Goal: Task Accomplishment & Management: Complete application form

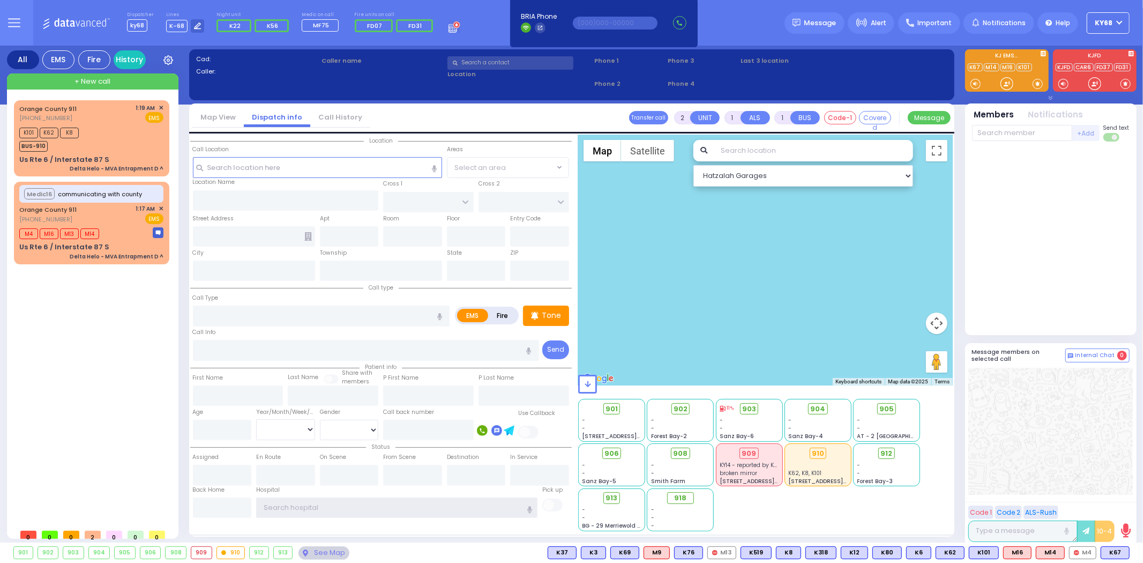
type input "ky68"
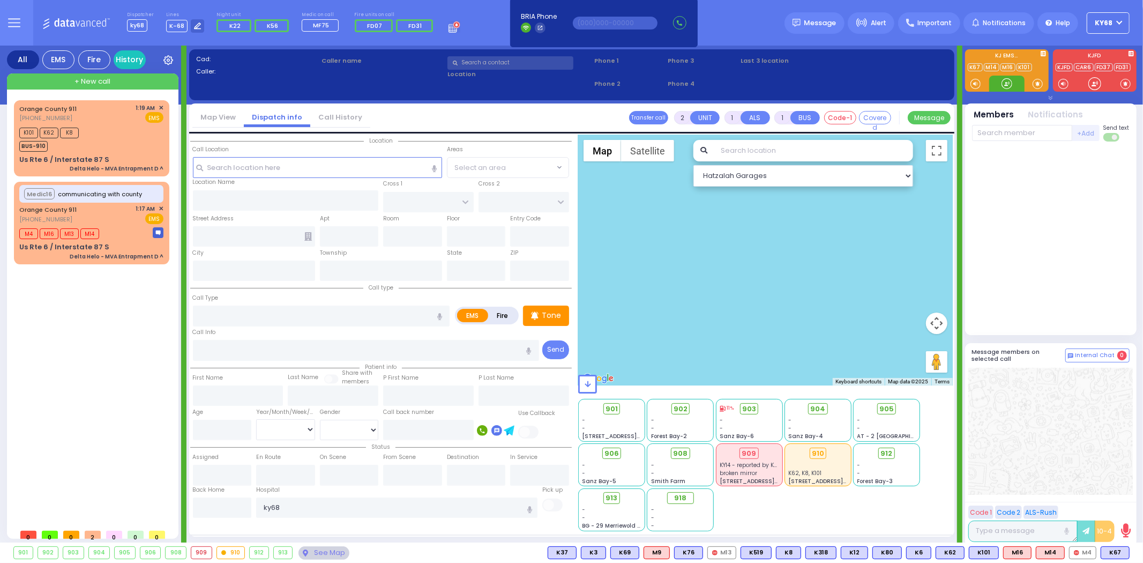
click at [1006, 82] on div at bounding box center [1007, 83] width 11 height 11
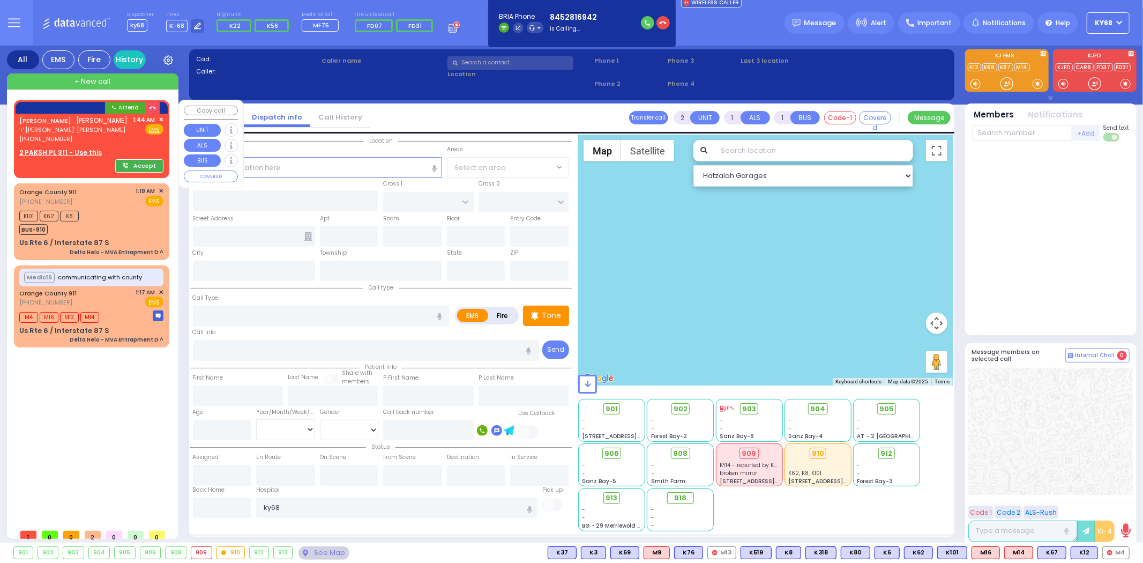
click at [121, 168] on button "Accept" at bounding box center [139, 165] width 48 height 13
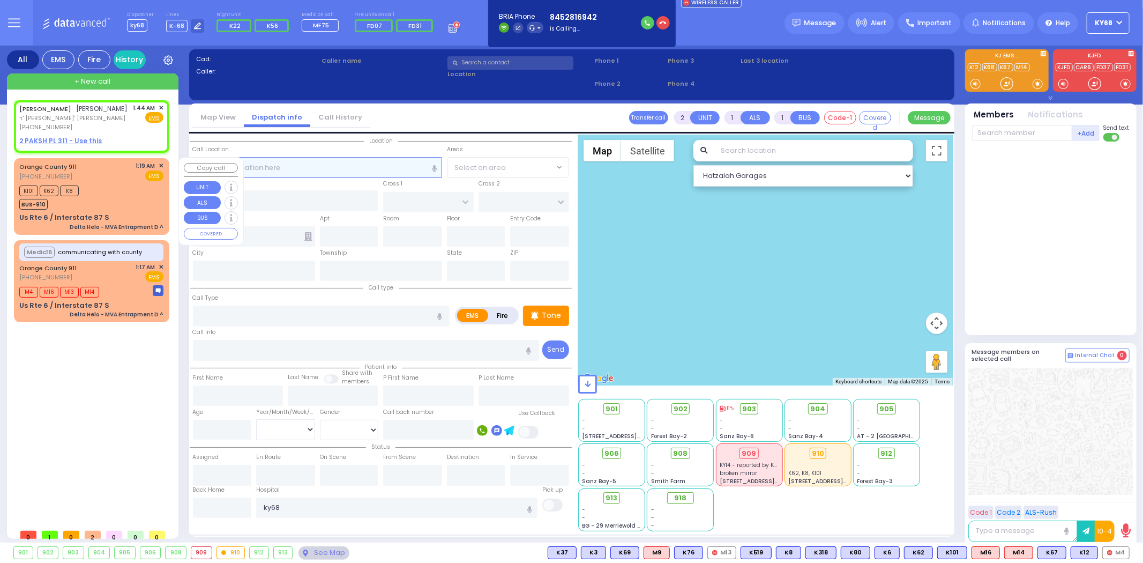
select select
radio input "true"
type input "[PERSON_NAME]"
select select
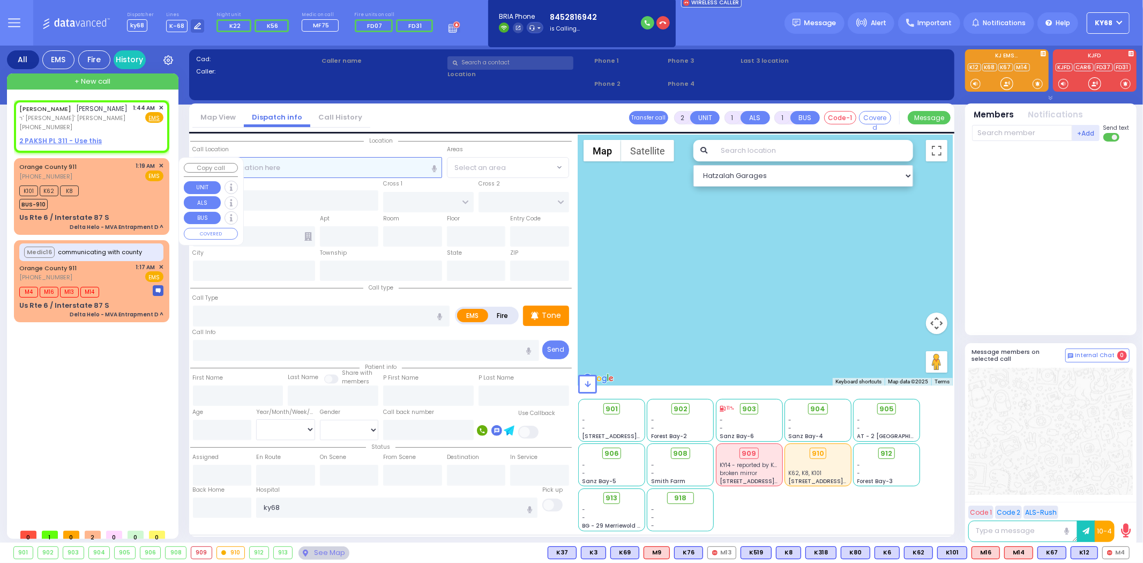
type input "01:44"
select select "Hatzalah Garages"
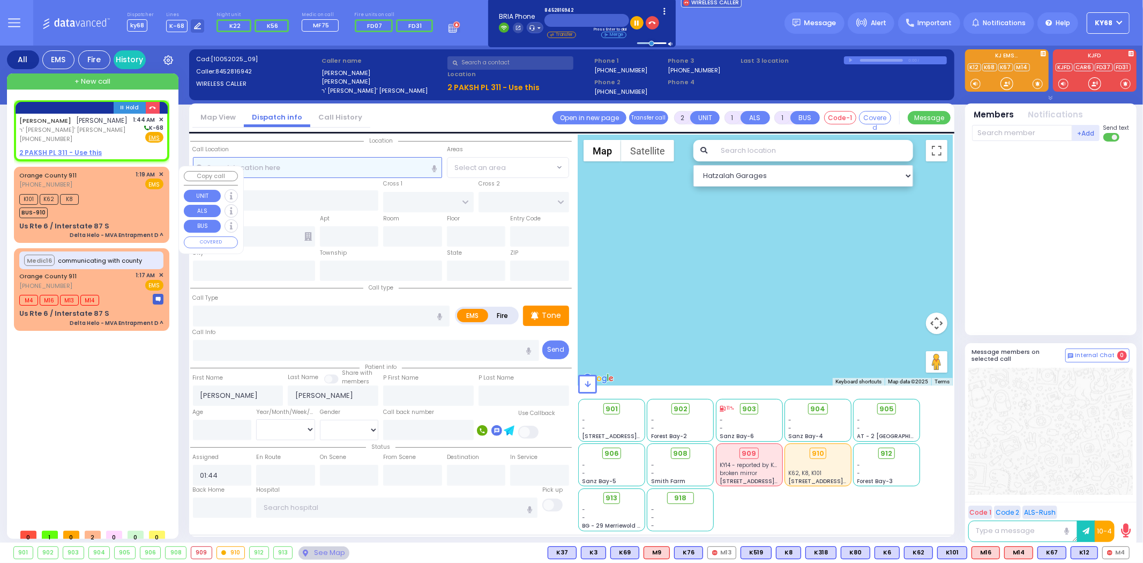
select select
radio input "true"
select select
select select "Hatzalah Garages"
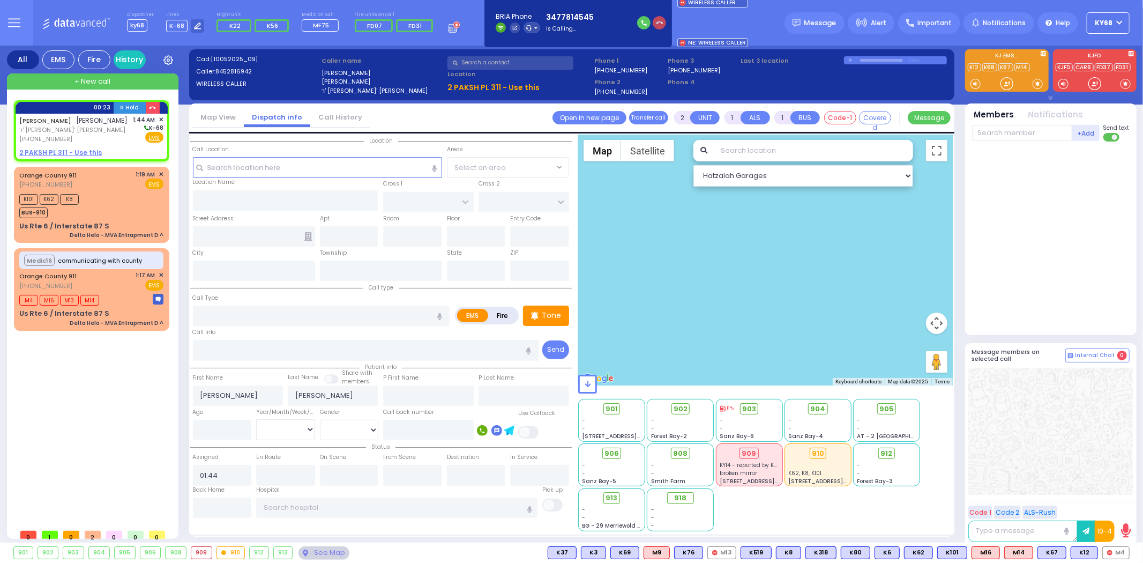
click at [653, 24] on button "button" at bounding box center [659, 22] width 13 height 13
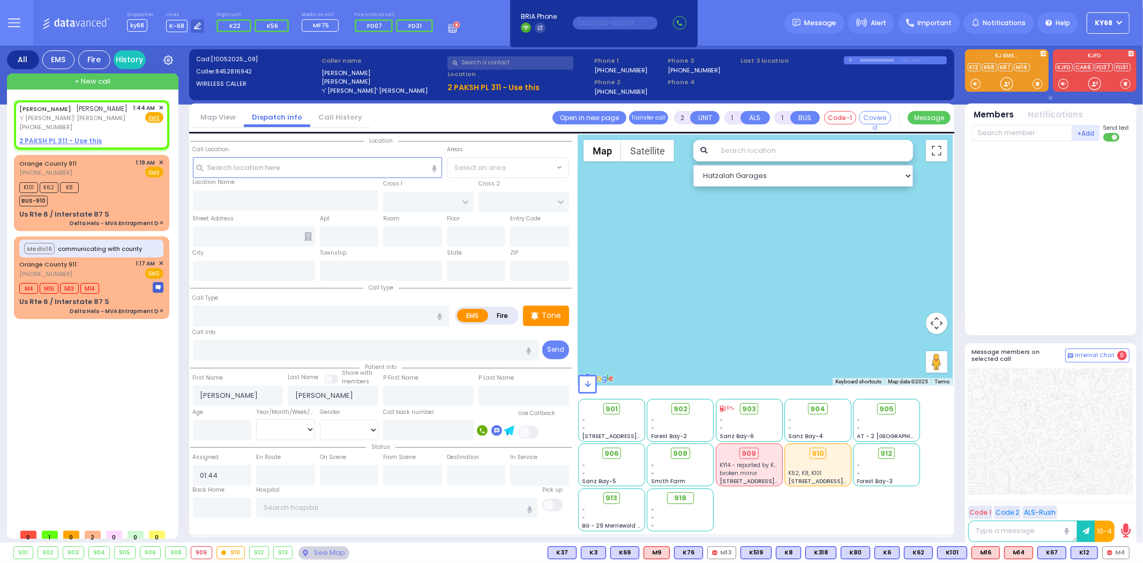
select select
radio input "true"
select select
select select "Hatzalah Garages"
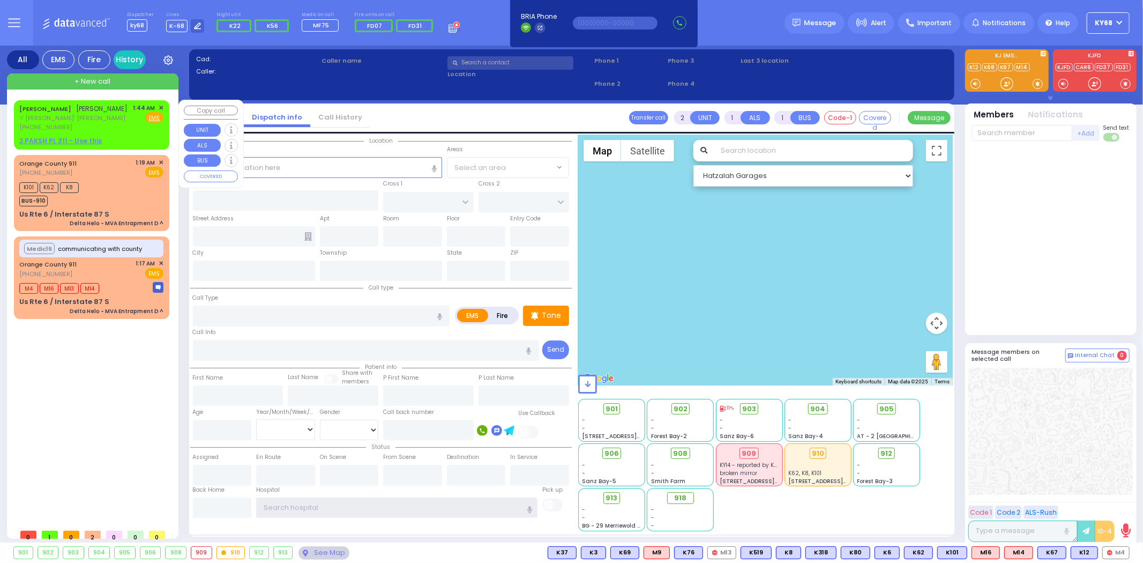
type input "ky68"
click at [85, 139] on u "2 PAKSH PL 311 - Use this" at bounding box center [60, 140] width 83 height 9
select select
radio input "true"
type input "[PERSON_NAME]"
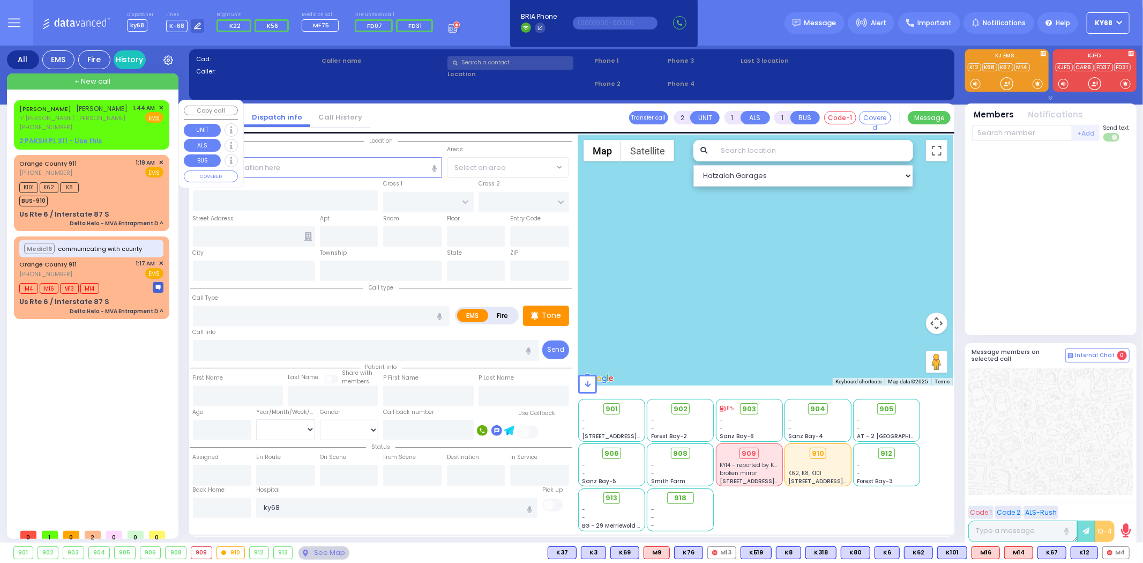
type input "[PERSON_NAME]"
select select
type input "01:44"
select select "Hatzalah Garages"
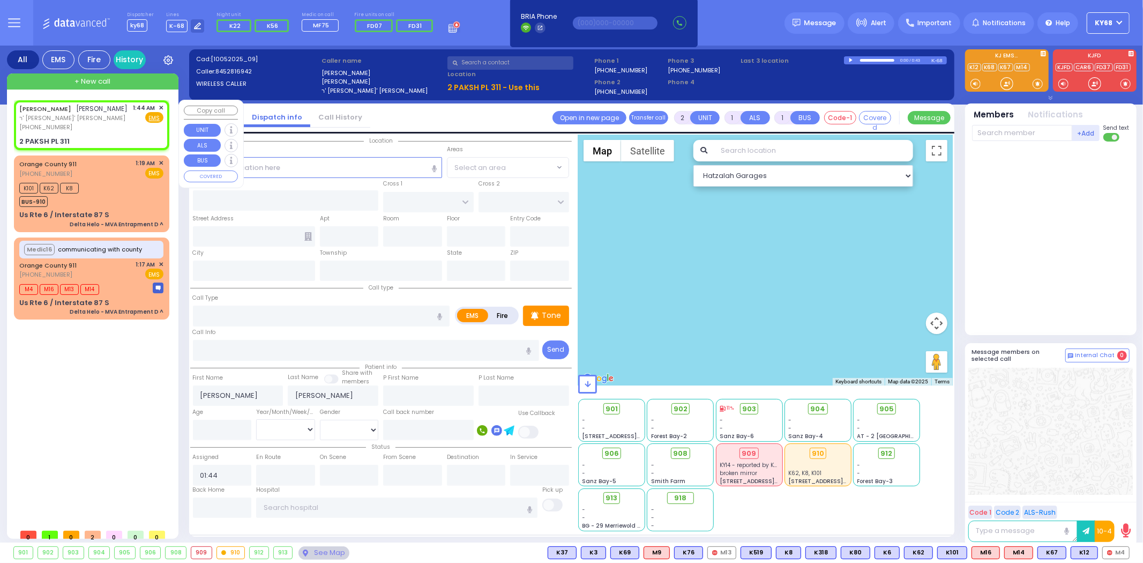
select select
radio input "true"
select select
select select "Hatzalah Garages"
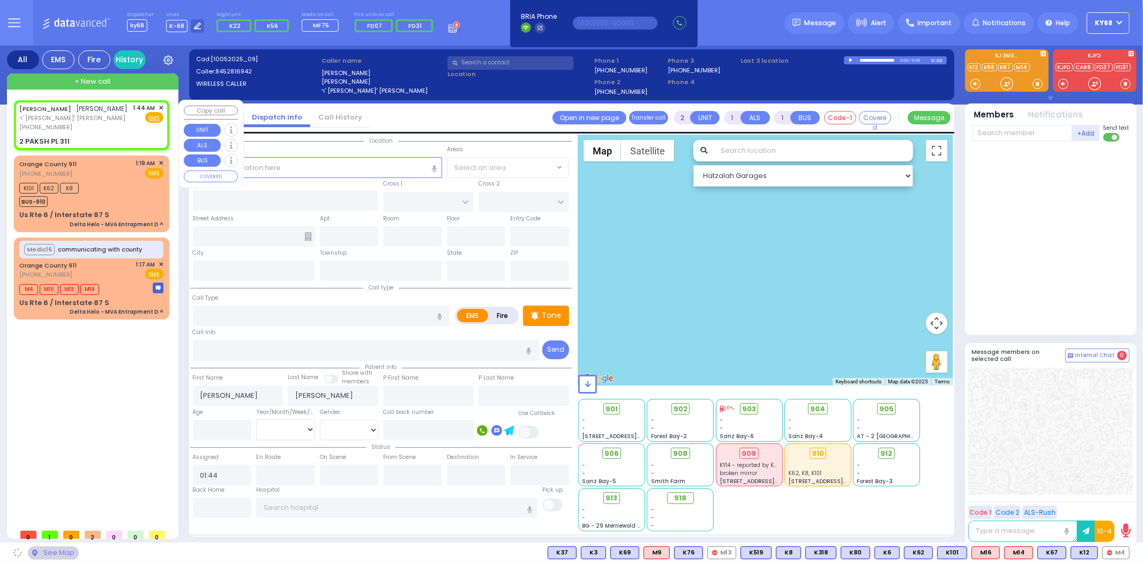
type input "NICKLESBURG RD"
type input "2 PAKSH PL"
type input "311"
type input "Monroe"
type input "New York"
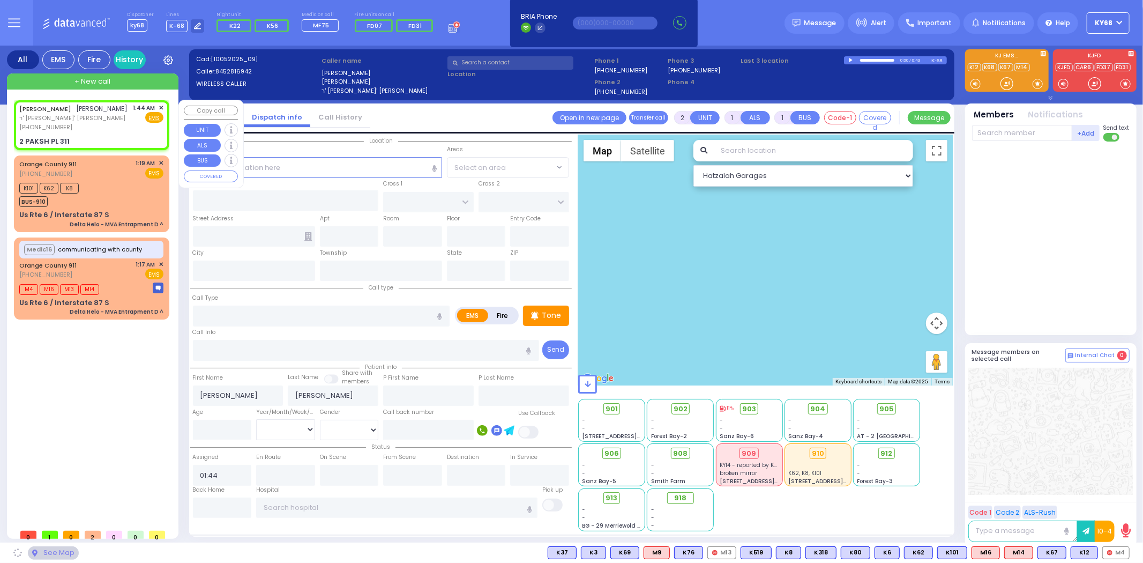
type input "10950"
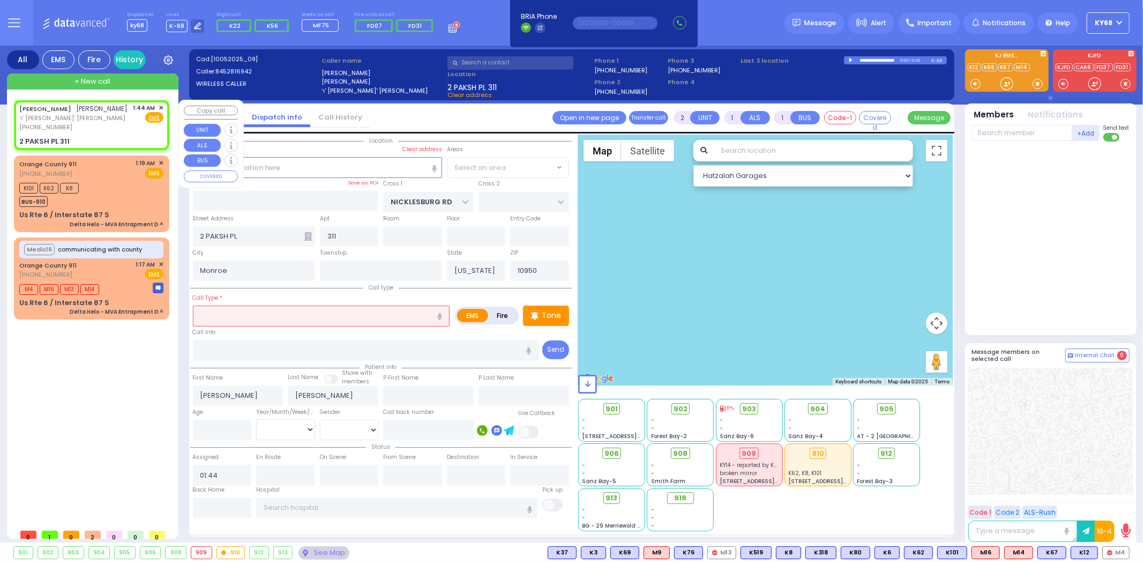
select select "ATZEI TAMURIM"
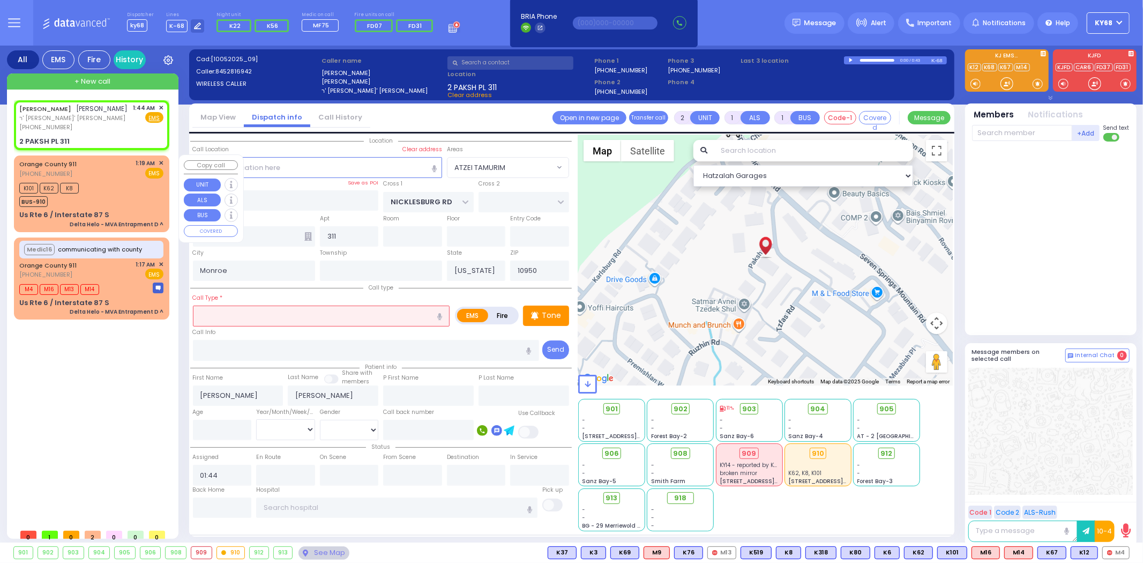
click at [93, 196] on div "K101 K62 K8 BUS-910" at bounding box center [91, 193] width 144 height 27
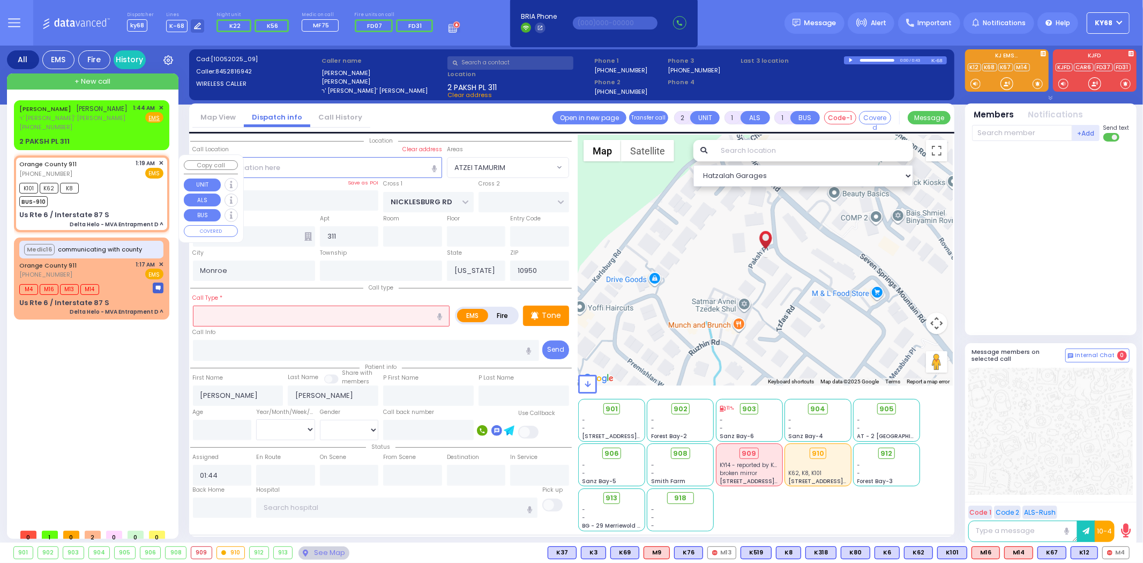
type input "6"
select select
type input "Delta Helo - MVA Entrapment D ^"
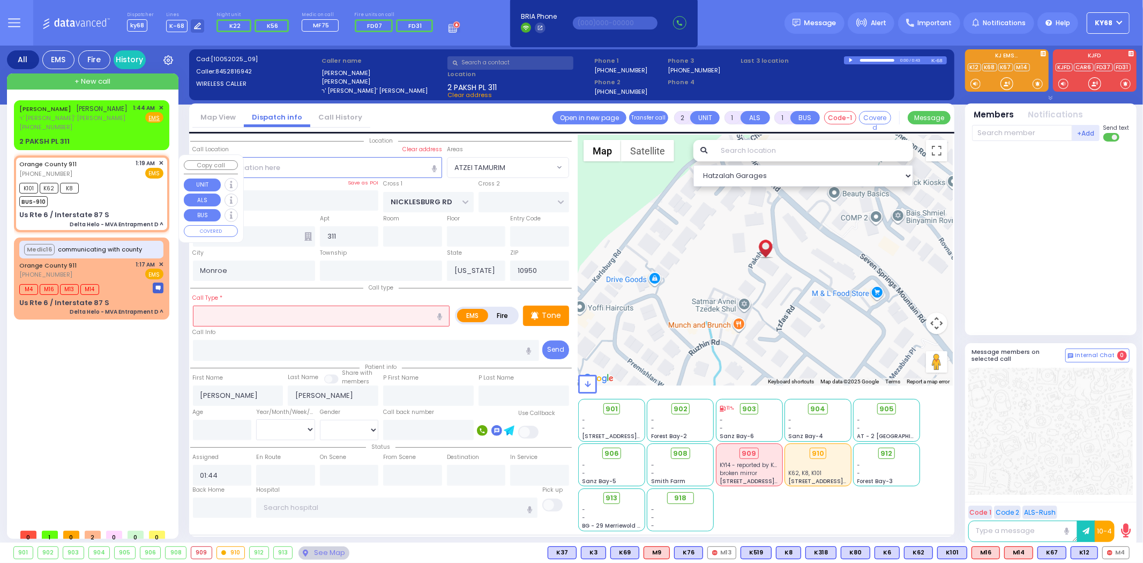
radio input "true"
select select
type input "01:19"
type input "01:20"
select select "Hatzalah Garages"
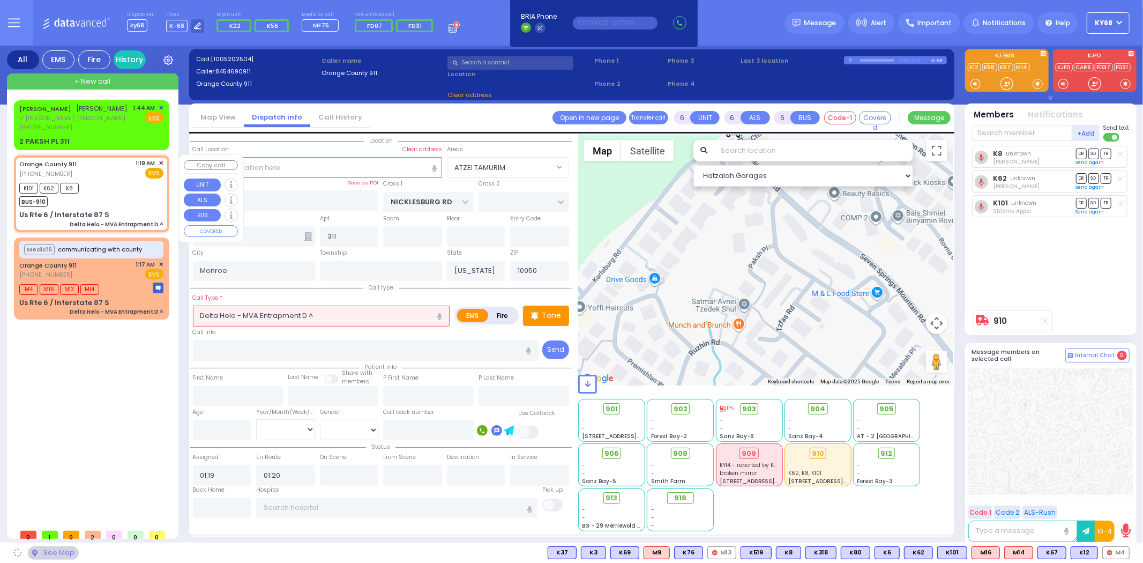
type input "Us Rte 6 / Interstate 87 S"
type input "10926"
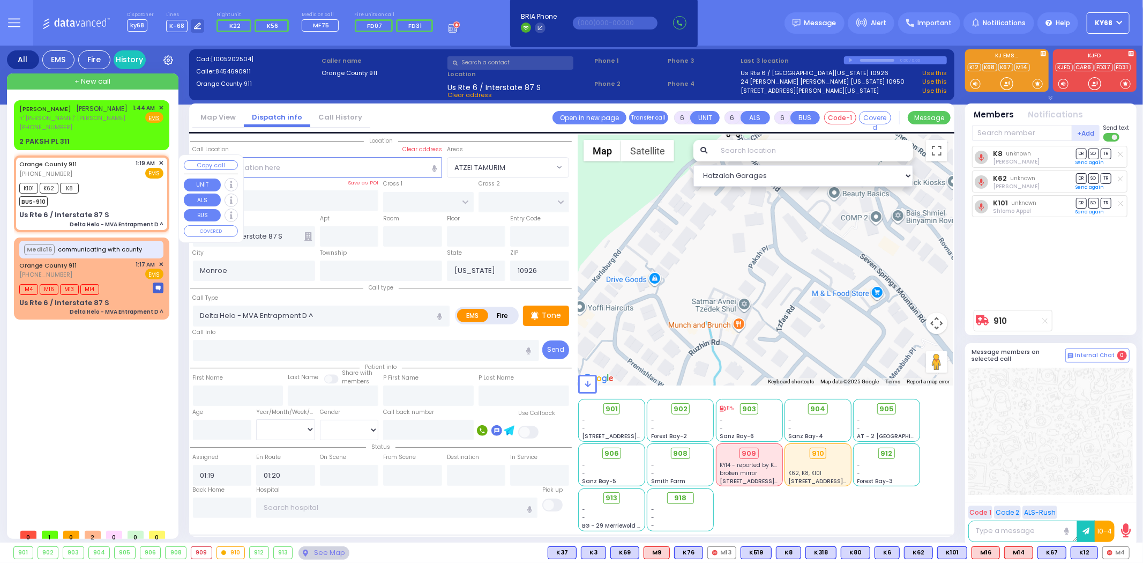
click at [203, 168] on button "Copy call" at bounding box center [211, 165] width 54 height 10
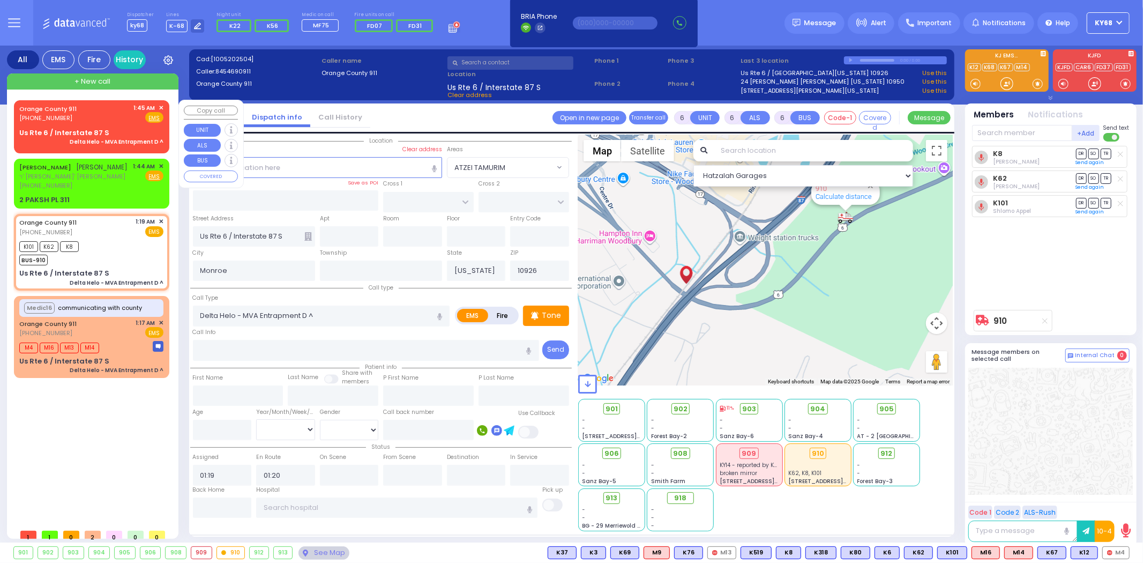
click at [108, 128] on div "Us Rte 6 / Interstate 87 S Delta Helo - MVA Entrapment D ^" at bounding box center [91, 137] width 144 height 19
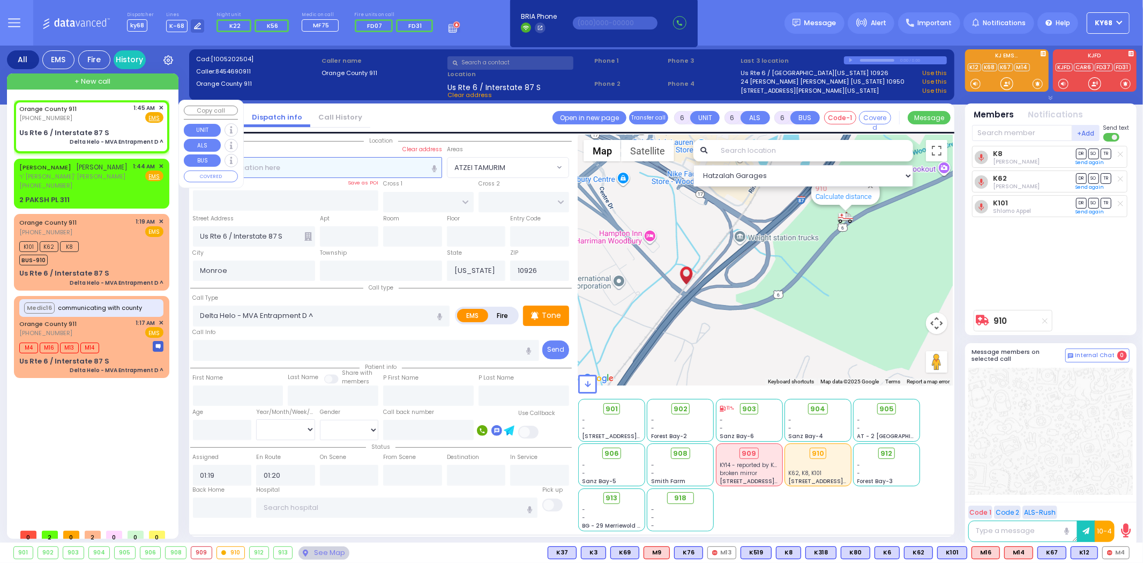
select select
radio input "true"
select select
type input "01:45"
select select "Hatzalah Garages"
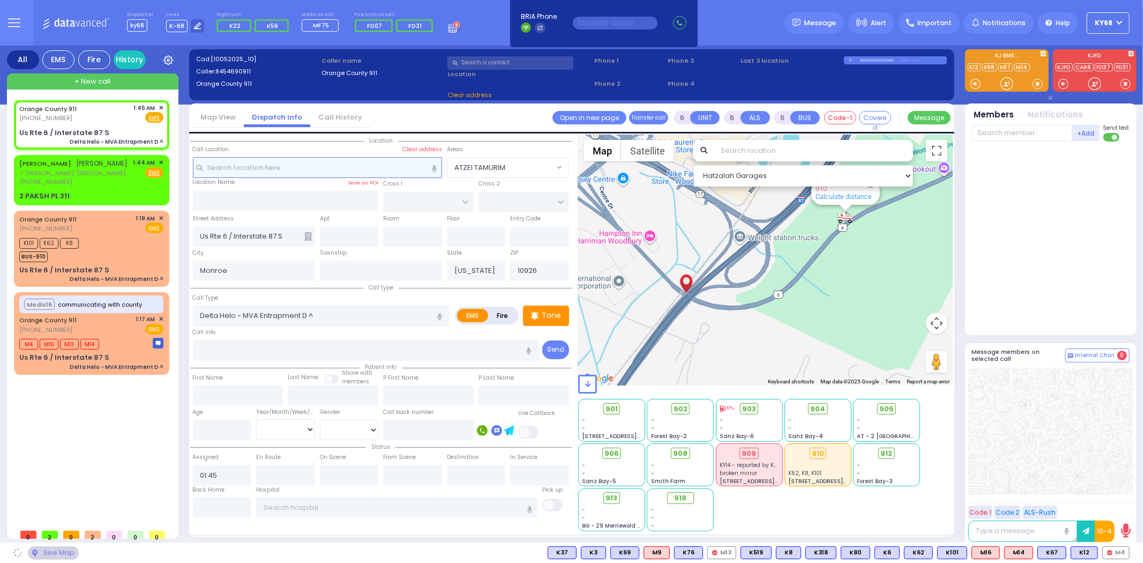
select select
radio input "true"
select select
select select "Hatzalah Garages"
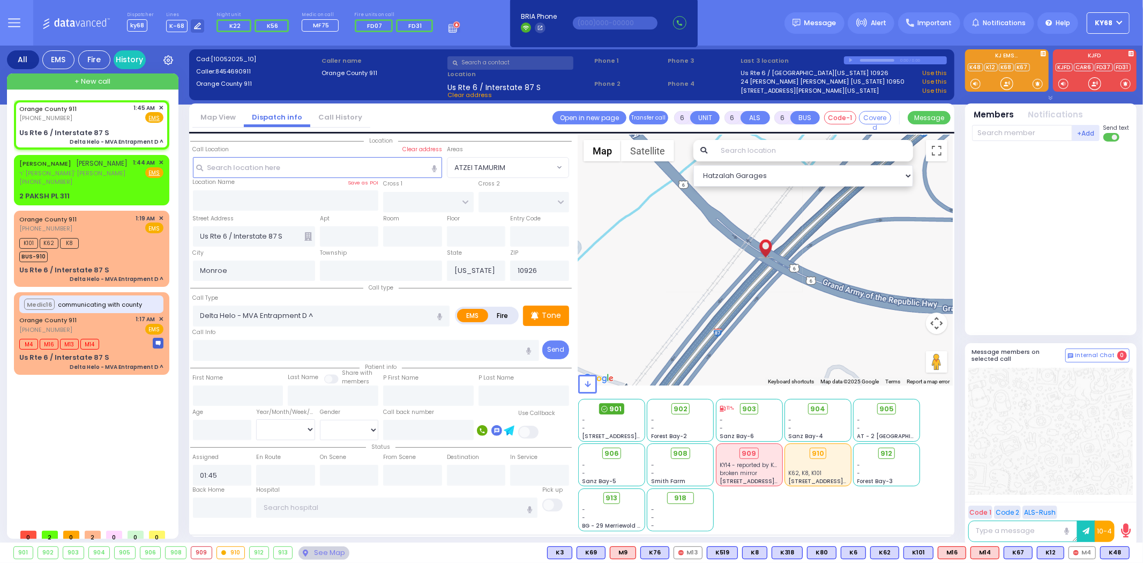
click at [611, 408] on span "901" at bounding box center [616, 409] width 12 height 11
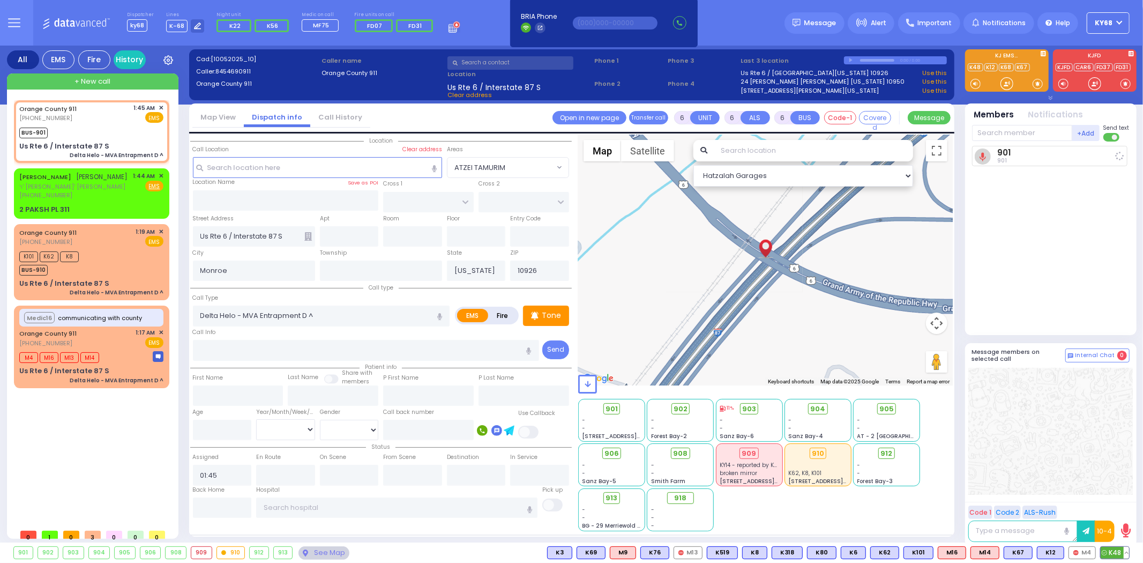
click at [1118, 555] on span "K48" at bounding box center [1115, 553] width 28 height 12
select select
radio input "true"
select select
type input "01:45"
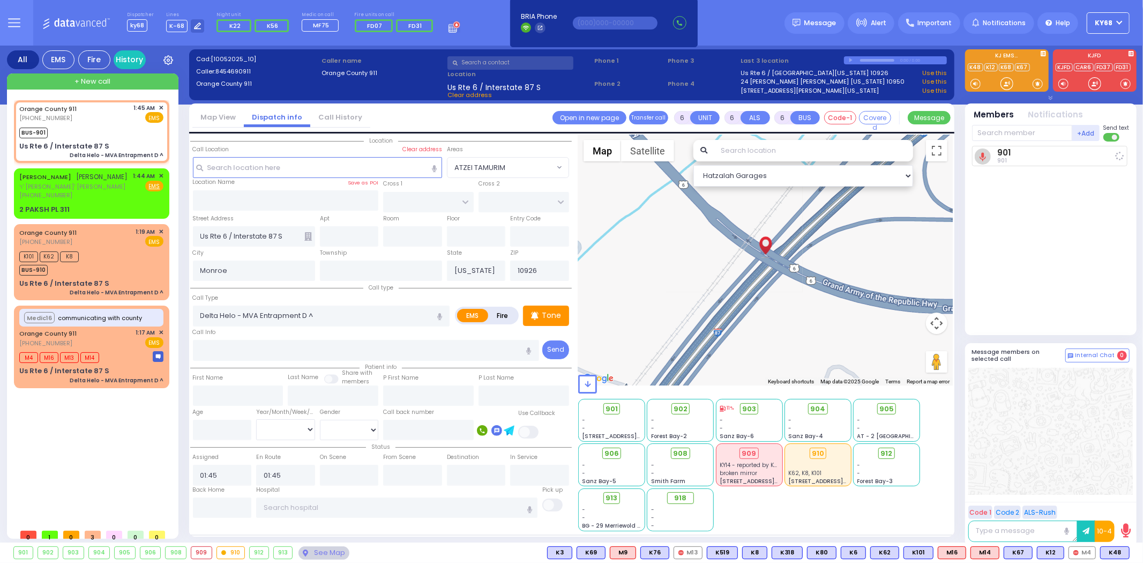
select select "Hatzalah Garages"
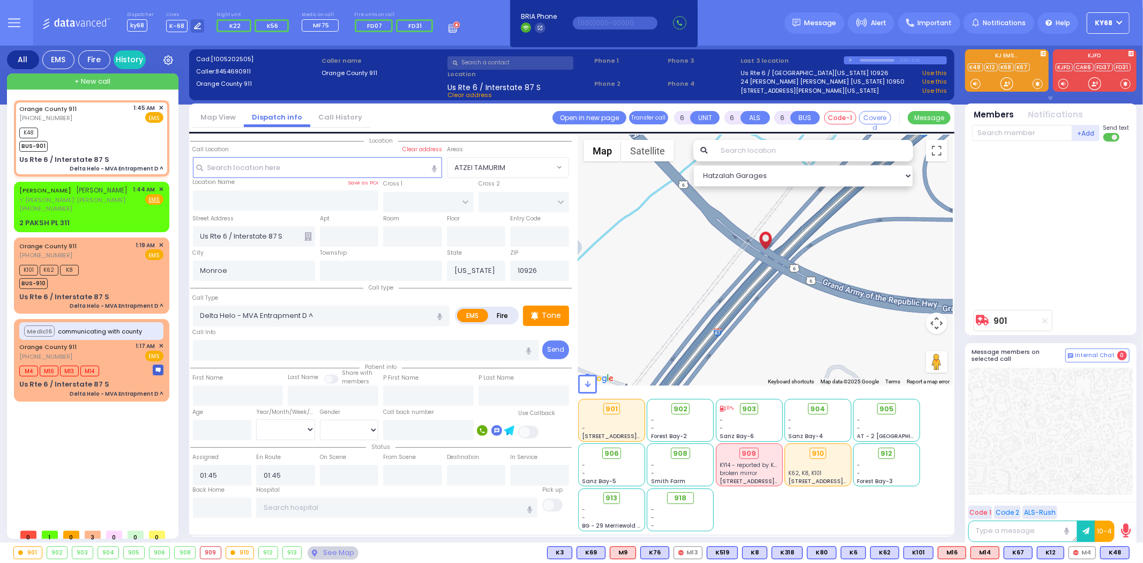
select select
radio input "true"
select select
select select "Hatzalah Garages"
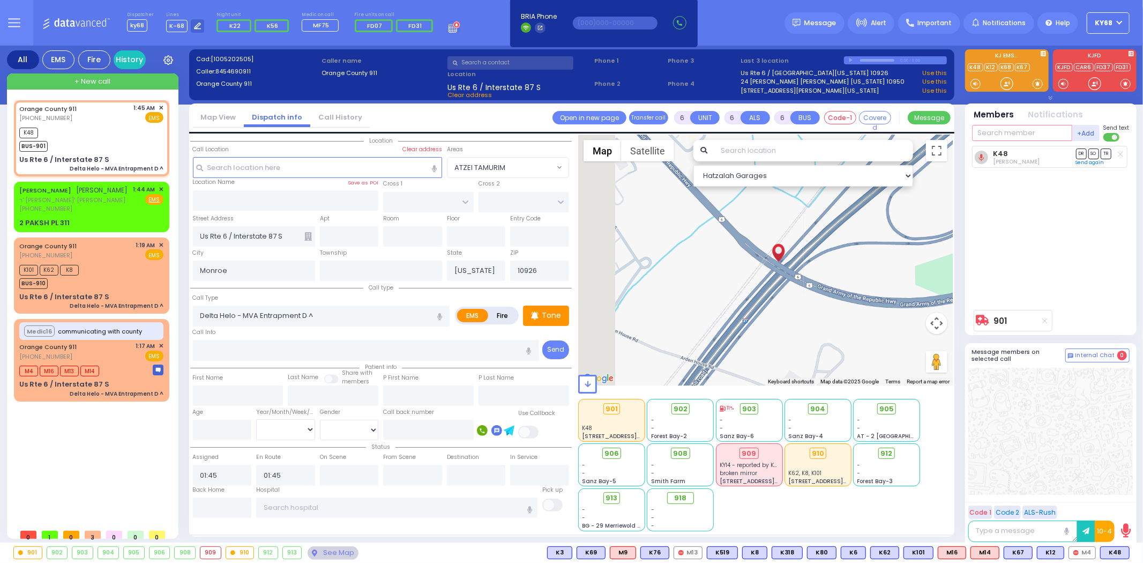
click at [1010, 140] on input "text" at bounding box center [1022, 133] width 100 height 16
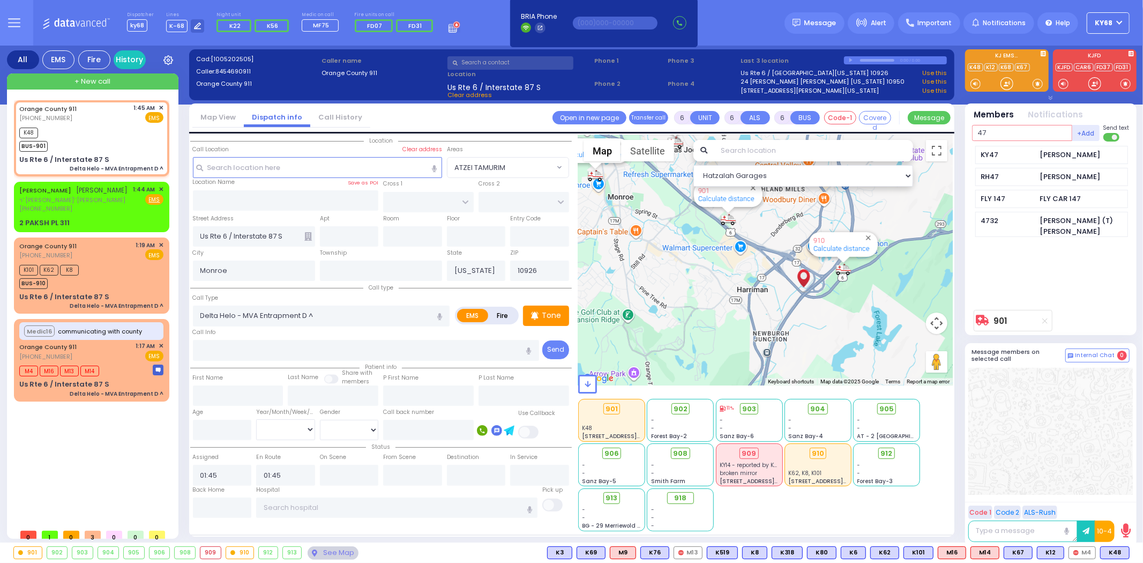
type input "47"
type input "28"
select select
radio input "true"
select select
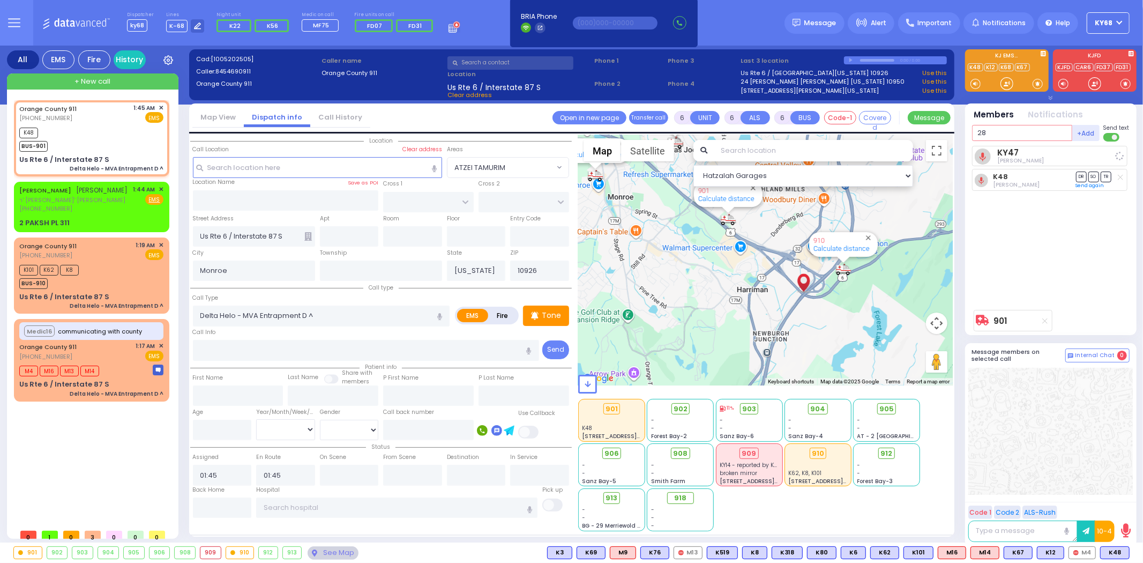
select select "Hatzalah Garages"
type input "280"
click at [1016, 138] on input "280" at bounding box center [1022, 133] width 100 height 16
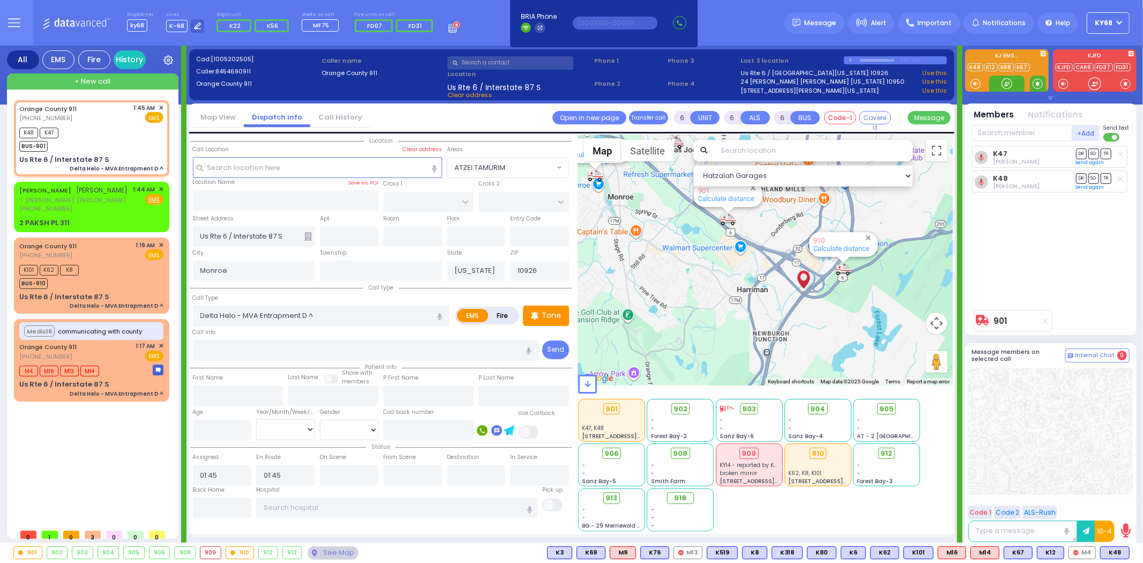
click at [1040, 83] on span at bounding box center [1038, 83] width 10 height 11
click at [1008, 80] on div at bounding box center [1007, 83] width 11 height 11
click at [1008, 83] on div at bounding box center [1007, 83] width 11 height 11
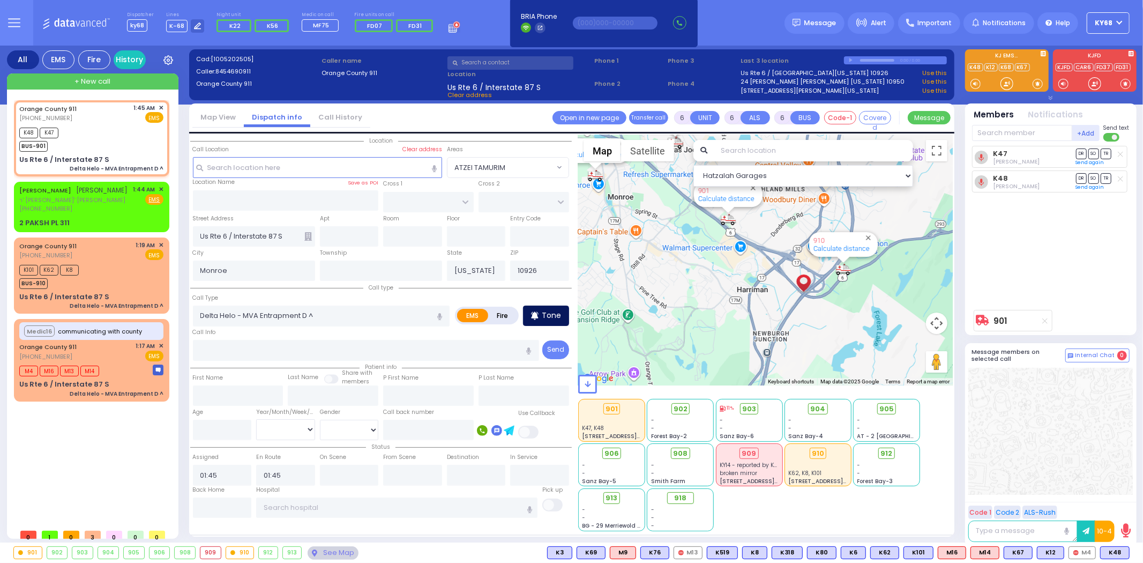
click at [555, 317] on p "Tone" at bounding box center [551, 315] width 19 height 11
click at [223, 429] on input "number" at bounding box center [222, 430] width 59 height 20
type input "4"
click at [278, 426] on select "Year Month Week Day" at bounding box center [285, 429] width 59 height 20
select select
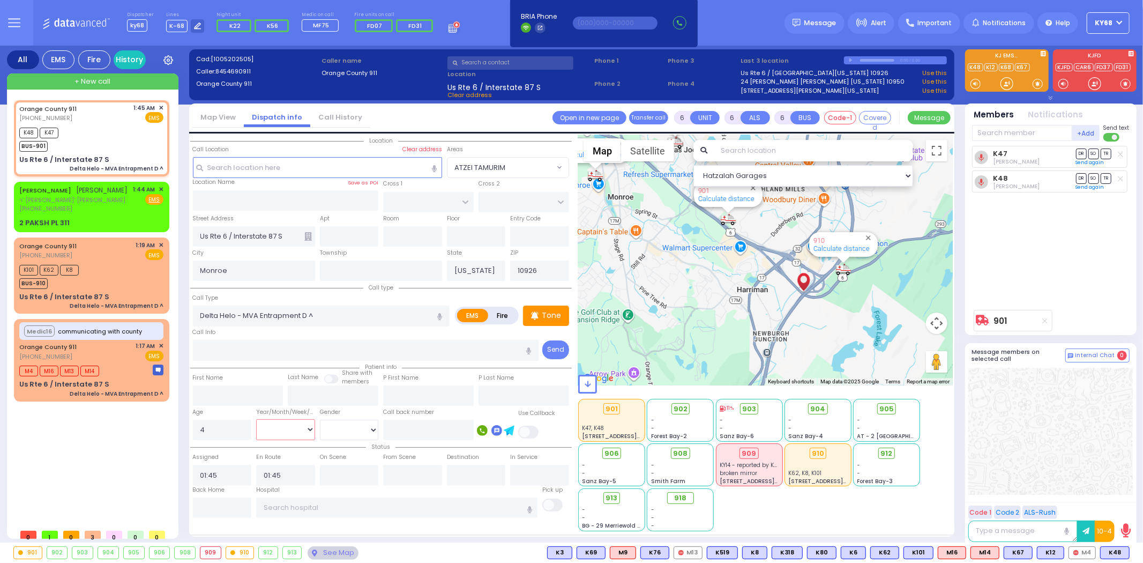
radio input "true"
select select
select select "Hatzalah Garages"
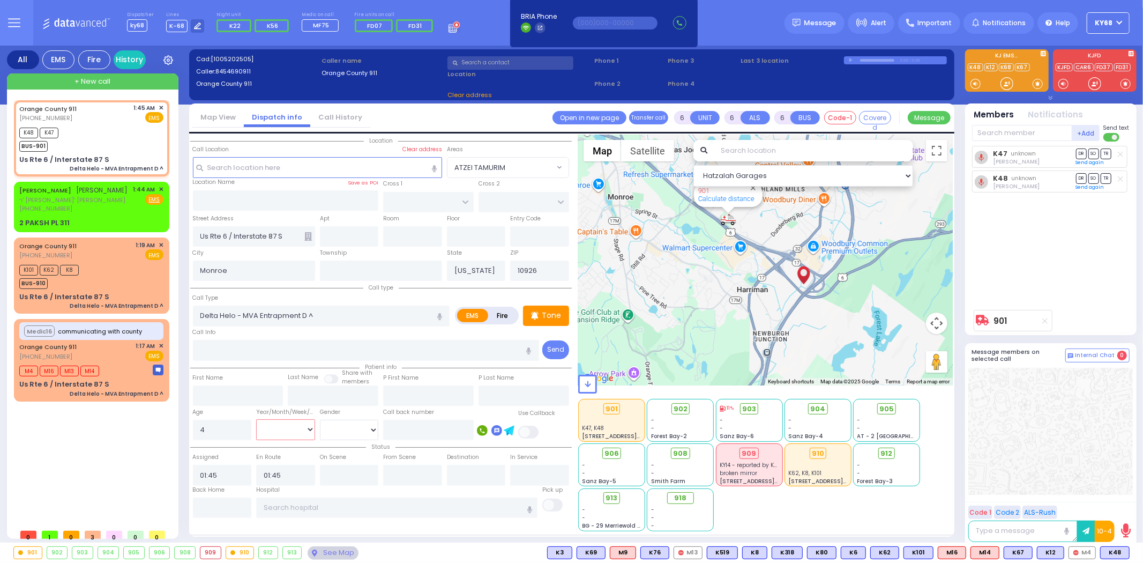
select select "Week"
click at [256, 419] on select "Year Month Week Day" at bounding box center [285, 429] width 59 height 20
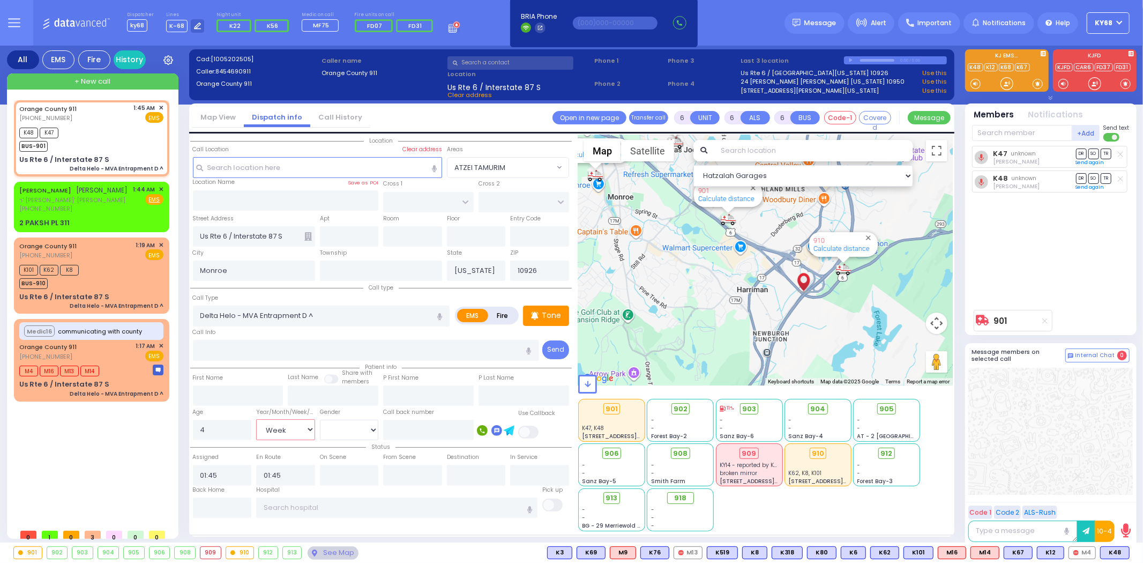
select select
radio input "true"
select select "Week"
select select "Hatzalah Garages"
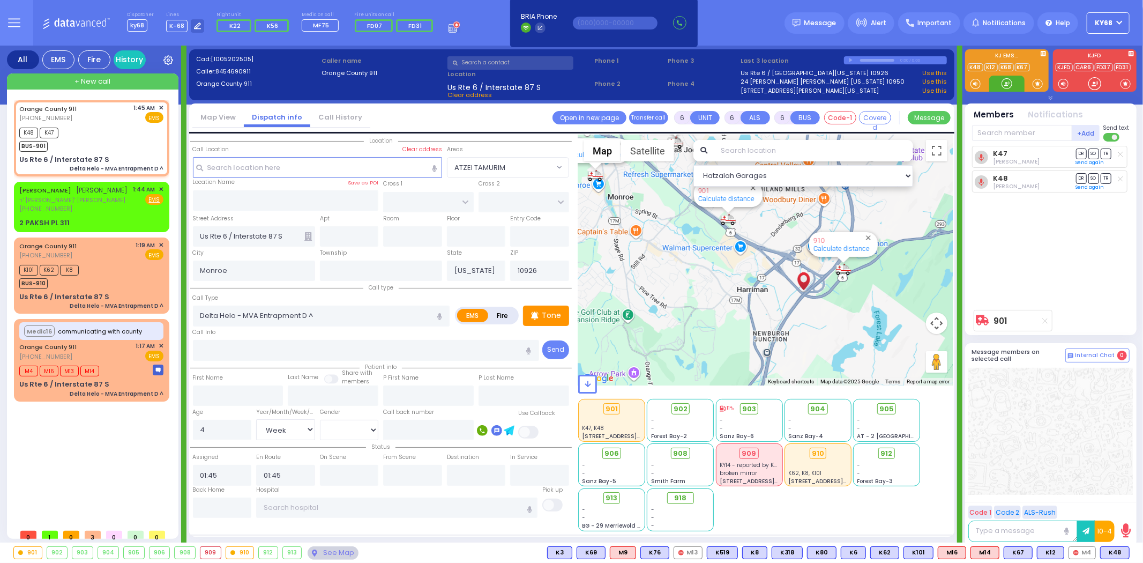
click at [1008, 88] on div at bounding box center [1007, 83] width 11 height 11
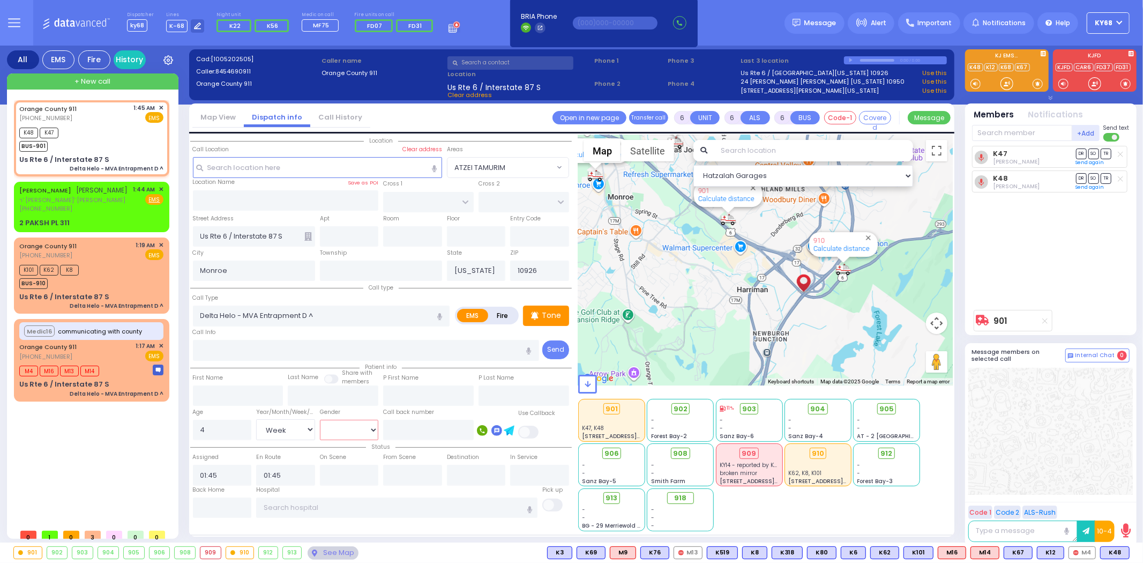
click at [361, 429] on select "Male Female" at bounding box center [349, 430] width 59 height 20
click at [1034, 271] on div "K47 Dovy Leiberman DR SO TR" at bounding box center [1052, 225] width 160 height 159
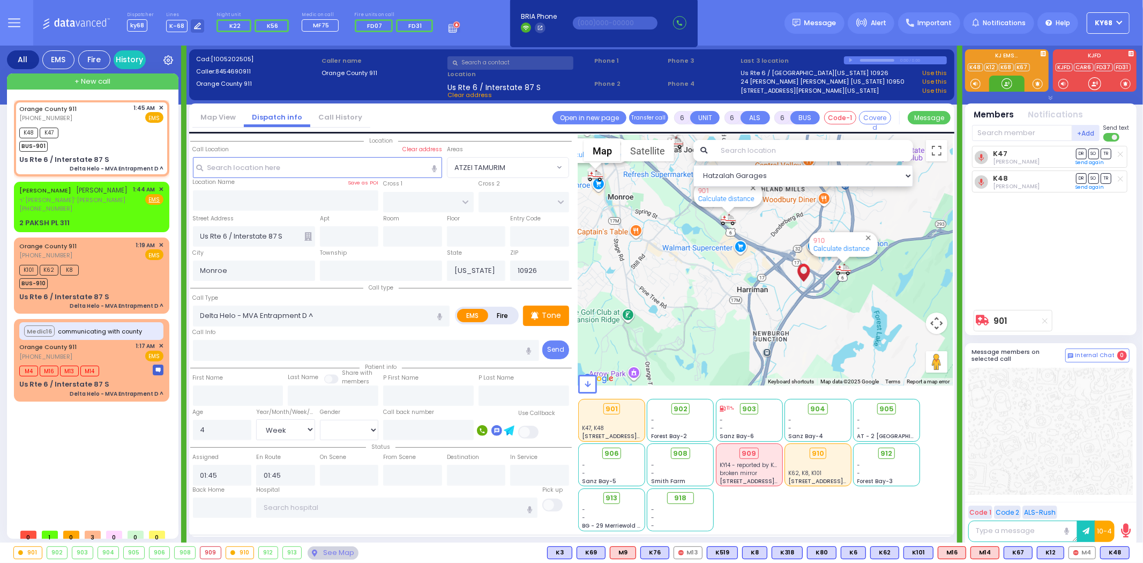
click at [1004, 80] on div at bounding box center [1007, 83] width 11 height 11
click at [1009, 85] on div at bounding box center [1007, 83] width 11 height 11
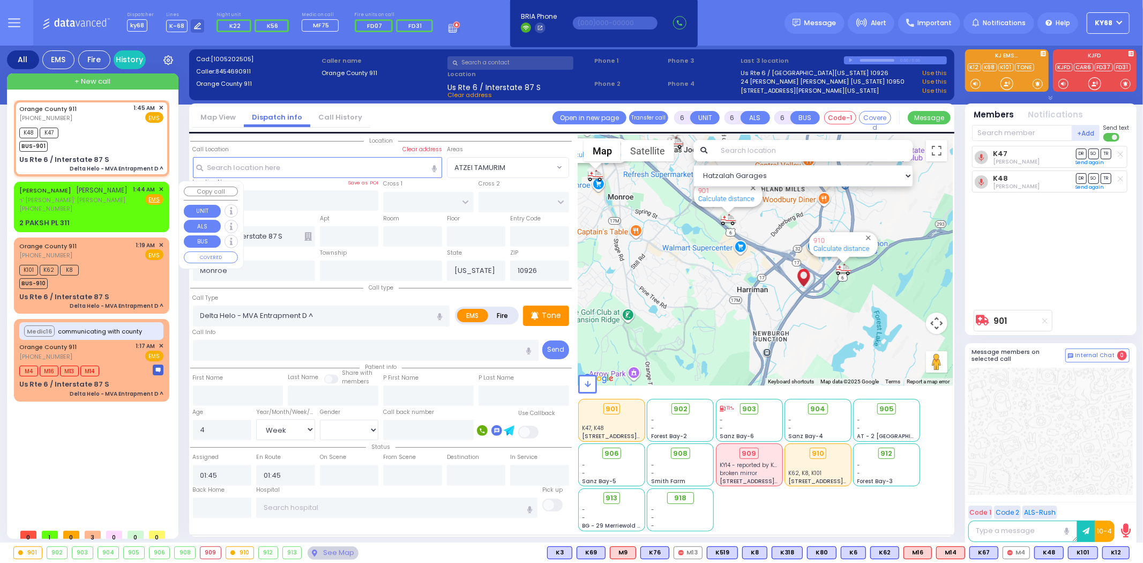
click at [46, 214] on div "JOEL REICHMAN יואל רייכמאן ר' וואלף אלעזר - ר' שמואל לאנדא (845) 281-6942 1:44 …" at bounding box center [91, 206] width 151 height 47
type input "2"
type input "1"
select select
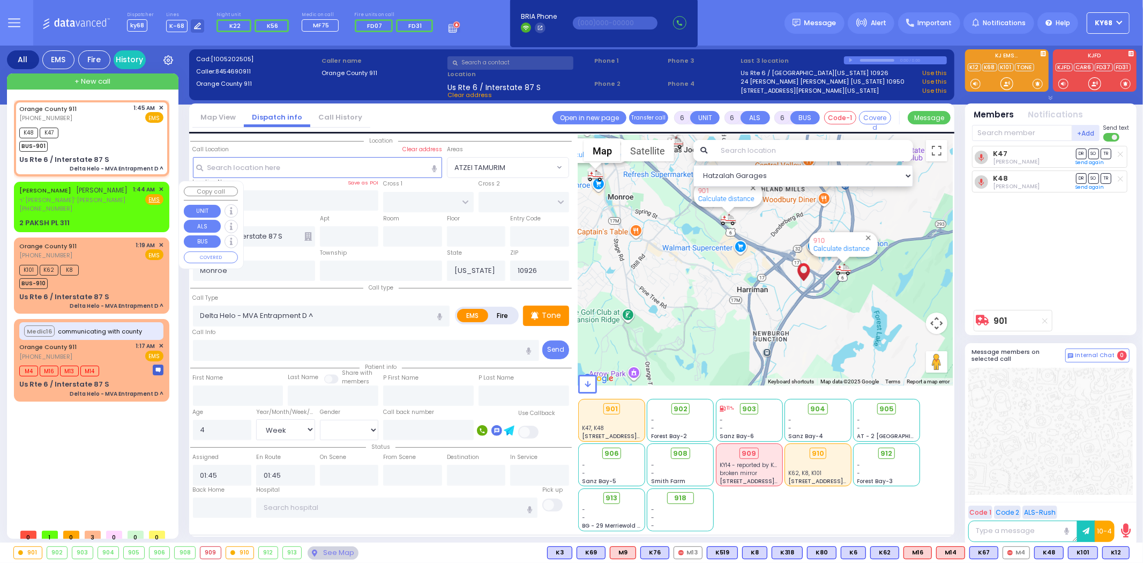
radio input "true"
type input "JOEL"
type input "REICHMAN"
select select
type input "01:44"
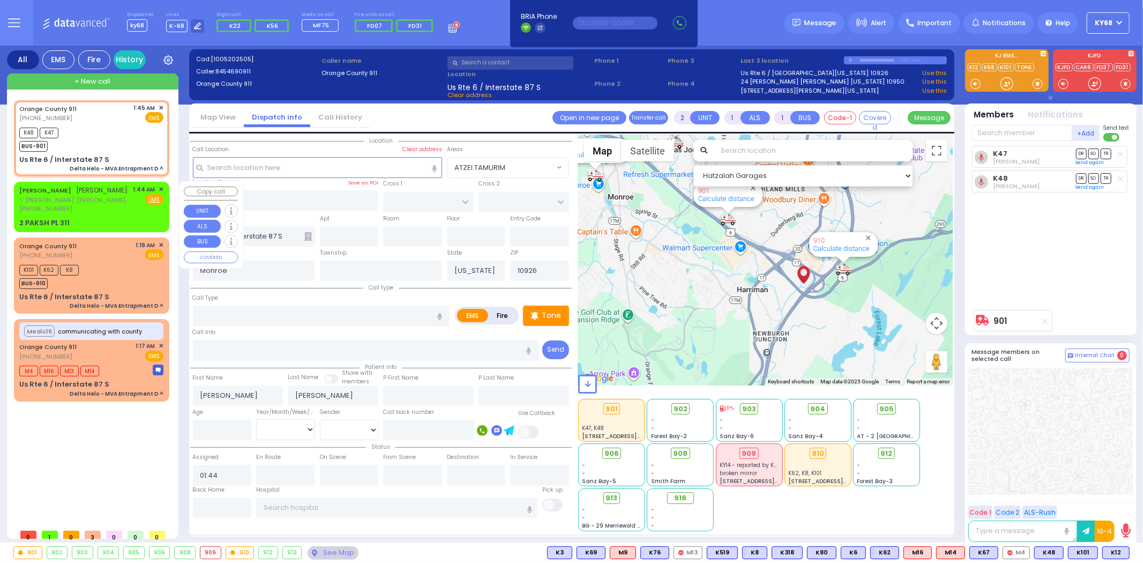
select select "Hatzalah Garages"
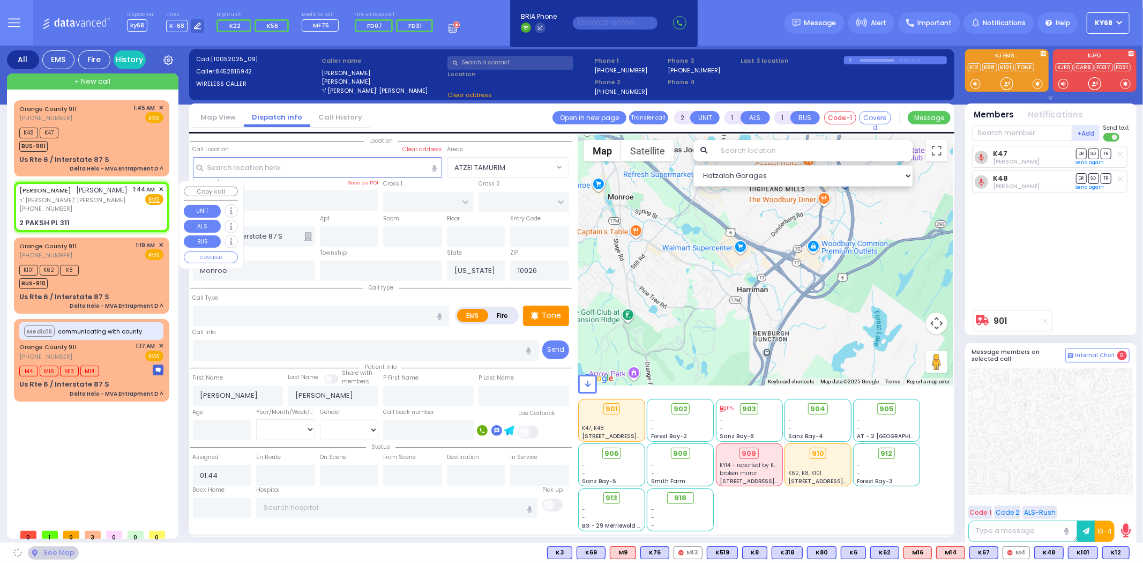
type input "NICKLESBURG RD"
type input "2 PAKSH PL"
type input "311"
type input "10950"
select select "ATZEI TAMURIM"
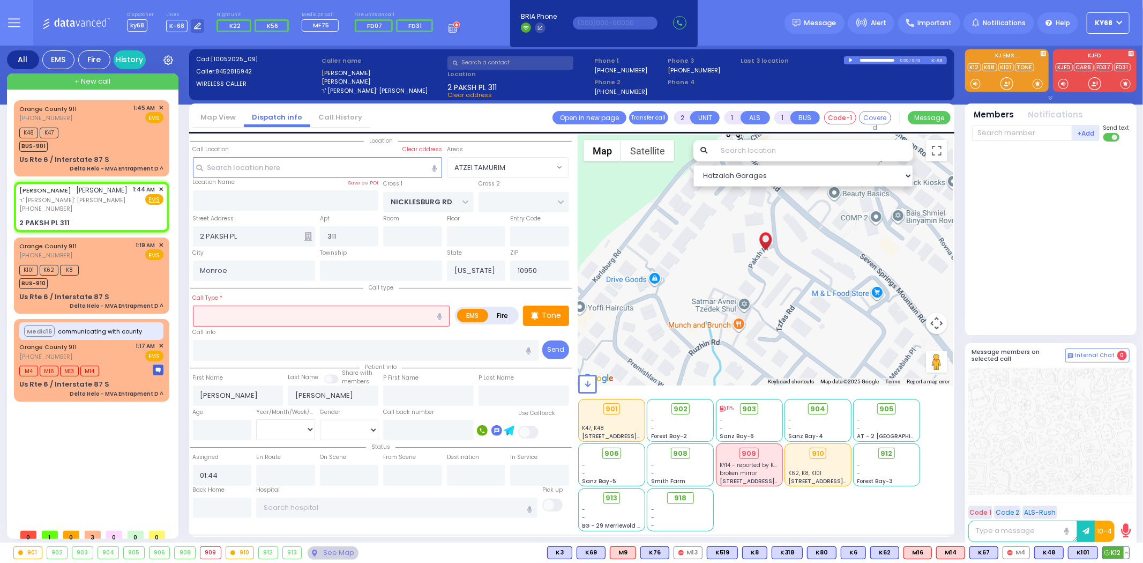
click at [1119, 555] on span "K12" at bounding box center [1116, 553] width 26 height 12
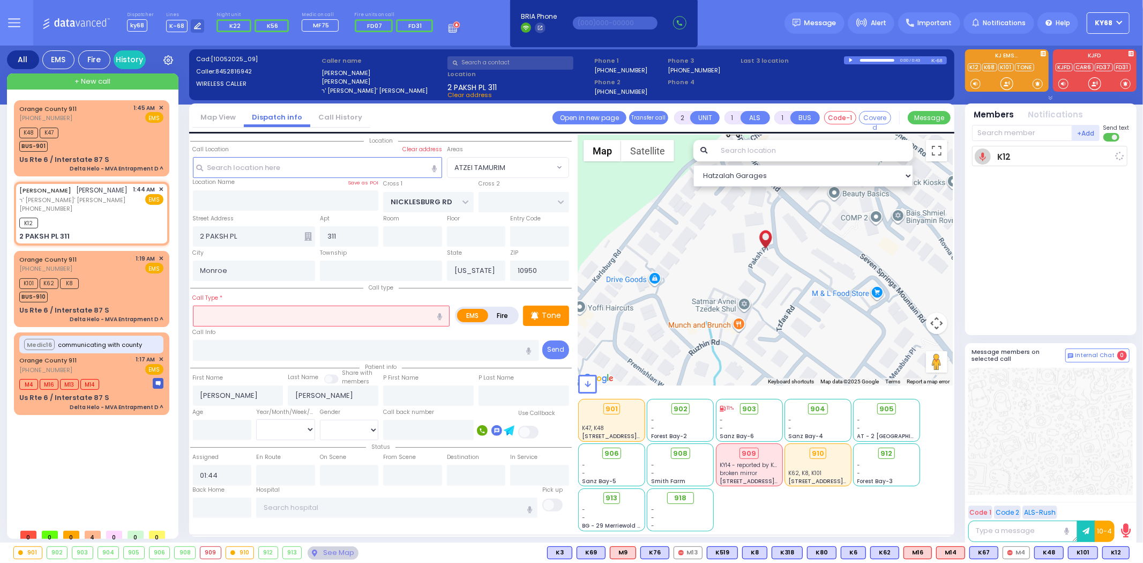
select select
radio input "true"
select select
type input "01:47"
select select "Hatzalah Garages"
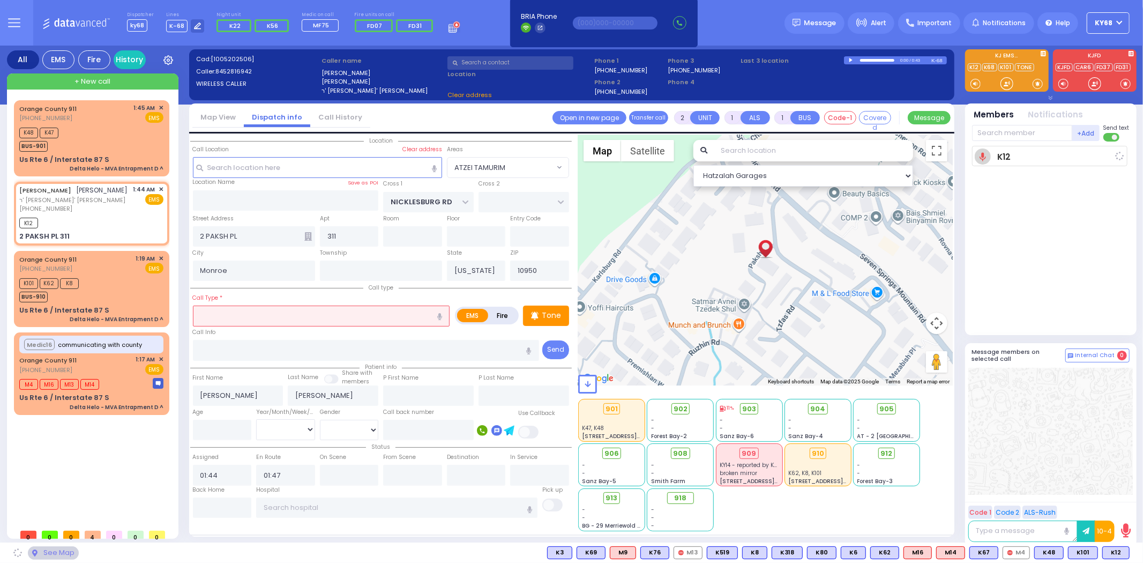
select select "ATZEI TAMURIM"
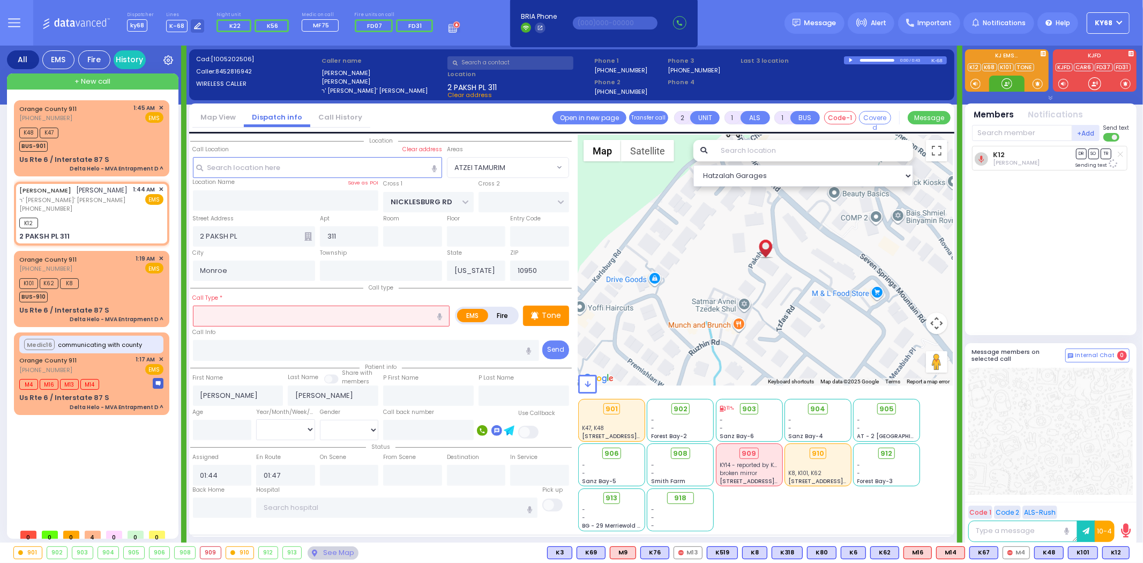
click at [1004, 88] on div at bounding box center [1007, 83] width 11 height 11
click at [1005, 85] on div at bounding box center [1007, 83] width 11 height 11
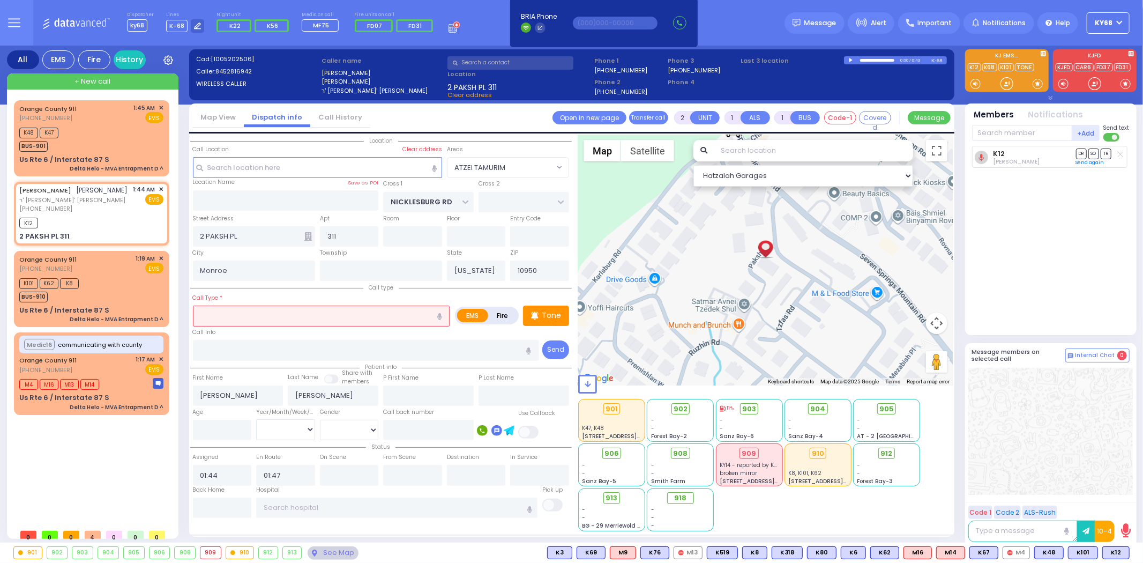
click at [308, 318] on input "text" at bounding box center [321, 315] width 257 height 20
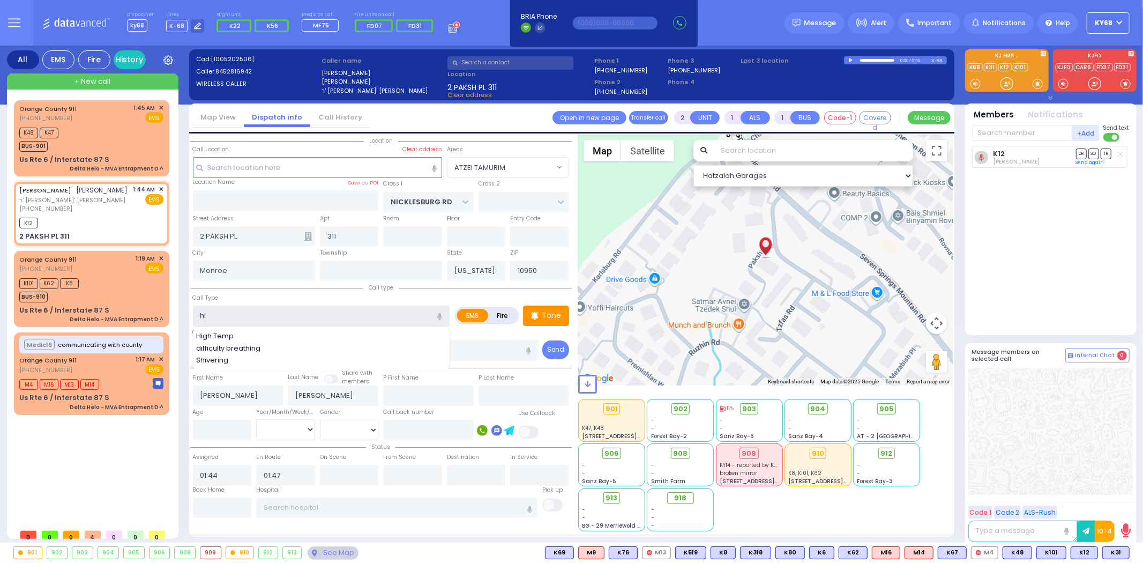
type input "High Temp"
type input "1"
type input "0"
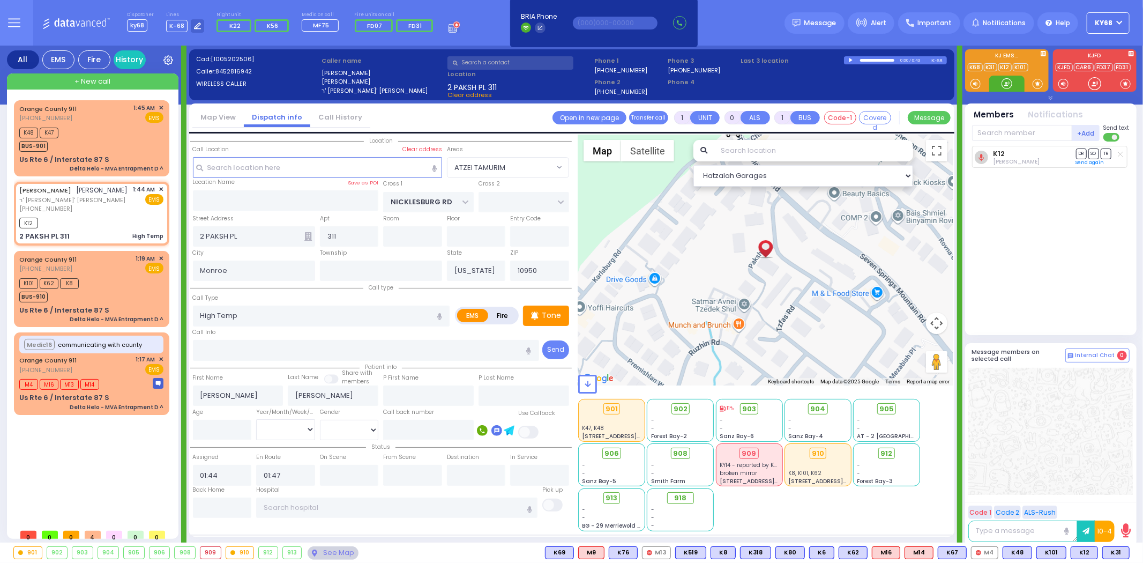
select select
radio input "true"
select select
select select "Hatzalah Garages"
select select
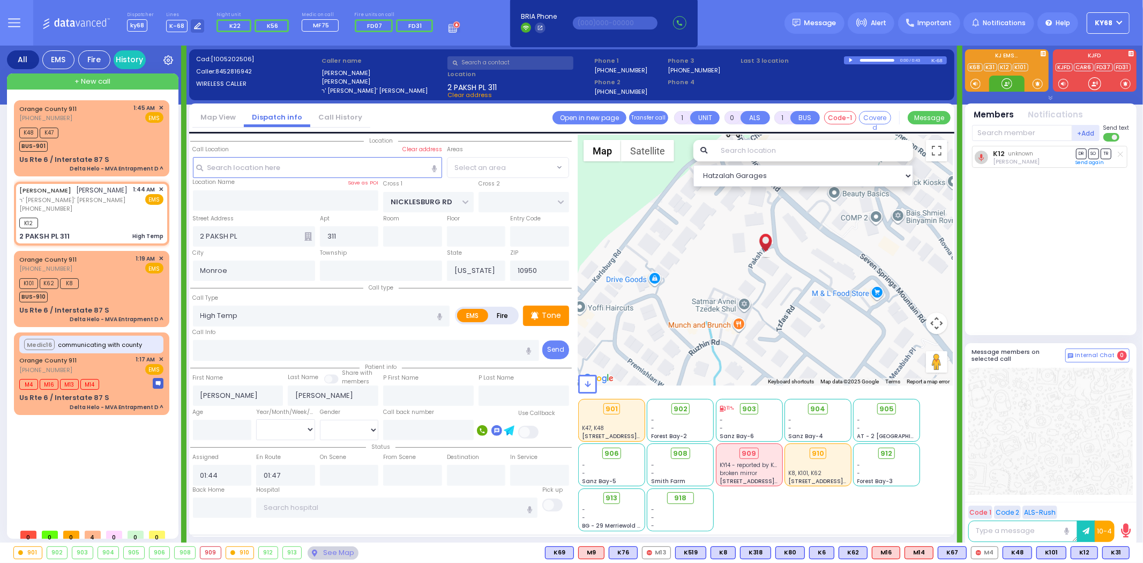
radio input "true"
select select
select select "Hatzalah Garages"
select select "ATZEI TAMURIM"
click at [1003, 86] on div at bounding box center [1007, 83] width 11 height 11
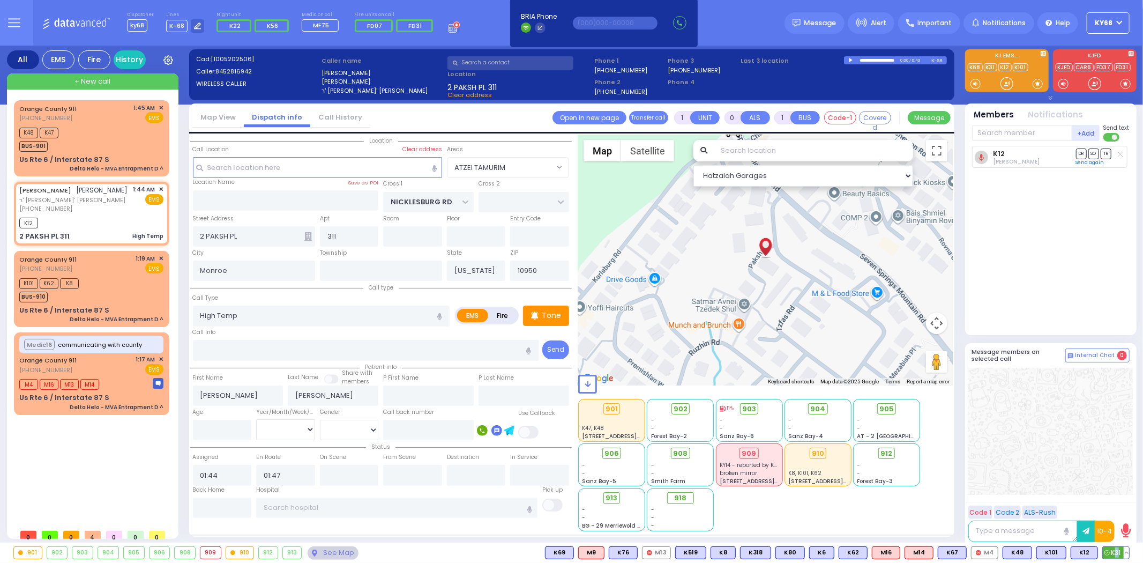
click at [1117, 553] on span "K31" at bounding box center [1116, 553] width 26 height 12
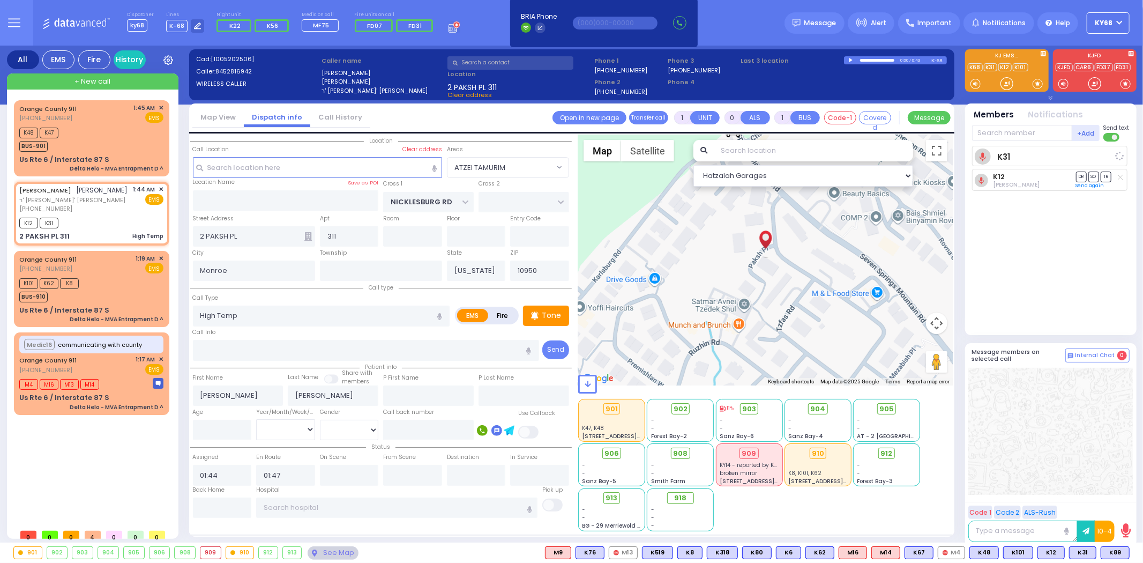
select select
radio input "true"
select select
select select "Hatzalah Garages"
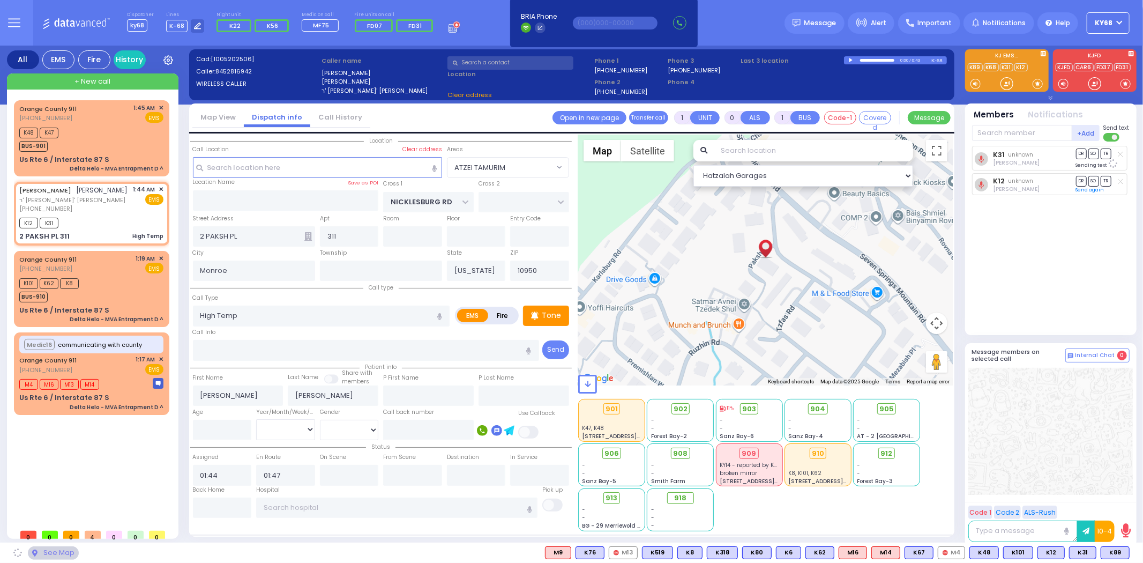
select select "ATZEI TAMURIM"
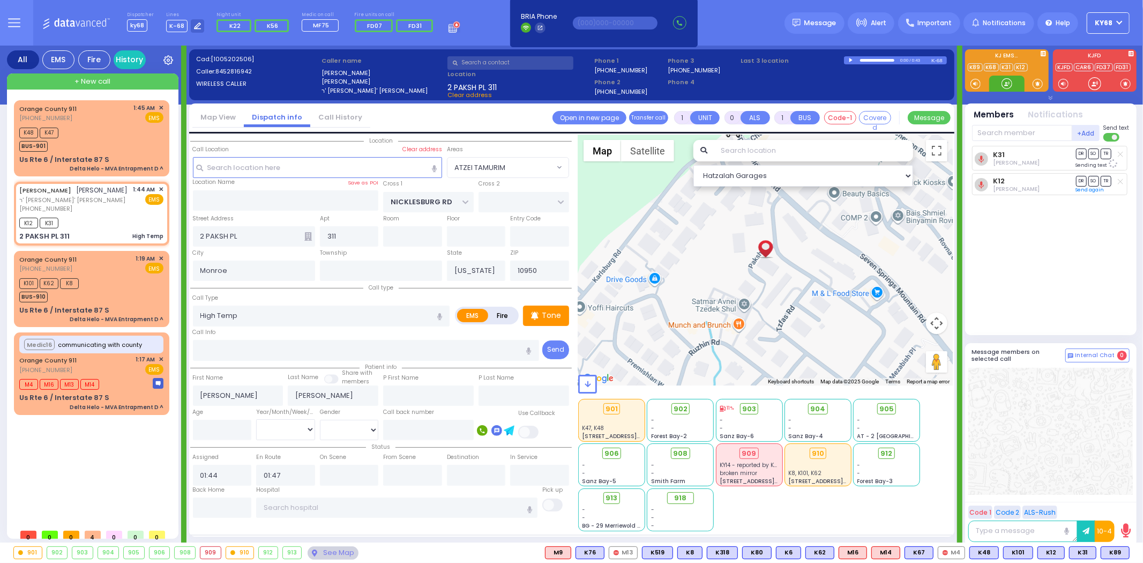
click at [1005, 84] on div at bounding box center [1007, 83] width 11 height 11
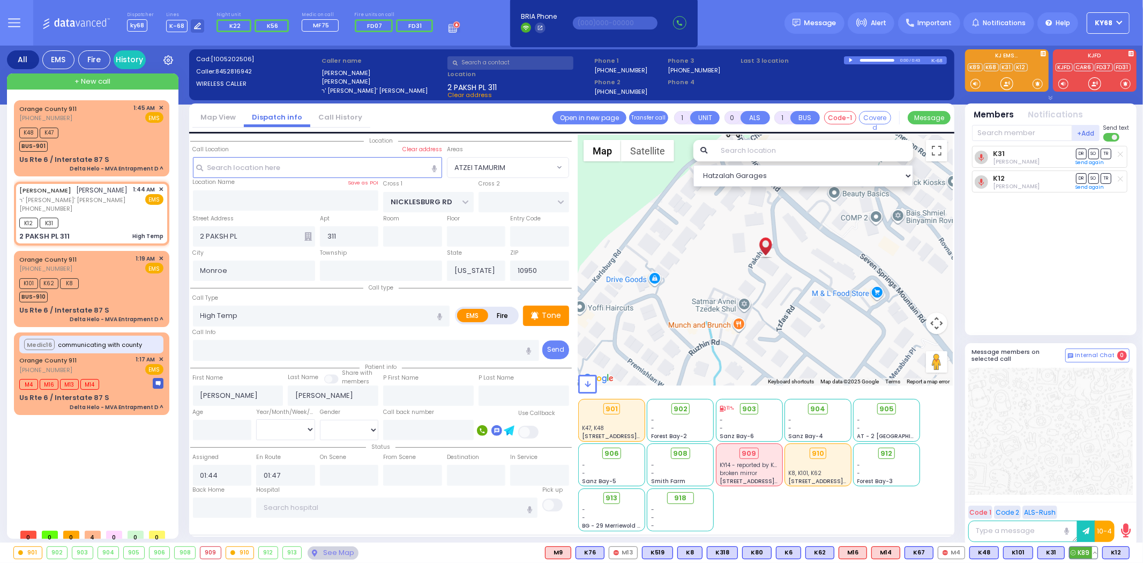
click at [1081, 557] on span "K89" at bounding box center [1084, 553] width 28 height 12
select select
radio input "true"
select select
select select "Hatzalah Garages"
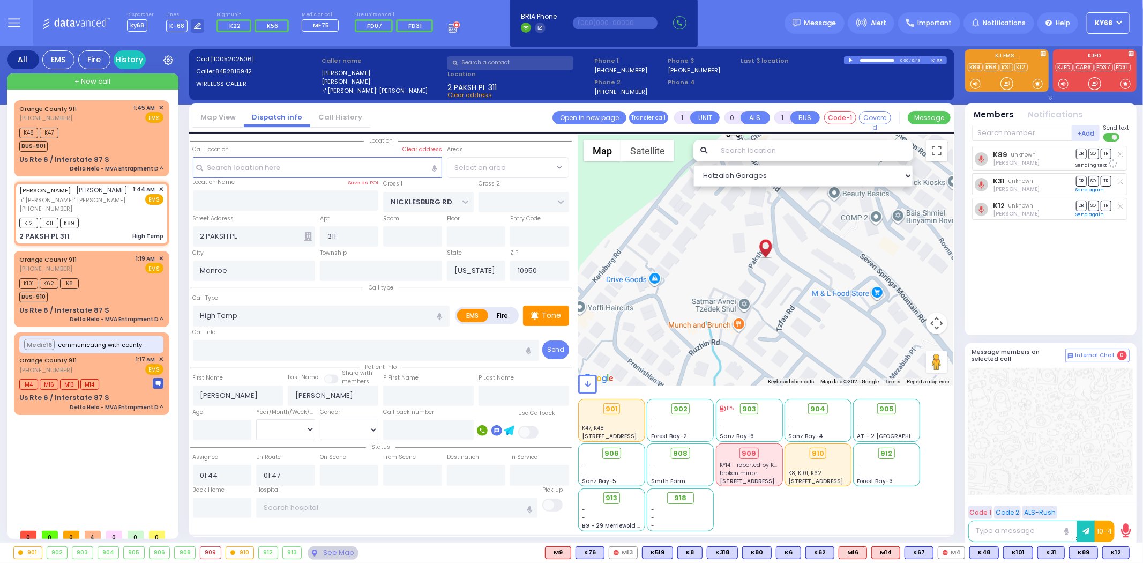
select select "ATZEI TAMURIM"
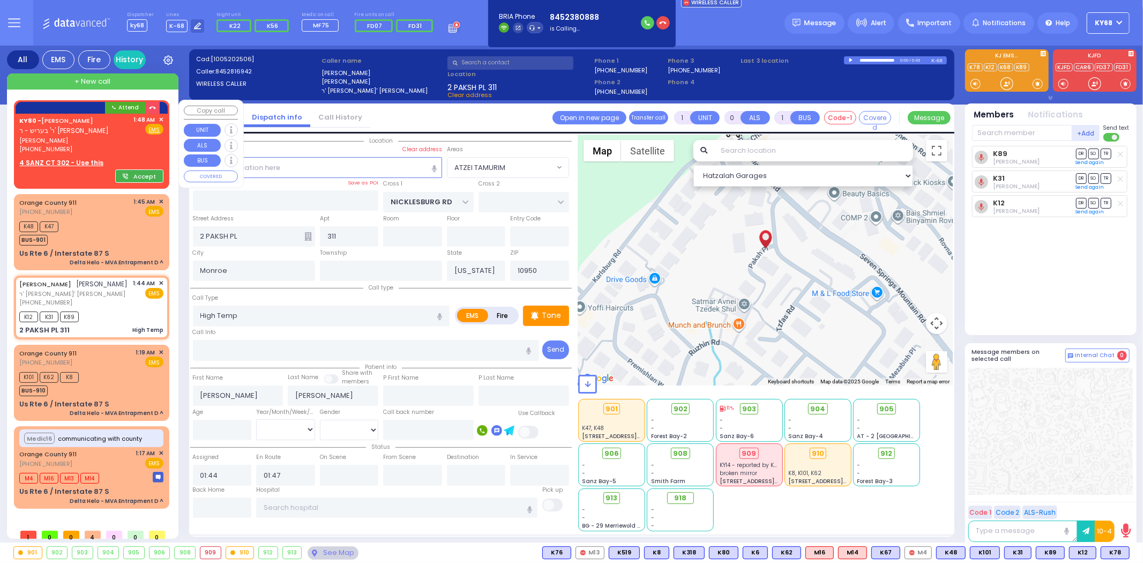
click at [135, 177] on button "Accept" at bounding box center [139, 175] width 48 height 13
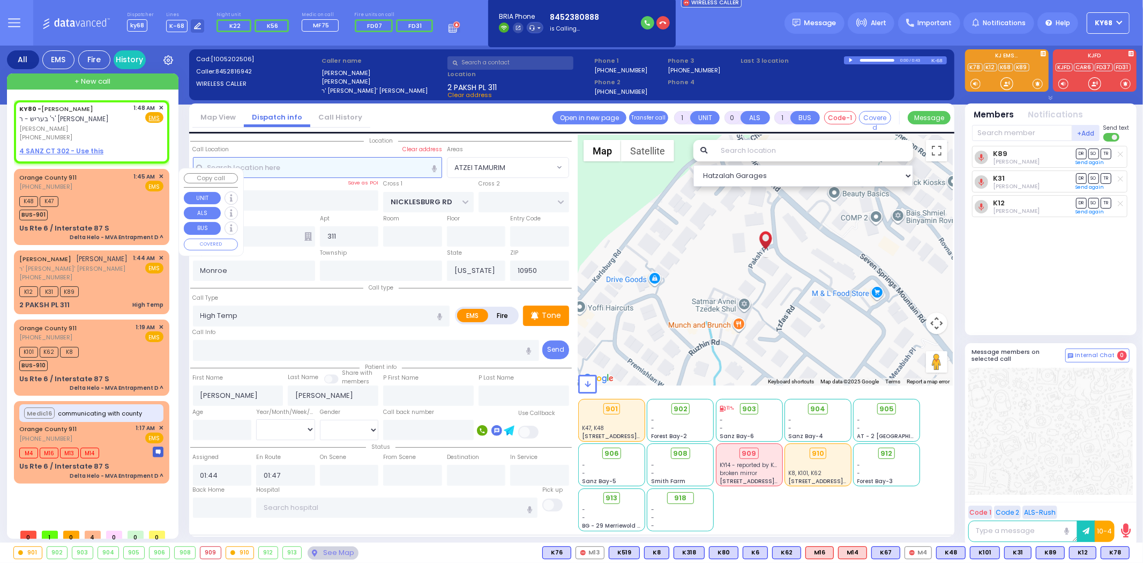
type input "2"
type input "1"
select select
radio input "true"
type input "SHLOME"
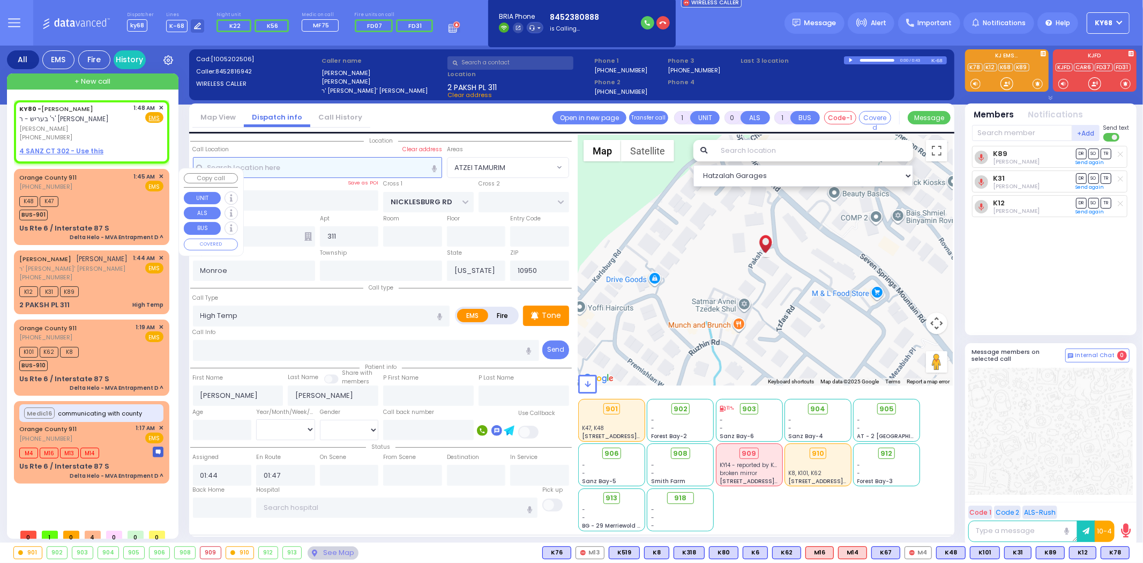
type input "APPEL"
select select
type input "01:48"
select select "Hatzalah Garages"
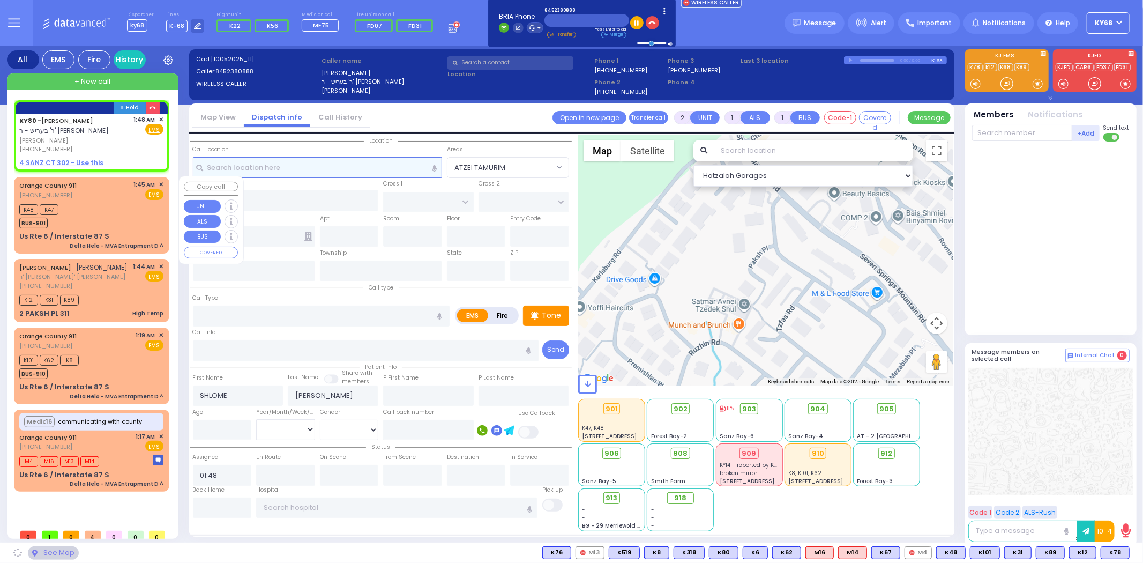
select select
radio input "true"
select select
select select "Hatzalah Garages"
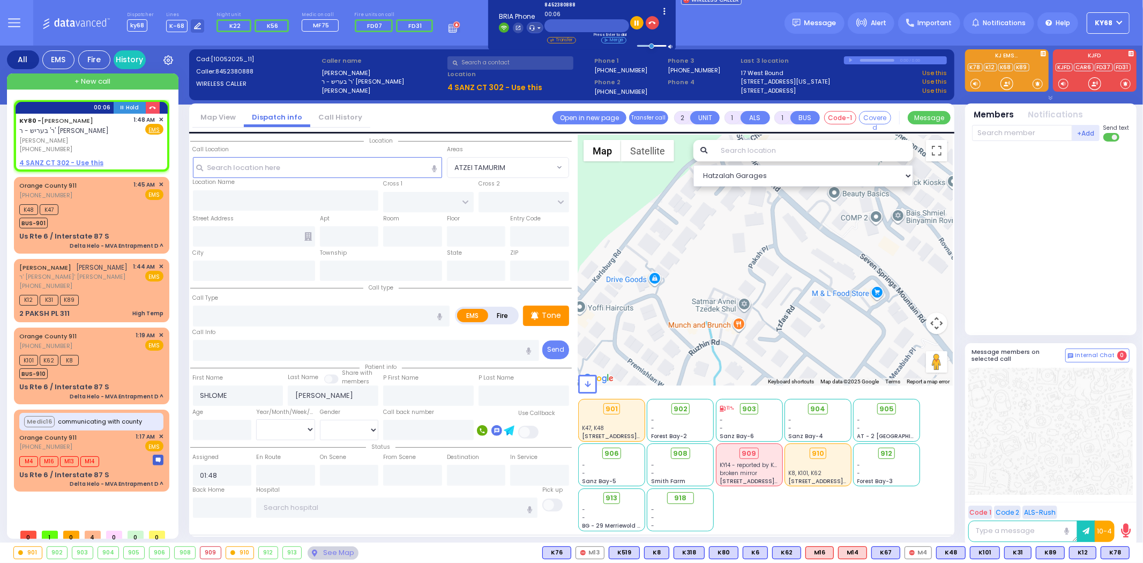
click at [721, 33] on ul "WIRELESS CALLER" at bounding box center [709, 23] width 66 height 55
select select
radio input "true"
select select
select select "Hatzalah Garages"
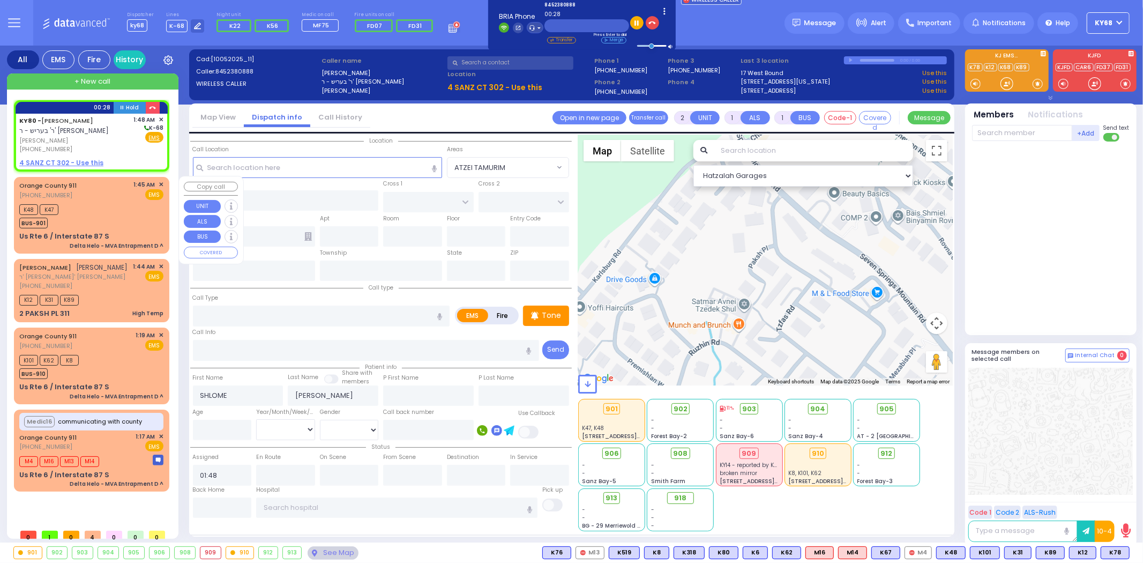
click at [83, 193] on div "Orange County 911 (845) 469-0911 1:45 AM ✕ EMS" at bounding box center [91, 190] width 144 height 20
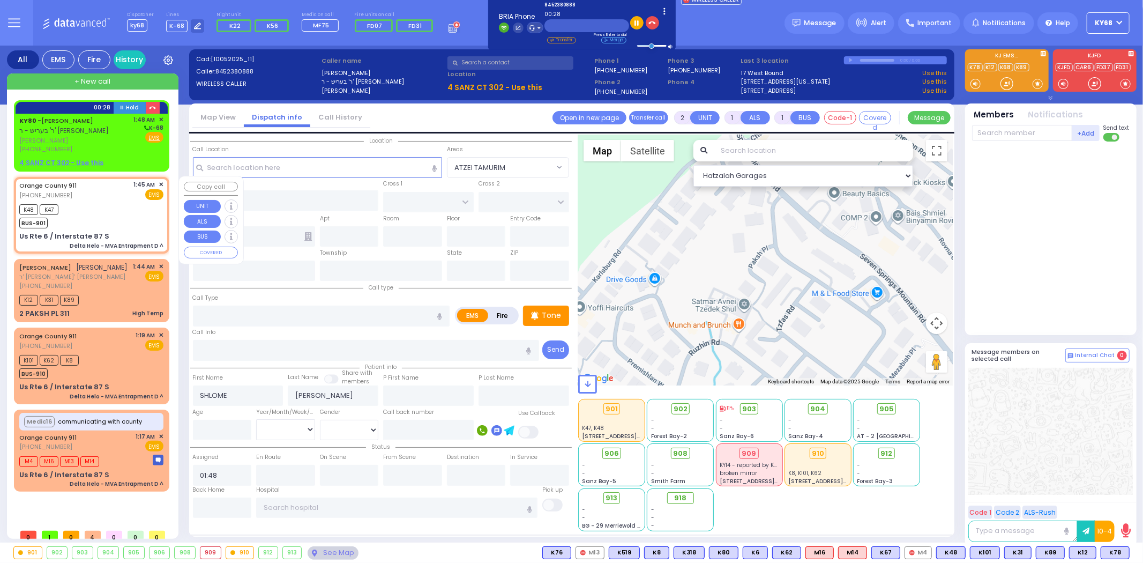
type input "6"
select select
type input "Delta Helo - MVA Entrapment D ^"
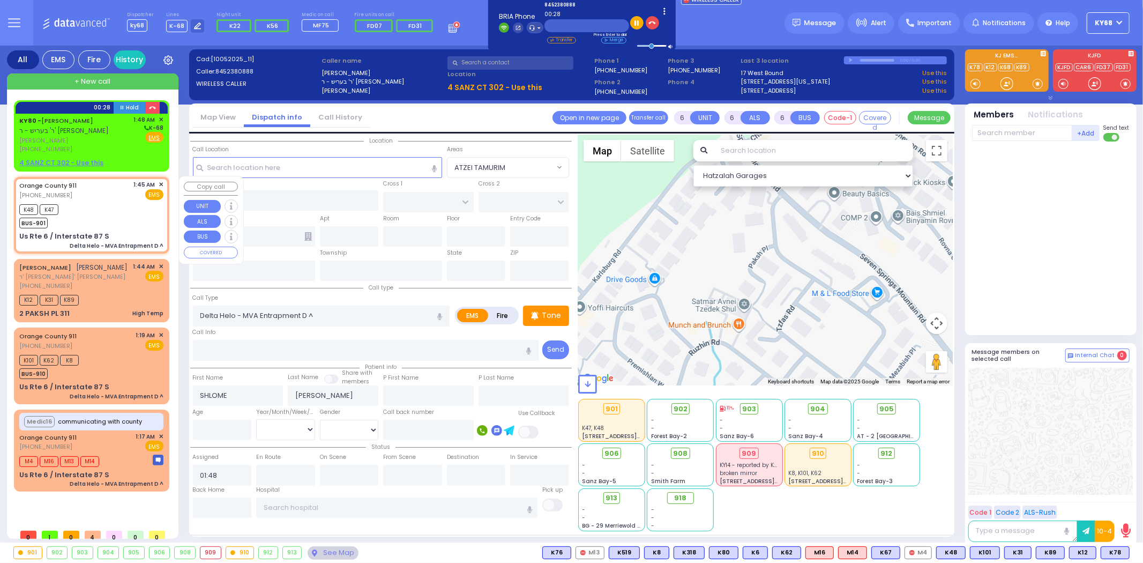
radio input "true"
type input "4"
select select "Week"
type input "01:45"
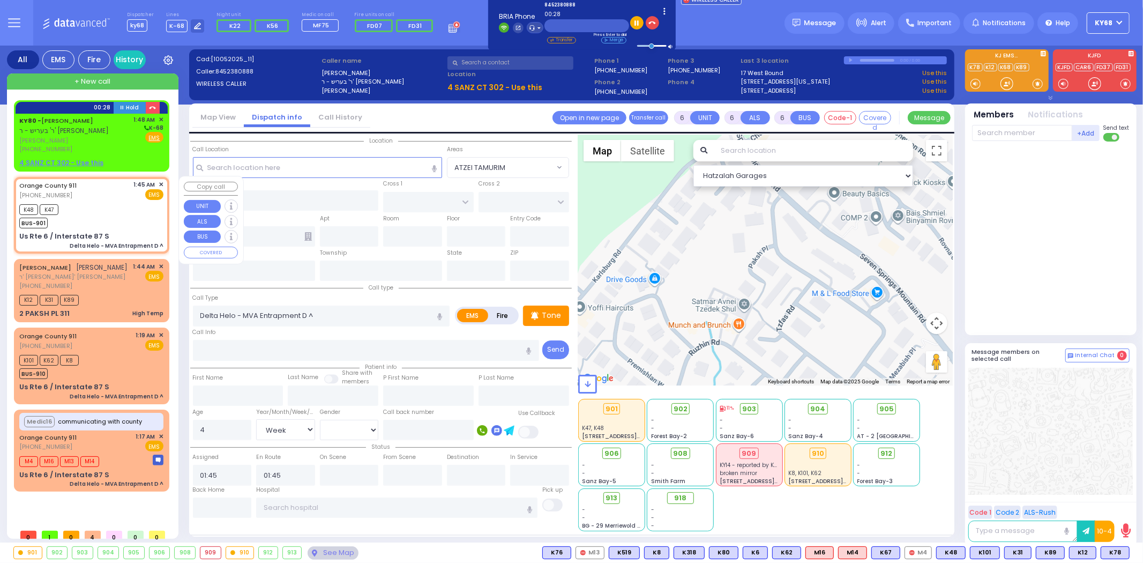
select select "Hatzalah Garages"
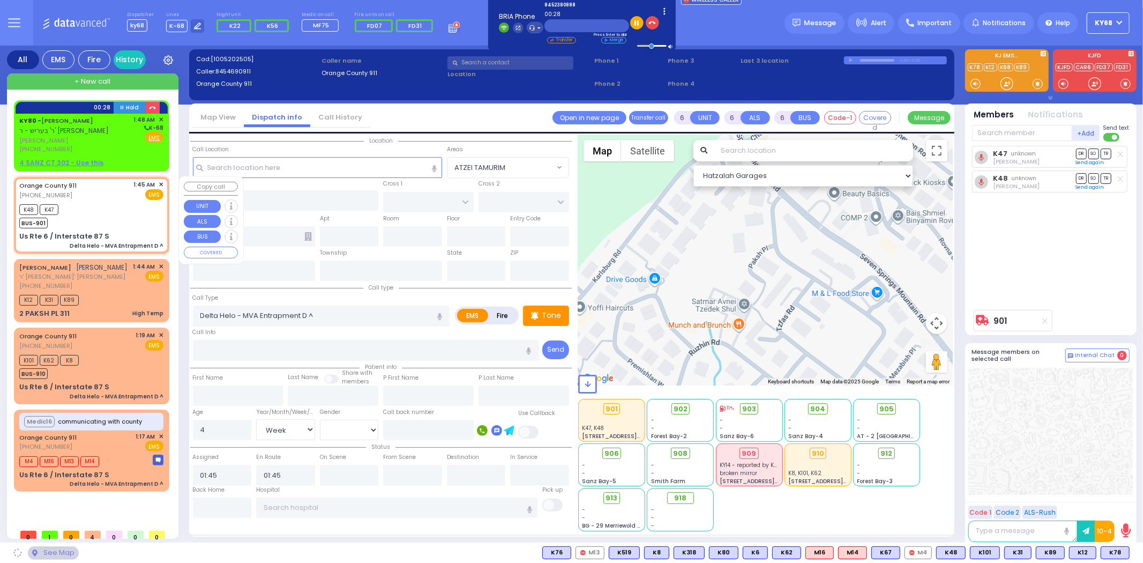
type input "Us Rte 6 / Interstate 87 S"
type input "Monroe"
type input "[US_STATE]"
type input "10926"
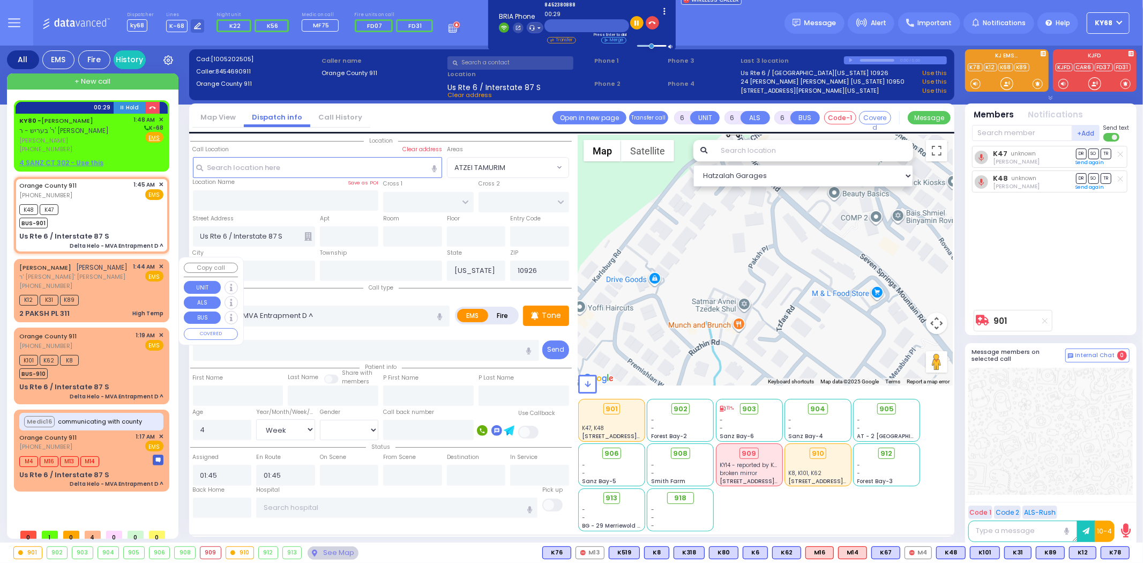
click at [74, 277] on span "ר' [PERSON_NAME]' [PERSON_NAME]" at bounding box center [73, 276] width 109 height 9
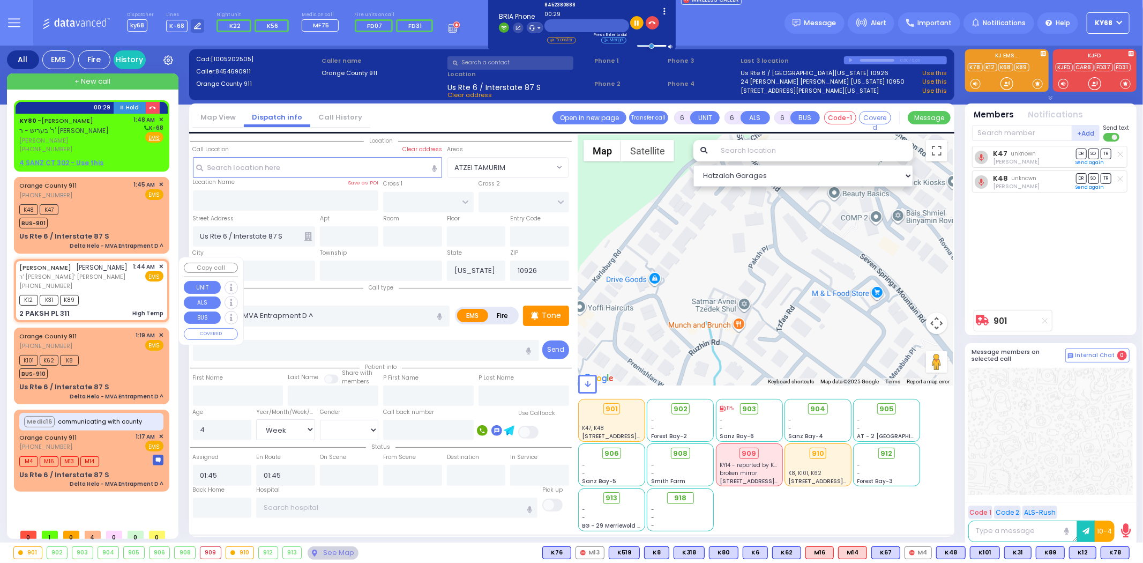
type input "1"
type input "0"
type input "1"
select select
type input "High Temp"
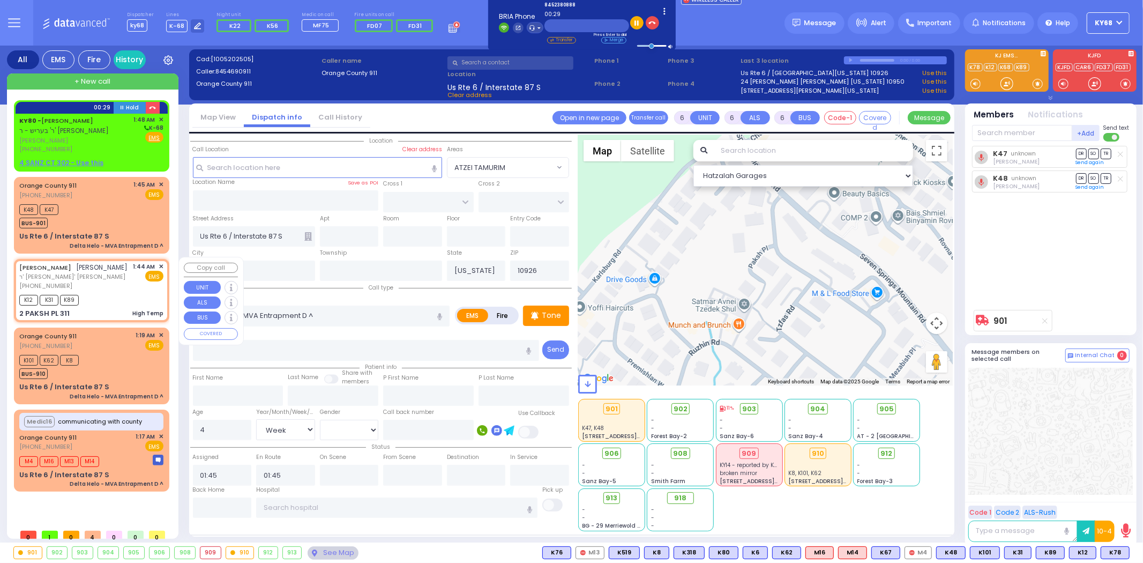
radio input "true"
type input "JOEL"
type input "REICHMAN"
select select
type input "01:44"
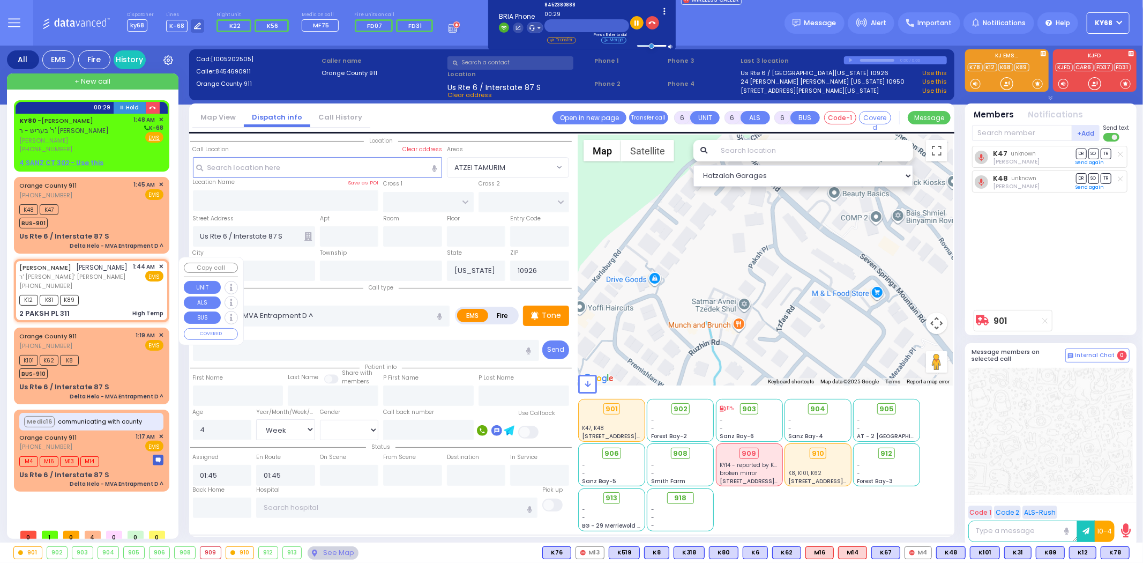
type input "01:47"
type input "NICKLESBURG RD"
type input "2 PAKSH PL"
type input "311"
type input "10950"
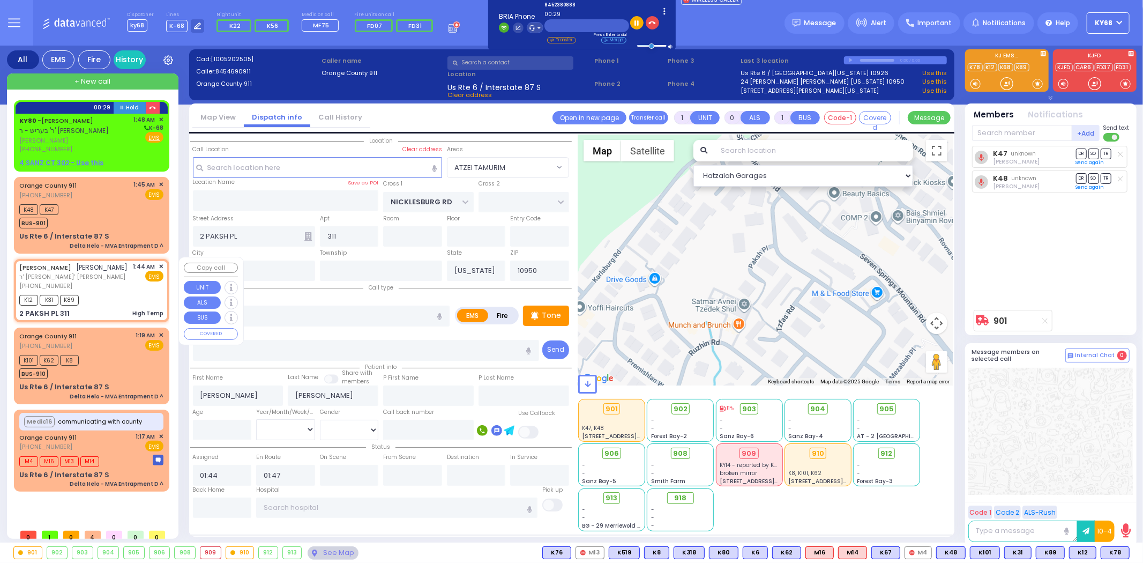
select select "Hatzalah Garages"
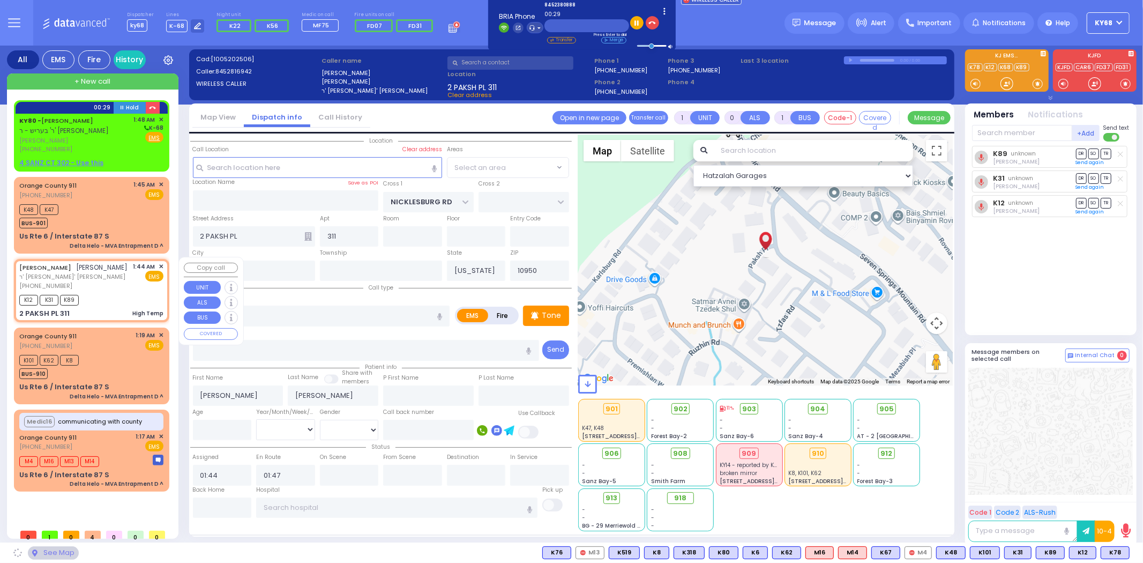
select select "ATZEI TAMURIM"
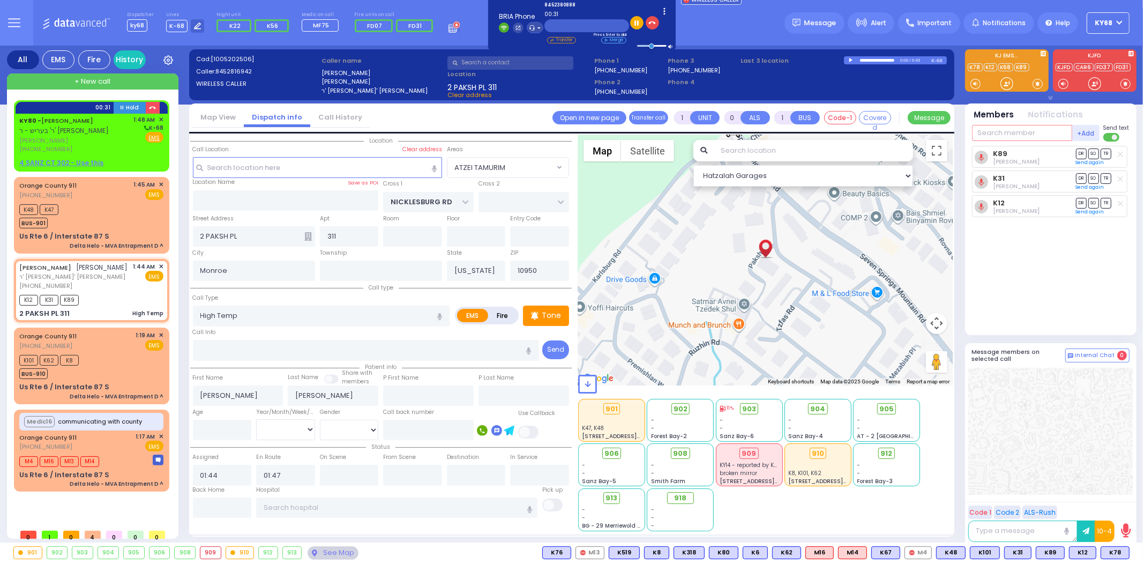
click at [1031, 135] on input "text" at bounding box center [1022, 133] width 100 height 16
type input "80"
select select
radio input "true"
select select
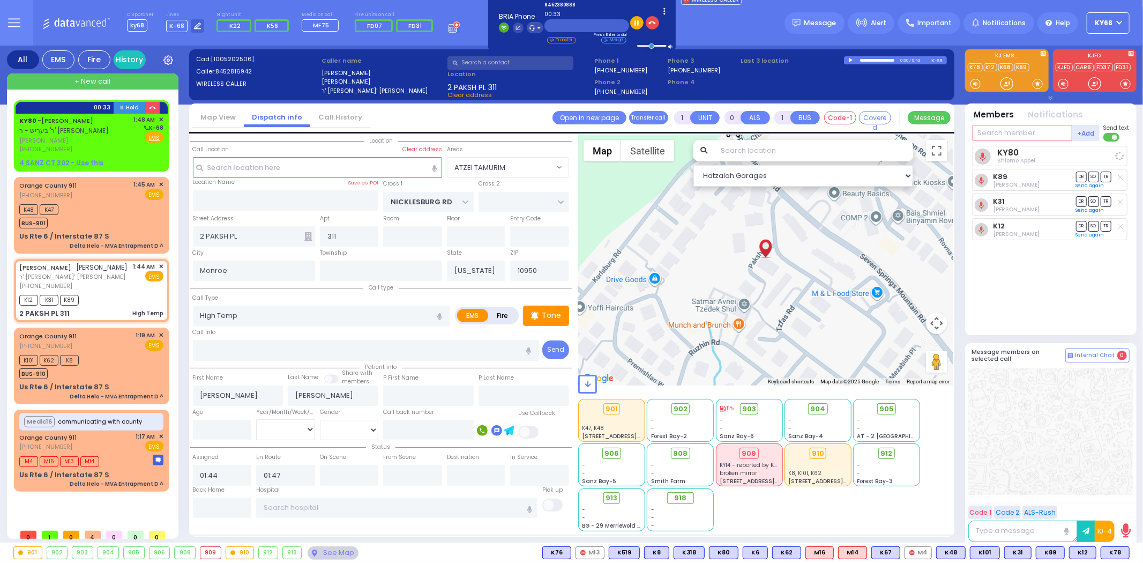
select select "Hatzalah Garages"
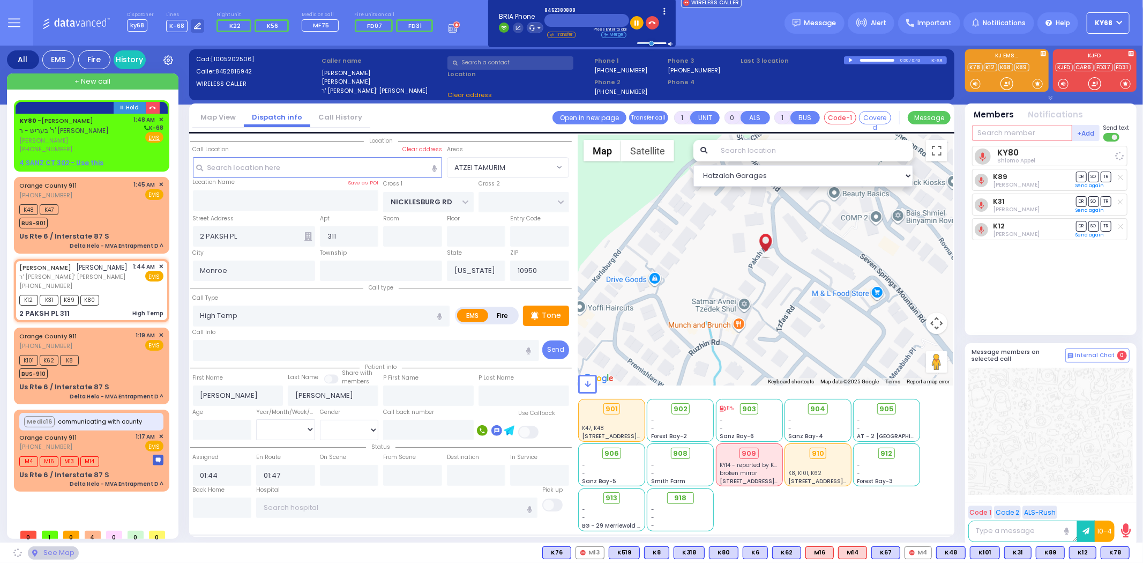
select select "ATZEI TAMURIM"
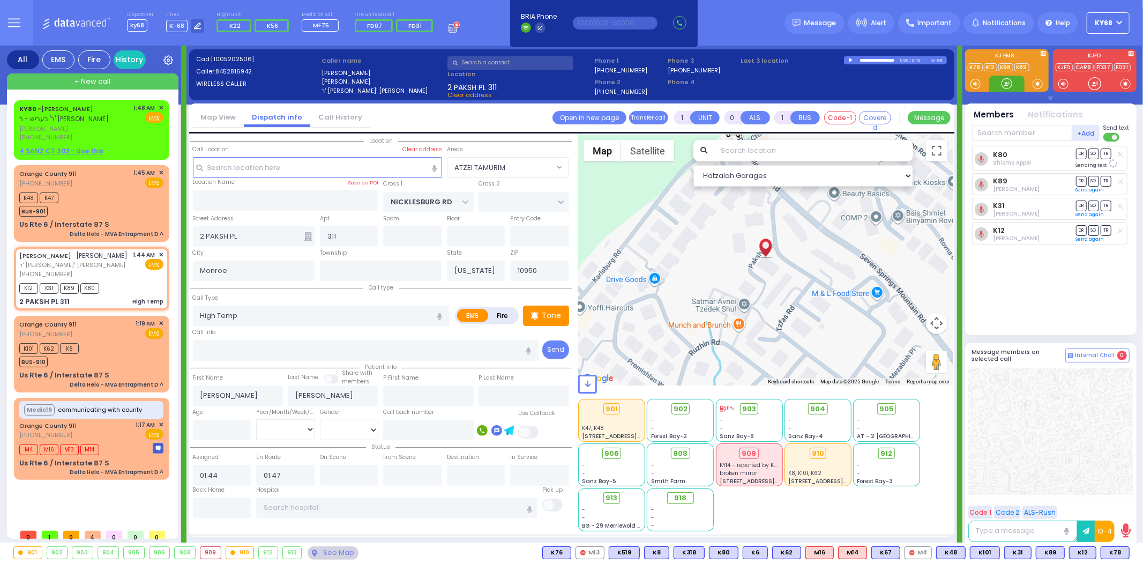
click at [1005, 84] on div at bounding box center [1007, 83] width 11 height 11
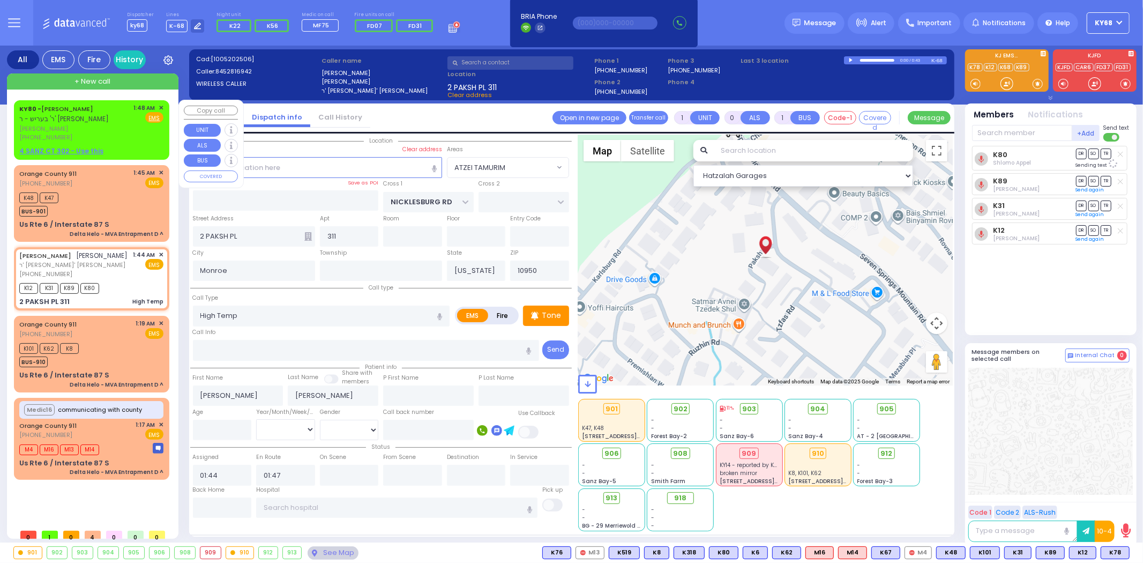
click at [162, 106] on span "✕" at bounding box center [161, 107] width 5 height 9
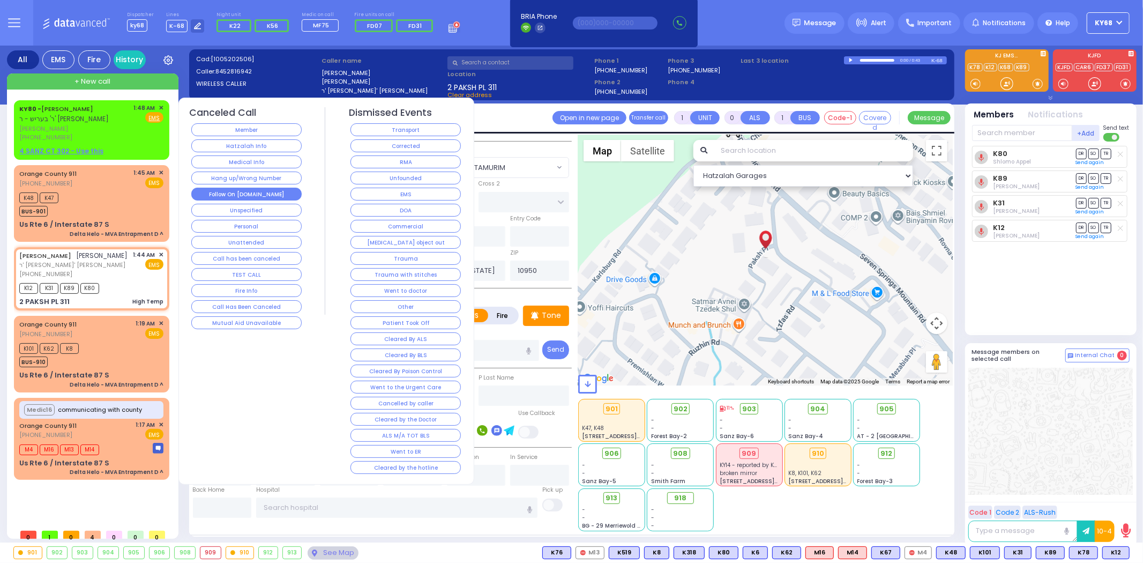
click at [257, 195] on button "Follow On [DOMAIN_NAME]" at bounding box center [246, 194] width 110 height 13
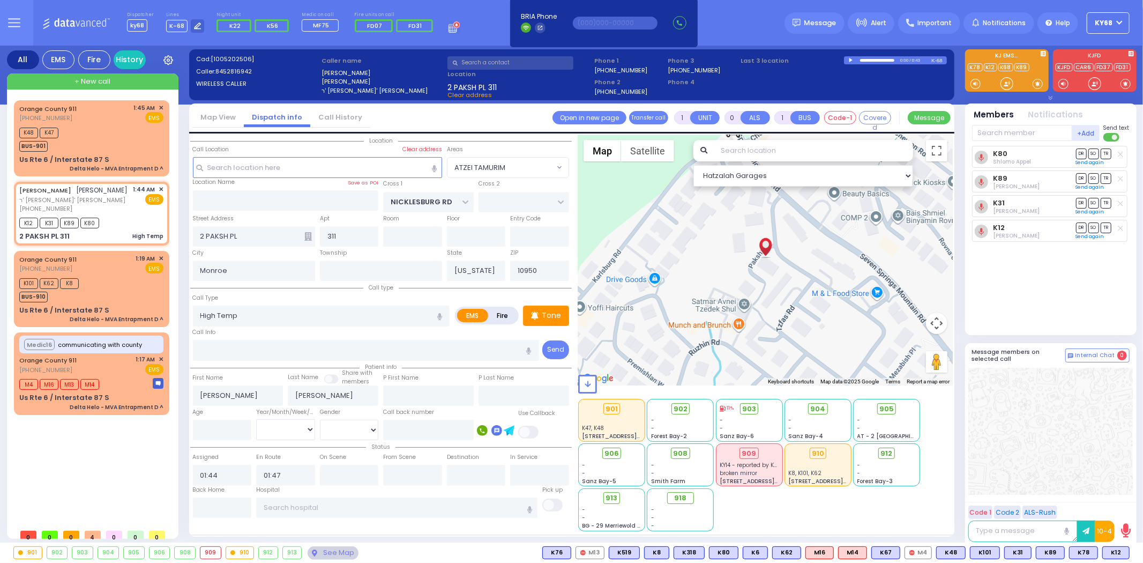
click at [542, 66] on input "text" at bounding box center [510, 62] width 126 height 13
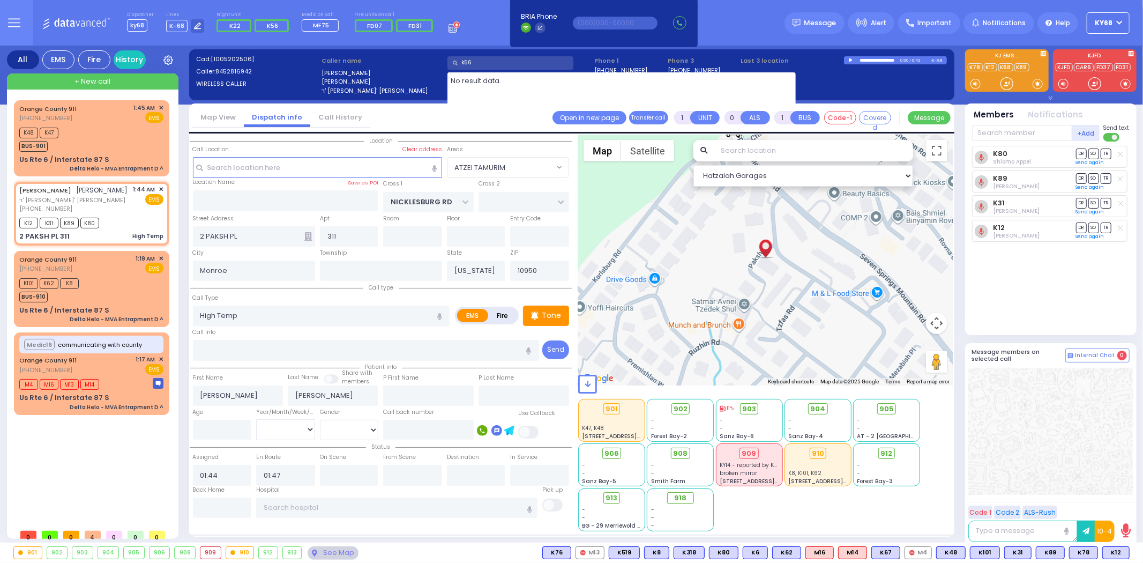
type input "ky56"
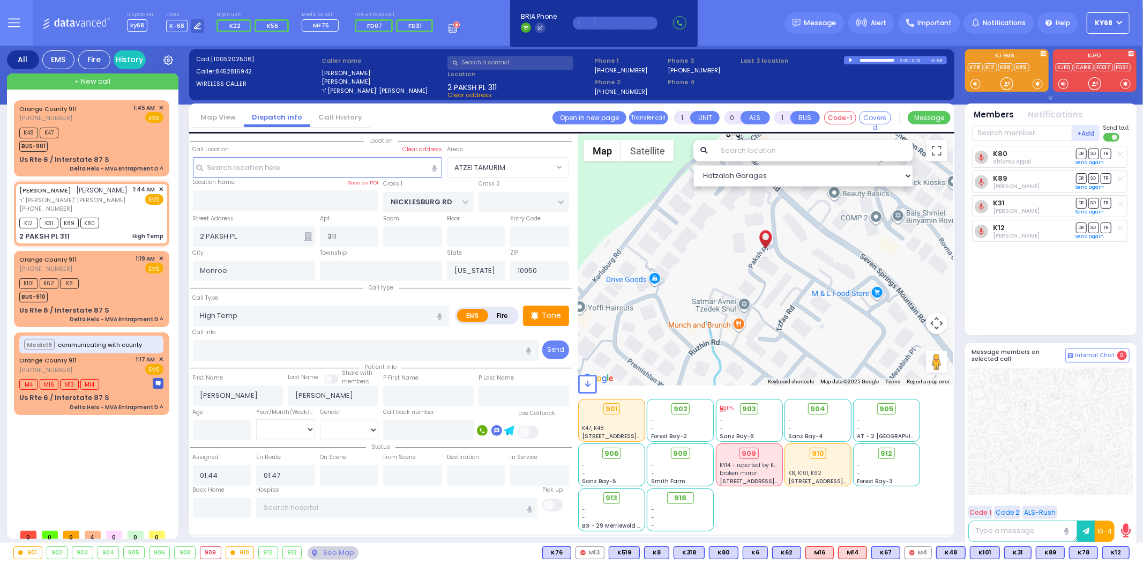
click at [615, 19] on input "text" at bounding box center [615, 23] width 85 height 13
paste input "56"
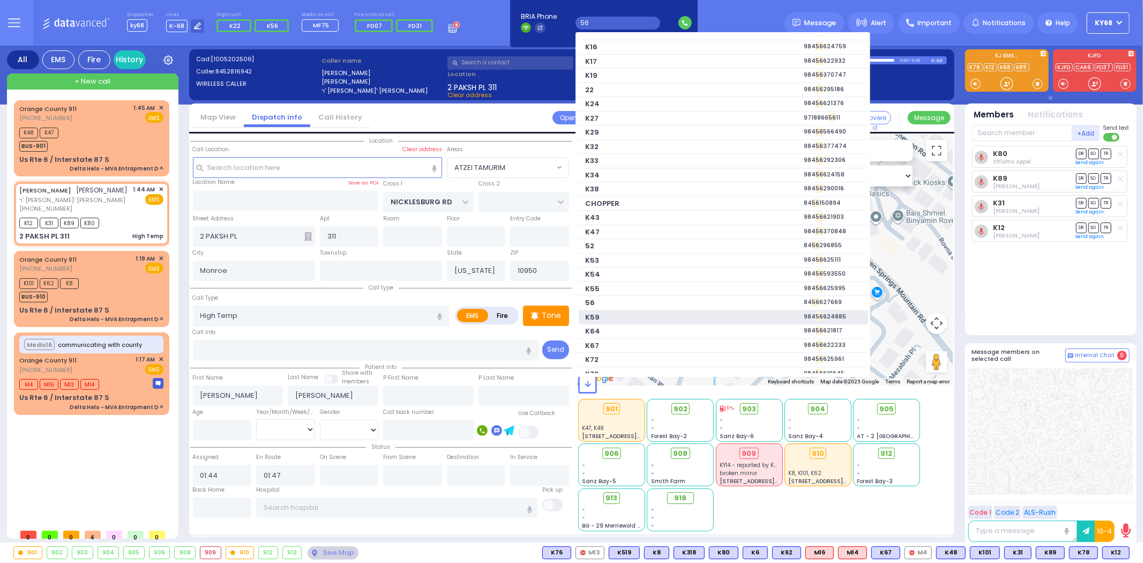
scroll to position [119, 0]
click at [630, 292] on span "56" at bounding box center [651, 292] width 131 height 11
type input "8456627669"
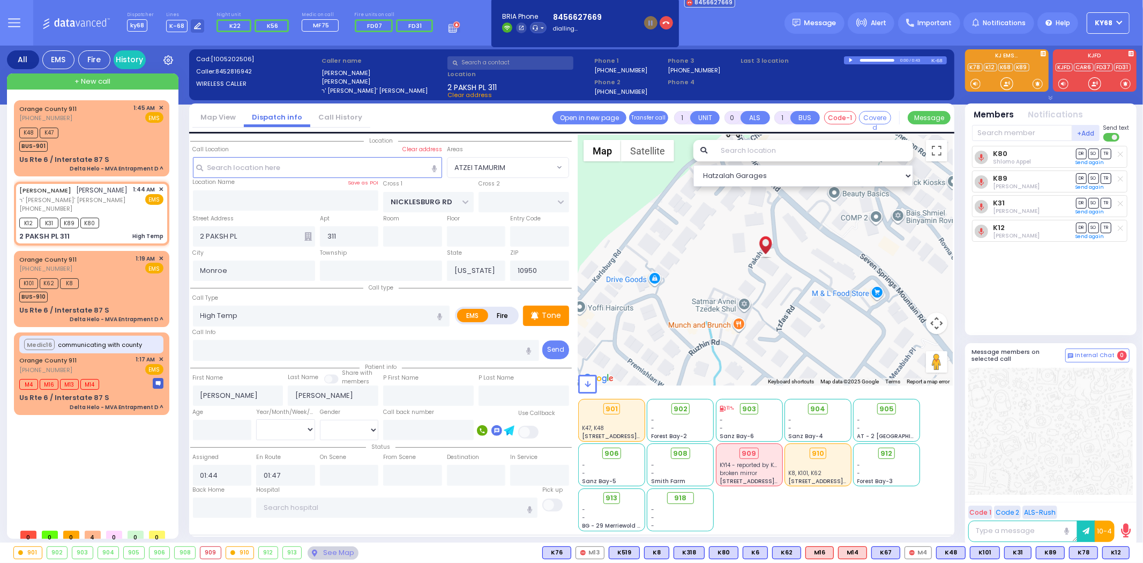
click at [999, 297] on div "K80 Shlomo Appel DR SO TR" at bounding box center [1052, 236] width 160 height 180
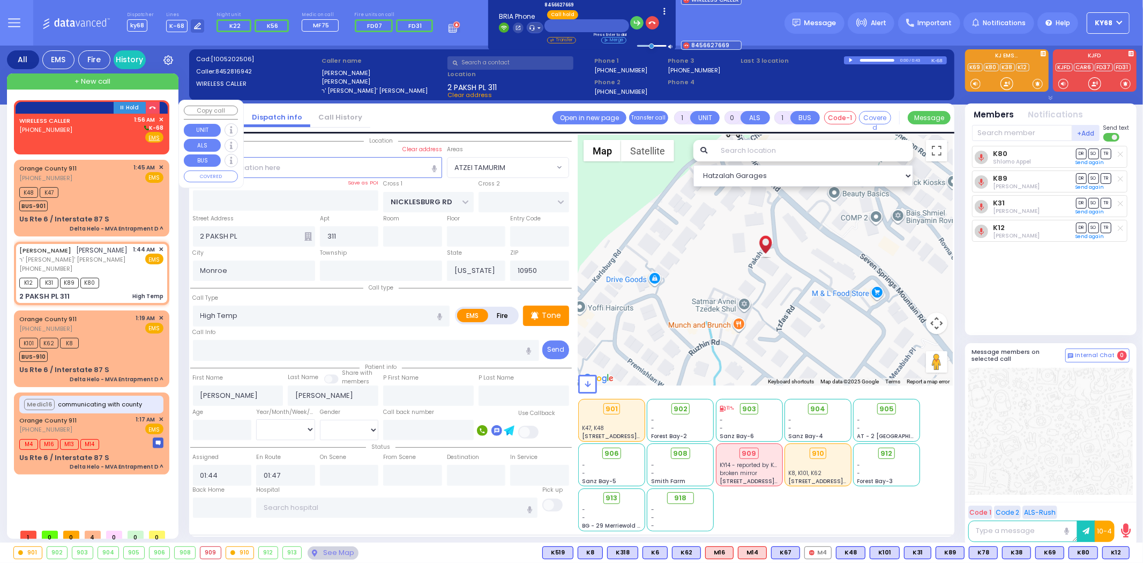
click at [73, 127] on div "WIRELESS CALLER (929) 409-3556 1:56 AM ✕ K-68" at bounding box center [91, 129] width 144 height 28
type input "2"
type input "1"
select select
radio input "true"
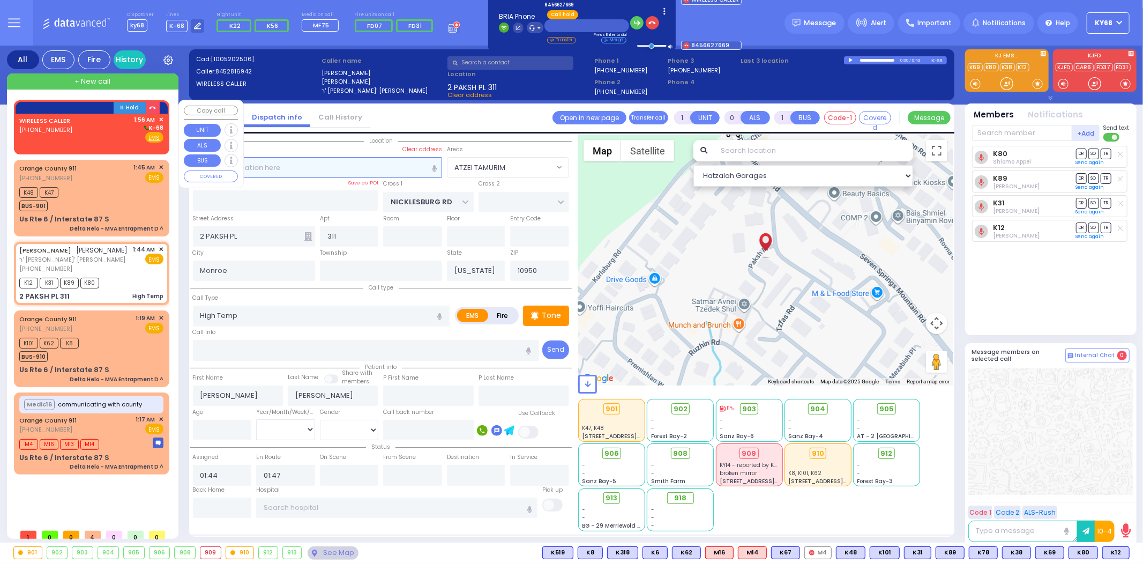
select select
type input "01:56"
select select "Hatzalah Garages"
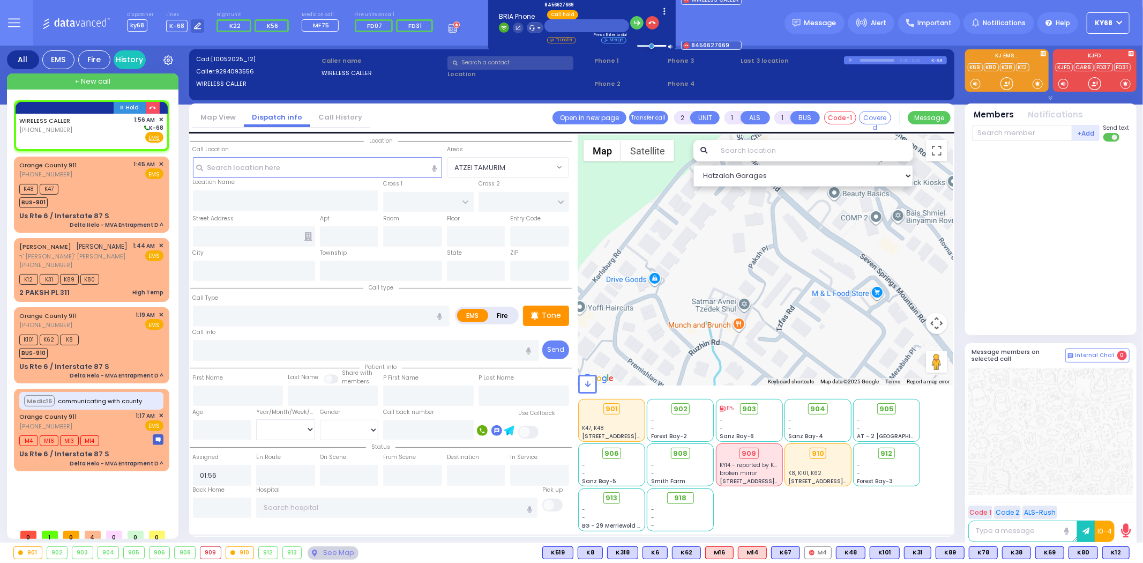
click at [331, 114] on link "Call History" at bounding box center [340, 117] width 60 height 10
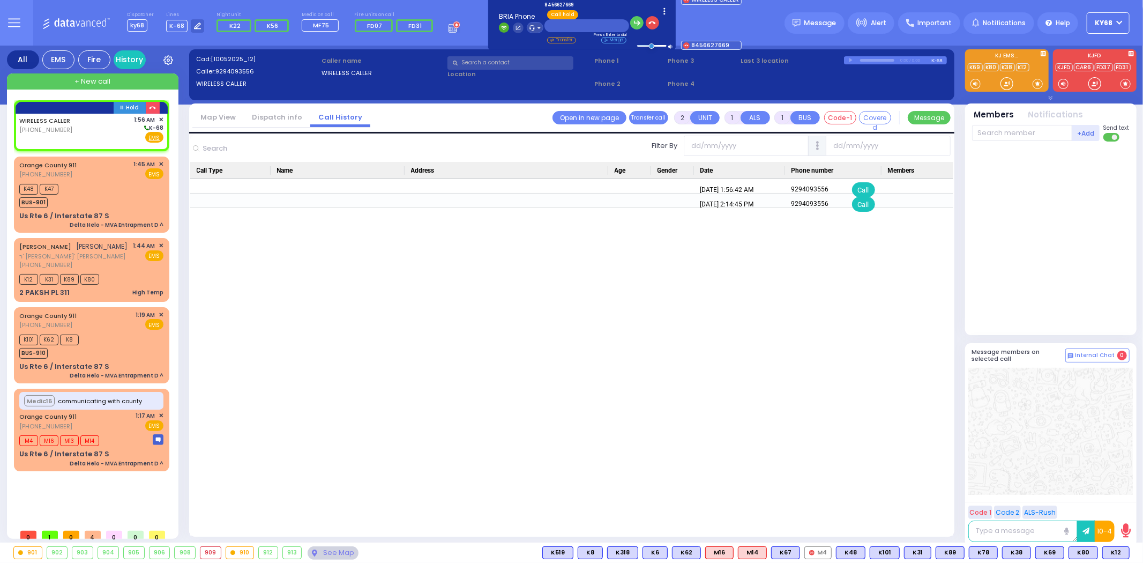
click at [285, 116] on link "Dispatch info" at bounding box center [277, 117] width 66 height 10
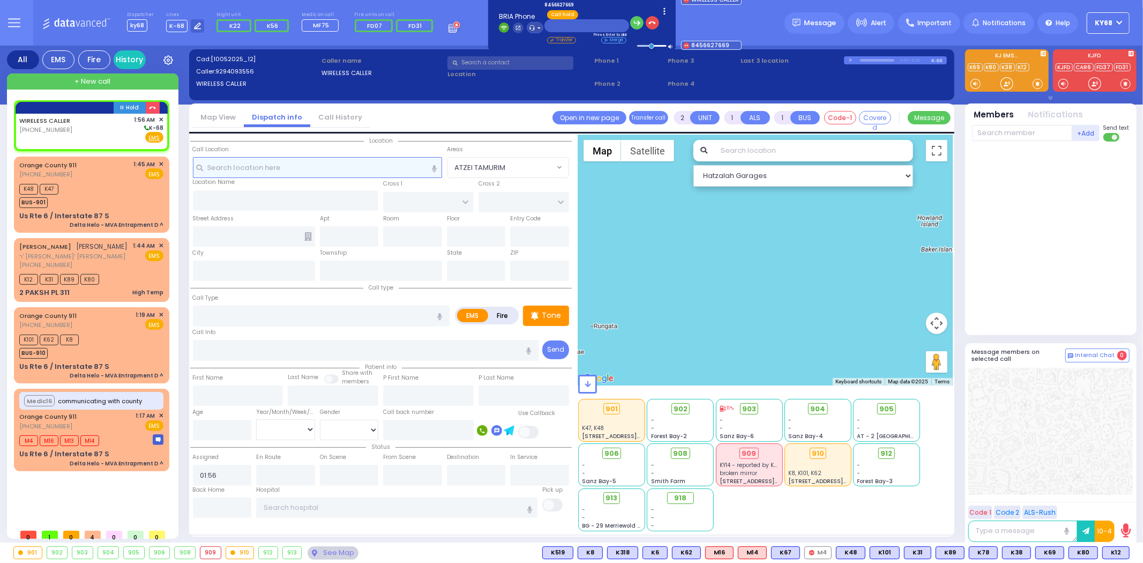
click at [274, 162] on input "text" at bounding box center [317, 167] width 249 height 20
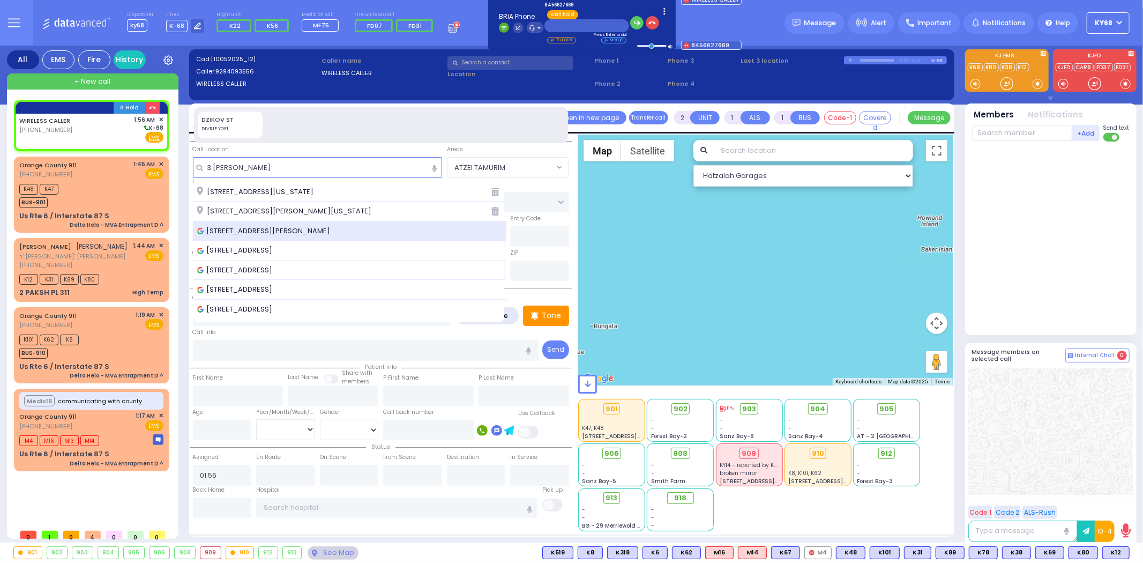
click at [281, 229] on span "3 Dzikov Street, Kiryas Joel, NY, USA" at bounding box center [265, 231] width 137 height 11
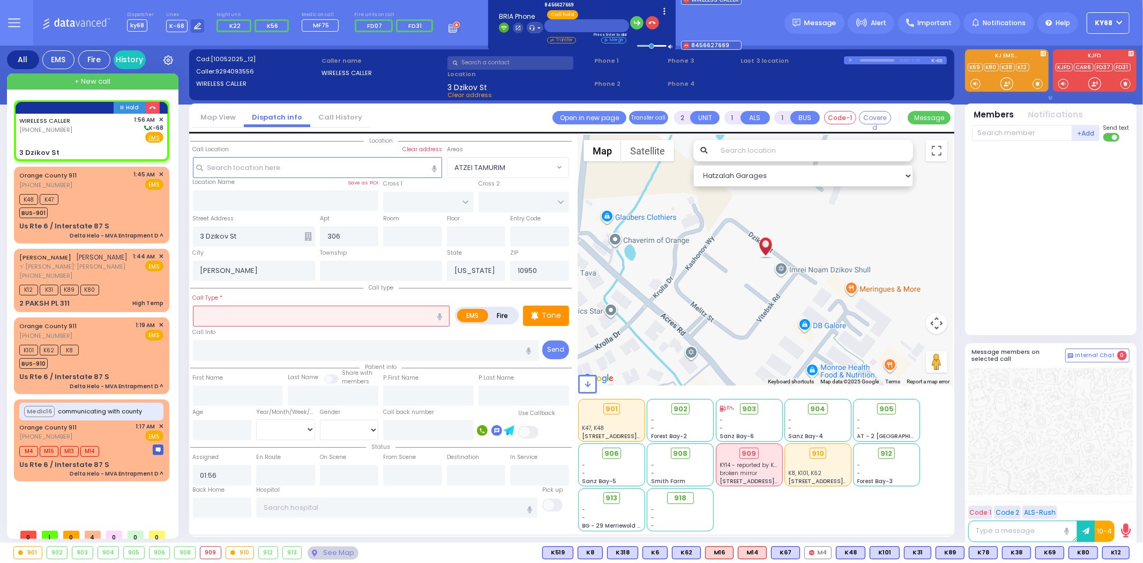
click at [266, 319] on input "text" at bounding box center [321, 315] width 257 height 20
click at [1056, 196] on div at bounding box center [1052, 236] width 160 height 180
click at [199, 317] on input "Possible Ectopic" at bounding box center [321, 315] width 257 height 20
click at [1033, 242] on div at bounding box center [1052, 236] width 160 height 180
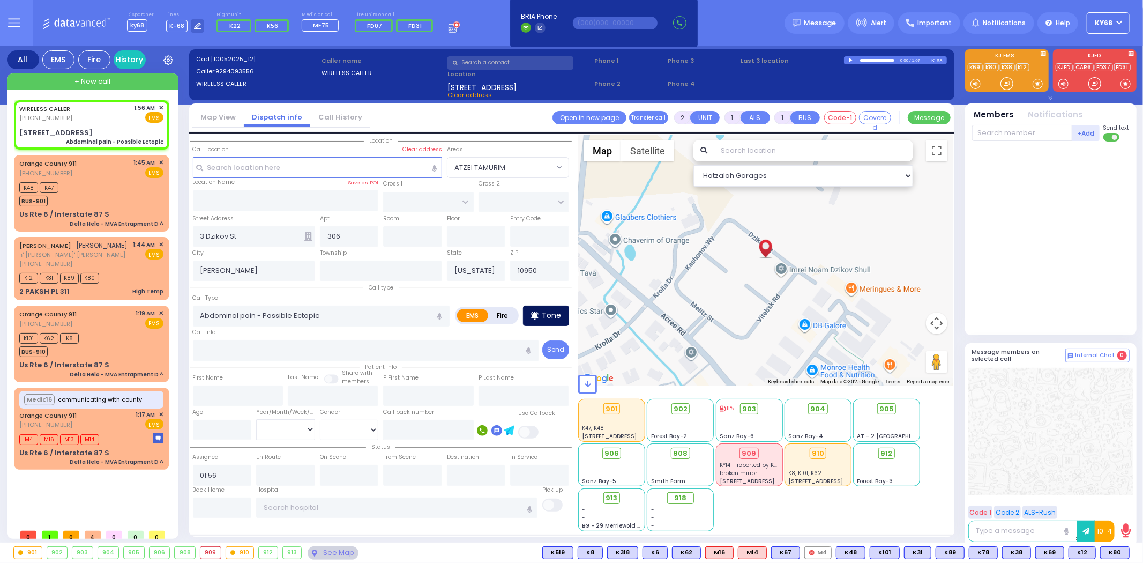
click at [539, 314] on icon at bounding box center [535, 315] width 8 height 13
click at [1010, 271] on div at bounding box center [1052, 236] width 160 height 180
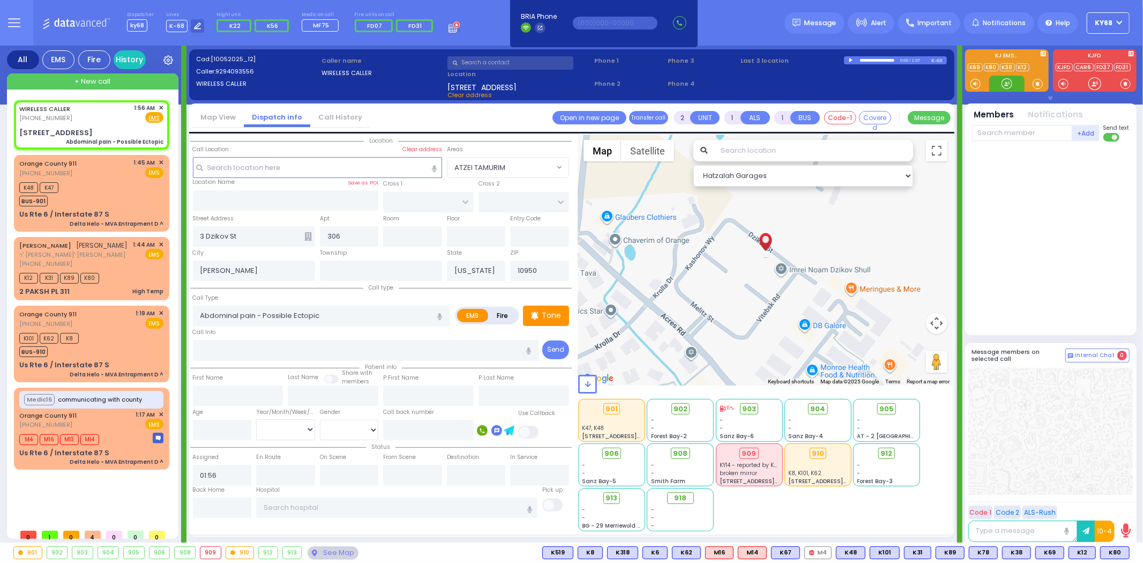
click at [1009, 84] on div at bounding box center [1007, 83] width 11 height 11
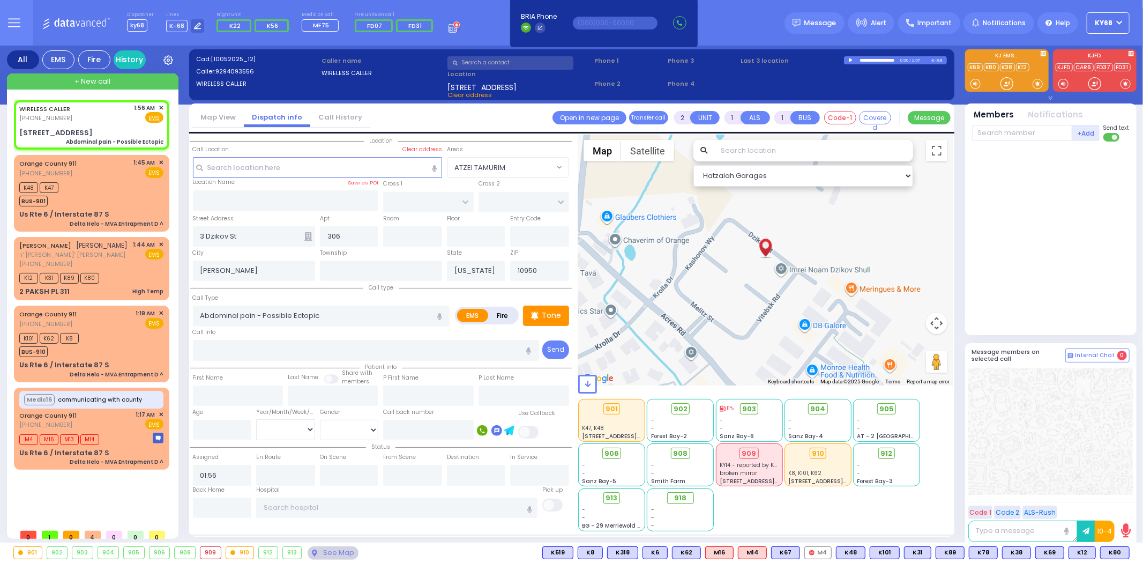
click at [1063, 232] on div at bounding box center [1052, 236] width 160 height 180
drag, startPoint x: 325, startPoint y: 317, endPoint x: 265, endPoint y: 313, distance: 60.7
click at [265, 313] on input "Abdominal pain - Possible Ectopic" at bounding box center [321, 315] width 257 height 20
click at [1004, 263] on div at bounding box center [1052, 236] width 160 height 180
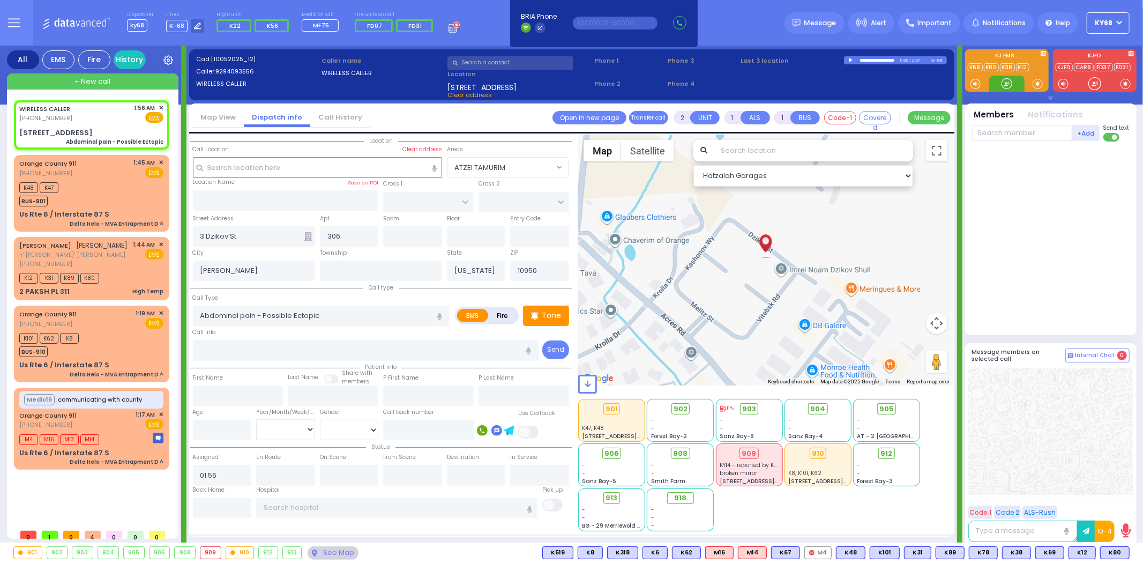
click at [1002, 79] on div at bounding box center [1007, 83] width 11 height 11
click at [1002, 86] on div at bounding box center [1007, 83] width 11 height 11
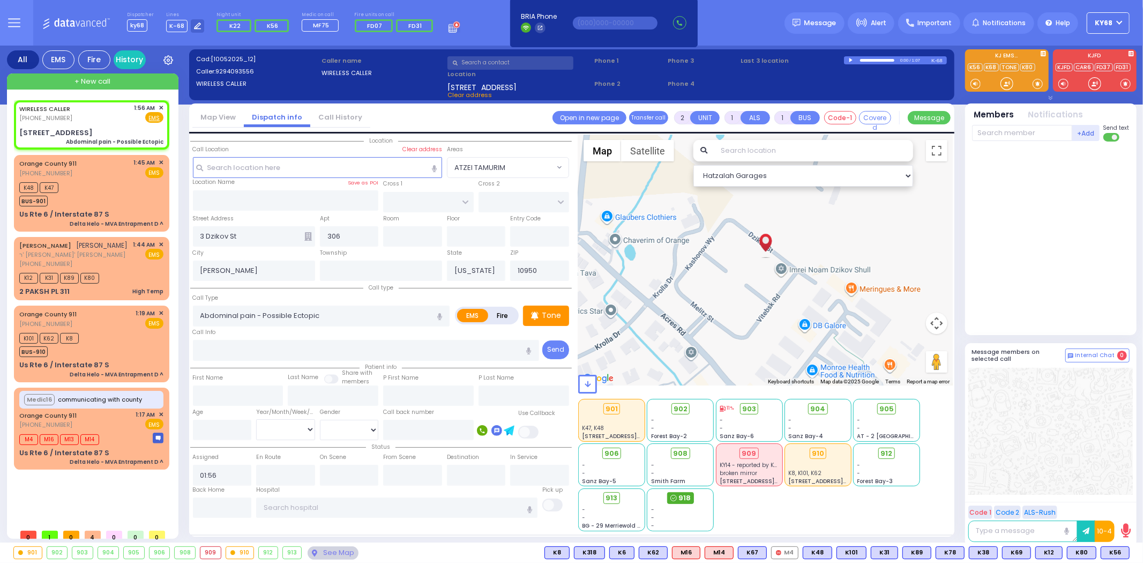
click at [673, 499] on icon at bounding box center [673, 498] width 6 height 6
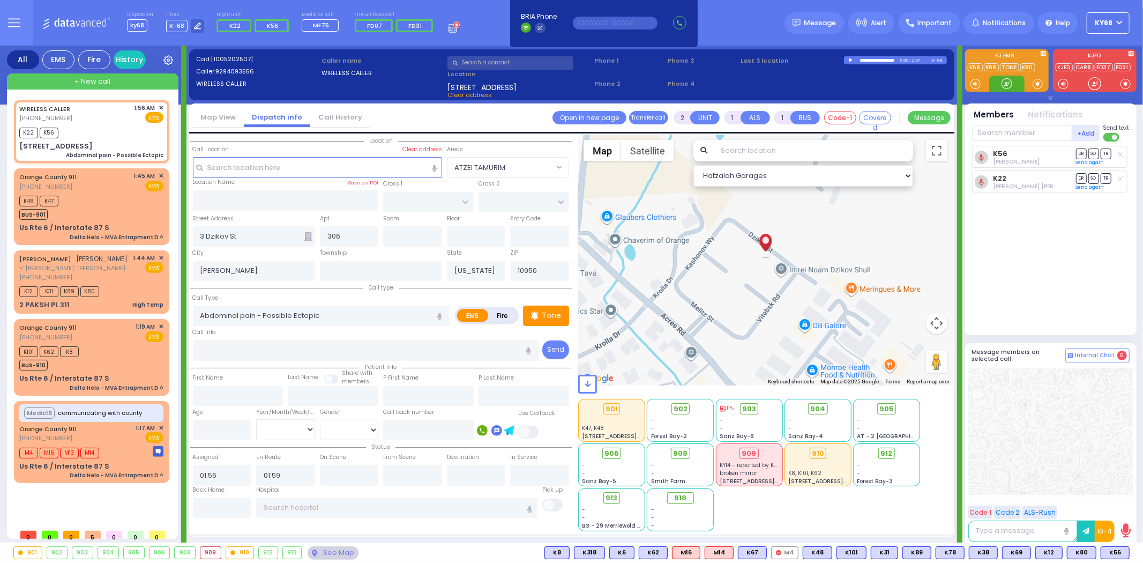
click at [1009, 87] on div at bounding box center [1007, 83] width 11 height 11
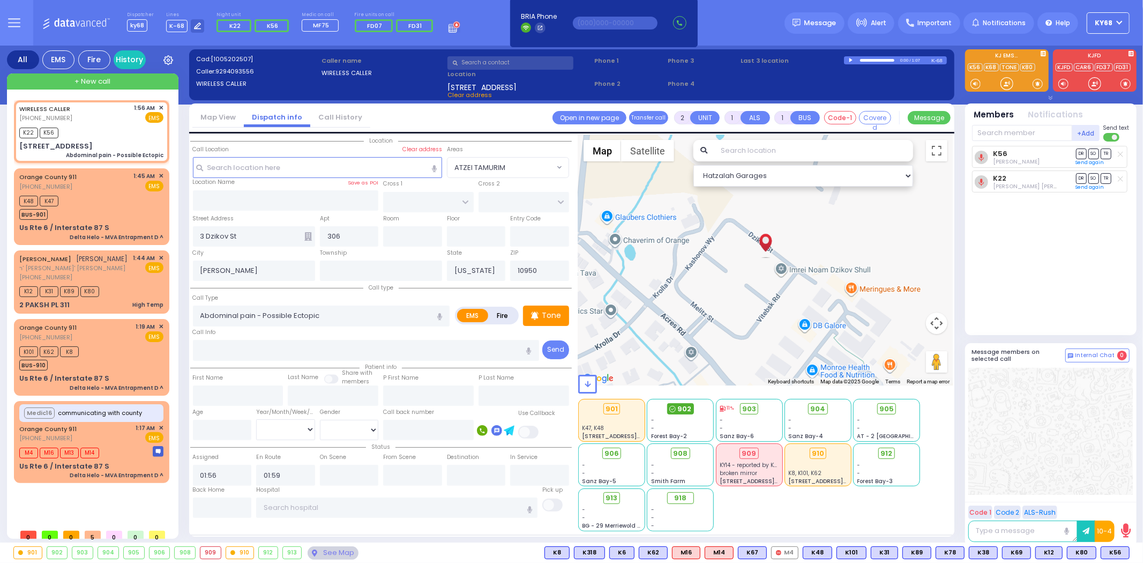
click at [675, 408] on icon at bounding box center [672, 409] width 6 height 6
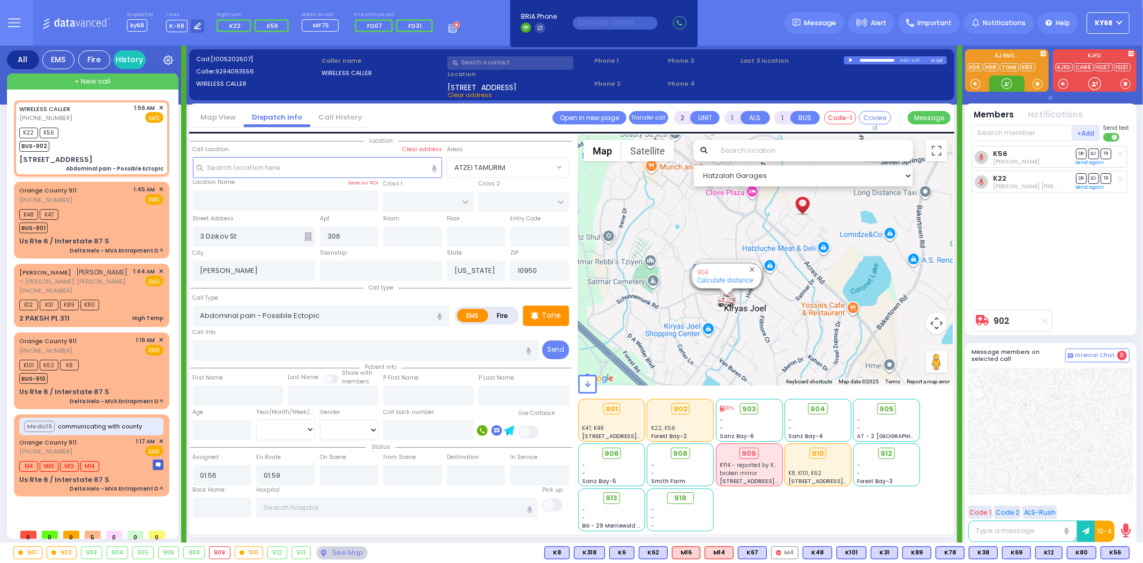
click at [1007, 87] on div at bounding box center [1007, 83] width 11 height 11
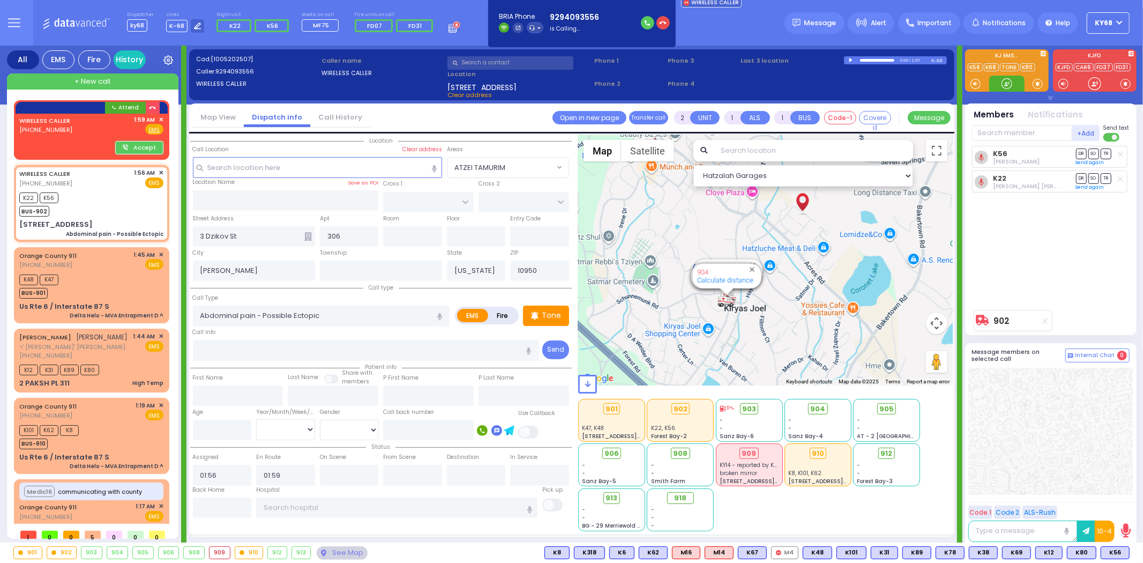
click at [1009, 86] on div at bounding box center [1007, 83] width 11 height 11
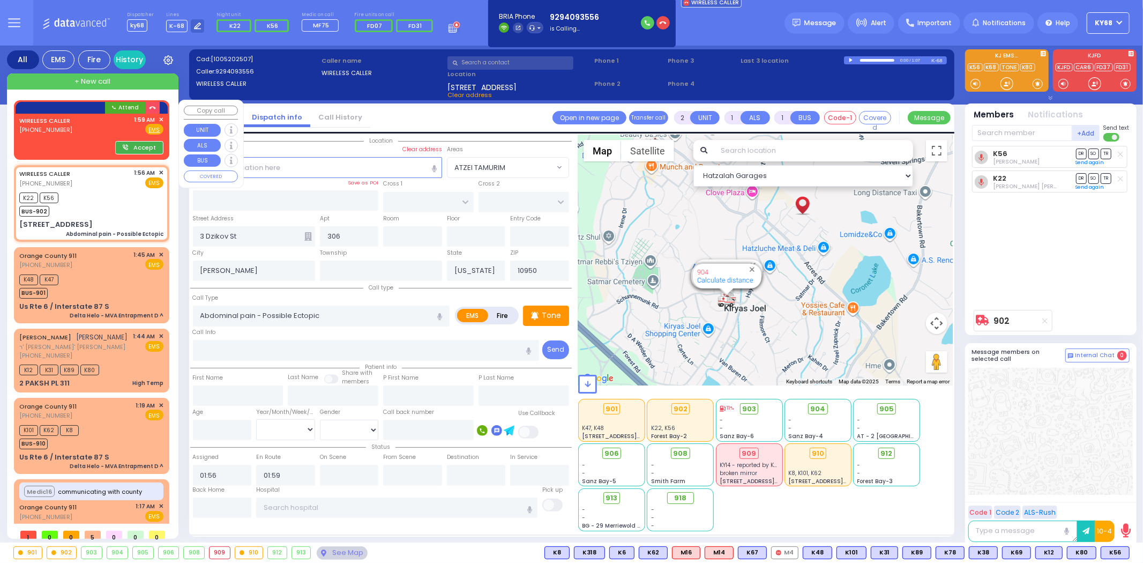
click at [136, 148] on button "Accept" at bounding box center [139, 147] width 48 height 13
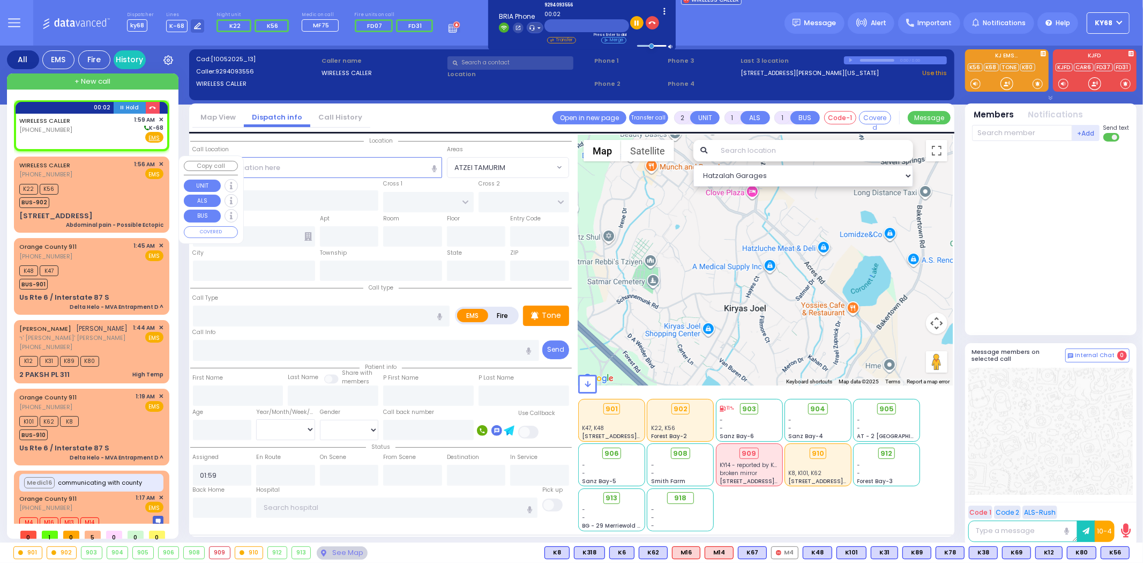
click at [93, 200] on div "K22 K56 BUS-902" at bounding box center [91, 194] width 144 height 27
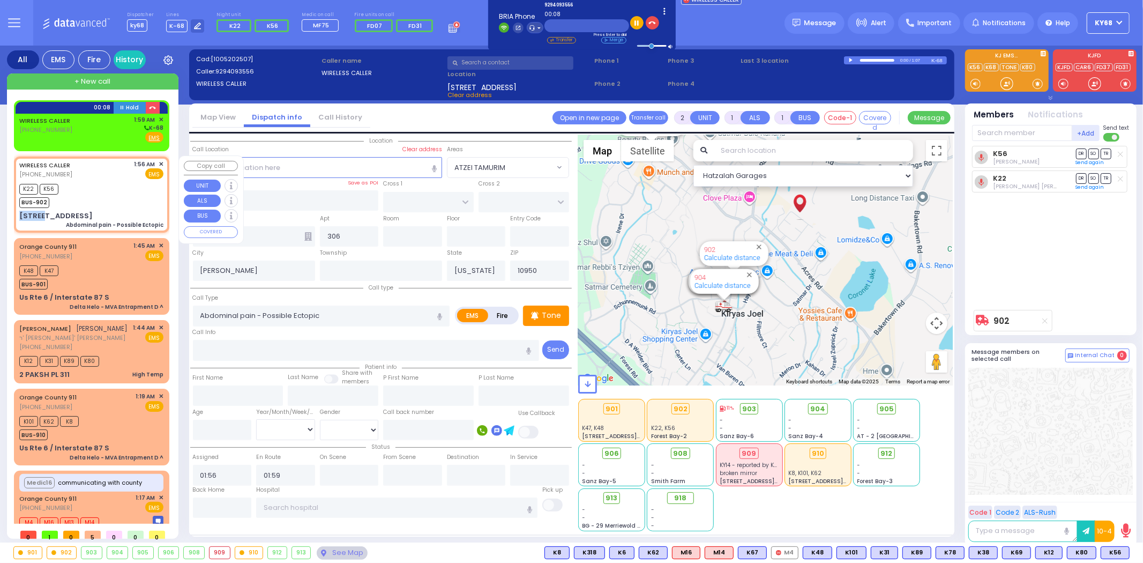
drag, startPoint x: 19, startPoint y: 215, endPoint x: 38, endPoint y: 213, distance: 19.4
click at [38, 213] on div "3 Dzikov St 306" at bounding box center [55, 216] width 73 height 11
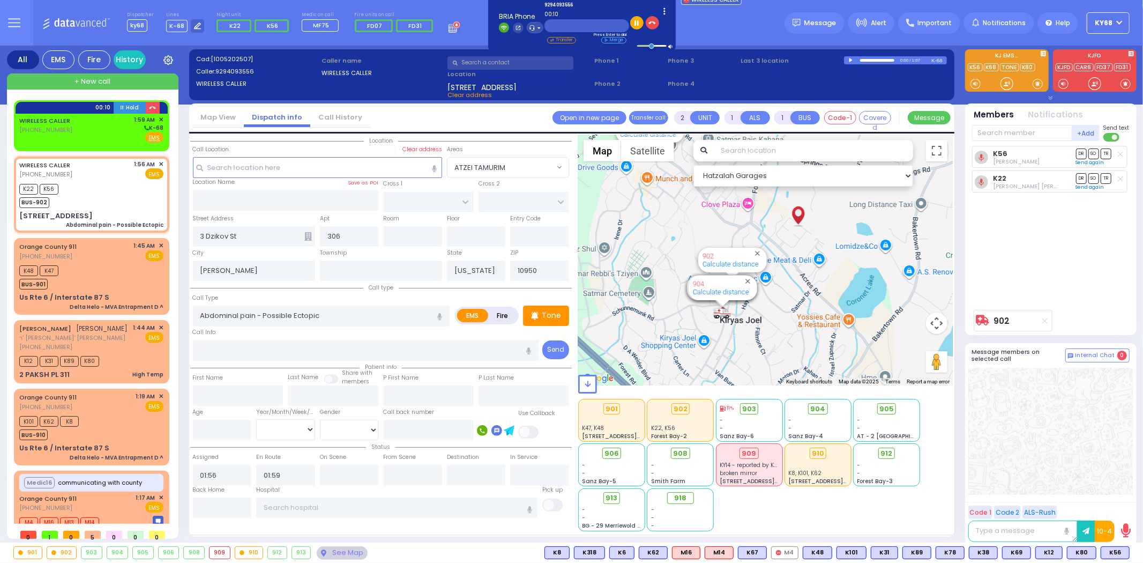
click at [277, 214] on div "Street Address 3 Dzikov St" at bounding box center [253, 230] width 127 height 34
click at [203, 235] on input "3 Dzikov St" at bounding box center [254, 236] width 122 height 20
click at [1047, 223] on div "K56 Joel Wercberger DR SO TR Sending text K22 DR" at bounding box center [1052, 225] width 160 height 159
click at [651, 21] on icon "button" at bounding box center [652, 23] width 8 height 8
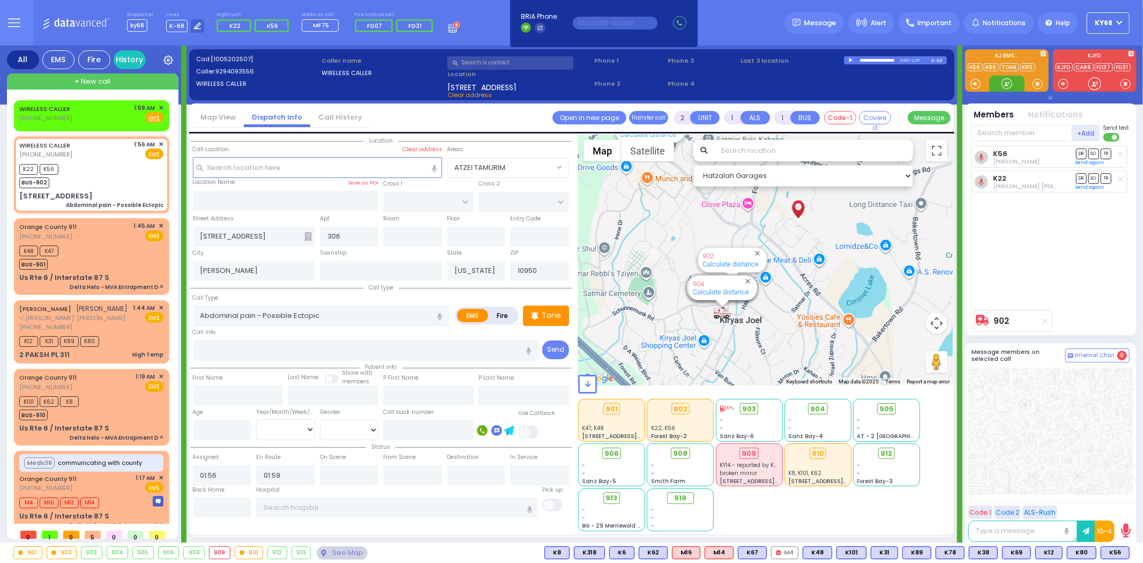
click at [1002, 83] on div at bounding box center [1007, 83] width 11 height 11
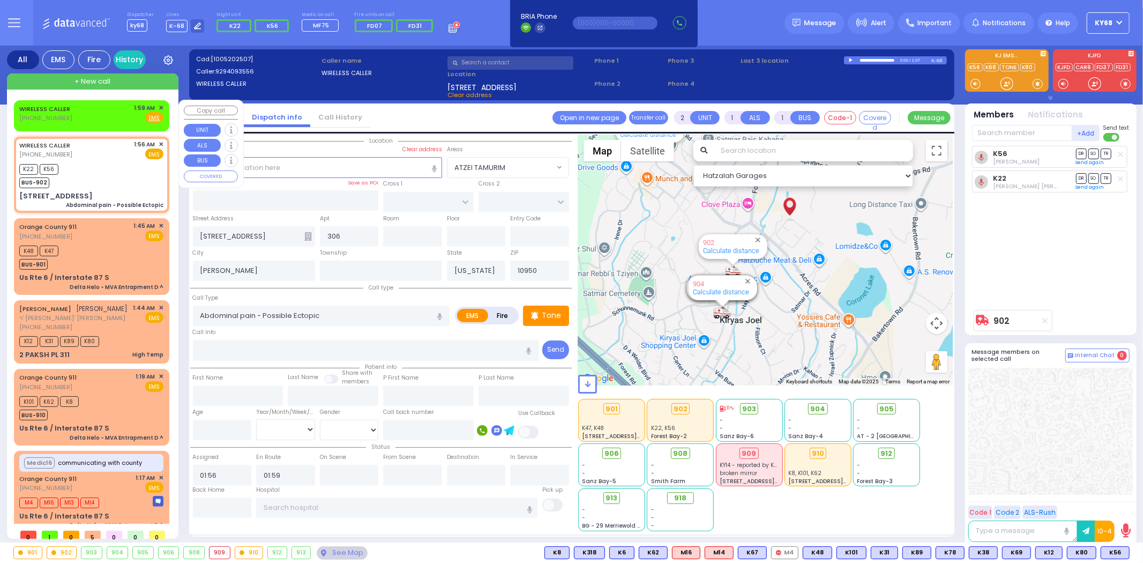
click at [159, 105] on span "✕" at bounding box center [161, 107] width 5 height 9
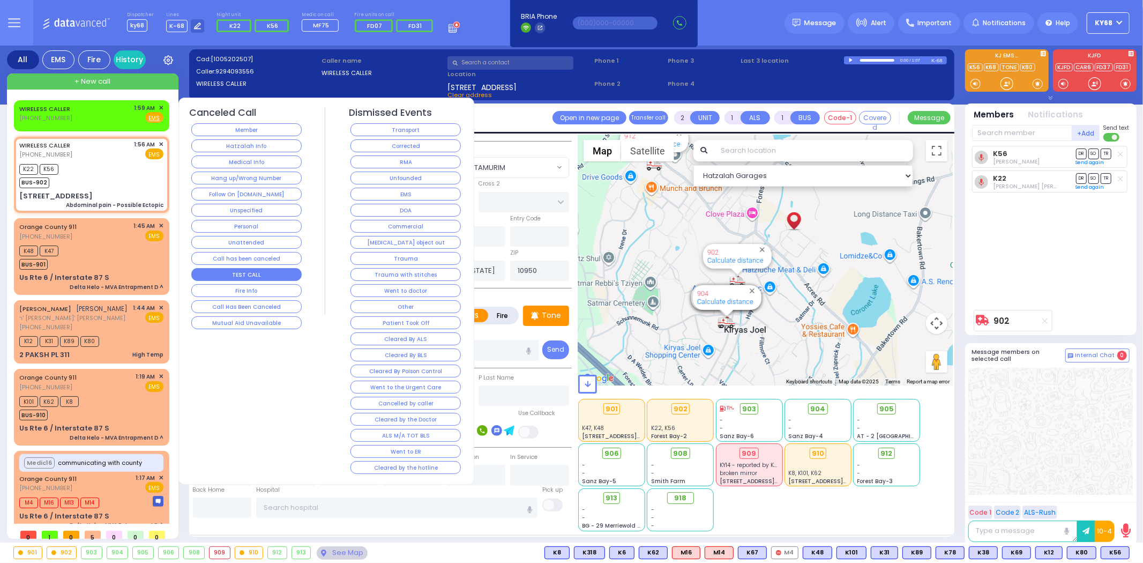
click at [267, 271] on button "TEST CALL" at bounding box center [246, 274] width 110 height 13
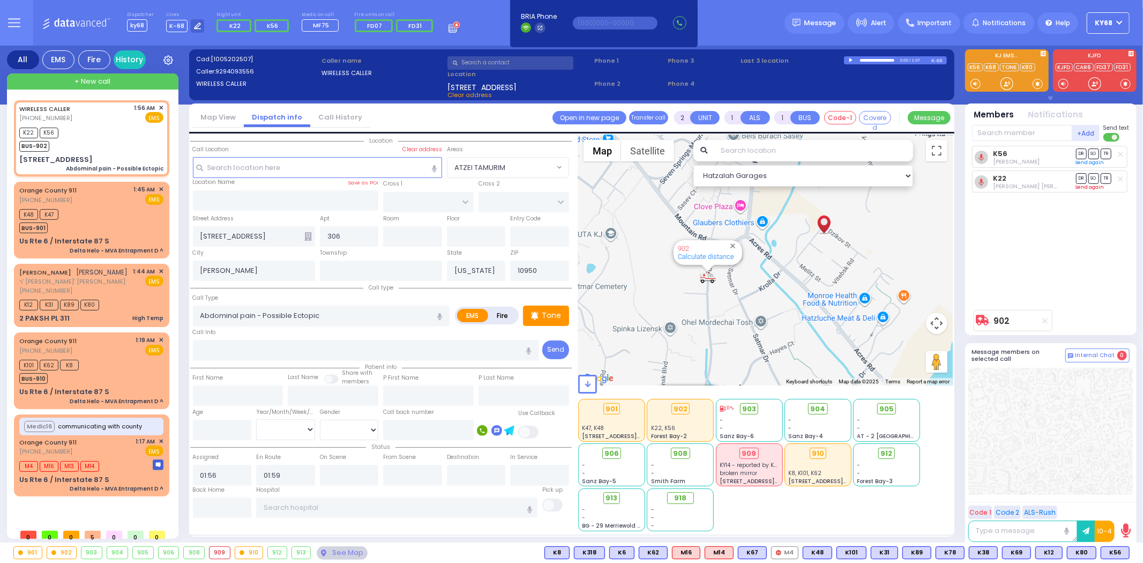
click at [1081, 186] on link "Send again" at bounding box center [1090, 187] width 28 height 6
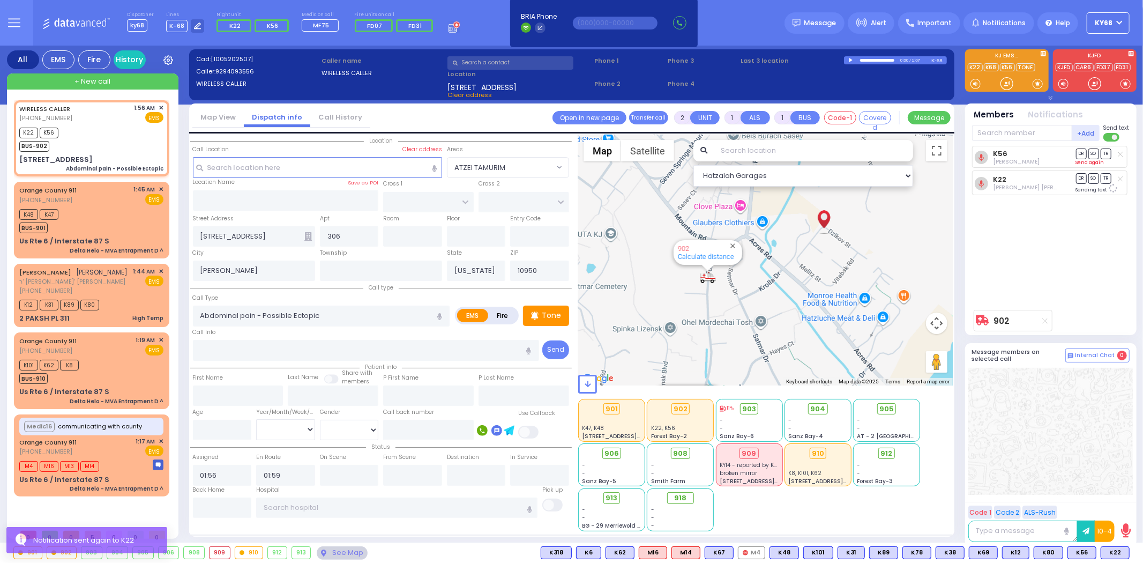
click at [1078, 163] on link "Send again" at bounding box center [1090, 162] width 28 height 6
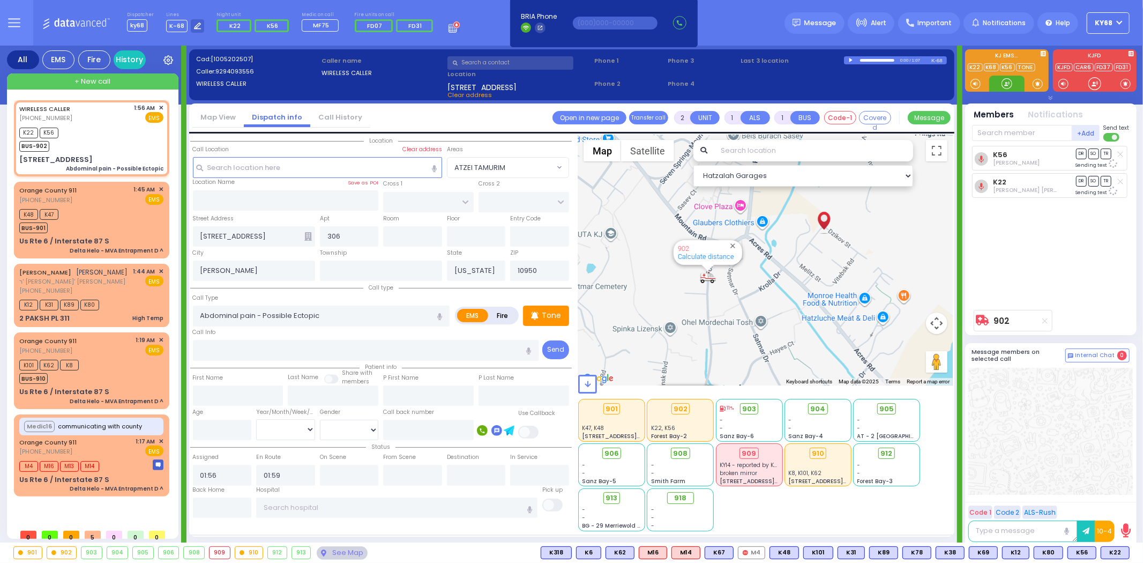
click at [1002, 82] on div at bounding box center [1007, 83] width 11 height 11
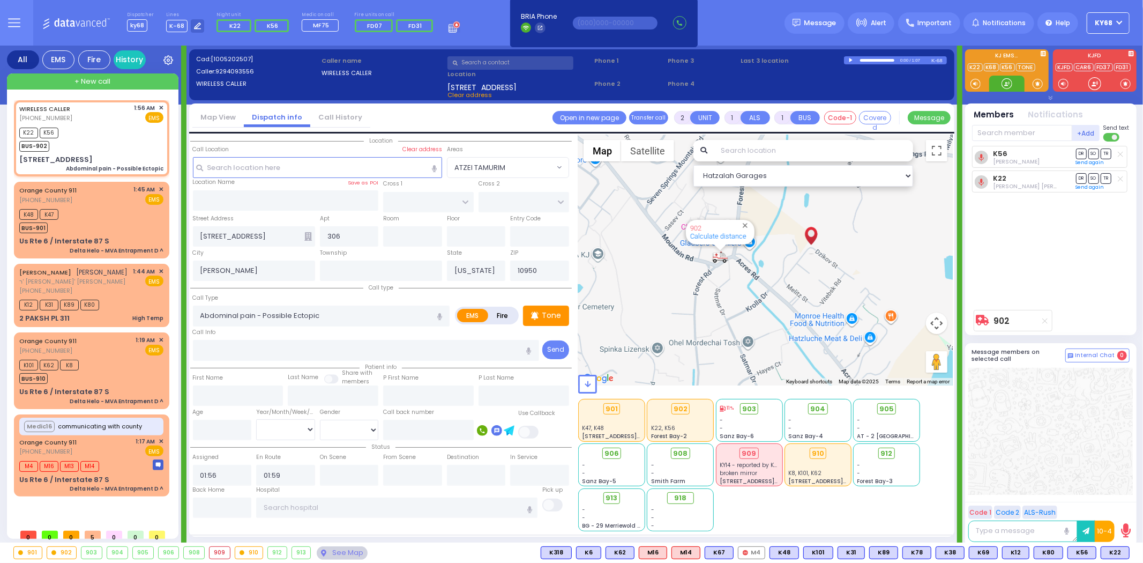
click at [1006, 88] on div at bounding box center [1007, 83] width 11 height 11
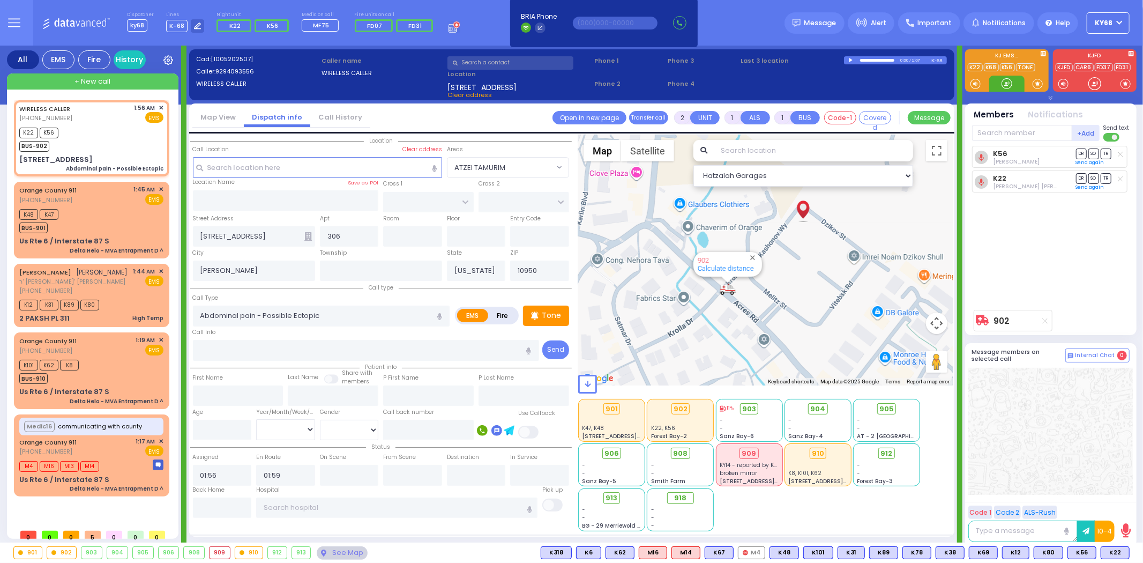
click at [1010, 84] on div at bounding box center [1007, 83] width 11 height 11
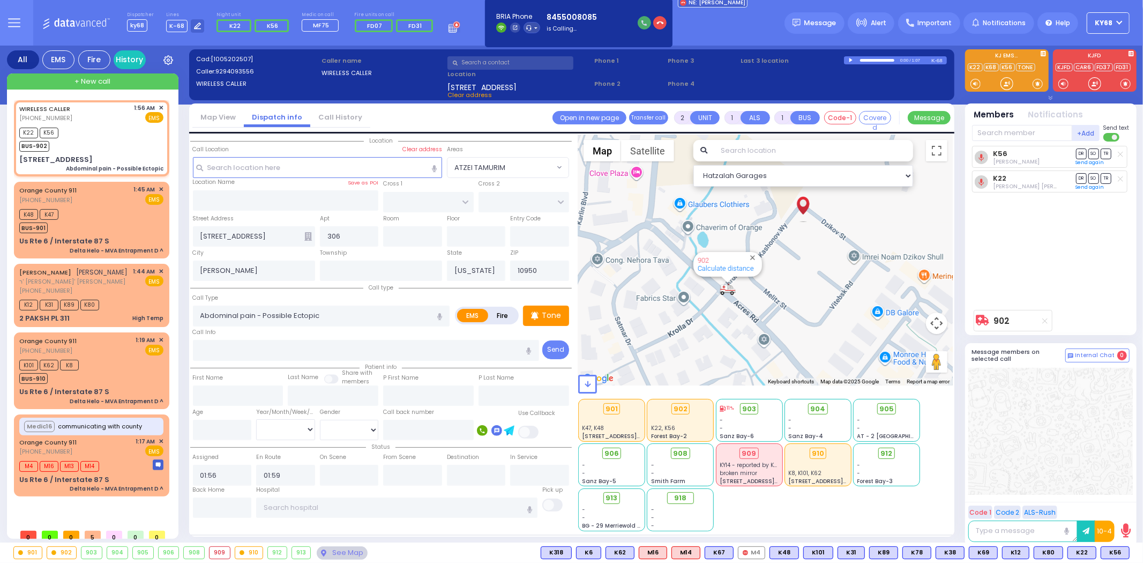
click at [644, 25] on icon "button" at bounding box center [643, 22] width 5 height 5
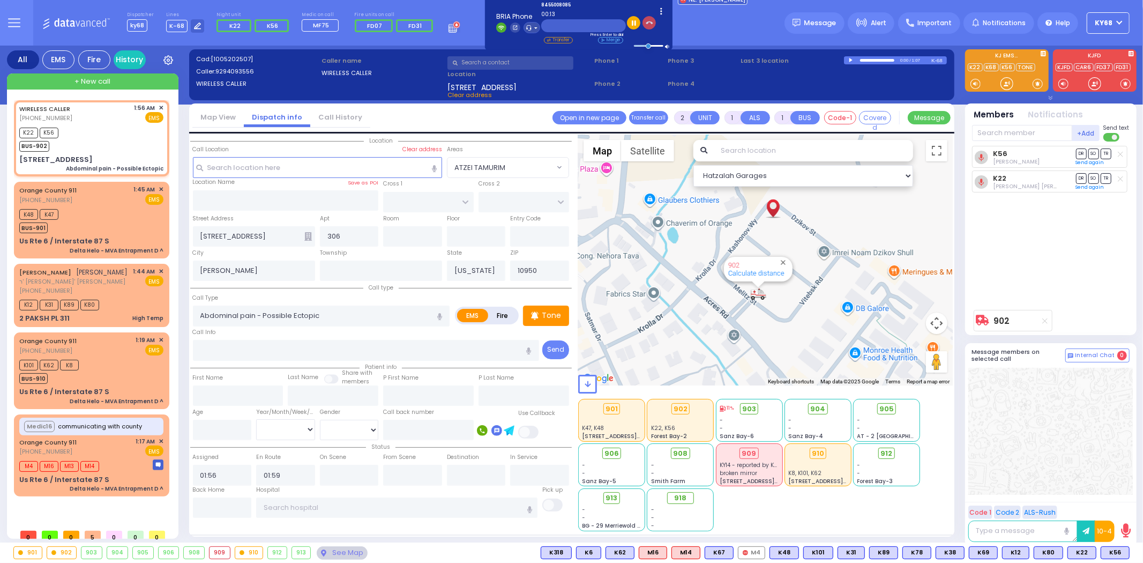
click at [649, 24] on button "button" at bounding box center [649, 22] width 13 height 13
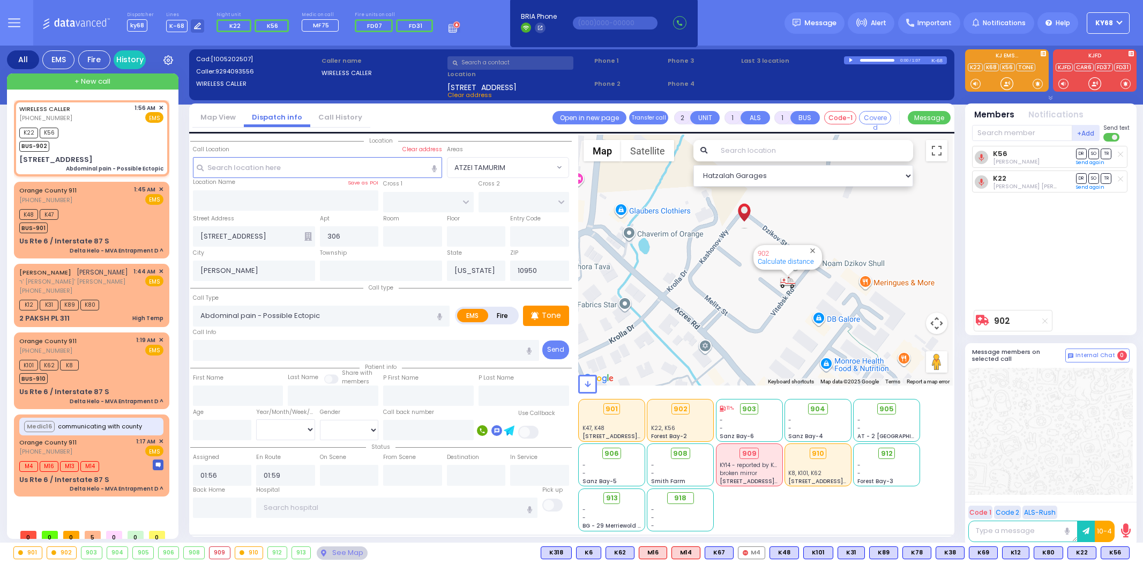
select select
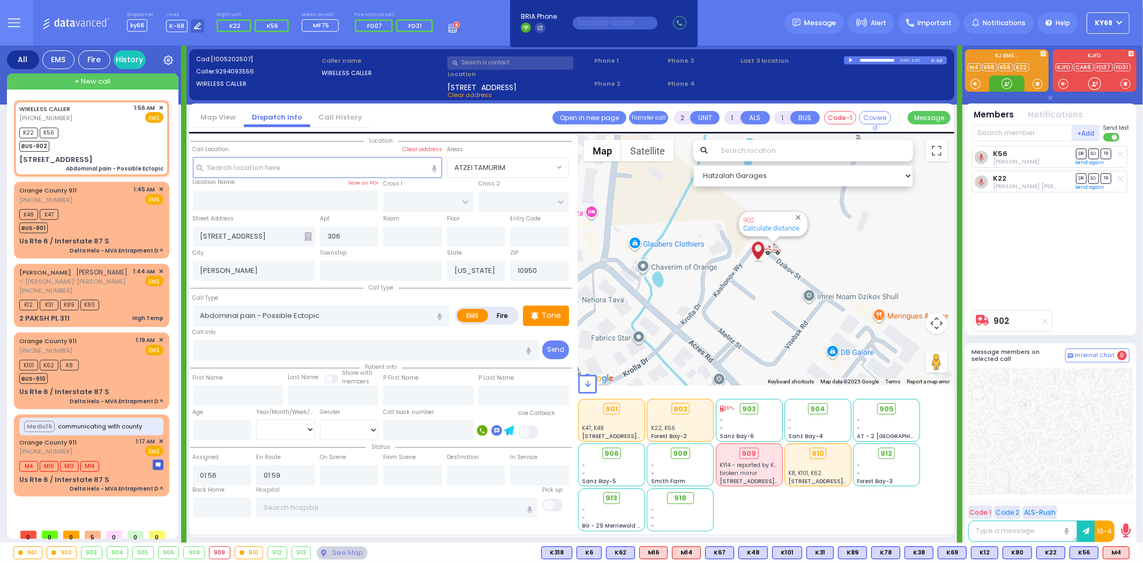
click at [1013, 88] on div at bounding box center [1006, 84] width 35 height 16
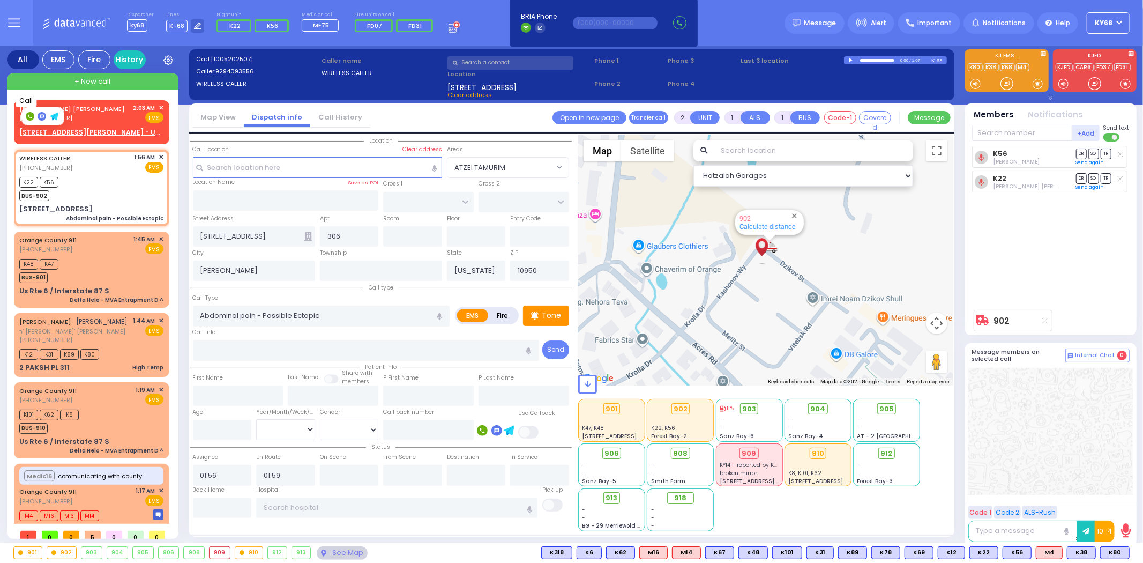
click at [29, 116] on rect at bounding box center [30, 116] width 9 height 9
type input "7188558455"
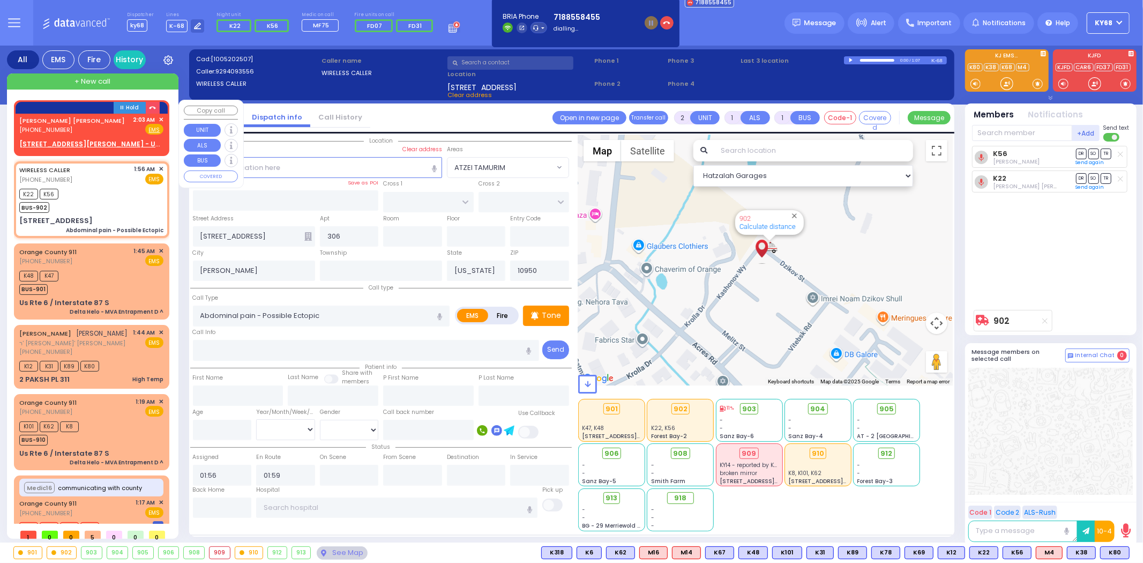
click at [38, 129] on body "Dashboard Home" at bounding box center [571, 281] width 1143 height 563
click at [93, 130] on div "(718) 855-8455" at bounding box center [73, 129] width 109 height 9
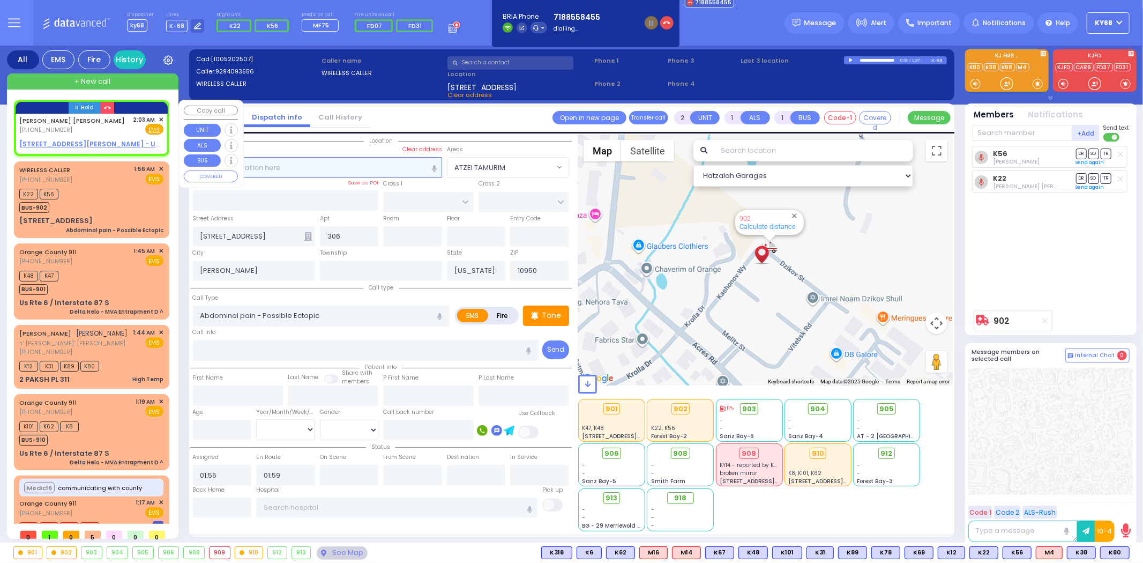
select select
radio input "true"
type input "JACOB YITZCHOK A."
type input "BREUER"
select select
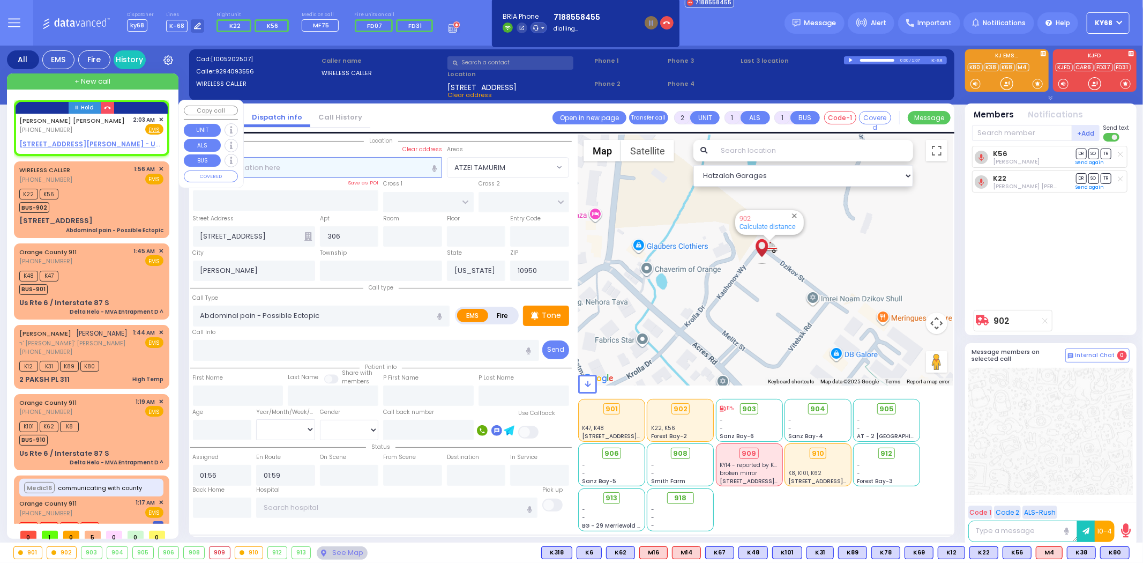
type input "02:03"
select select "Hatzalah Garages"
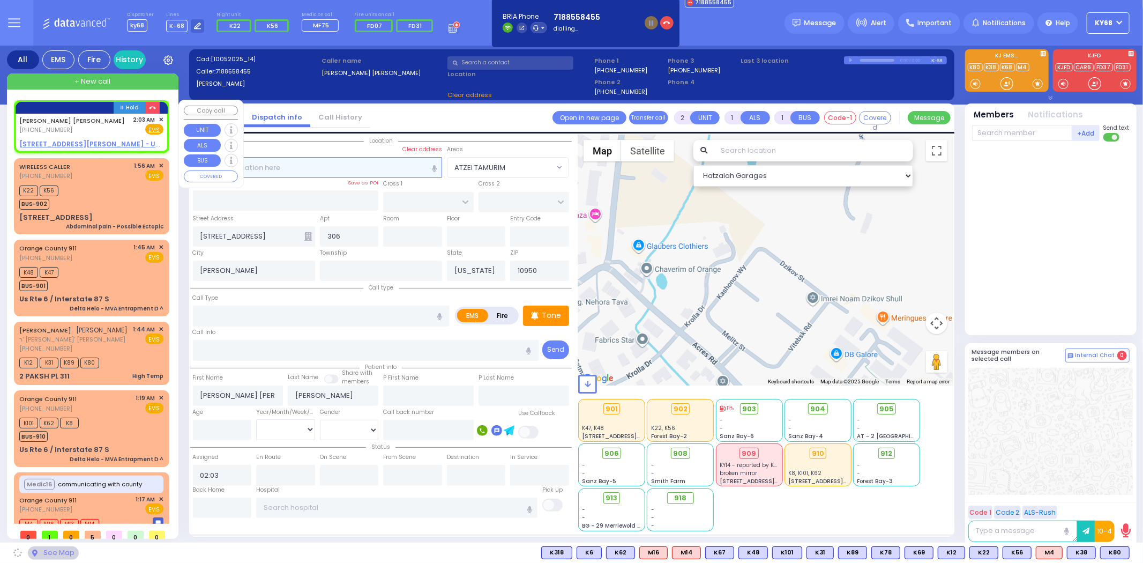
select select
radio input "true"
select select
select select "Hatzalah Garages"
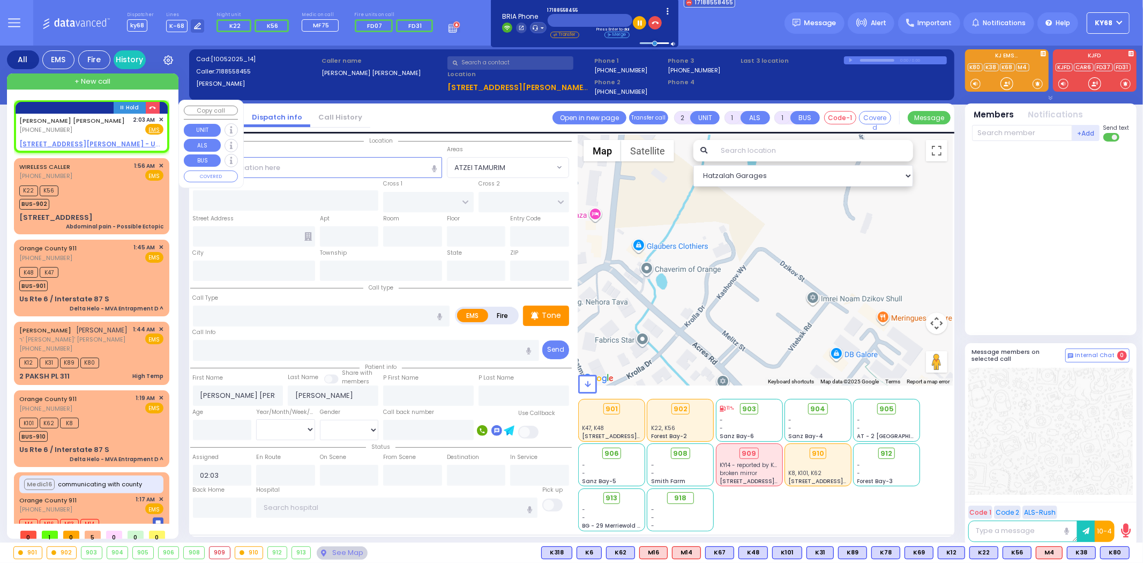
click at [161, 118] on span "✕" at bounding box center [161, 119] width 5 height 9
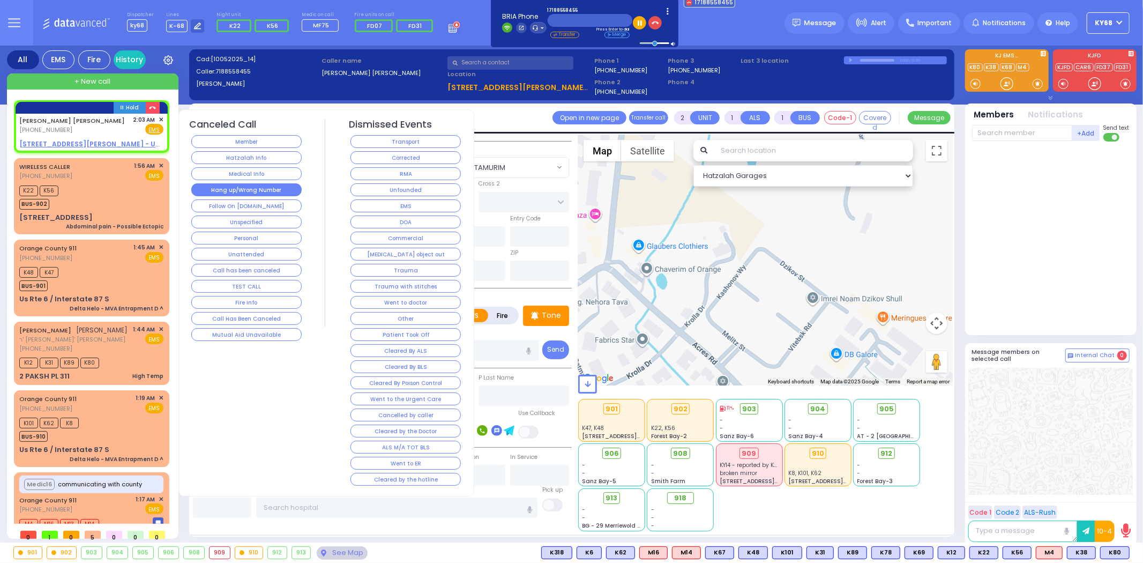
click at [233, 188] on button "Hang up/Wrong Number" at bounding box center [246, 189] width 110 height 13
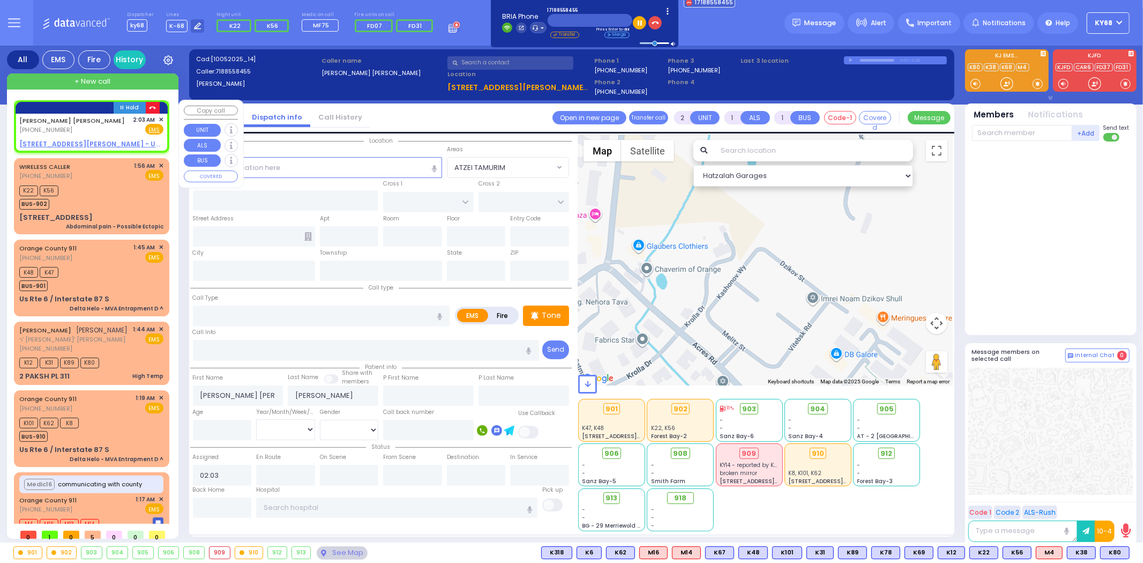
click at [149, 109] on icon "button" at bounding box center [152, 108] width 7 height 7
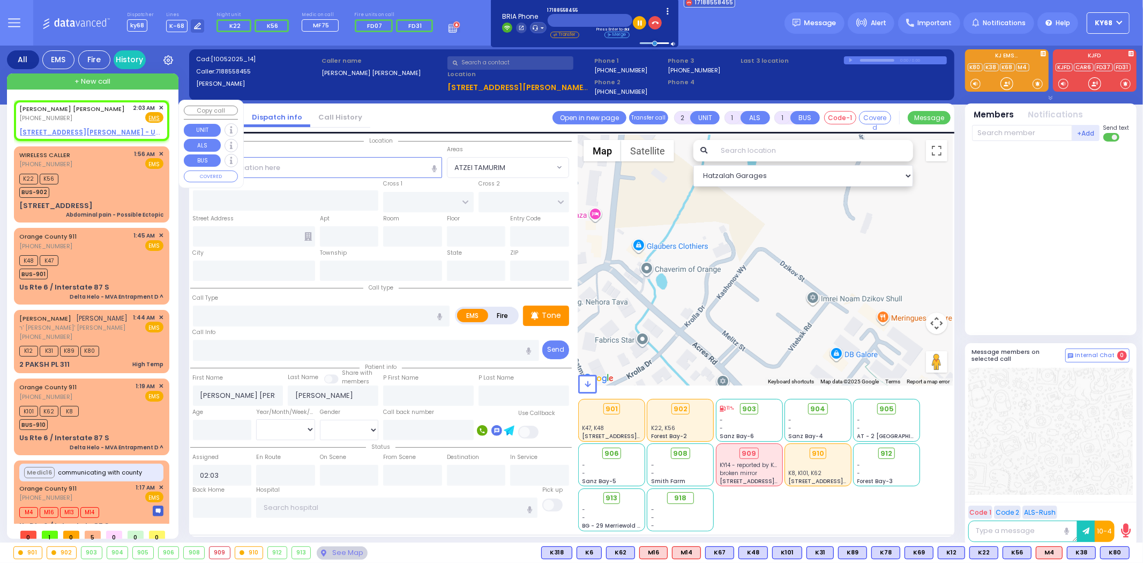
select select
radio input "true"
select select
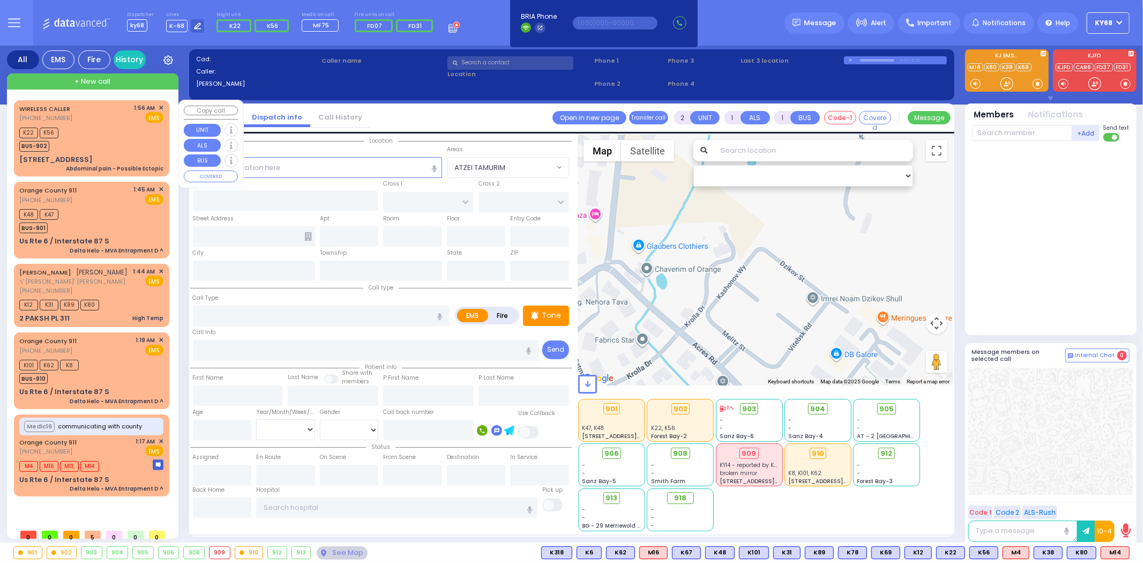
click at [73, 141] on div "K22 K56 BUS-902" at bounding box center [91, 138] width 144 height 27
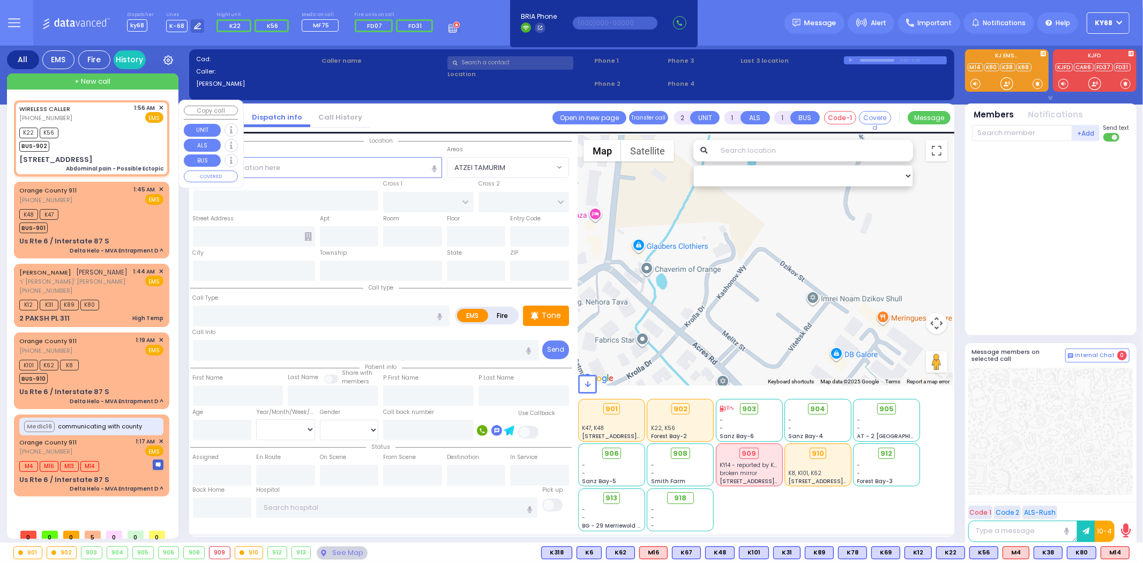
select select
type input "Abdominal pain - Possible Ectopic"
radio input "true"
select select
type input "01:56"
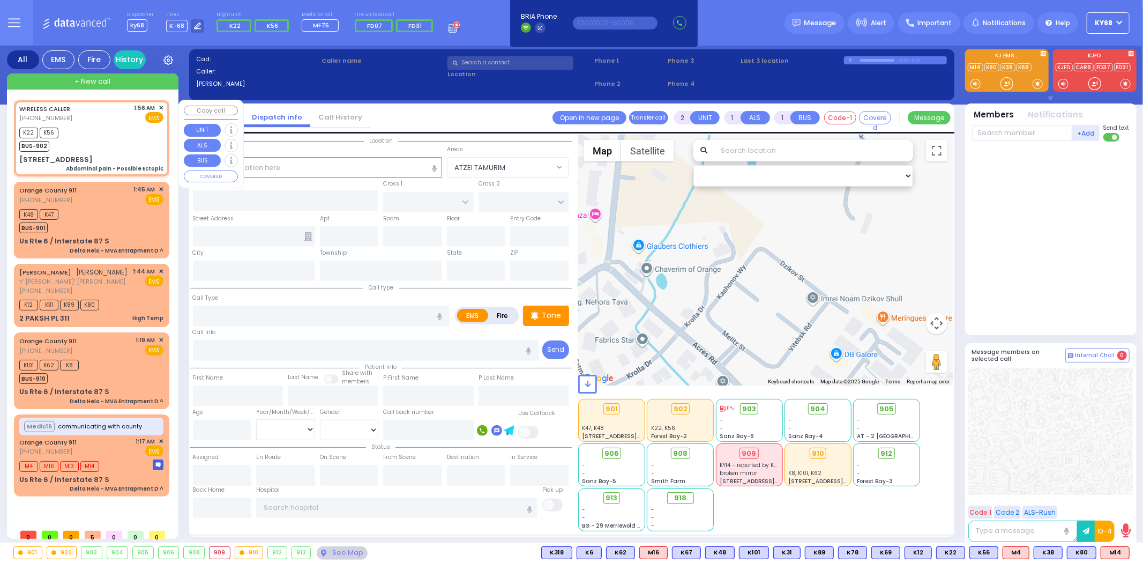
type input "01:59"
select select "Hatzalah Garages"
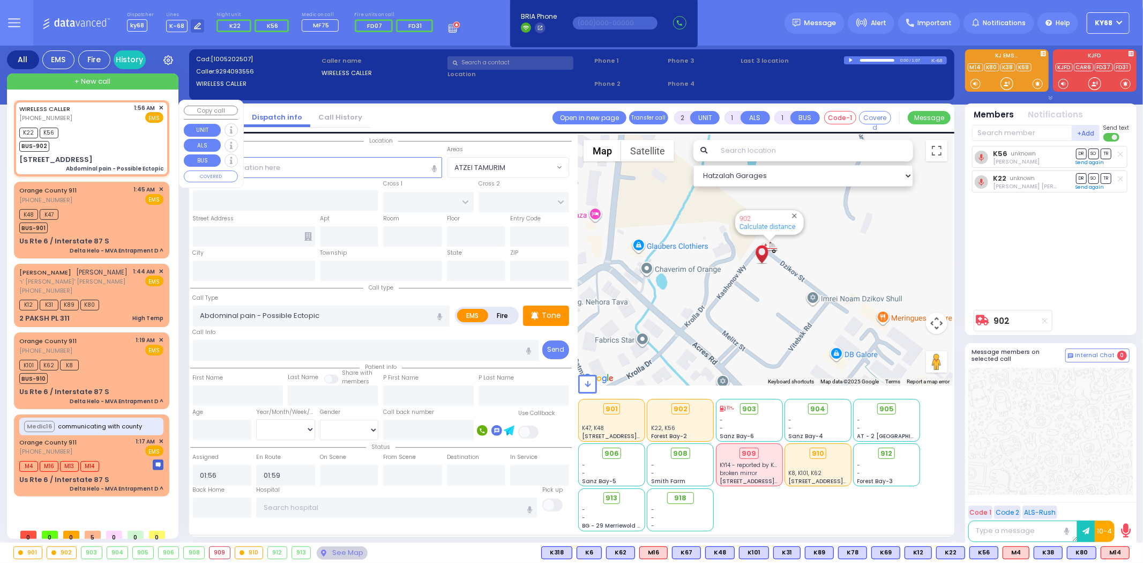
type input "5 Dzikov St"
type input "306"
type input "Kiryas Joel"
type input "New York"
type input "10950"
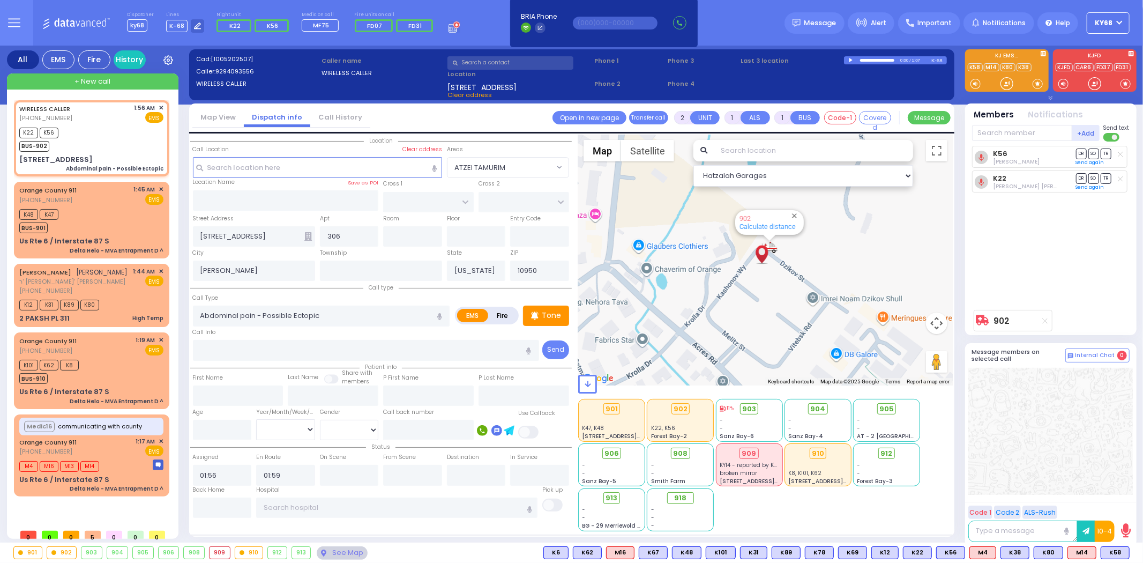
click at [1043, 269] on div "K56 Joel Wercberger DR SO TR Sending text K22 DR" at bounding box center [1052, 225] width 160 height 159
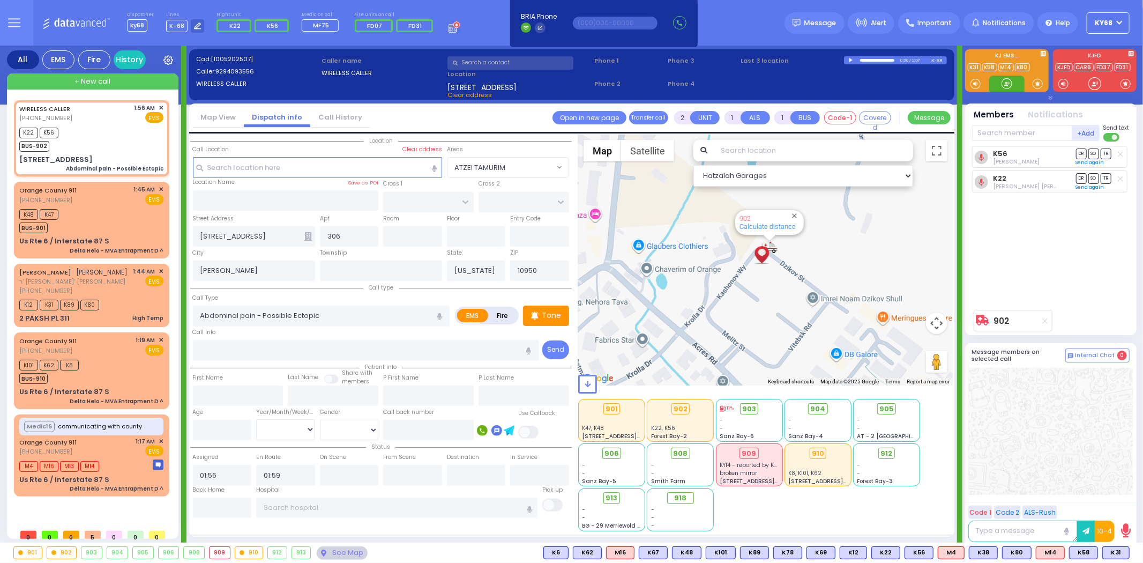
click at [1007, 86] on div at bounding box center [1007, 83] width 11 height 11
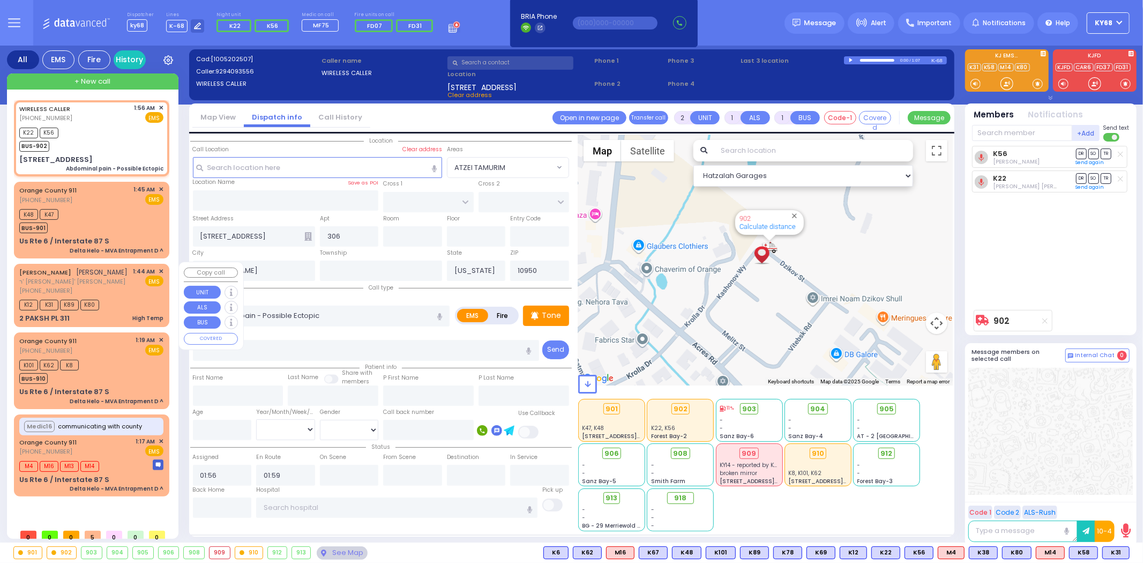
click at [80, 304] on span "K80" at bounding box center [89, 305] width 19 height 11
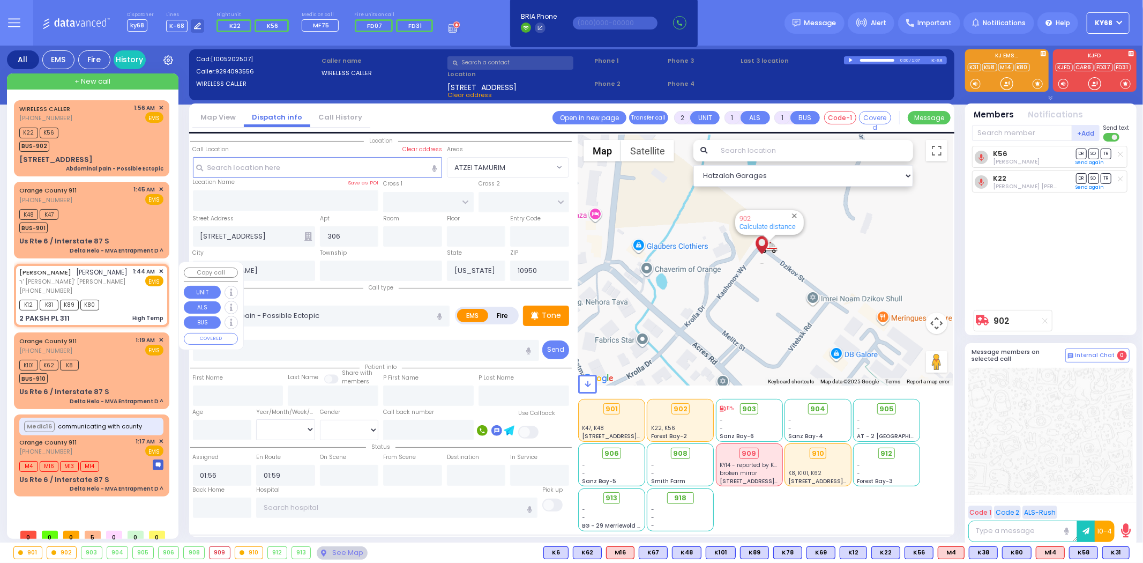
type input "1"
type input "0"
select select
type input "High Temp"
radio input "true"
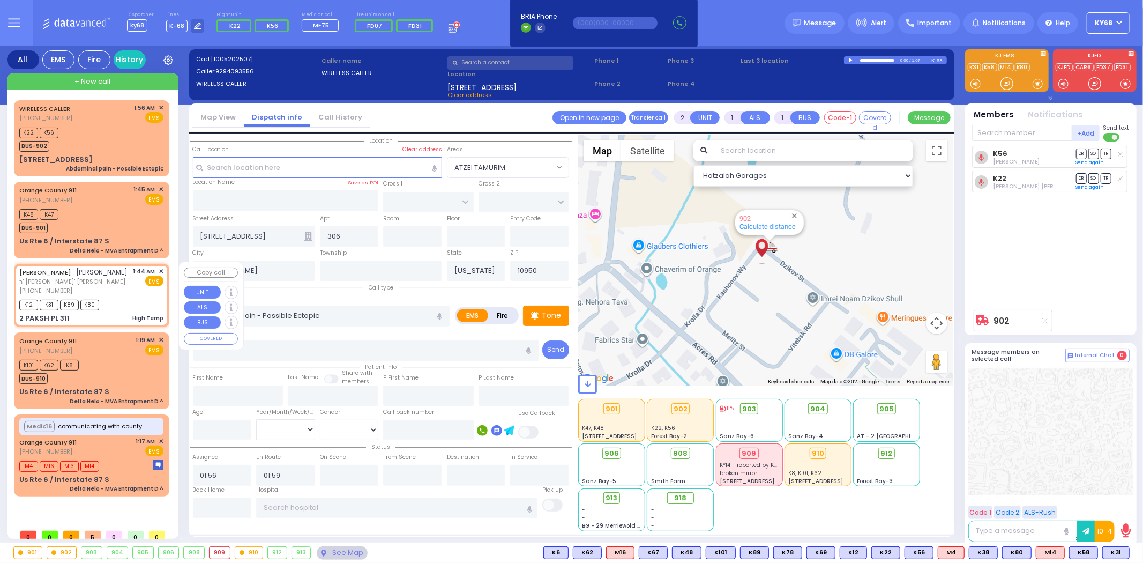
type input "JOEL"
type input "REICHMAN"
select select
type input "01:44"
type input "01:47"
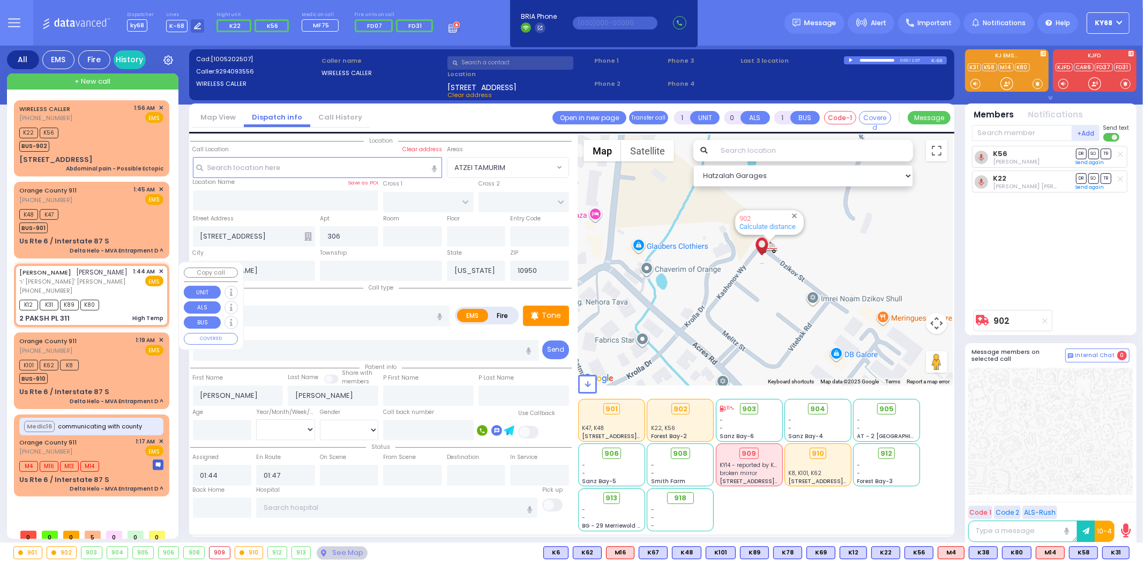
select select "Hatzalah Garages"
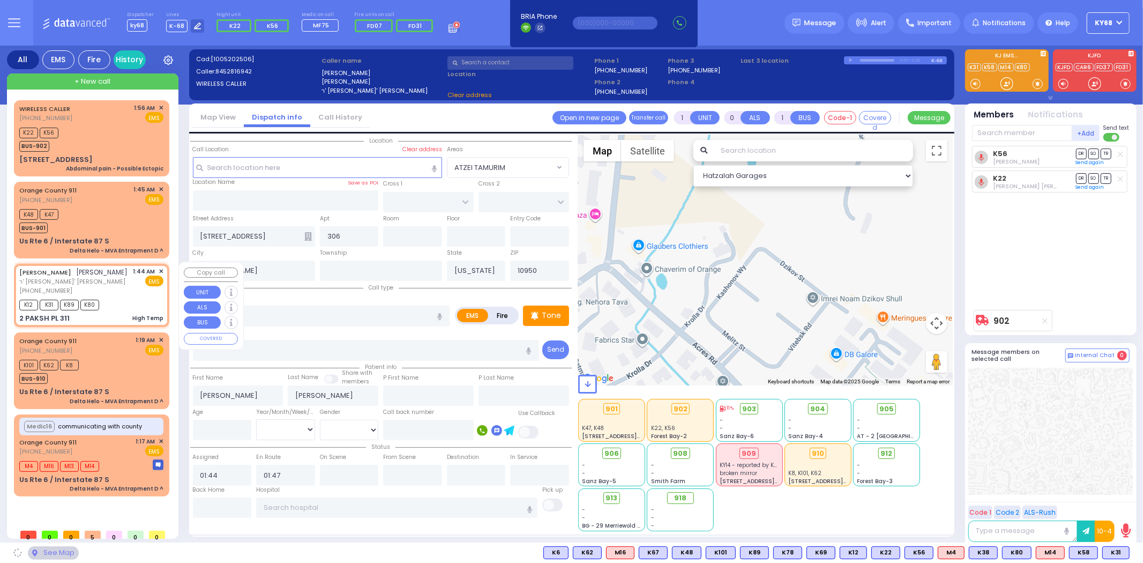
type input "NICKLESBURG RD"
type input "2 PAKSH PL"
type input "311"
type input "Monroe"
select select "ATZEI TAMURIM"
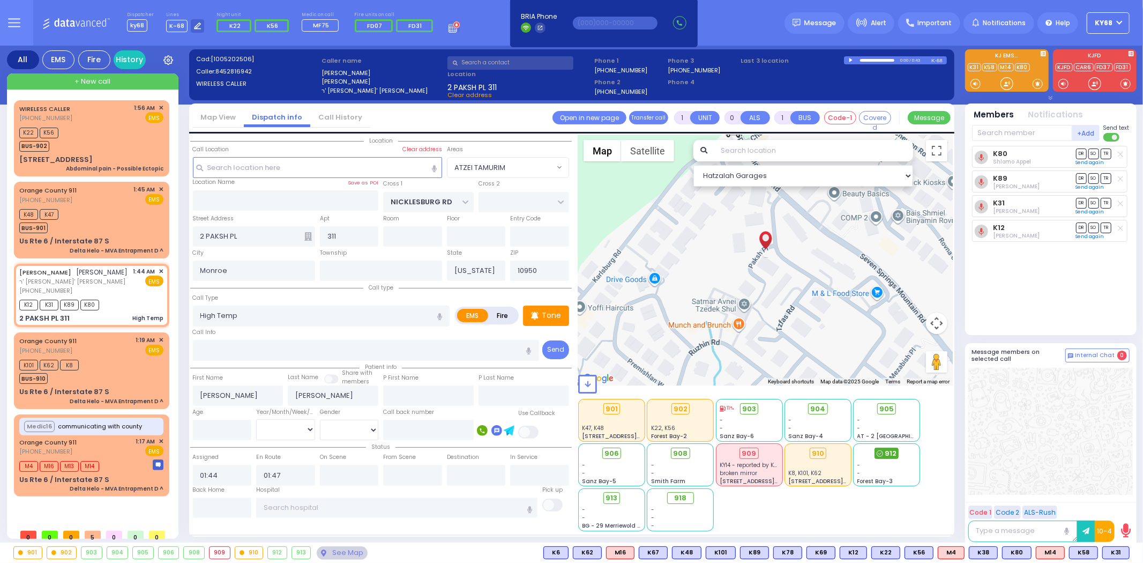
click at [887, 454] on span "912" at bounding box center [891, 453] width 12 height 11
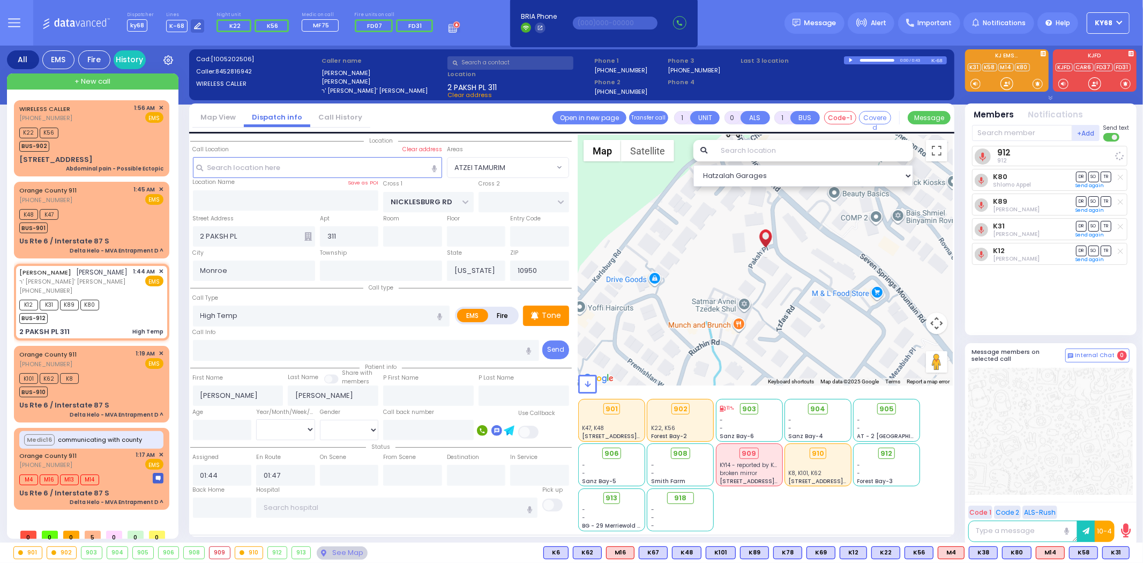
select select
radio input "true"
select select
select select "Hatzalah Garages"
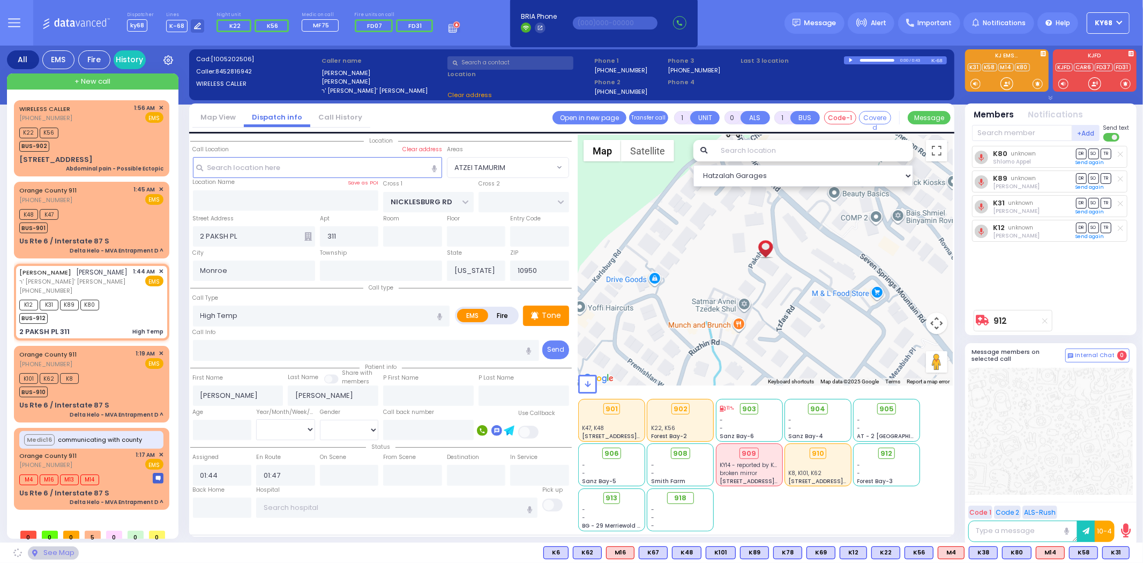
select select "ATZEI TAMURIM"
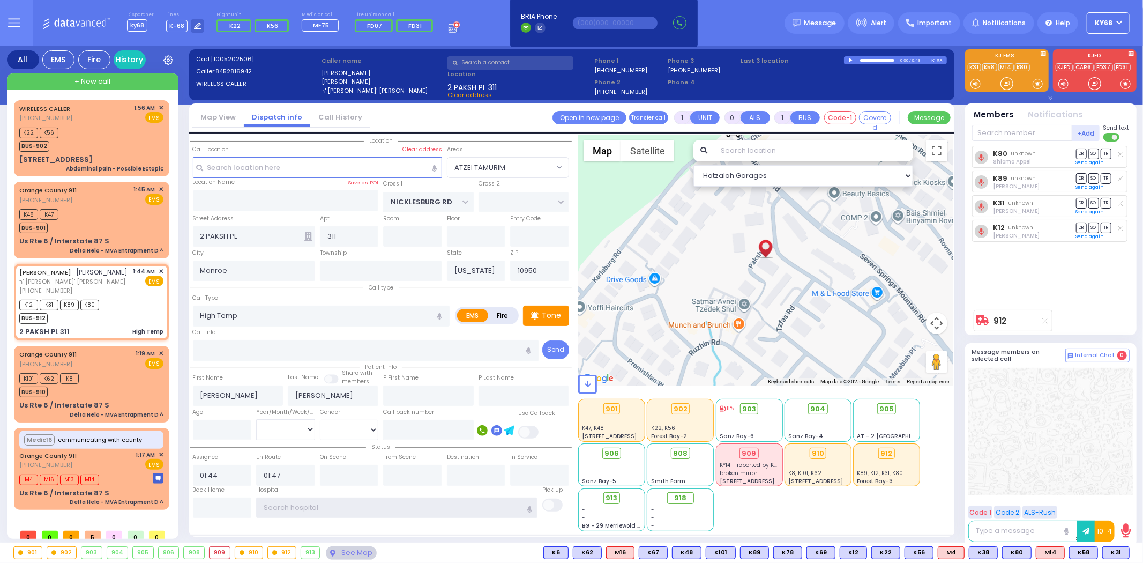
click at [405, 501] on input "text" at bounding box center [396, 507] width 281 height 20
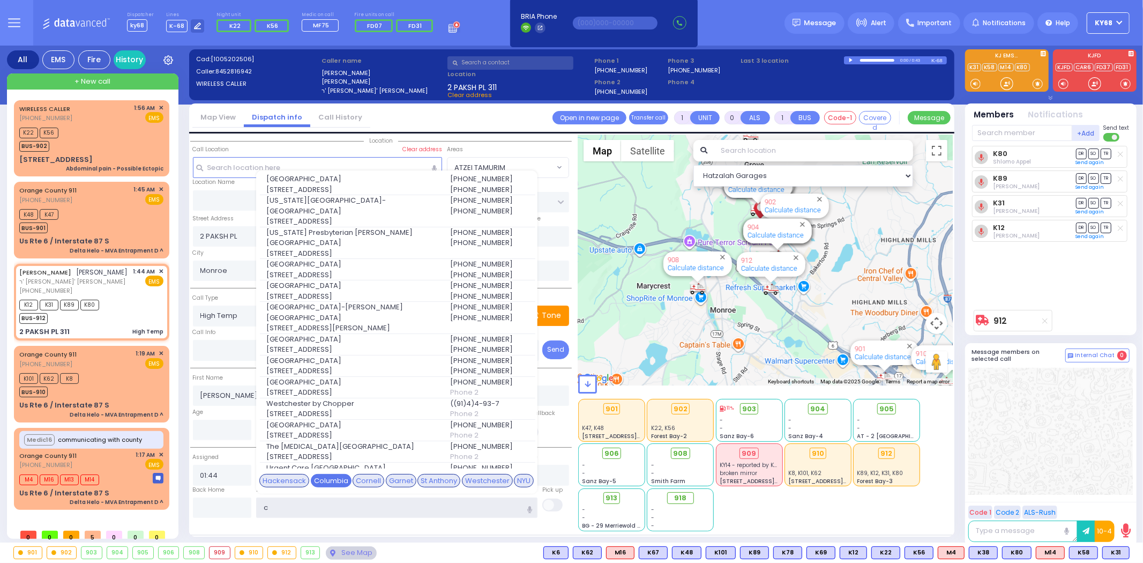
type input "c"
click at [339, 478] on div "Columbia" at bounding box center [331, 481] width 41 height 14
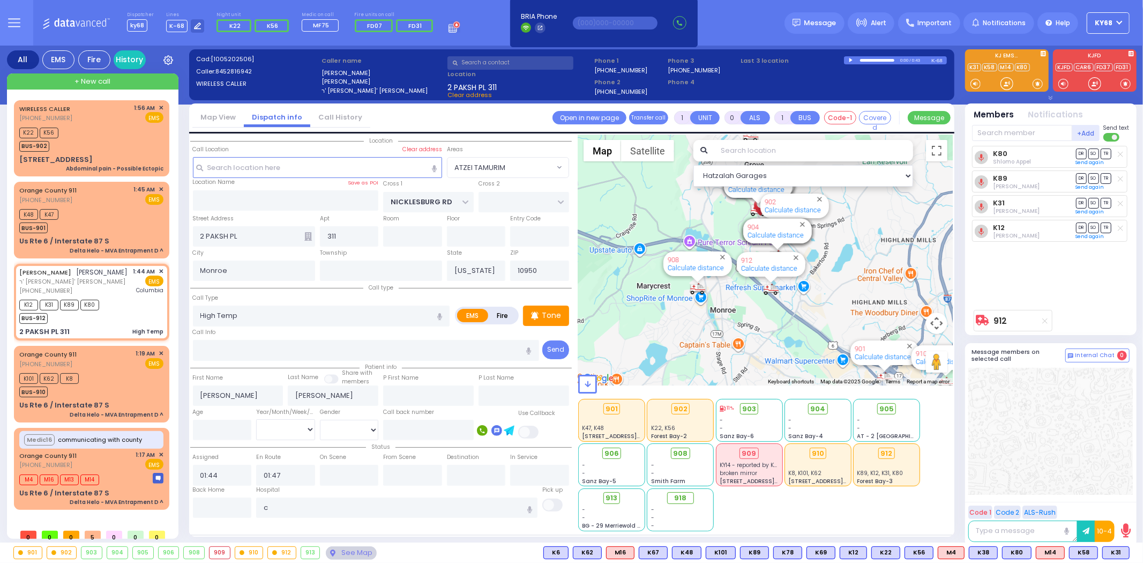
select select
radio input "true"
select select
type input "[US_STATE][GEOGRAPHIC_DATA]- [GEOGRAPHIC_DATA]"
select select "Hatzalah Garages"
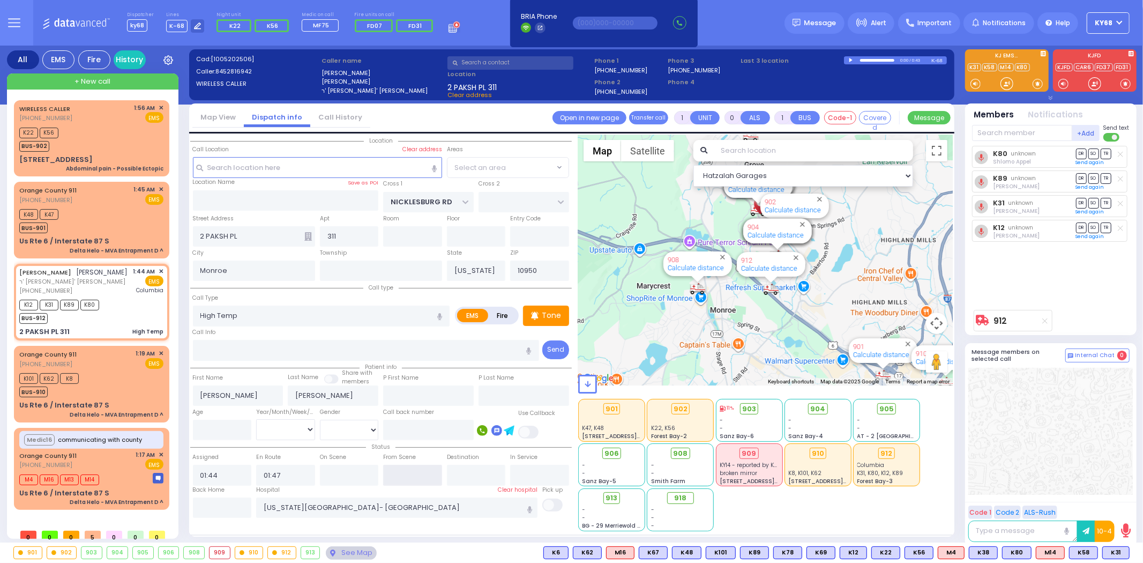
click at [426, 469] on input "text" at bounding box center [412, 475] width 59 height 20
select select "ATZEI TAMURIM"
click at [426, 469] on input "text" at bounding box center [412, 475] width 59 height 20
type input "02:09"
click at [280, 474] on input "01:47" at bounding box center [285, 475] width 59 height 20
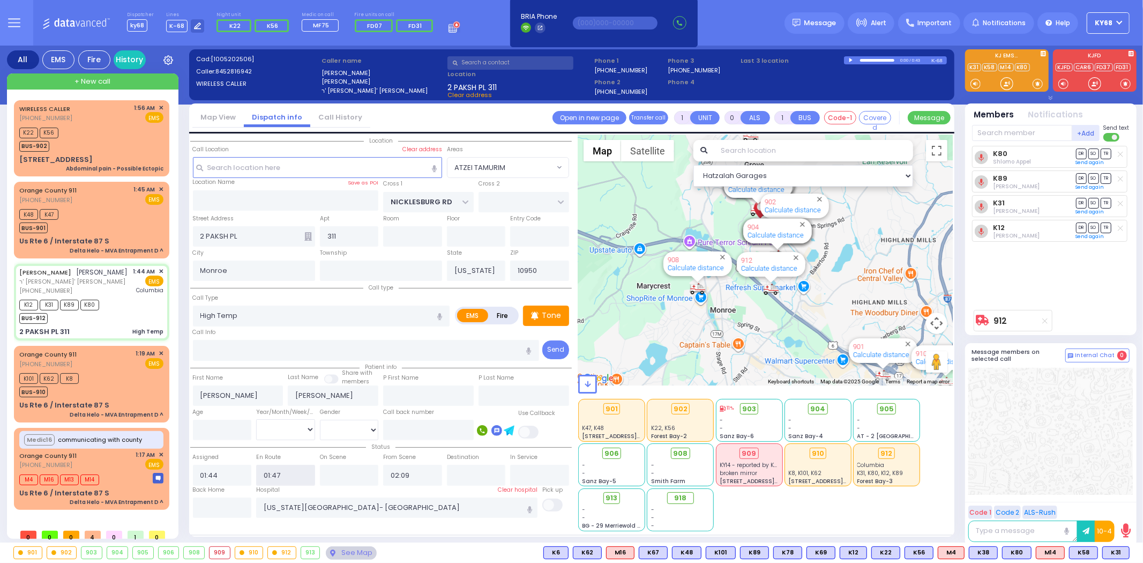
select select
radio input "true"
select select
select select "ATZEI TAMURIM"
select select "Hatzalah Garages"
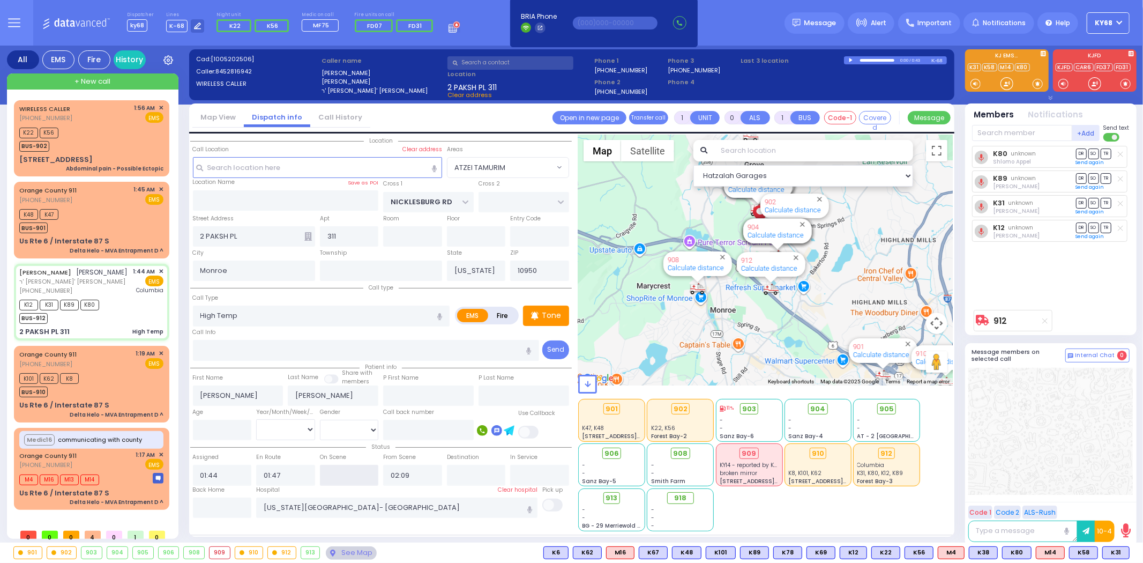
click at [354, 472] on input "text" at bounding box center [349, 475] width 59 height 20
paste input "01:47"
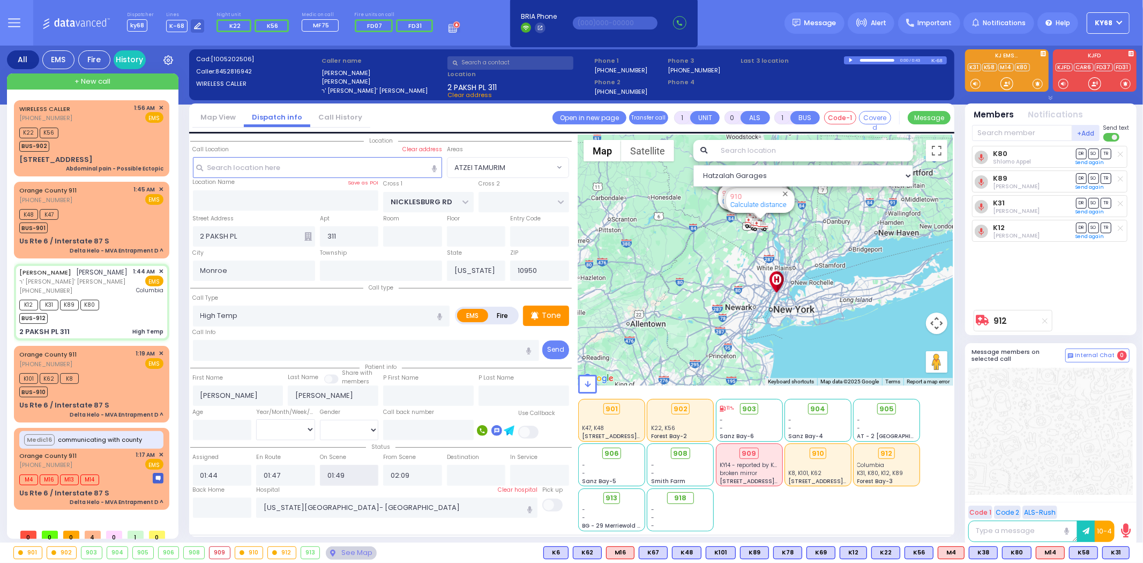
type input "01:49"
click at [350, 447] on div "Status Assigned 01:44 En Route 01:47 01:49 02:09" at bounding box center [381, 463] width 382 height 45
select select
radio input "true"
select select
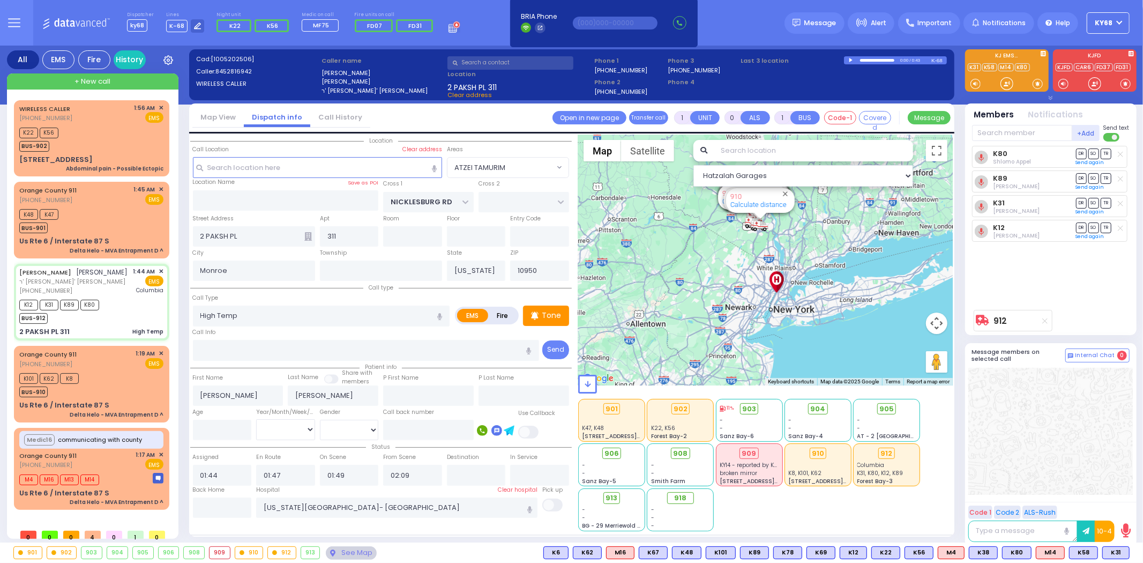
select select "Hatzalah Garages"
select select "ATZEI TAMURIM"
click at [229, 422] on input "number" at bounding box center [222, 430] width 59 height 20
type input "4"
click at [278, 424] on select "Year Month Week Day" at bounding box center [285, 429] width 59 height 20
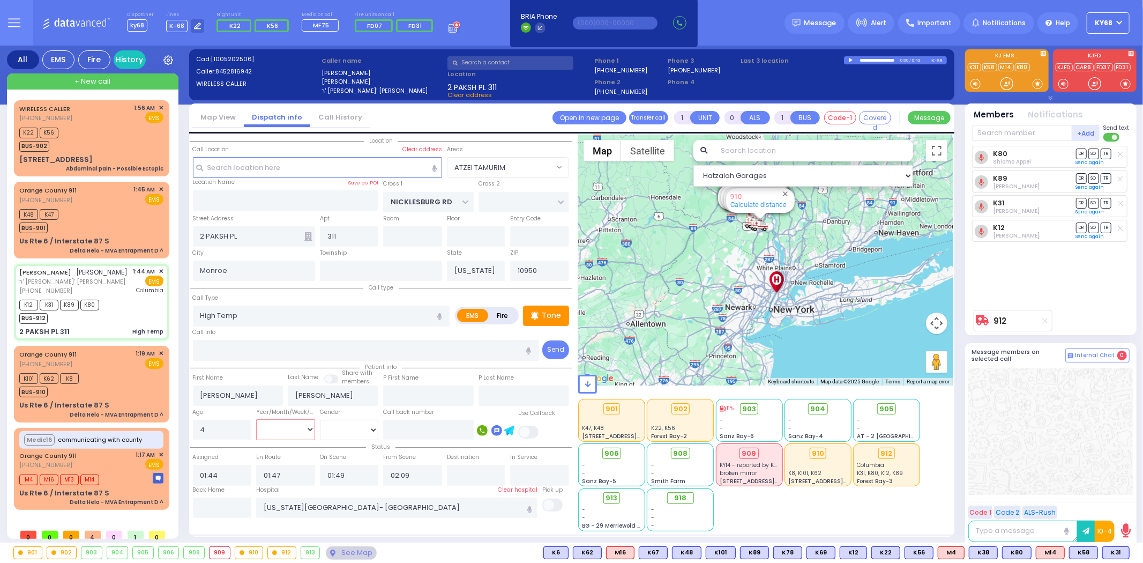
select select "Week"
click at [256, 419] on select "Year Month Week Day" at bounding box center [285, 429] width 59 height 20
select select
radio input "true"
select select
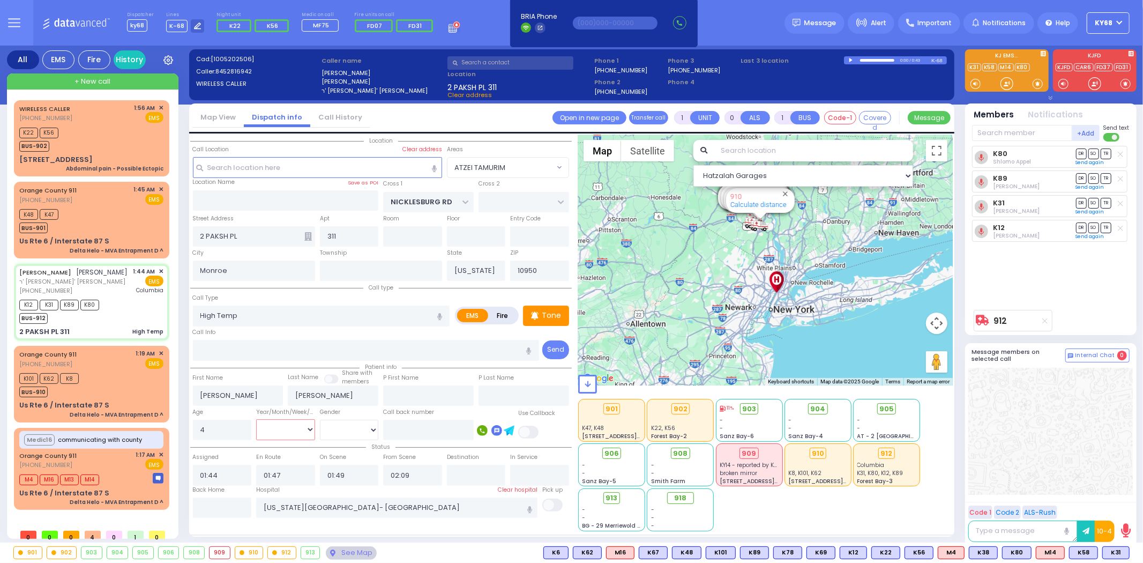
select select "Hatzalah Garages"
select select "ATZEI TAMURIM"
click at [1046, 264] on div "K80 unknown Shlomo Appel DR SO TR Sending text" at bounding box center [1052, 225] width 160 height 159
select select
radio input "true"
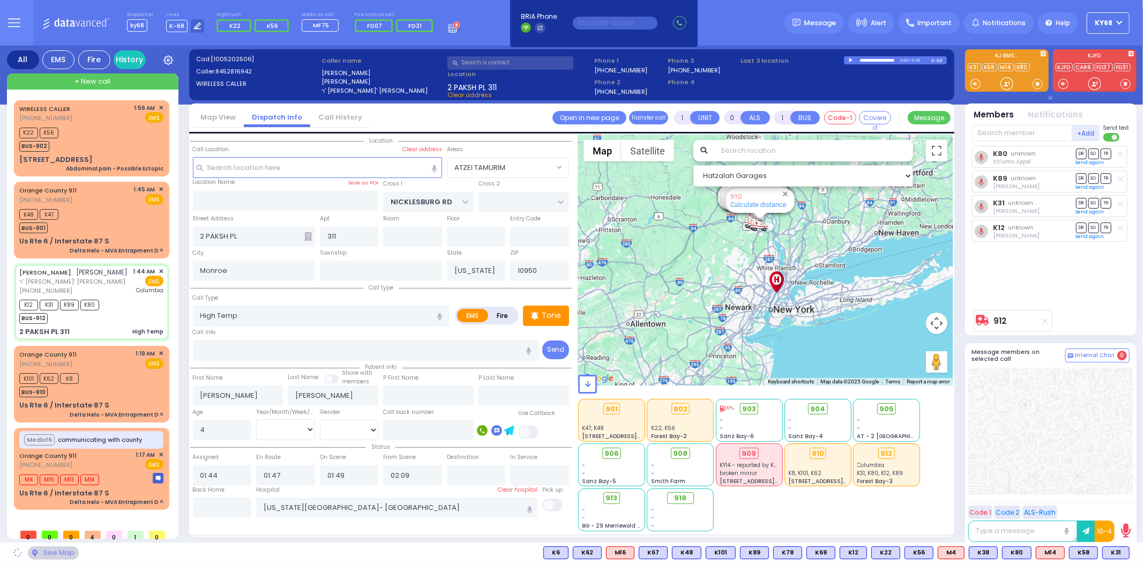
select select "Week"
select select "ATZEI TAMURIM"
select select "Hatzalah Garages"
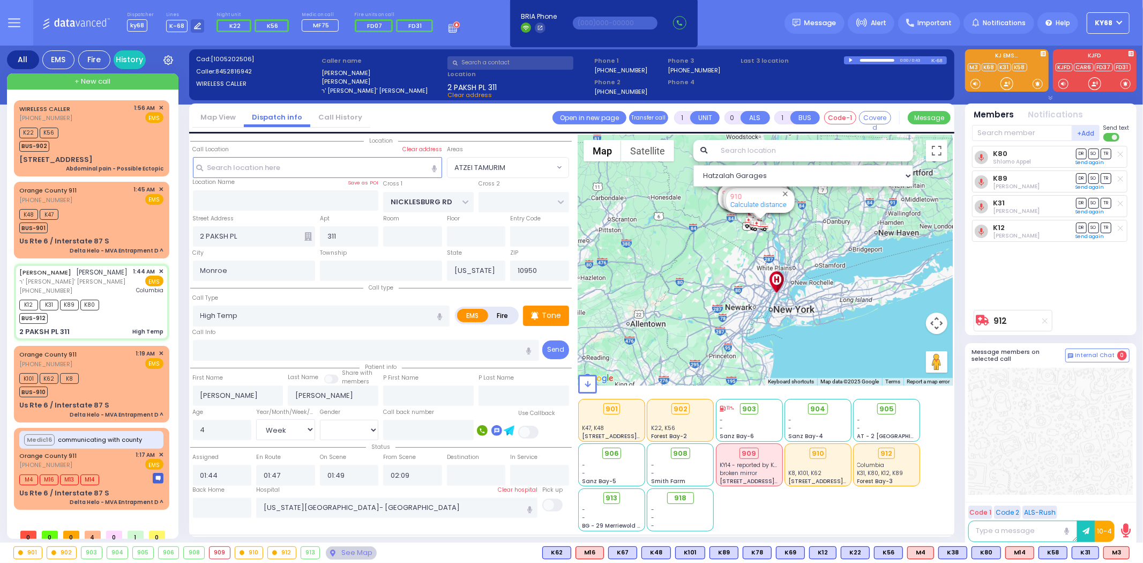
type input "6"
select select
radio input "true"
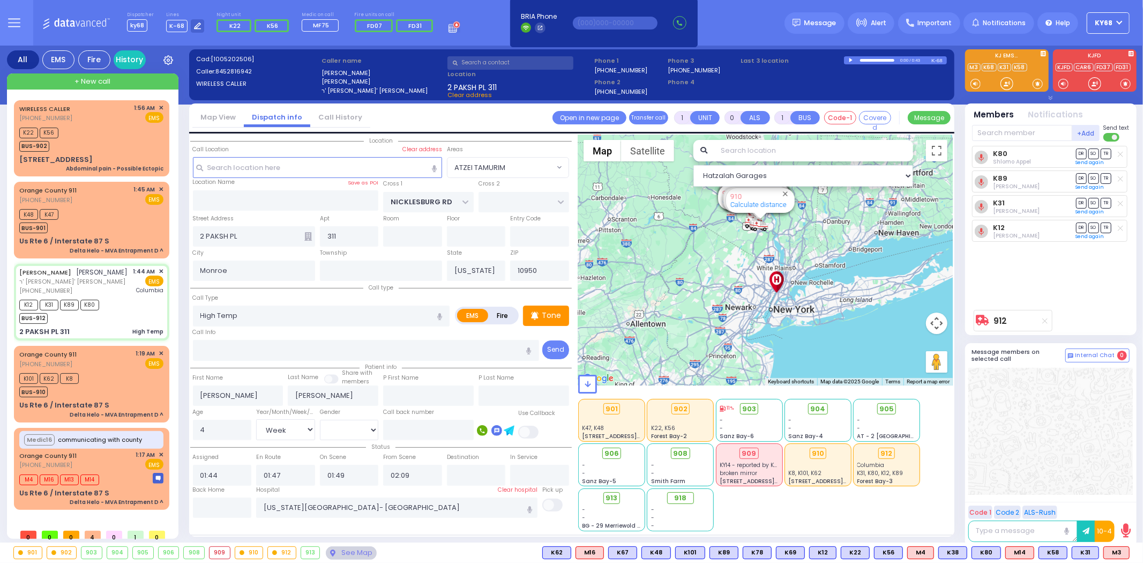
type input "Unknown"
select select "Year"
select select "Hatzalah Garages"
select select "ATZEI TAMURIM"
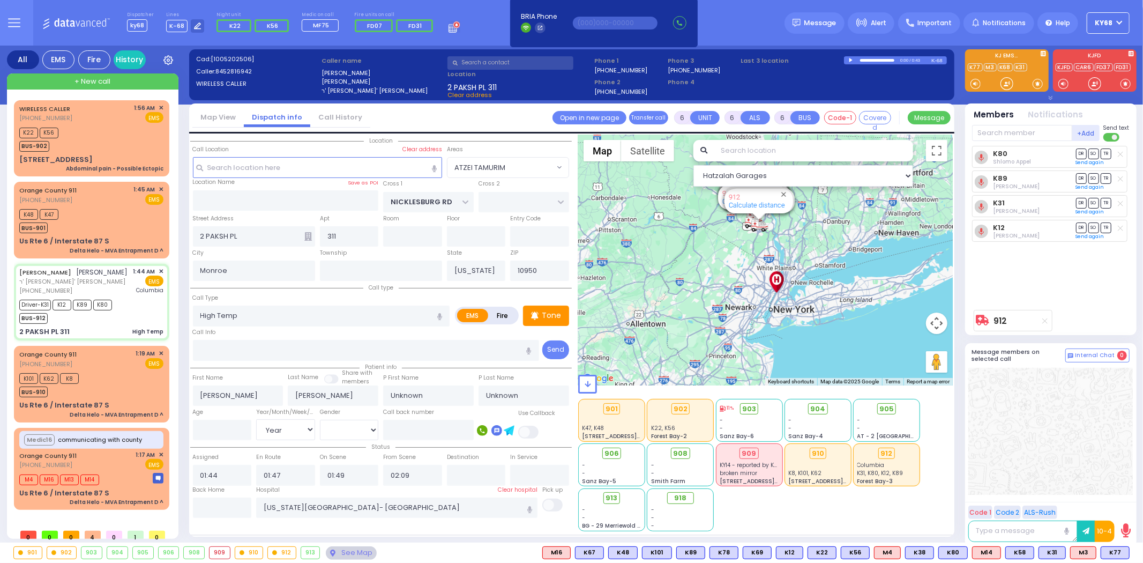
select select
radio input "true"
select select "Year"
type input "03:05"
type input "03:25"
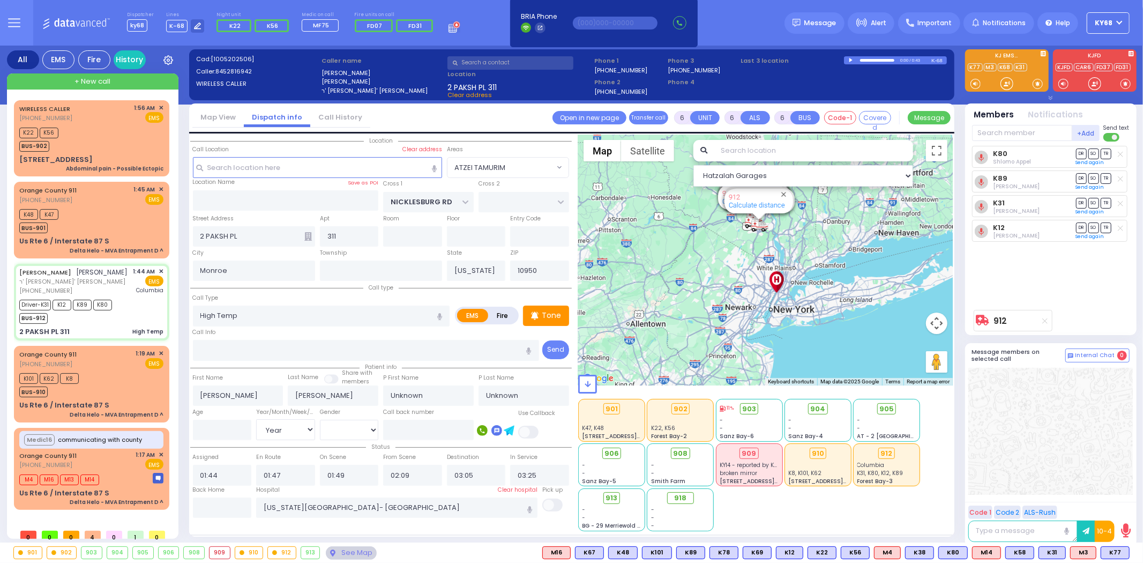
select select "Hatzalah Garages"
select select "ATZEI TAMURIM"
select select
radio input "true"
type input "Libey"
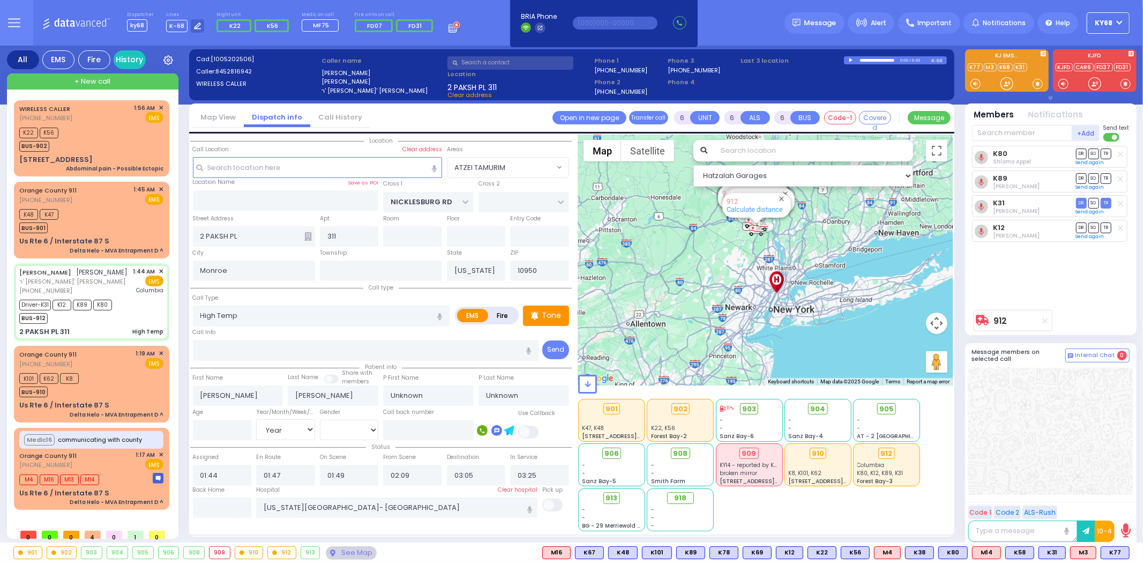
type input "Reichman"
type input "28"
select select "Day"
select select "[DEMOGRAPHIC_DATA]"
select select "Hatzalah Garages"
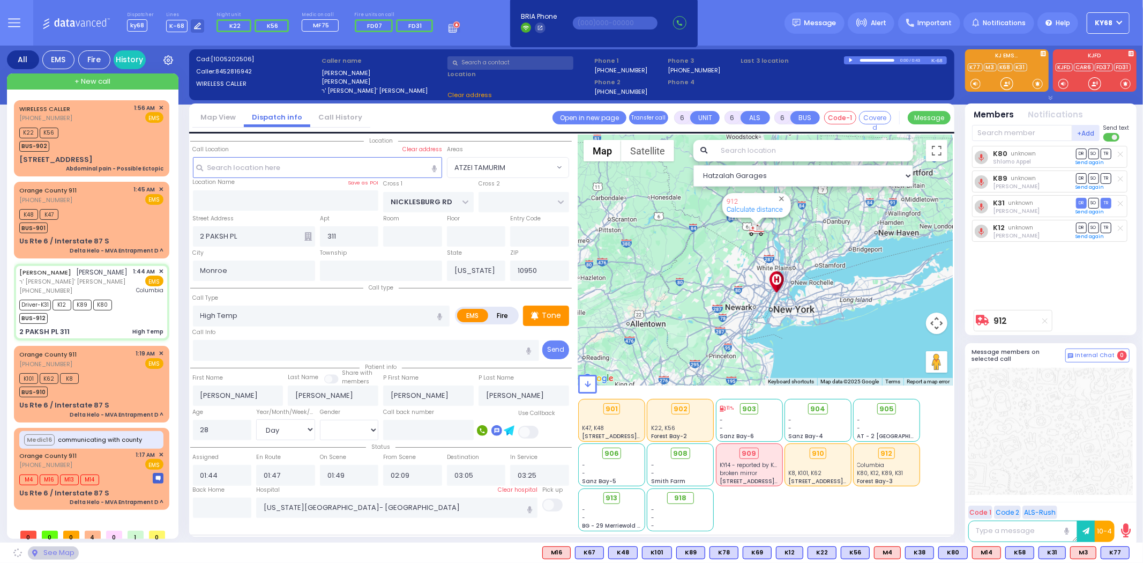
select select "ATZEI TAMURIM"
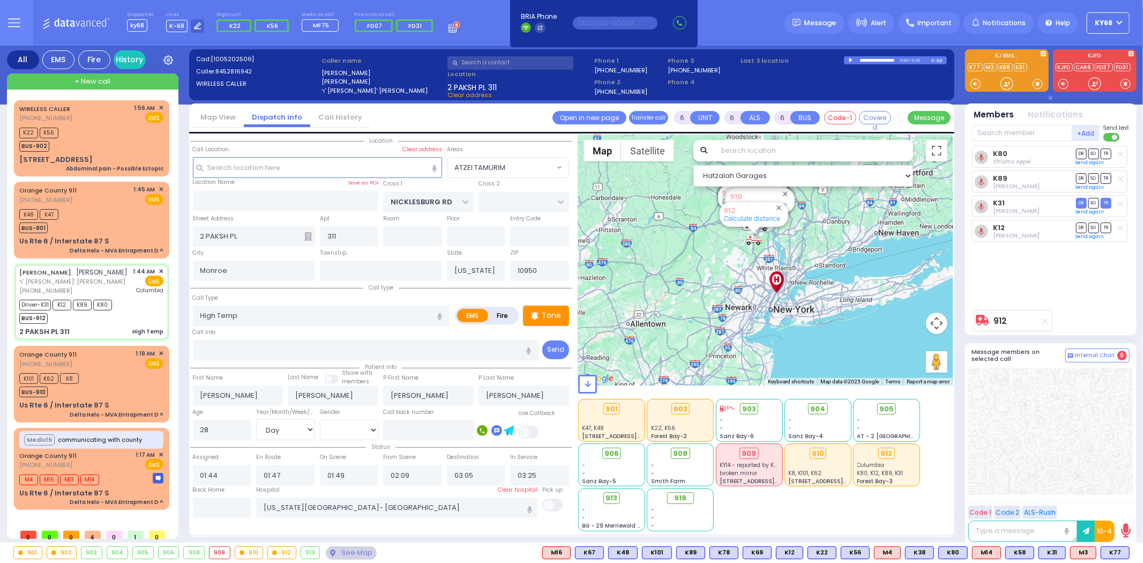
select select
radio input "true"
select select "Day"
select select "[DEMOGRAPHIC_DATA]"
select select "Hatzalah Garages"
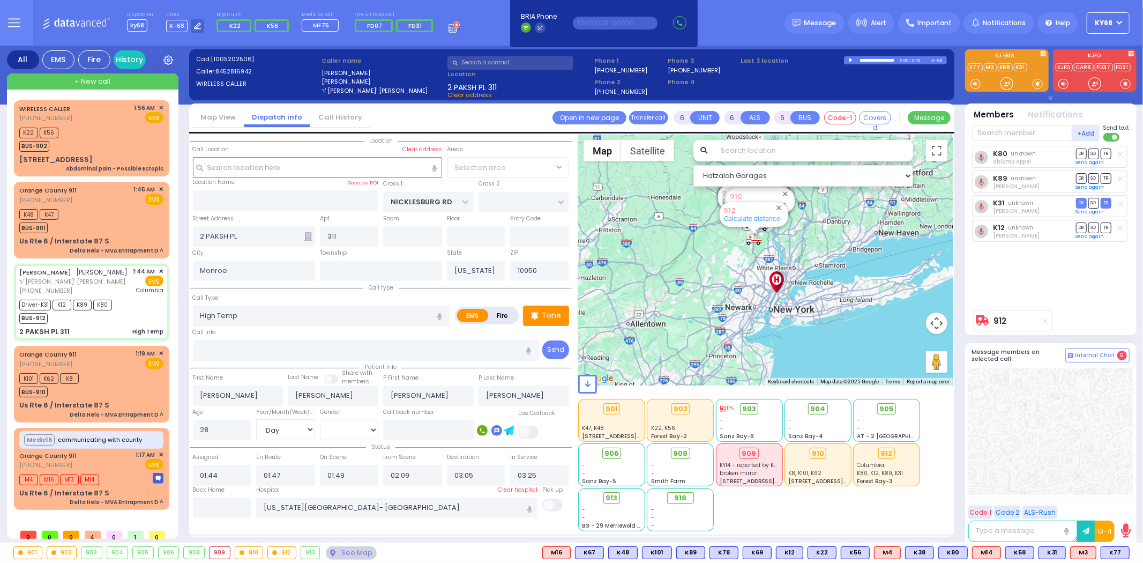
select select "ATZEI TAMURIM"
select select
radio input "true"
select select "Day"
select select "[DEMOGRAPHIC_DATA]"
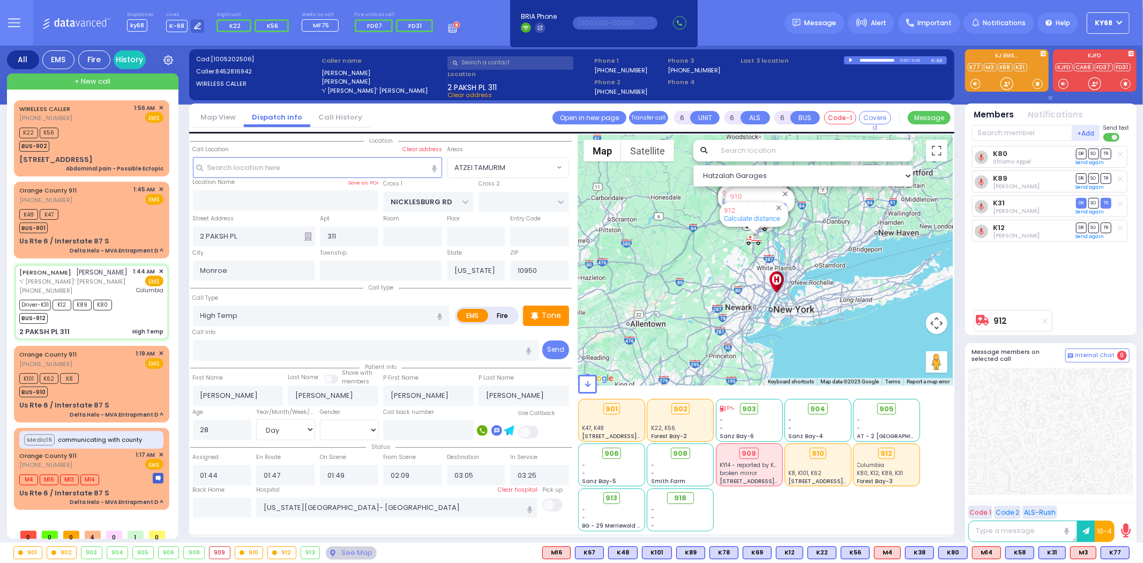
select select "Hatzalah Garages"
select select "ATZEI TAMURIM"
click at [161, 107] on span "✕" at bounding box center [161, 107] width 5 height 9
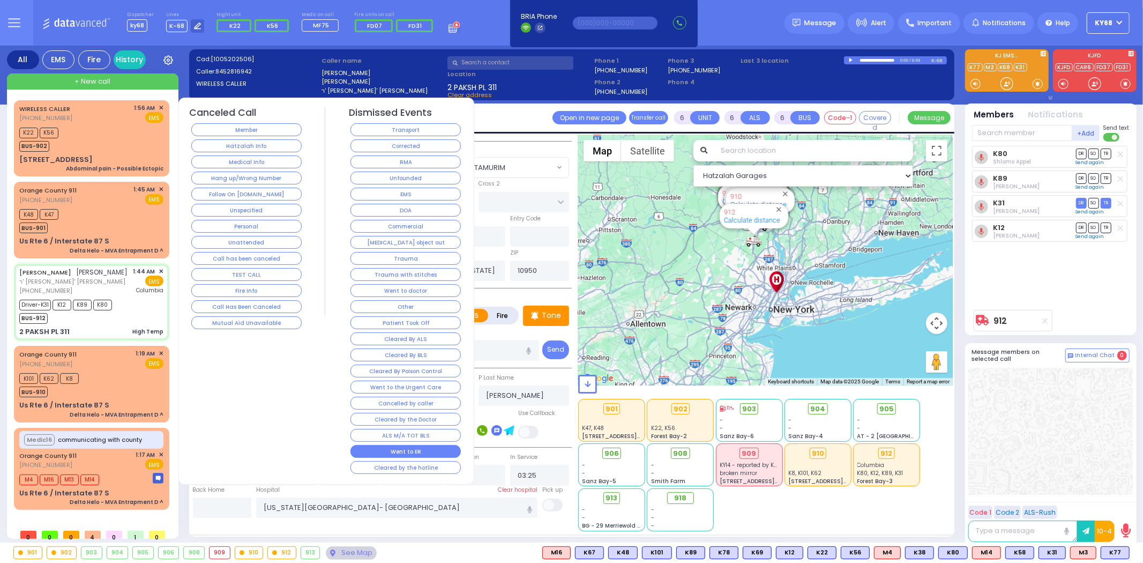
click at [442, 452] on button "Went to ER" at bounding box center [405, 451] width 110 height 13
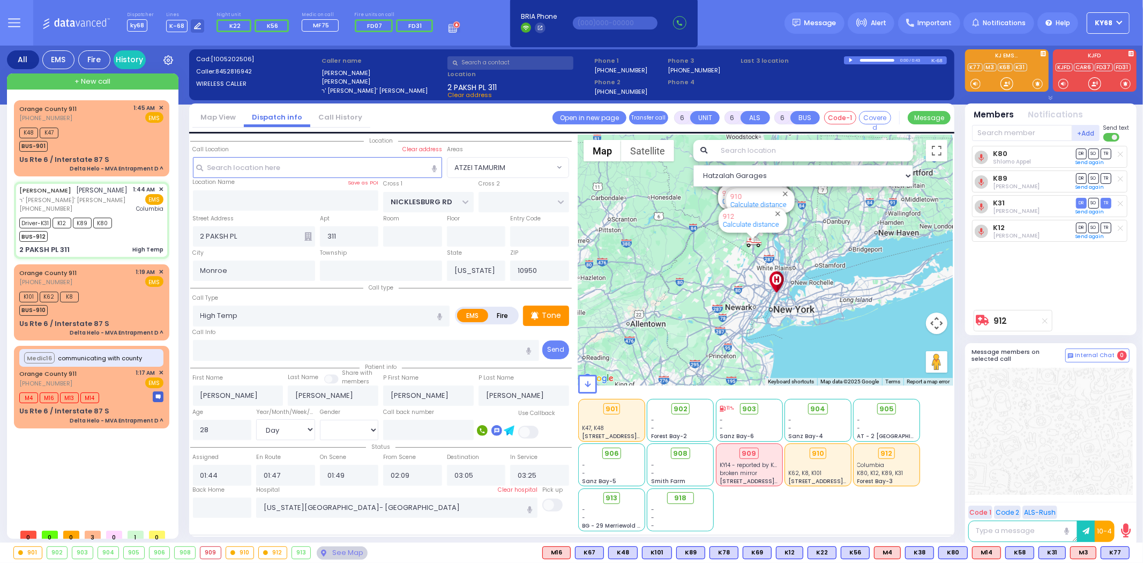
select select
radio input "true"
select select "Day"
select select "[DEMOGRAPHIC_DATA]"
select select "ATZEI TAMURIM"
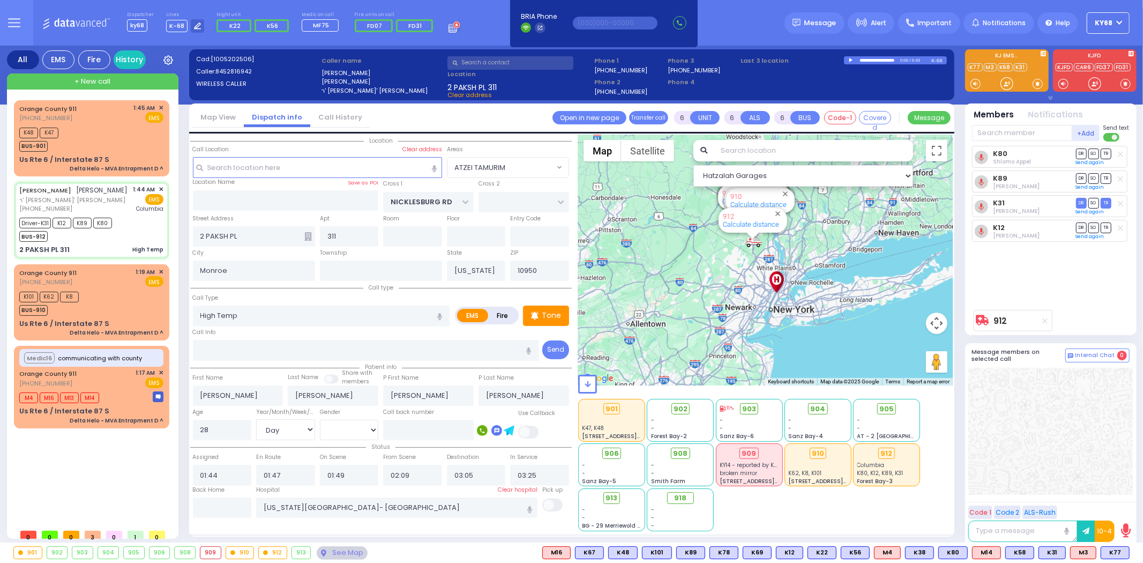
select select "Hatzalah Garages"
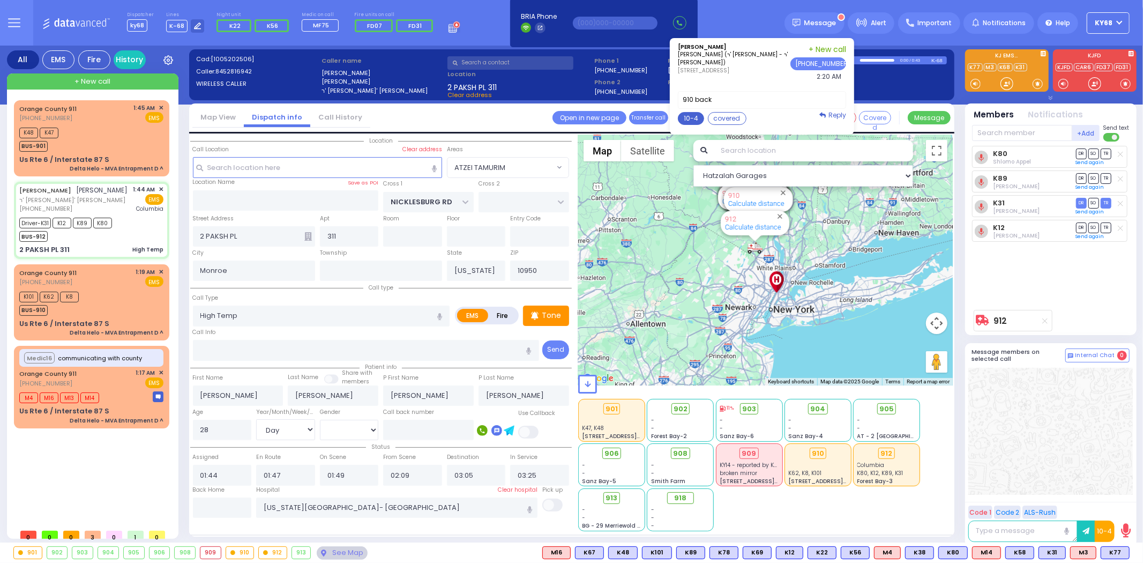
click at [698, 118] on button "10-4" at bounding box center [691, 118] width 26 height 13
type textarea "10-4 thank you"
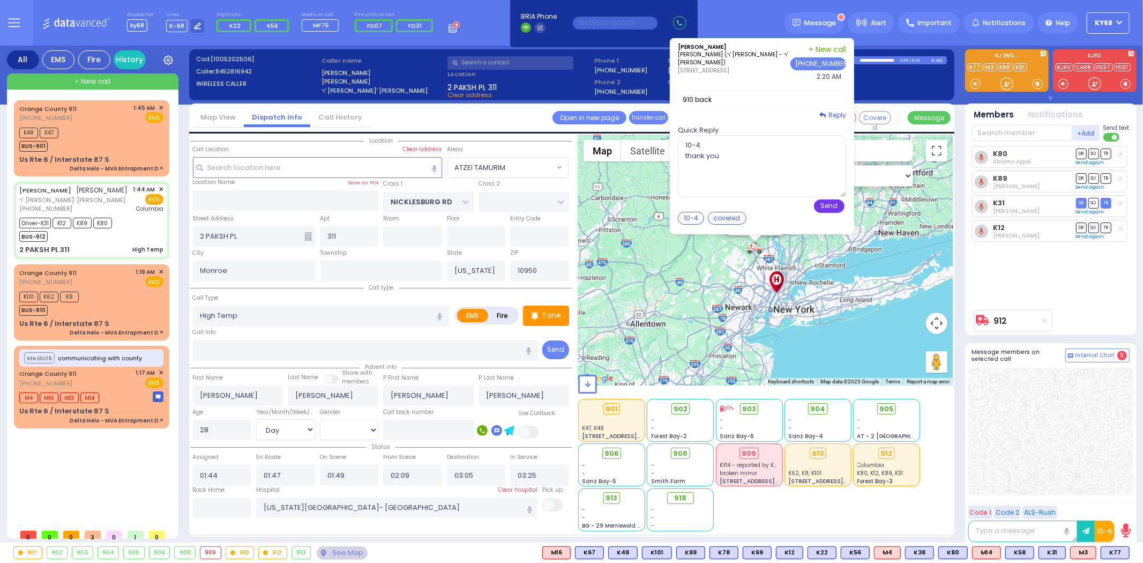
click at [840, 209] on button "Send" at bounding box center [829, 205] width 31 height 13
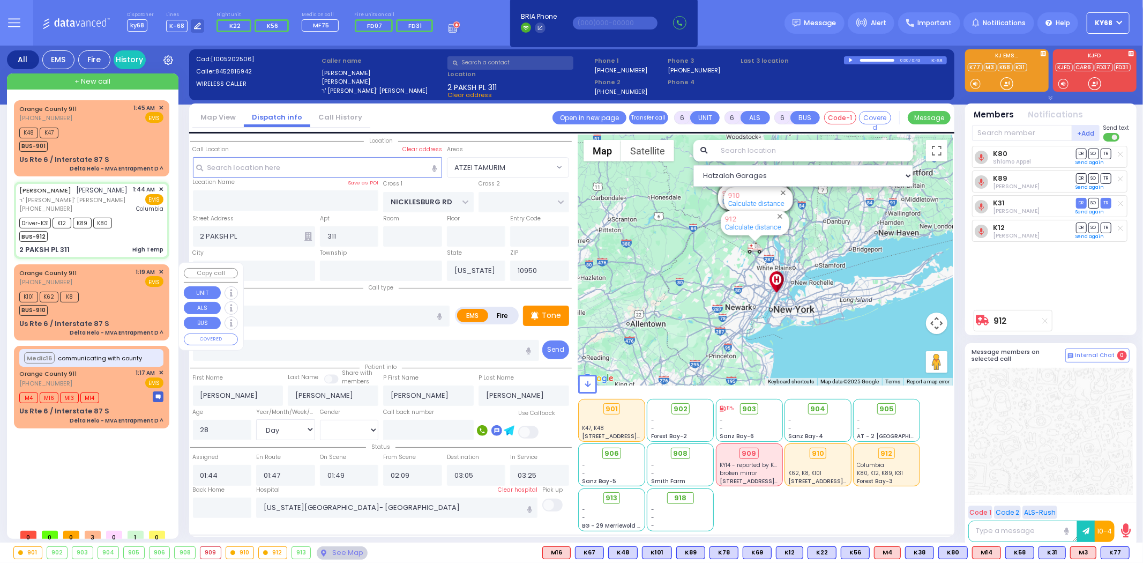
click at [161, 268] on span "✕" at bounding box center [161, 271] width 5 height 9
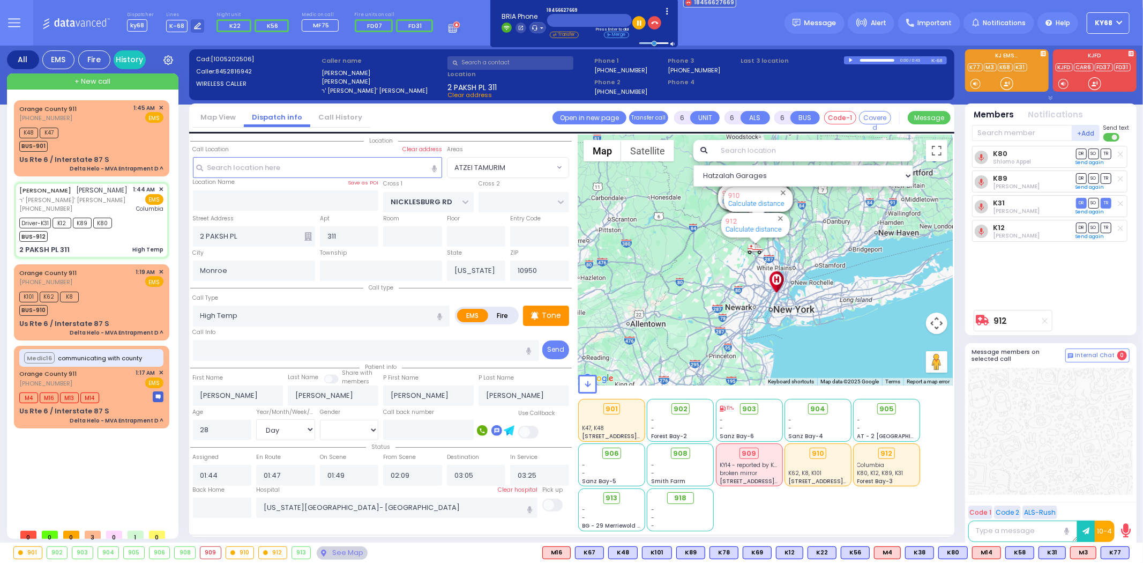
select select
radio input "true"
select select "Day"
select select "[DEMOGRAPHIC_DATA]"
select select "Hatzalah Garages"
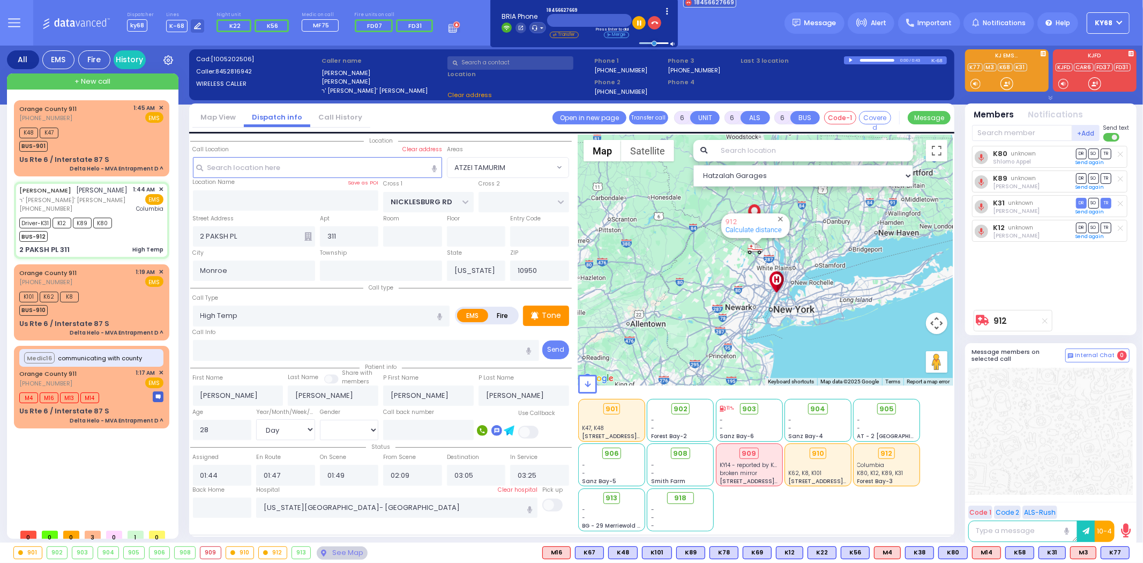
select select "ATZEI TAMURIM"
select select
radio input "true"
select select "Day"
select select "[DEMOGRAPHIC_DATA]"
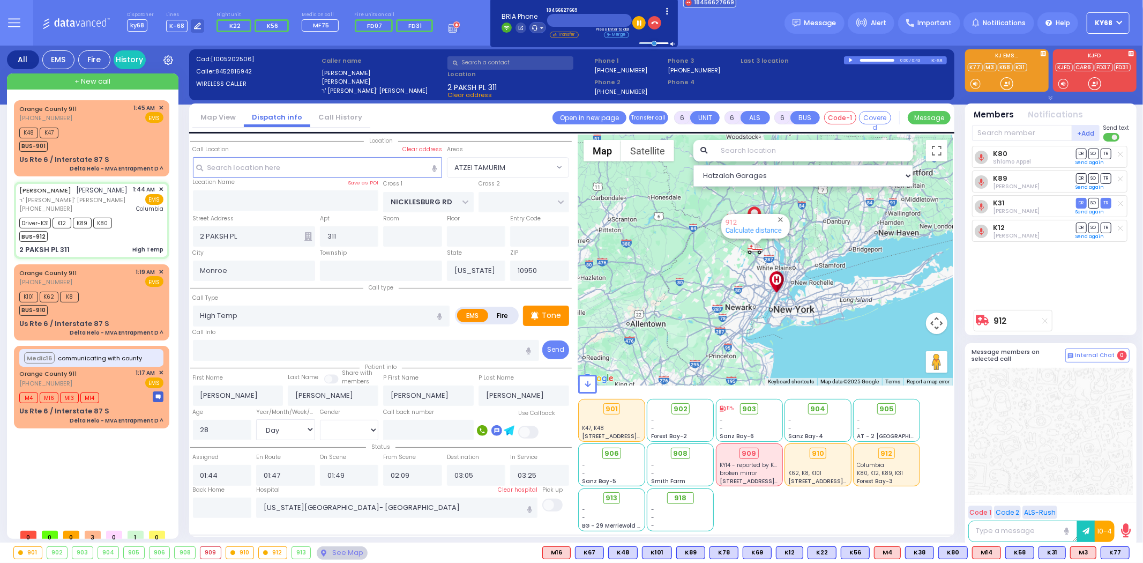
select select "ATZEI TAMURIM"
select select "Hatzalah Garages"
select select
radio input "true"
select select "Day"
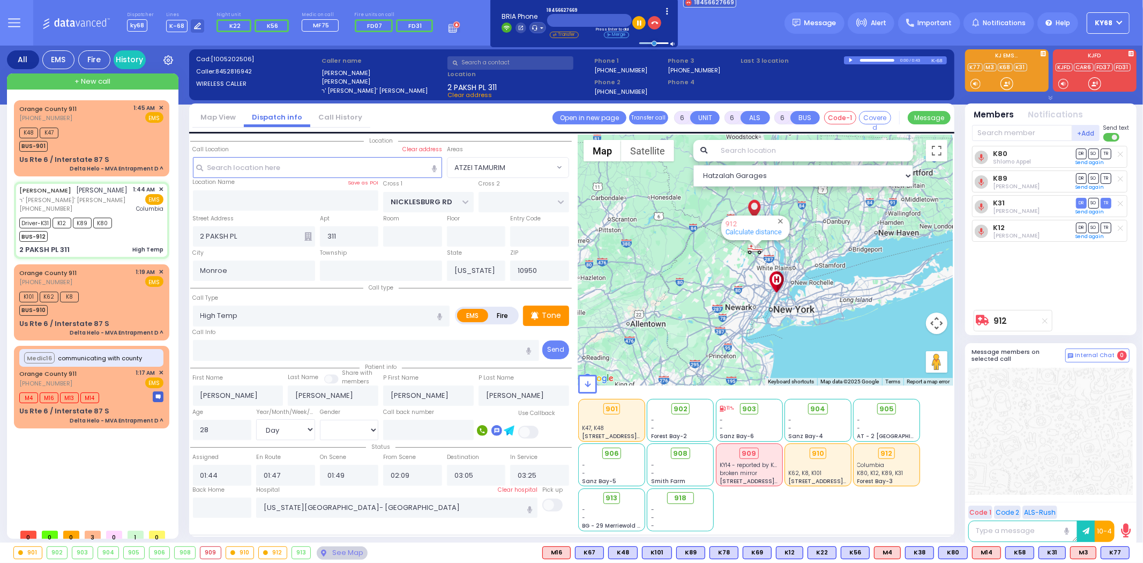
select select "[DEMOGRAPHIC_DATA]"
radio input "true"
select select "Day"
select select "[DEMOGRAPHIC_DATA]"
select select "ATZEI TAMURIM"
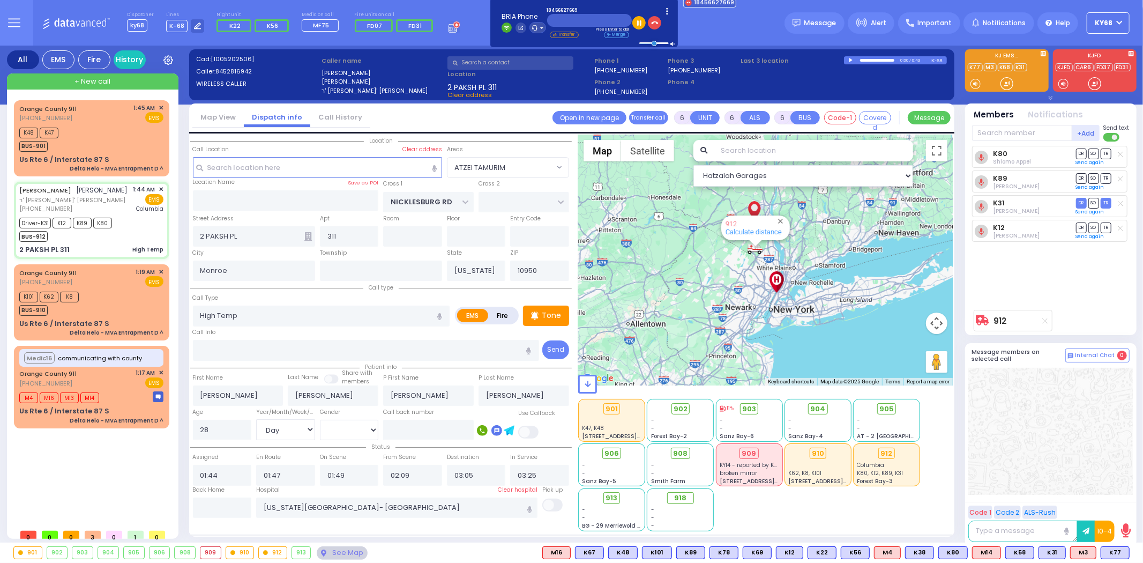
select select "Hatzalah Garages"
select select
radio input "true"
select select "Day"
select select "[DEMOGRAPHIC_DATA]"
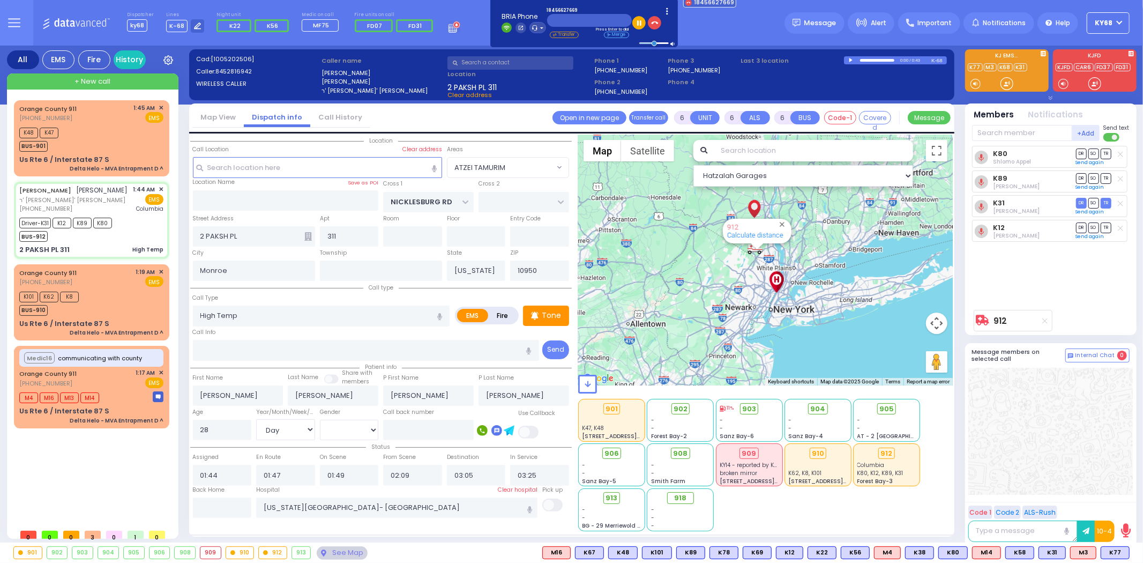
select select "ATZEI TAMURIM"
select select "Hatzalah Garages"
select select
radio input "true"
select select "Day"
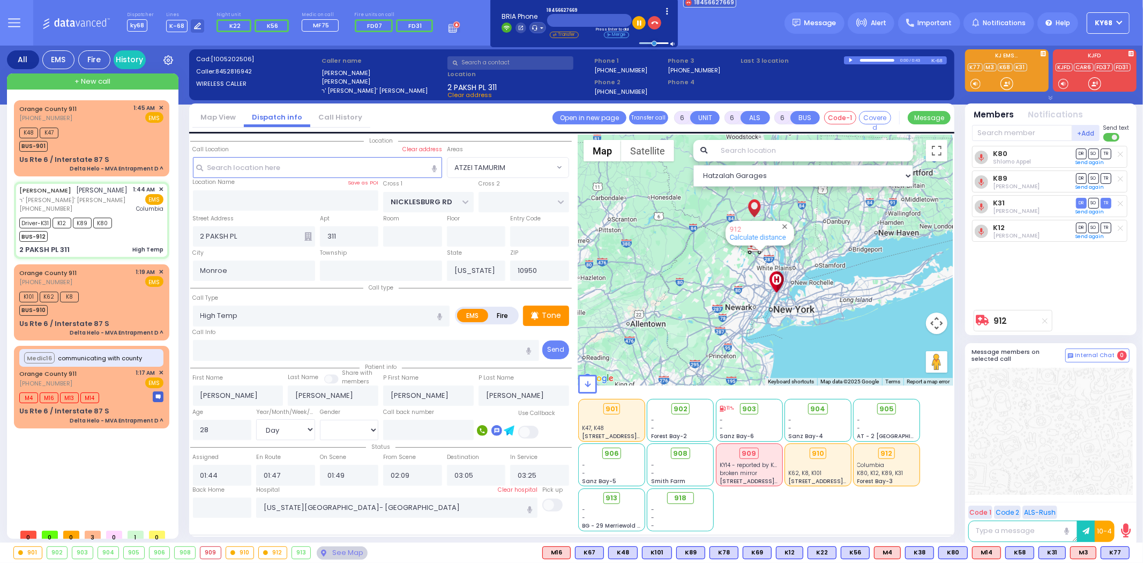
select select "[DEMOGRAPHIC_DATA]"
radio input "true"
select select "Day"
select select "[DEMOGRAPHIC_DATA]"
select select "ATZEI TAMURIM"
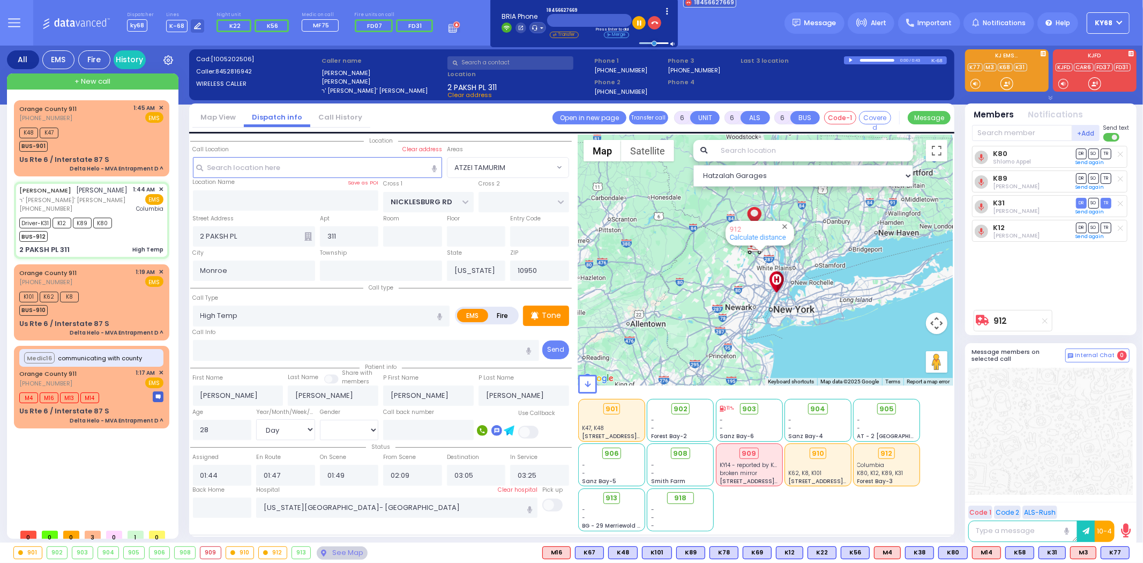
select select "Hatzalah Garages"
select select
radio input "true"
select select "Day"
select select "[DEMOGRAPHIC_DATA]"
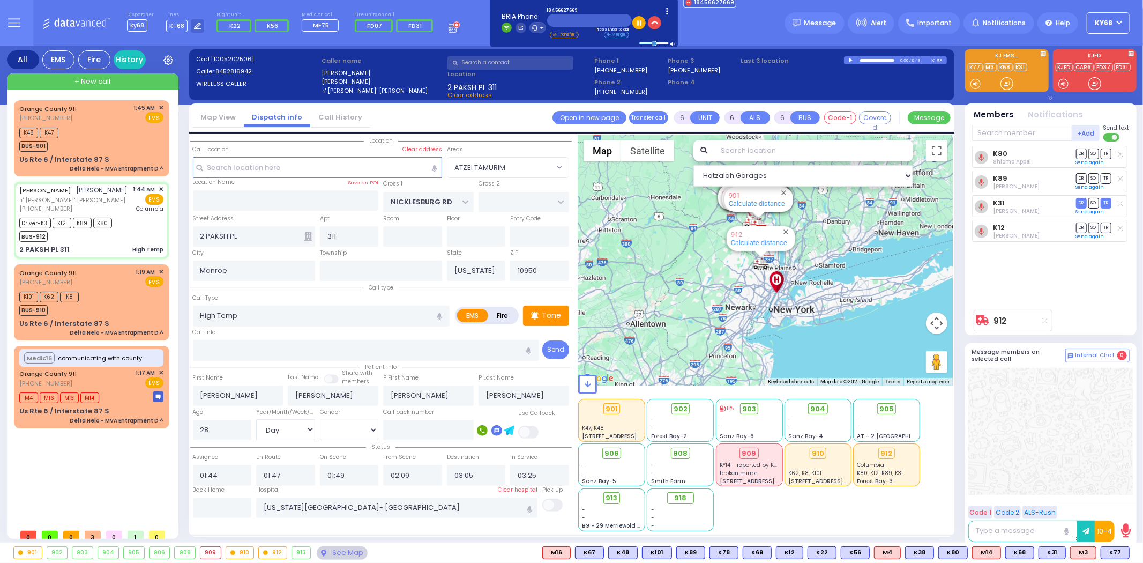
select select "Hatzalah Garages"
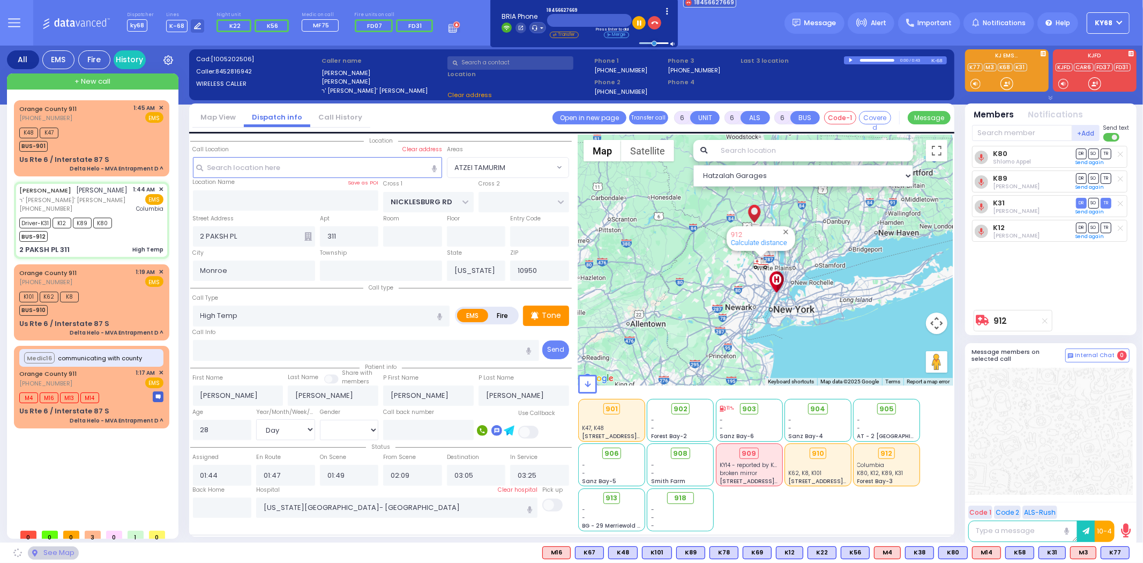
select select "ATZEI TAMURIM"
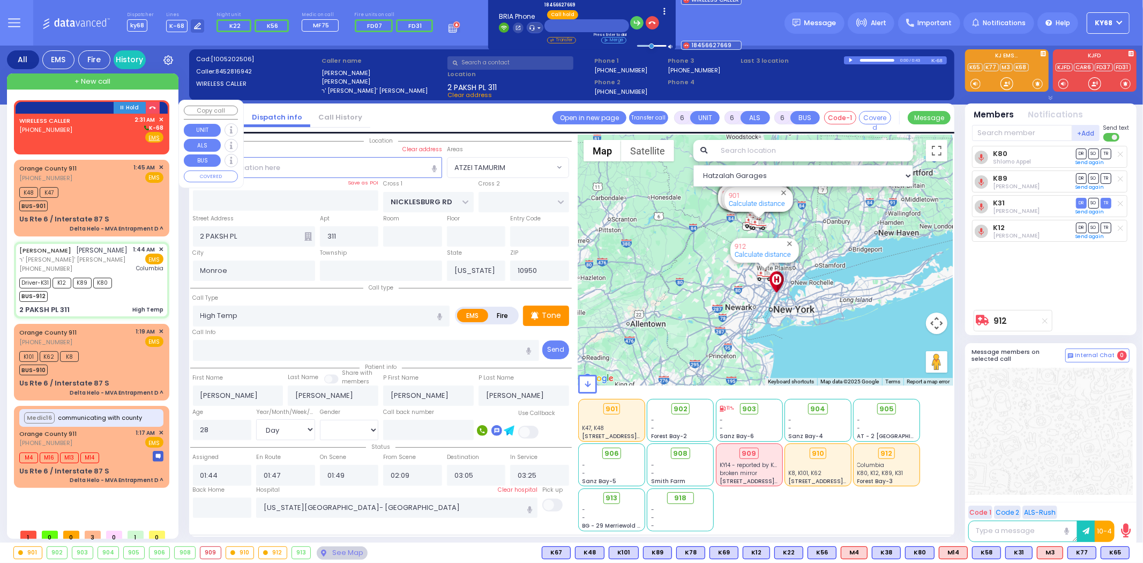
click at [86, 132] on div "WIRELESS CALLER (929) 409-3556 2:31 AM ✕ K-68" at bounding box center [91, 129] width 144 height 28
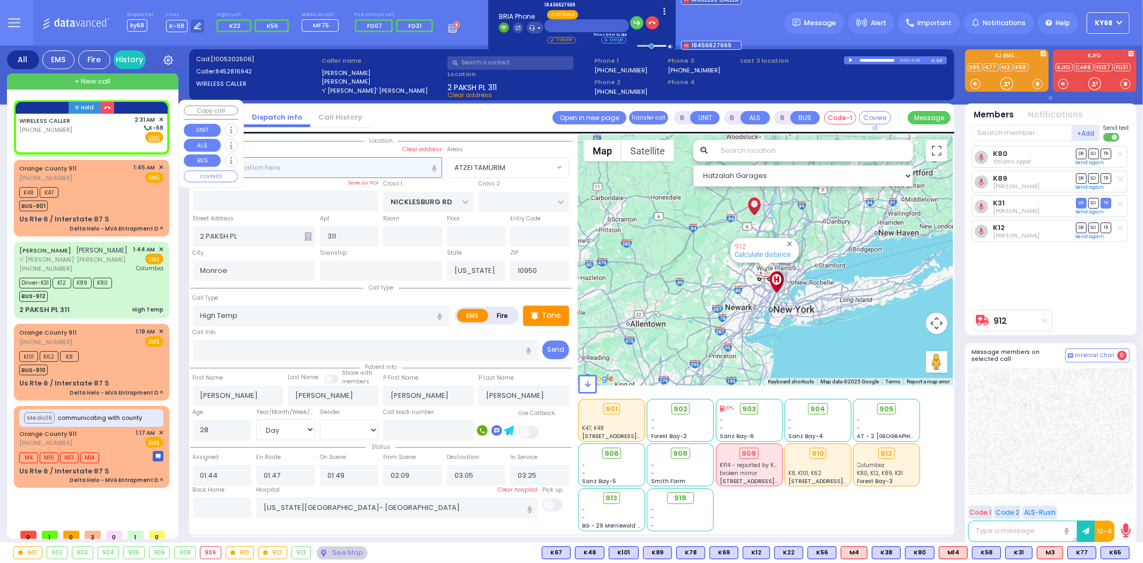
type input "2"
type input "1"
select select
radio input "true"
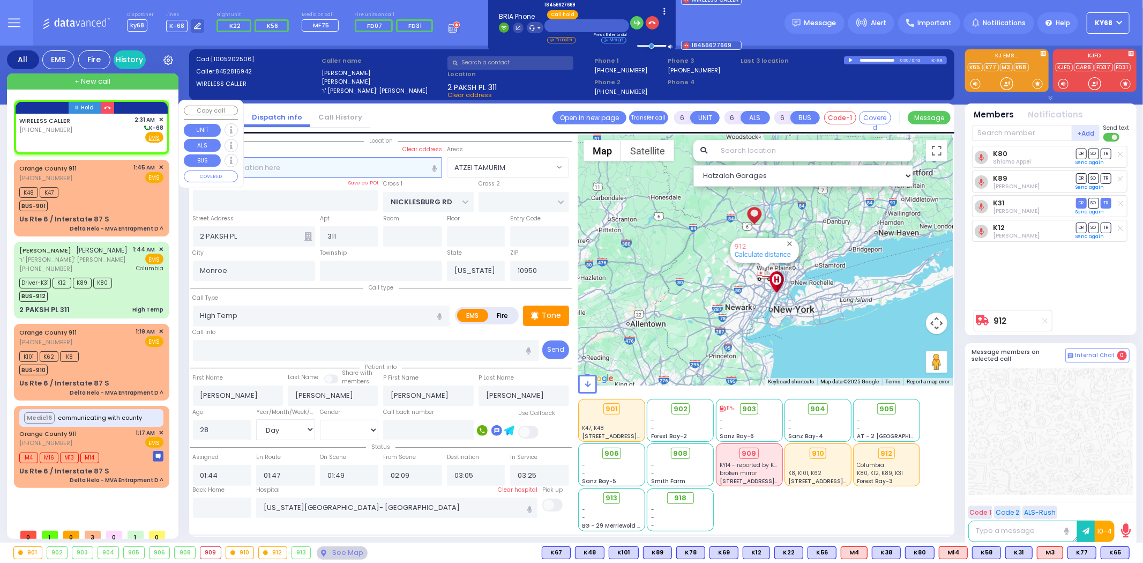
select select
type input "02:31"
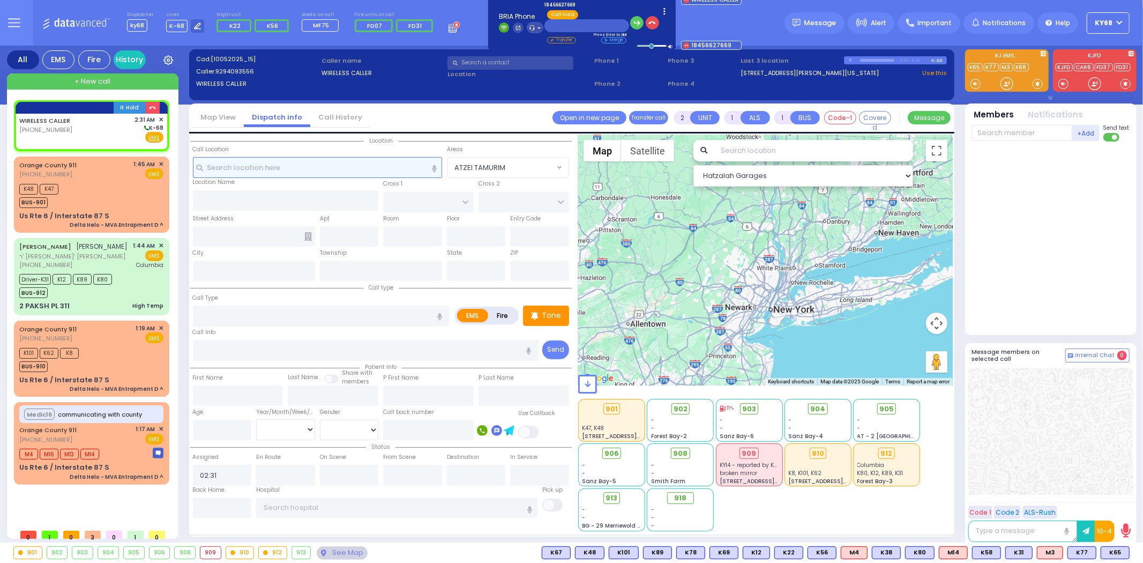
click at [355, 165] on input "text" at bounding box center [317, 167] width 249 height 20
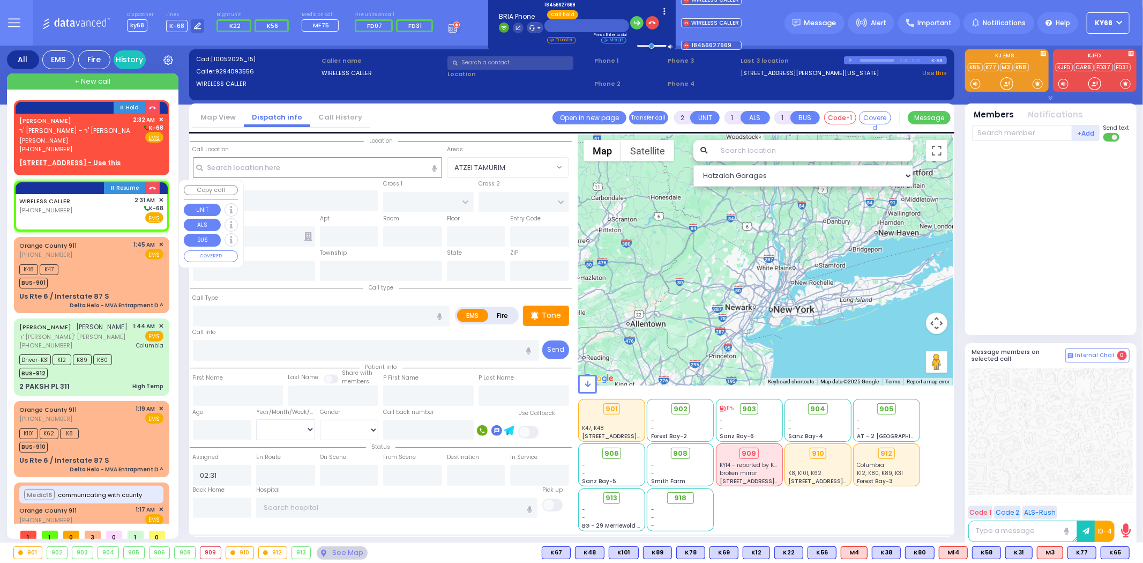
click at [159, 197] on span "✕" at bounding box center [161, 200] width 5 height 9
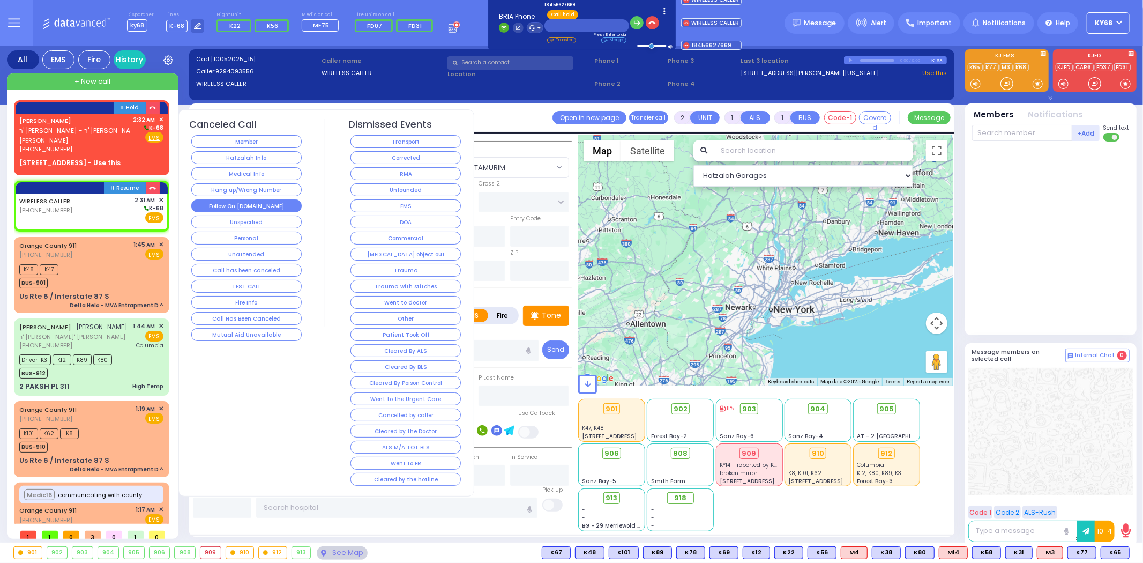
click at [279, 207] on button "Follow On [DOMAIN_NAME]" at bounding box center [246, 205] width 110 height 13
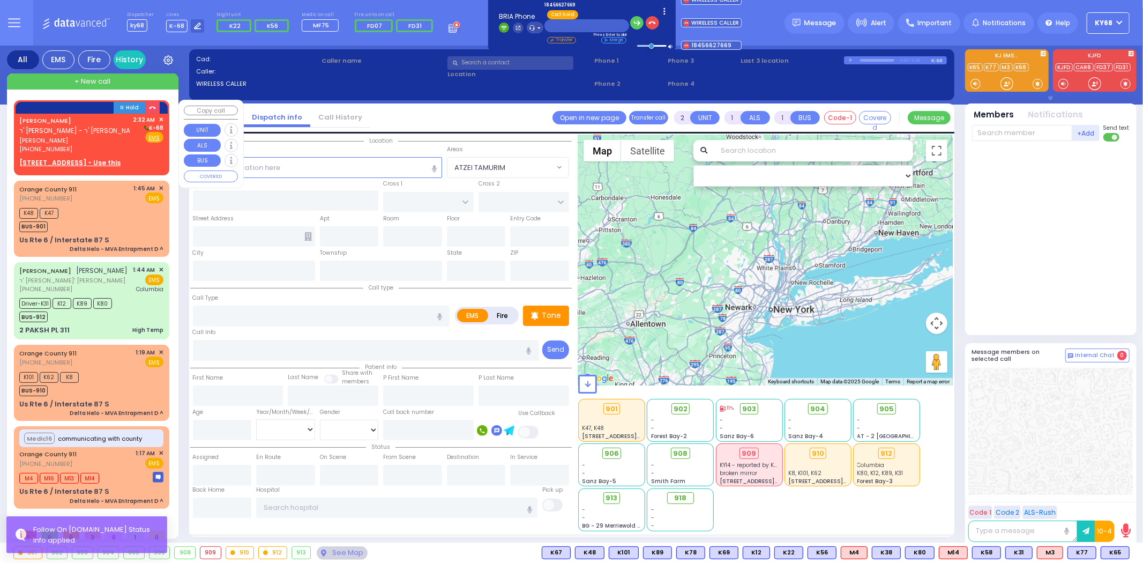
click at [61, 162] on u "18 PRAG BLVD 303 - Use this" at bounding box center [69, 162] width 101 height 9
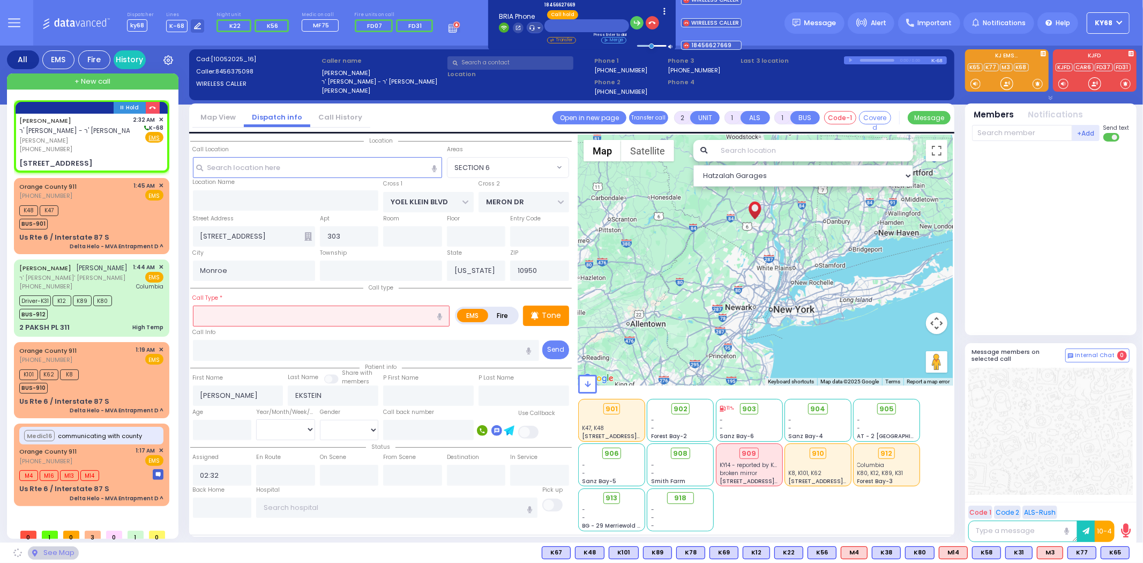
click at [290, 317] on input "text" at bounding box center [321, 315] width 257 height 20
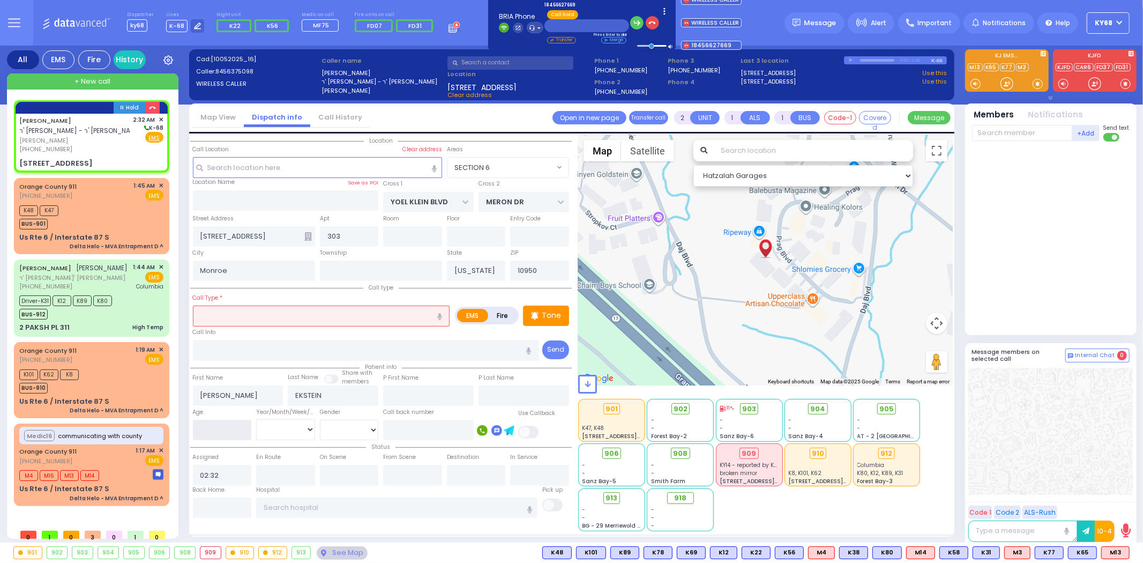
click at [229, 429] on input "number" at bounding box center [222, 430] width 59 height 20
click at [1092, 271] on div at bounding box center [1052, 236] width 160 height 180
click at [293, 317] on input "text" at bounding box center [321, 315] width 257 height 20
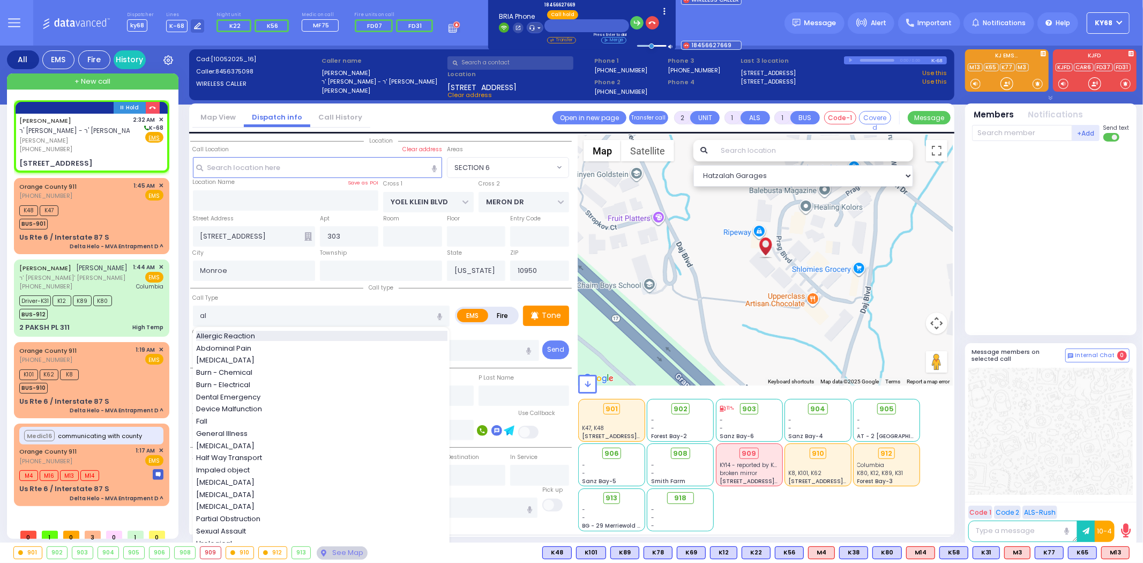
click at [281, 332] on div "Allergic Reaction" at bounding box center [321, 336] width 251 height 11
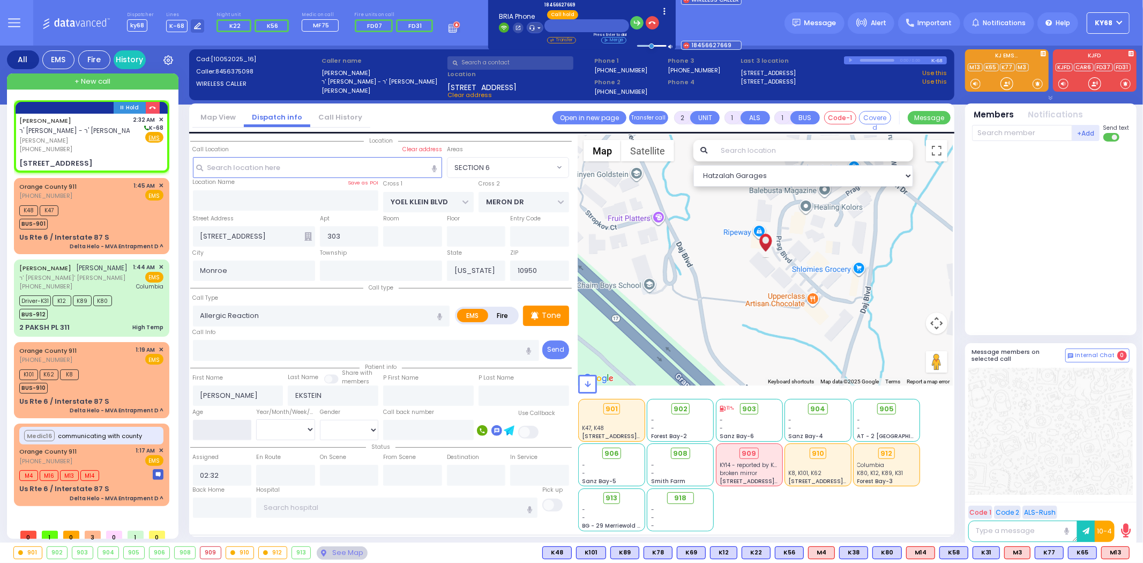
click at [222, 432] on input "number" at bounding box center [222, 430] width 59 height 20
drag, startPoint x: 253, startPoint y: 420, endPoint x: 263, endPoint y: 421, distance: 9.2
click at [255, 420] on div "Year/Month/Week/Day Year Month Week Day" at bounding box center [286, 423] width 64 height 34
click at [265, 423] on select "Year Month Week Day" at bounding box center [285, 429] width 59 height 20
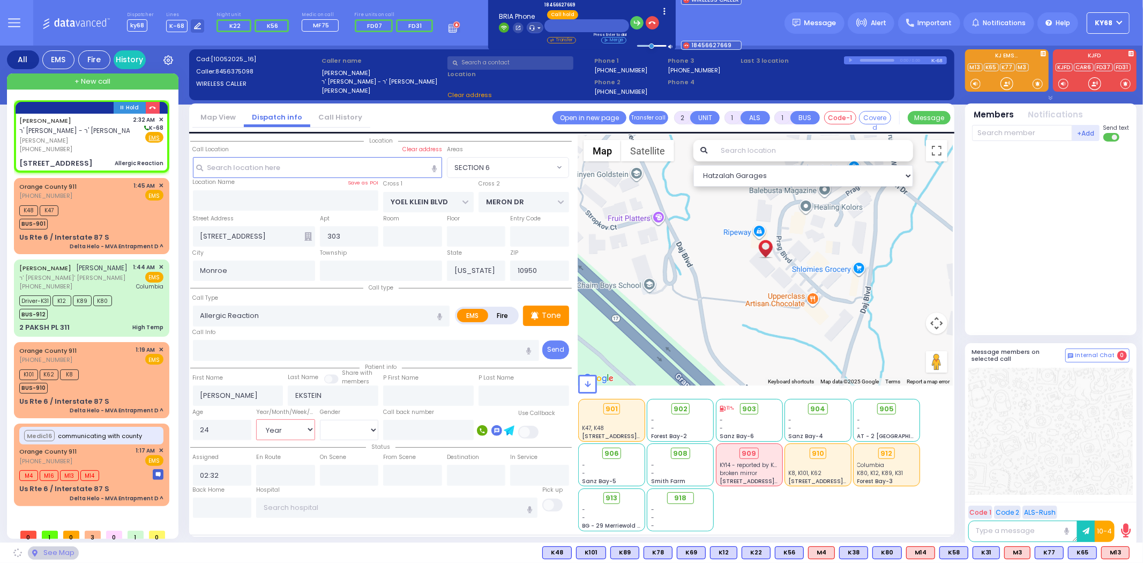
click at [256, 419] on select "Year Month Week Day" at bounding box center [285, 429] width 59 height 20
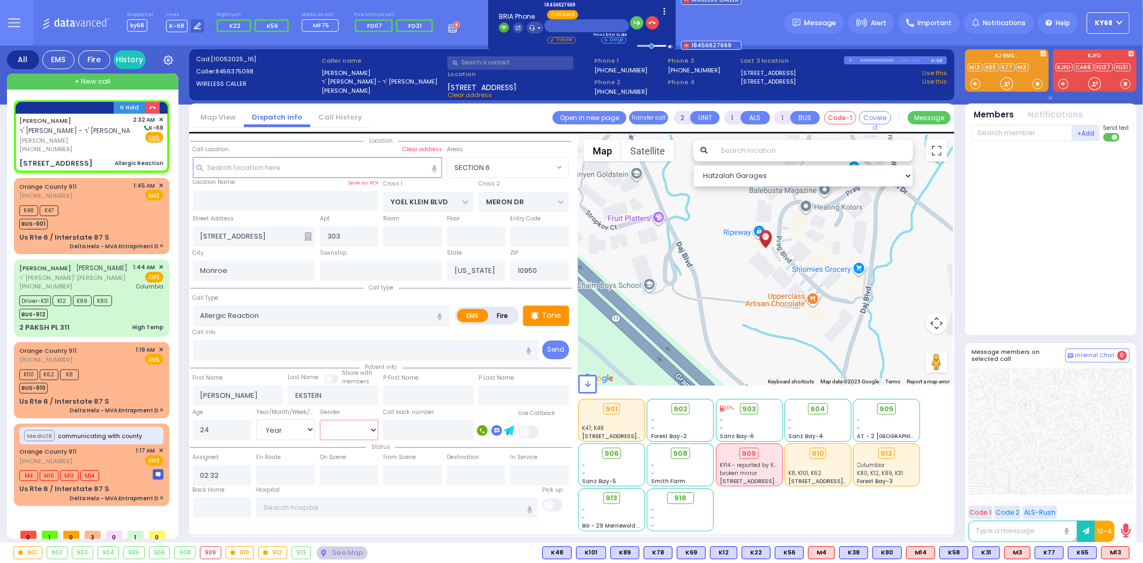
click at [342, 421] on select "Male Female" at bounding box center [349, 430] width 59 height 20
click at [320, 420] on select "Male Female" at bounding box center [349, 430] width 59 height 20
click at [1021, 238] on div at bounding box center [1052, 236] width 160 height 180
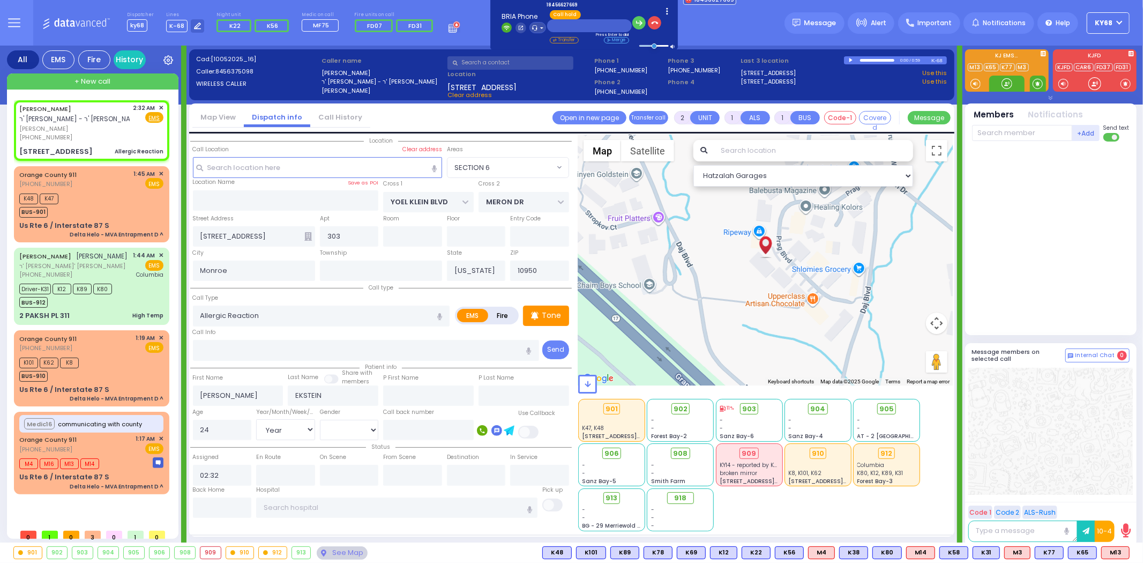
click at [1036, 82] on span at bounding box center [1038, 83] width 10 height 11
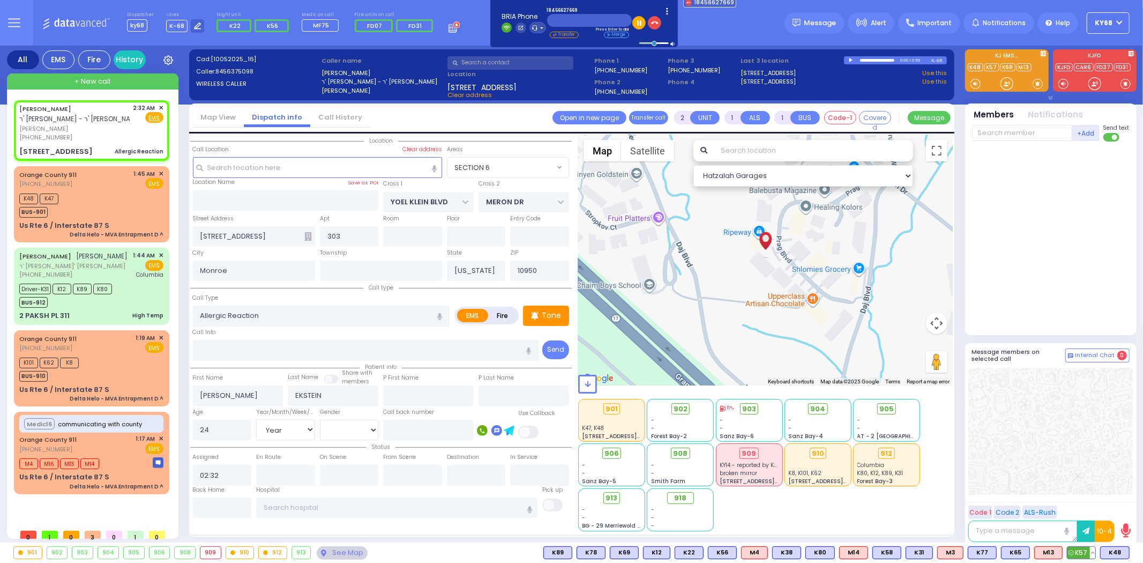
click at [1081, 554] on span "K57" at bounding box center [1082, 553] width 28 height 12
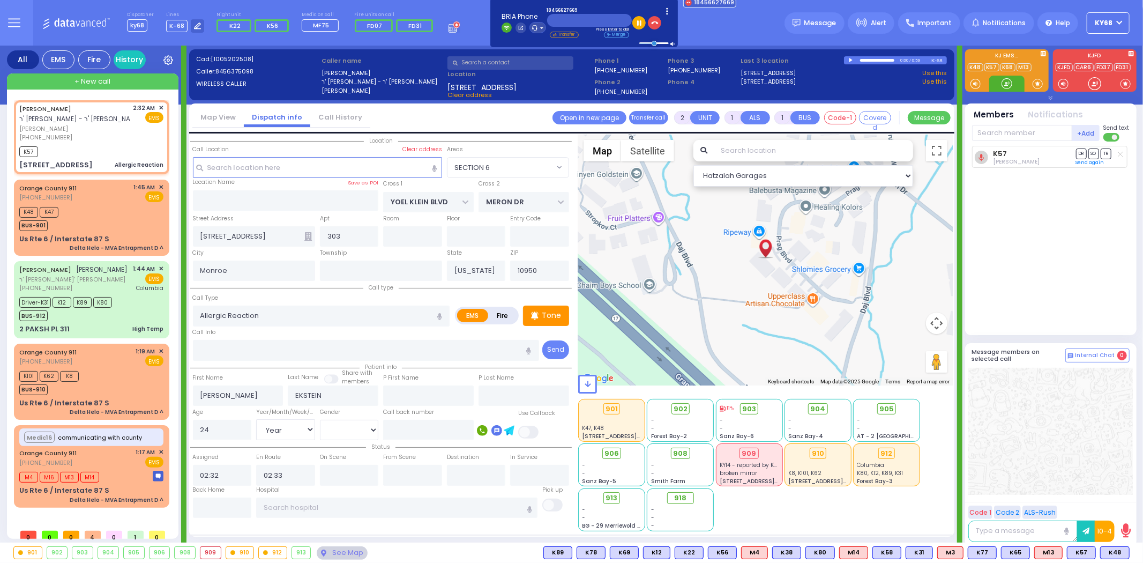
click at [1006, 81] on div at bounding box center [1007, 83] width 11 height 11
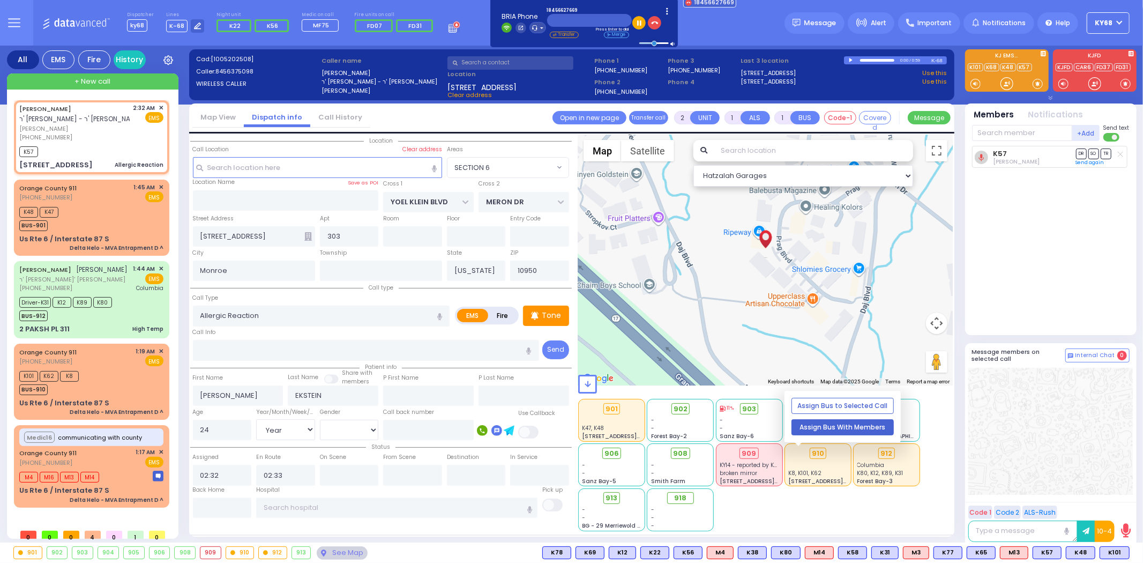
click at [823, 427] on button "Assign Bus With Members" at bounding box center [843, 427] width 102 height 16
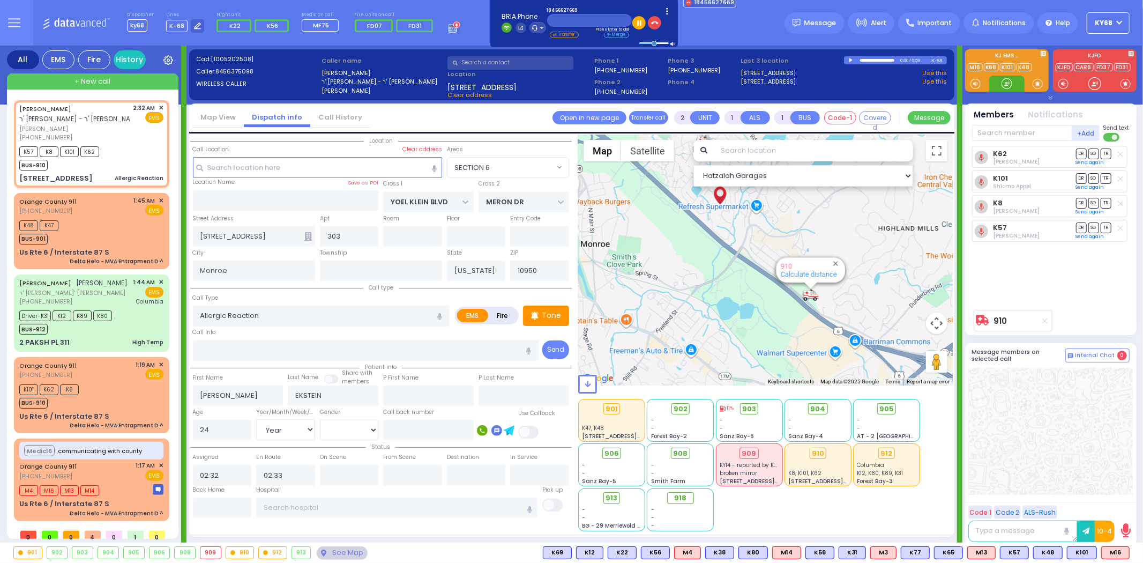
click at [1011, 84] on div at bounding box center [1007, 83] width 11 height 11
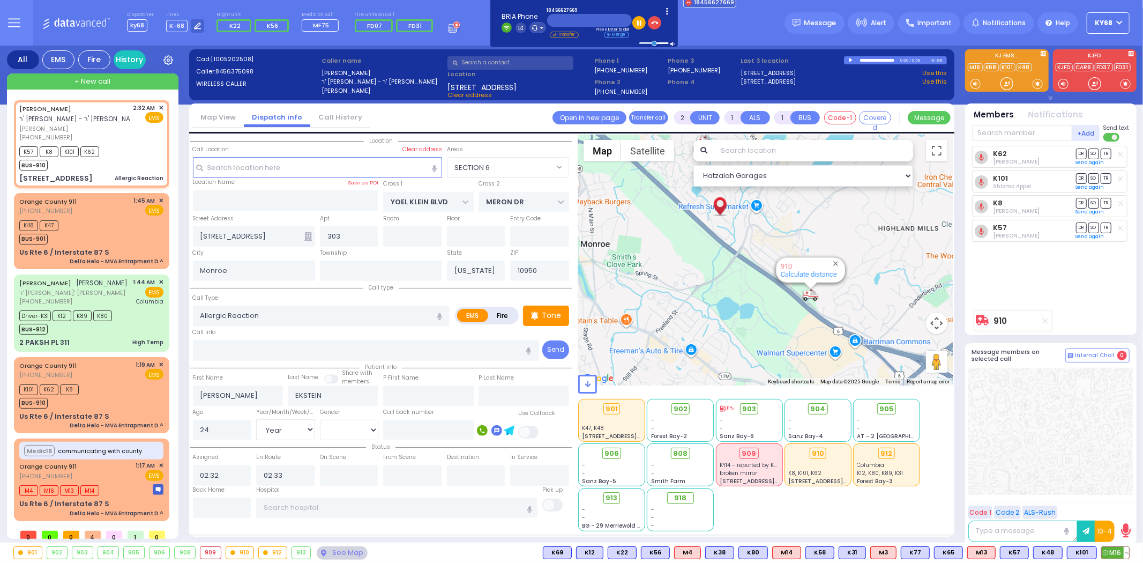
click at [1109, 550] on span "M16" at bounding box center [1115, 553] width 27 height 12
click at [1121, 181] on icon at bounding box center [1120, 179] width 5 height 6
click at [1122, 200] on icon at bounding box center [1120, 203] width 5 height 6
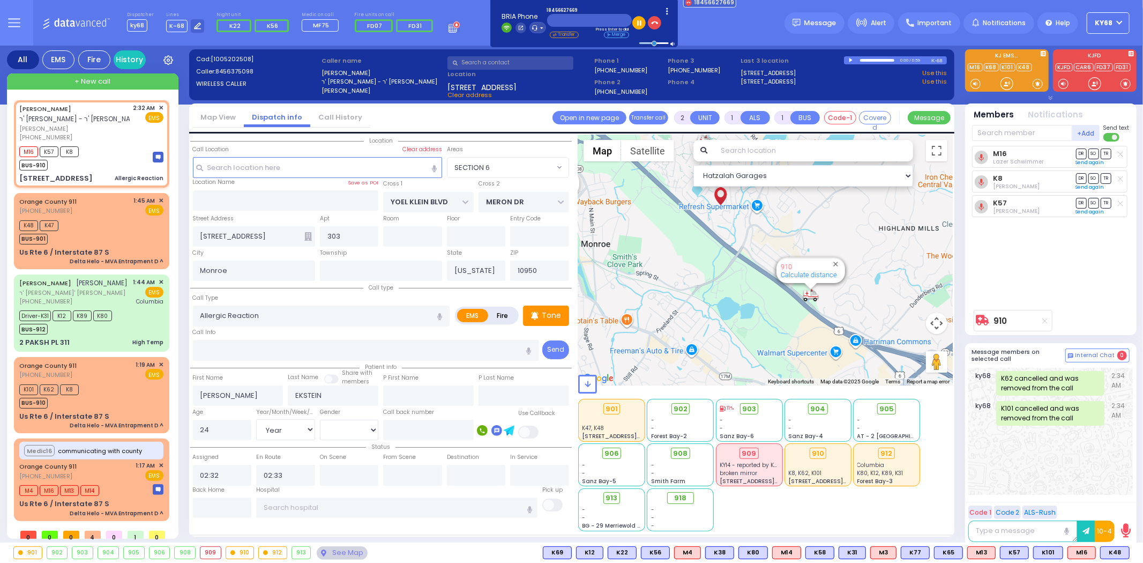
click at [1121, 178] on line at bounding box center [1120, 178] width 5 height 5
click at [1112, 548] on span "K48" at bounding box center [1115, 553] width 28 height 12
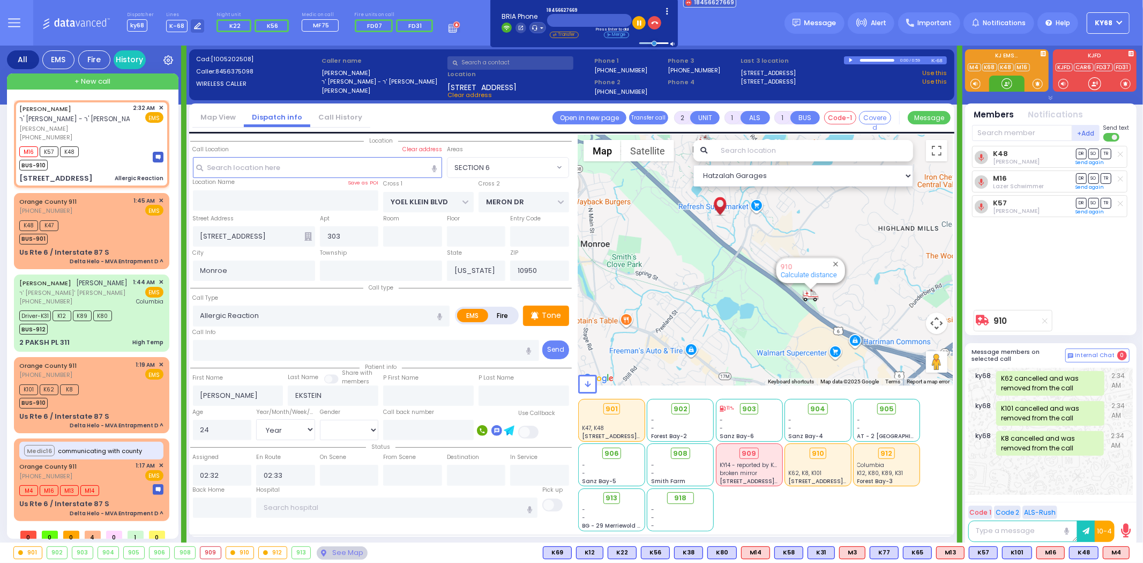
click at [1002, 84] on div at bounding box center [1007, 83] width 11 height 11
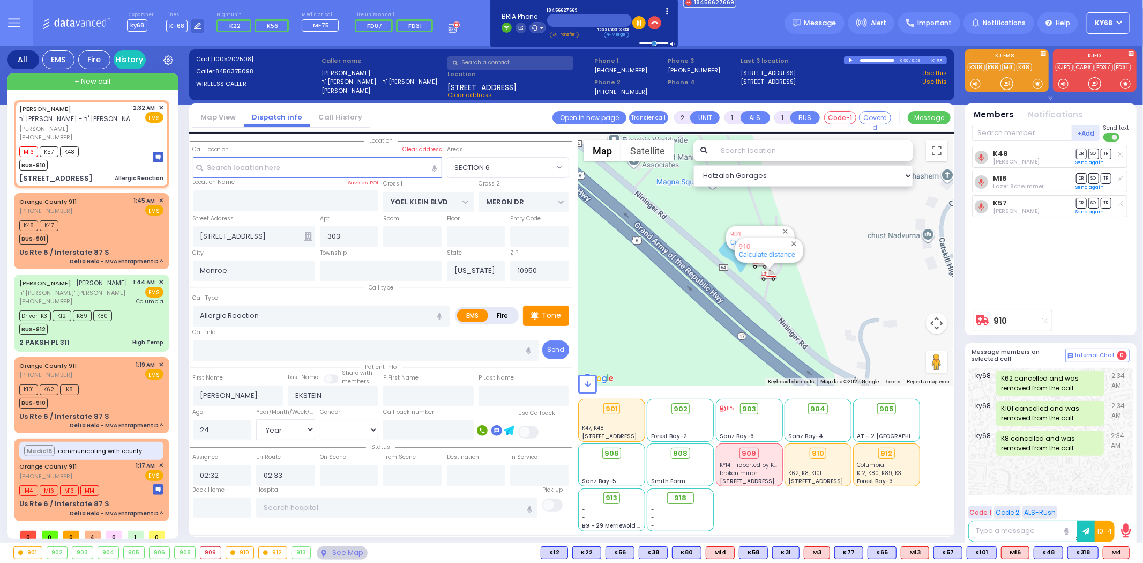
drag, startPoint x: 766, startPoint y: 302, endPoint x: 824, endPoint y: 296, distance: 57.6
click at [810, 295] on div "910 Calculate distance 594 Calculate distance 595 Calculate distance 596 Calcul…" at bounding box center [765, 260] width 375 height 251
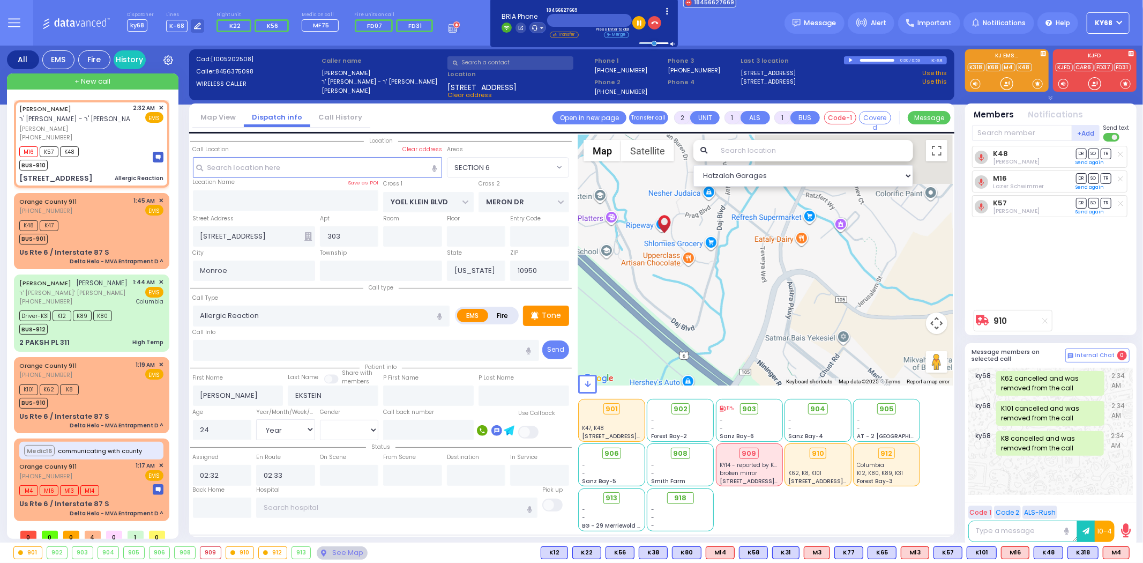
drag, startPoint x: 700, startPoint y: 220, endPoint x: 676, endPoint y: 331, distance: 113.5
click at [677, 328] on div "910 Calculate distance 594 Calculate distance 595 Calculate distance 596 Calcul…" at bounding box center [765, 260] width 375 height 251
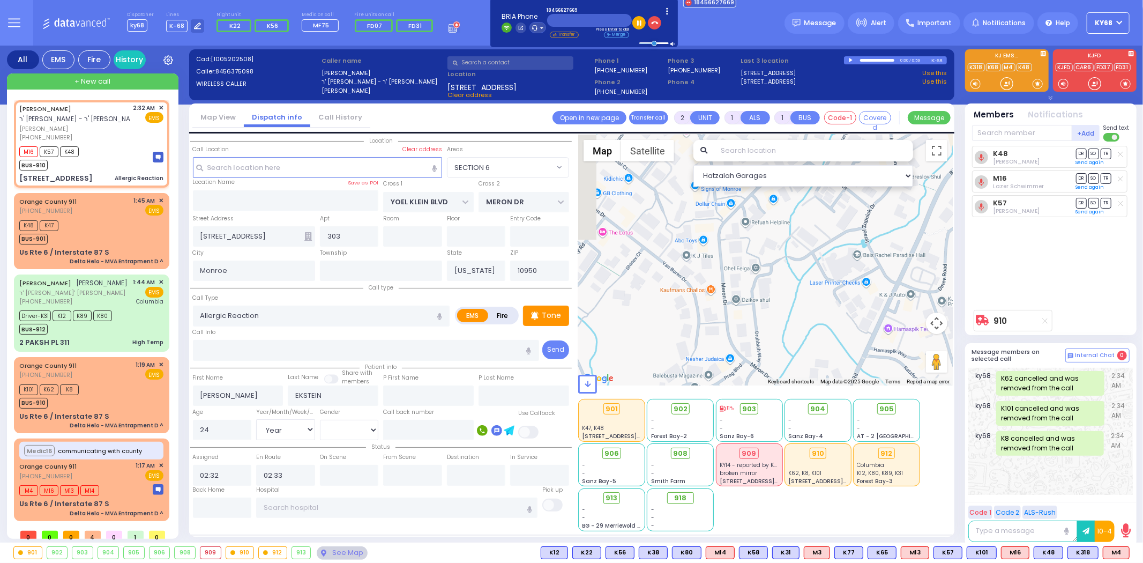
drag, startPoint x: 751, startPoint y: 305, endPoint x: 764, endPoint y: 303, distance: 13.7
click at [763, 297] on div "910 Calculate distance 594 Calculate distance 595 Calculate distance 596 Calcul…" at bounding box center [765, 260] width 375 height 251
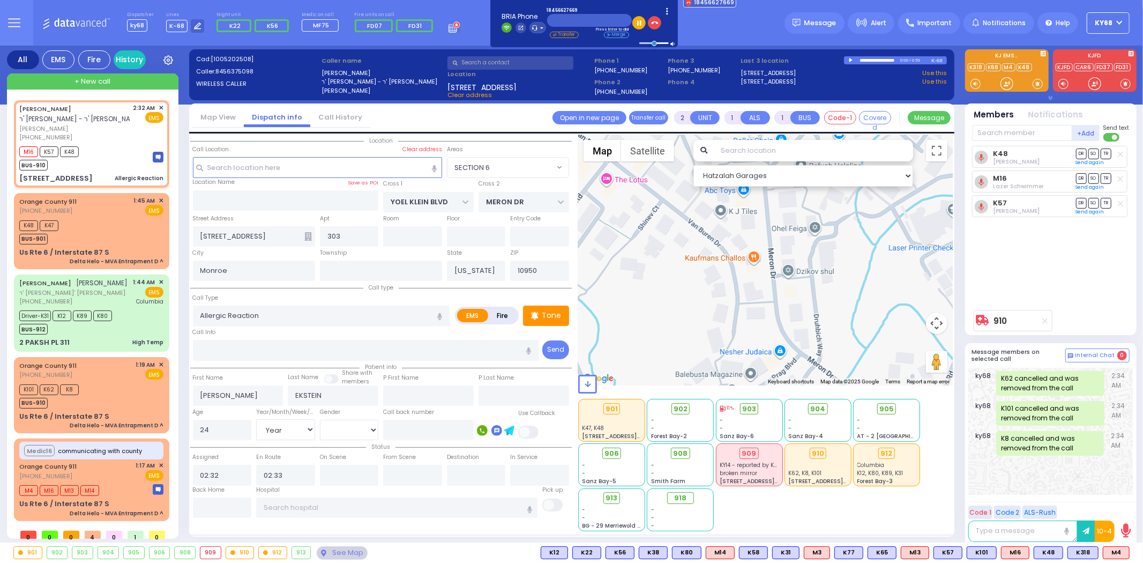
drag, startPoint x: 769, startPoint y: 293, endPoint x: 774, endPoint y: 219, distance: 74.1
click at [773, 220] on div "910 Calculate distance 594 Calculate distance 595 Calculate distance 596 Calcul…" at bounding box center [765, 260] width 375 height 251
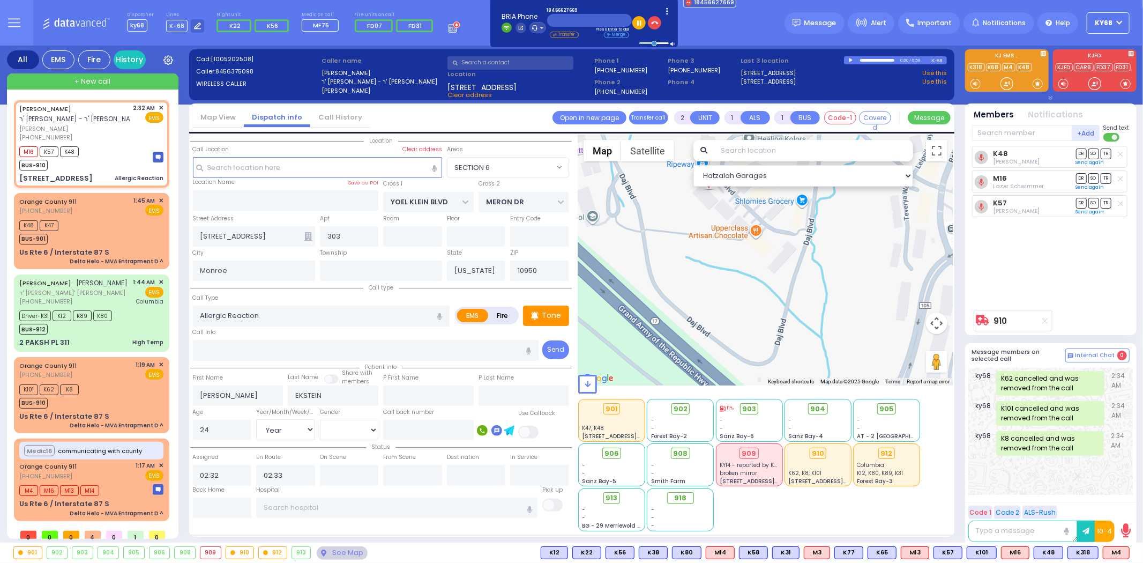
drag, startPoint x: 692, startPoint y: 314, endPoint x: 689, endPoint y: 333, distance: 19.5
click at [690, 332] on div "910 Calculate distance 594 Calculate distance 595 Calculate distance 596 Calcul…" at bounding box center [765, 260] width 375 height 251
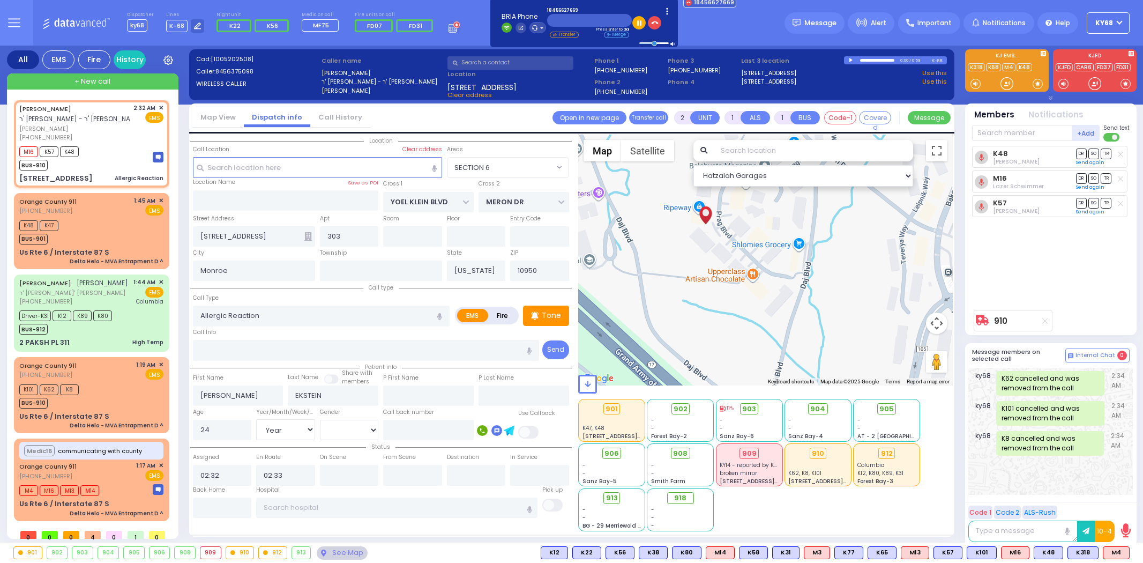
select select "SECTION 6"
select select "Year"
select select "[DEMOGRAPHIC_DATA]"
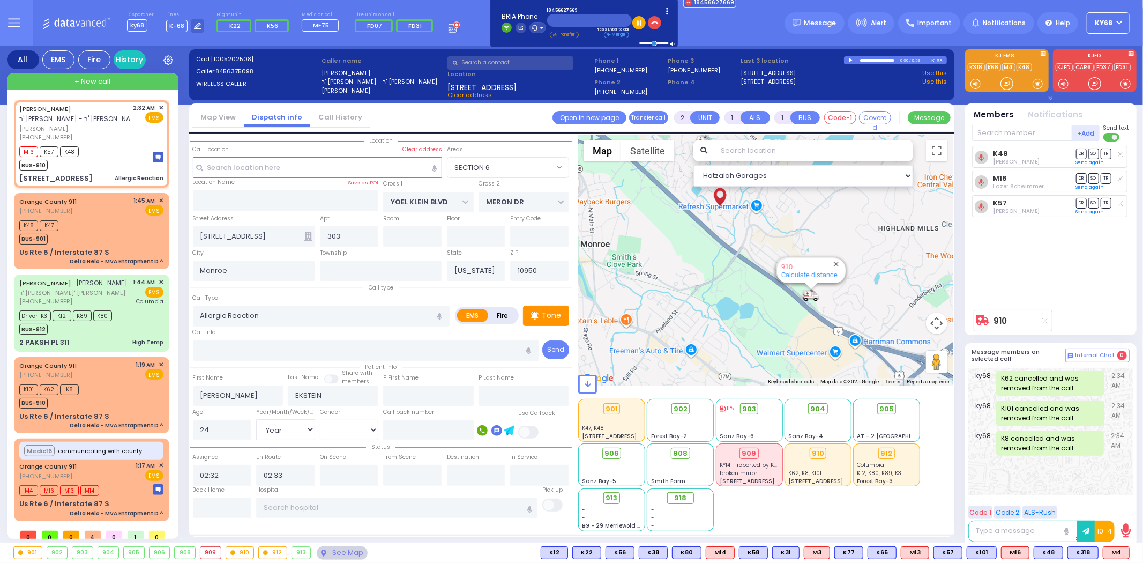
click at [757, 42] on div "Dispatcher ky68 shift has started. Are you ? Lines K-68" at bounding box center [571, 23] width 1143 height 46
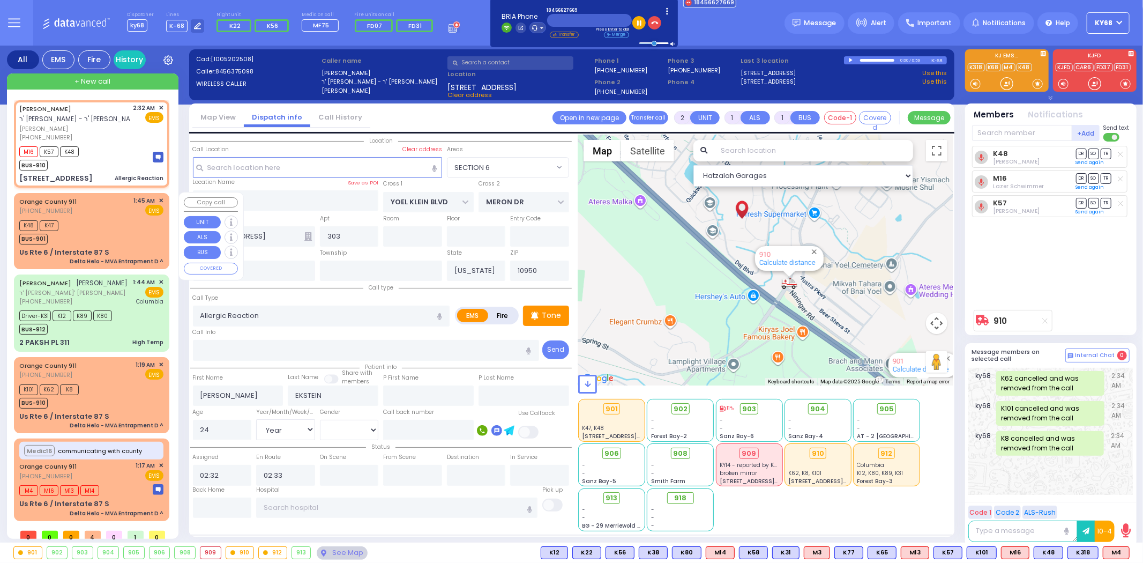
click at [160, 197] on span "✕" at bounding box center [161, 200] width 5 height 9
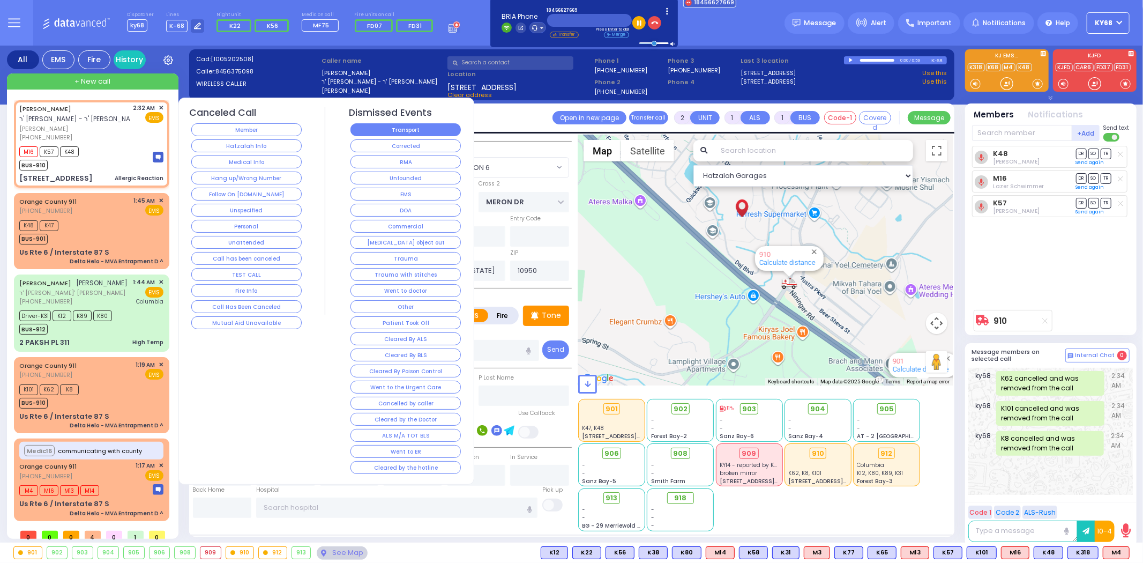
click at [388, 130] on button "Transport" at bounding box center [405, 129] width 110 height 13
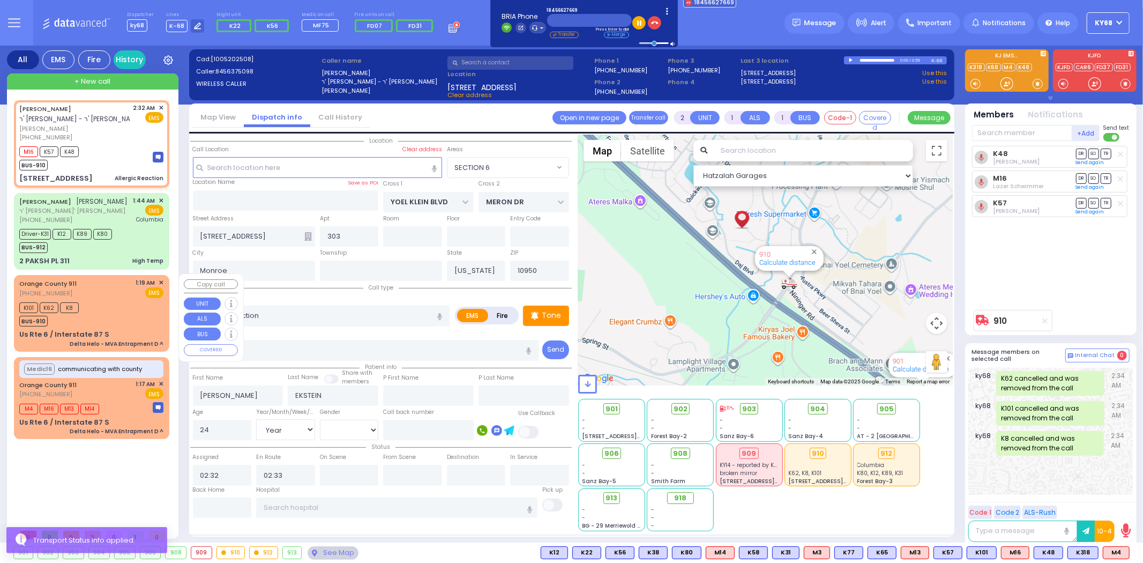
click at [161, 279] on span "✕" at bounding box center [161, 282] width 5 height 9
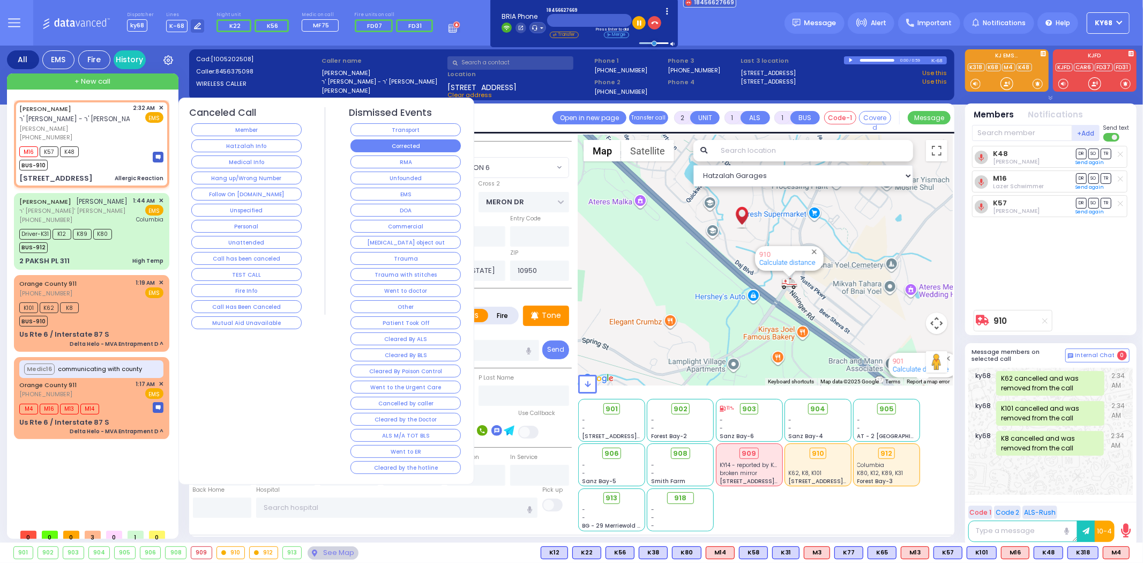
click at [413, 145] on button "Corrected" at bounding box center [405, 145] width 110 height 13
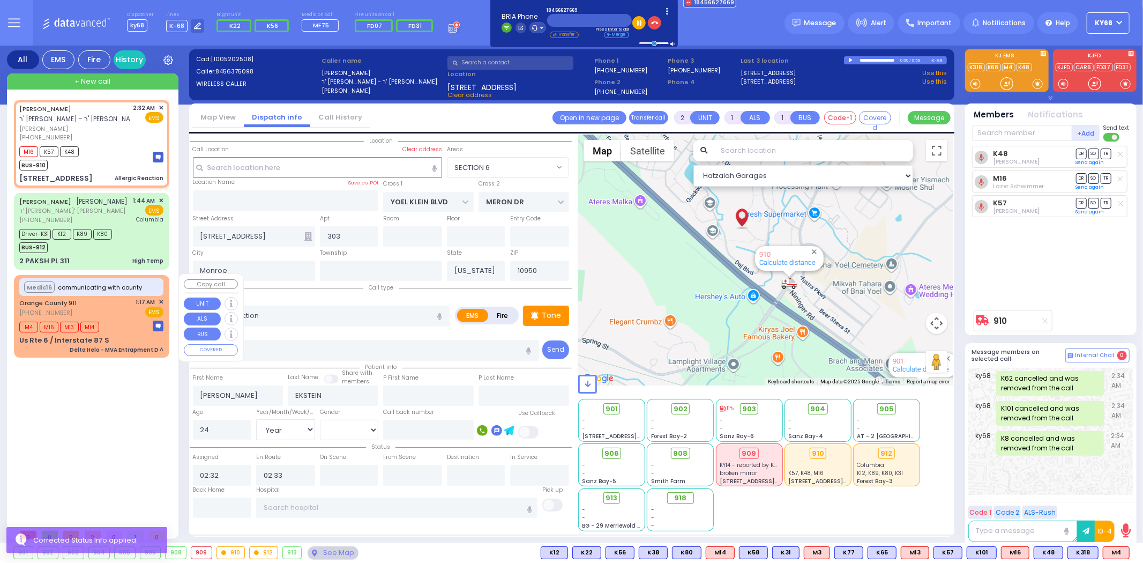
click at [162, 299] on span "✕" at bounding box center [161, 301] width 5 height 9
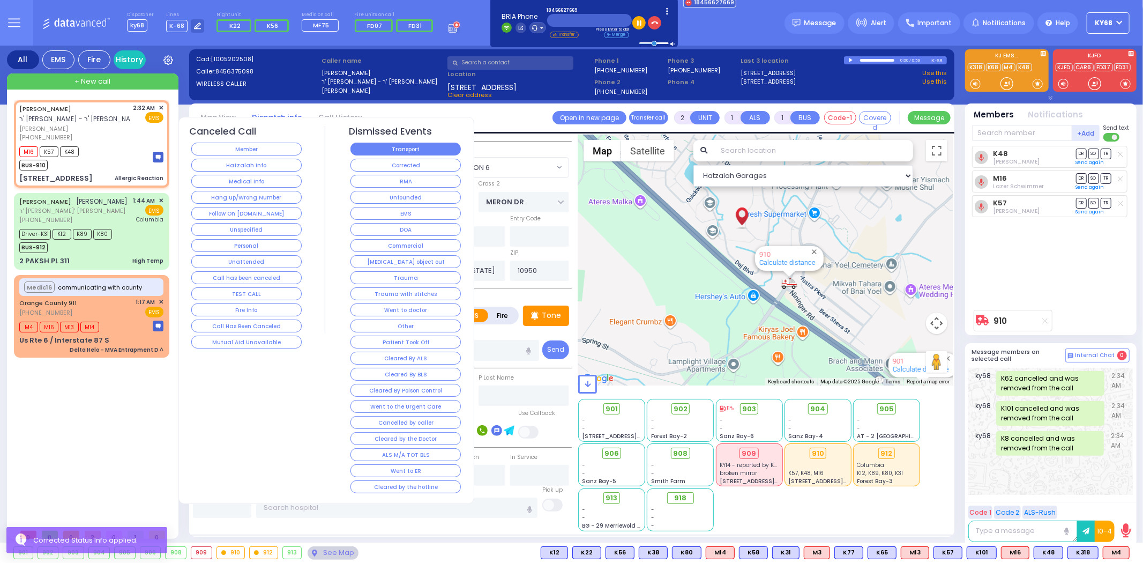
click at [419, 151] on button "Transport" at bounding box center [405, 149] width 110 height 13
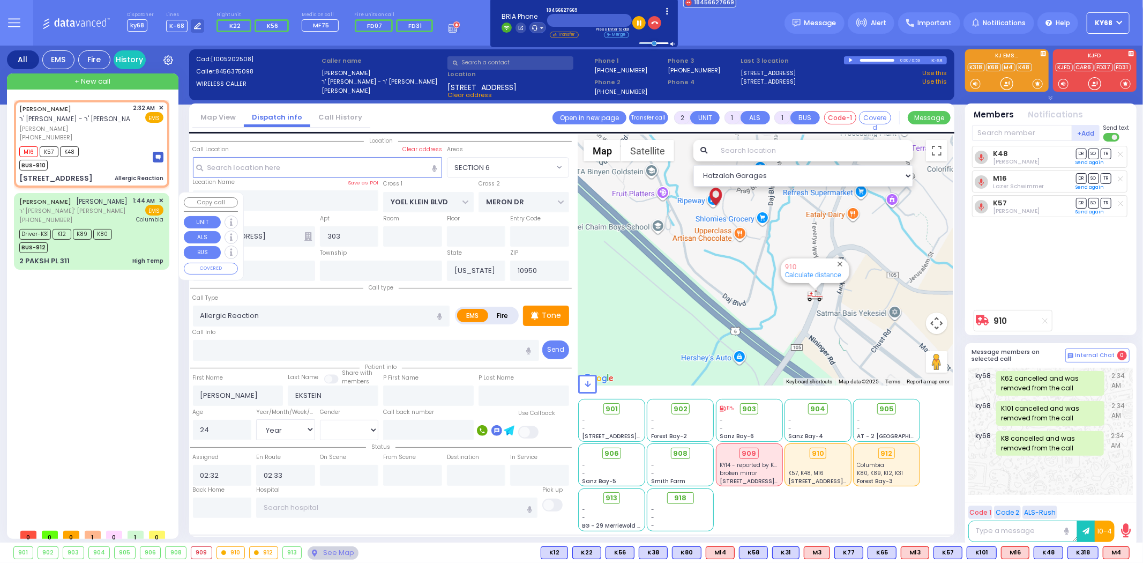
click at [61, 220] on span "[PHONE_NUMBER]" at bounding box center [45, 219] width 53 height 9
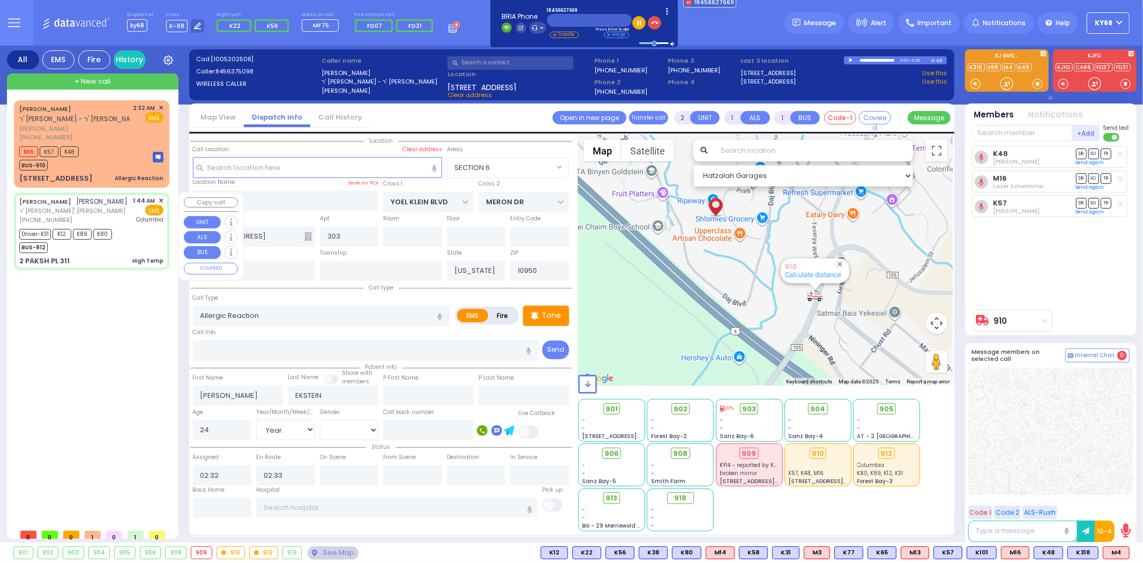
type input "6"
select select
type input "High Temp"
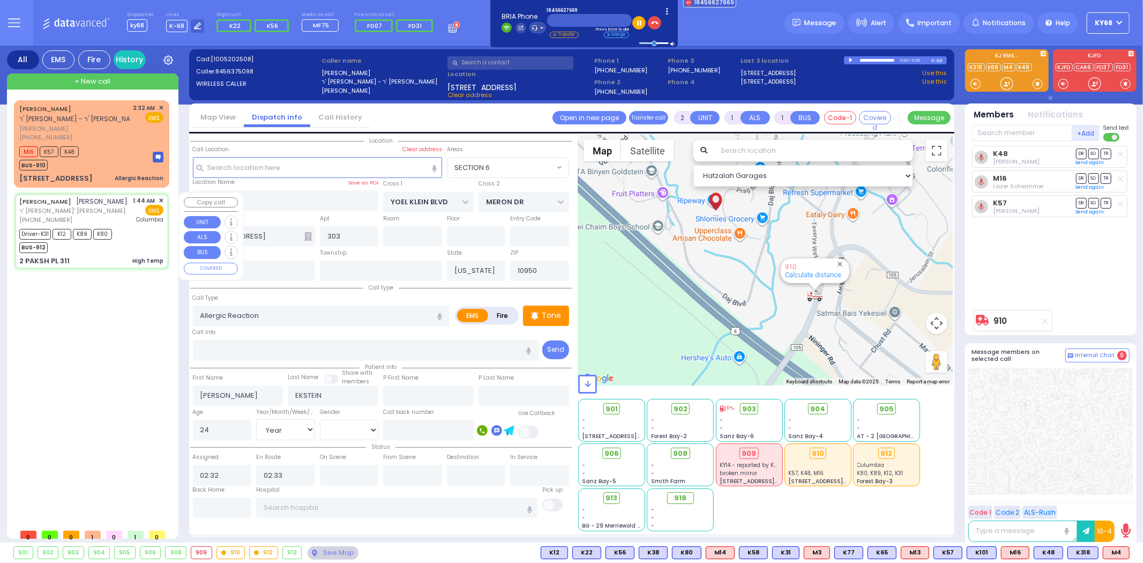
radio input "true"
type input "[PERSON_NAME]"
type input "Libey"
type input "Reichman"
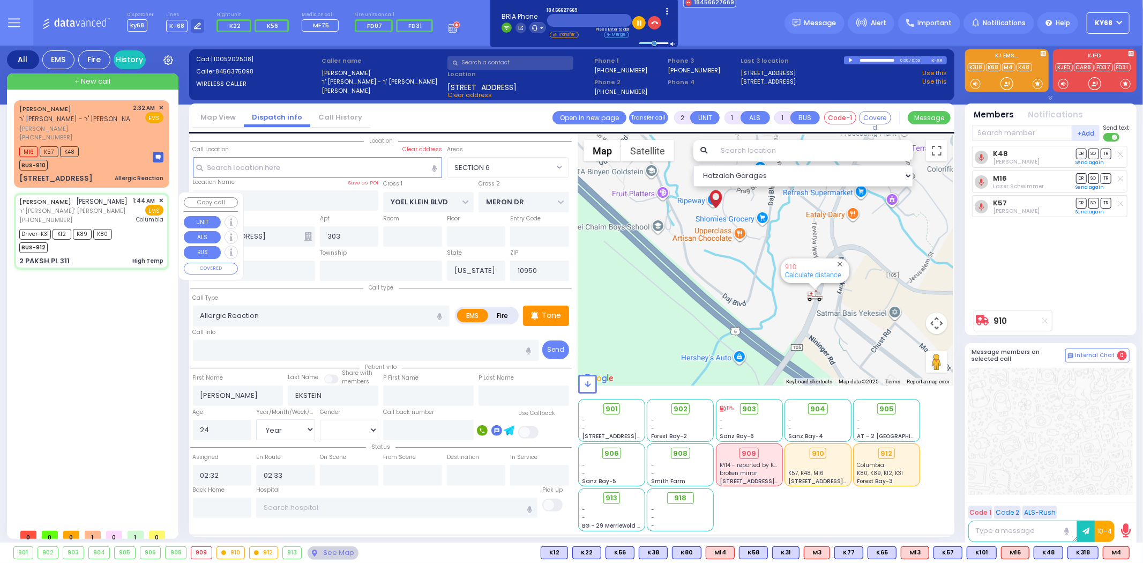
type input "28"
select select "Day"
select select "[DEMOGRAPHIC_DATA]"
type input "01:44"
type input "01:47"
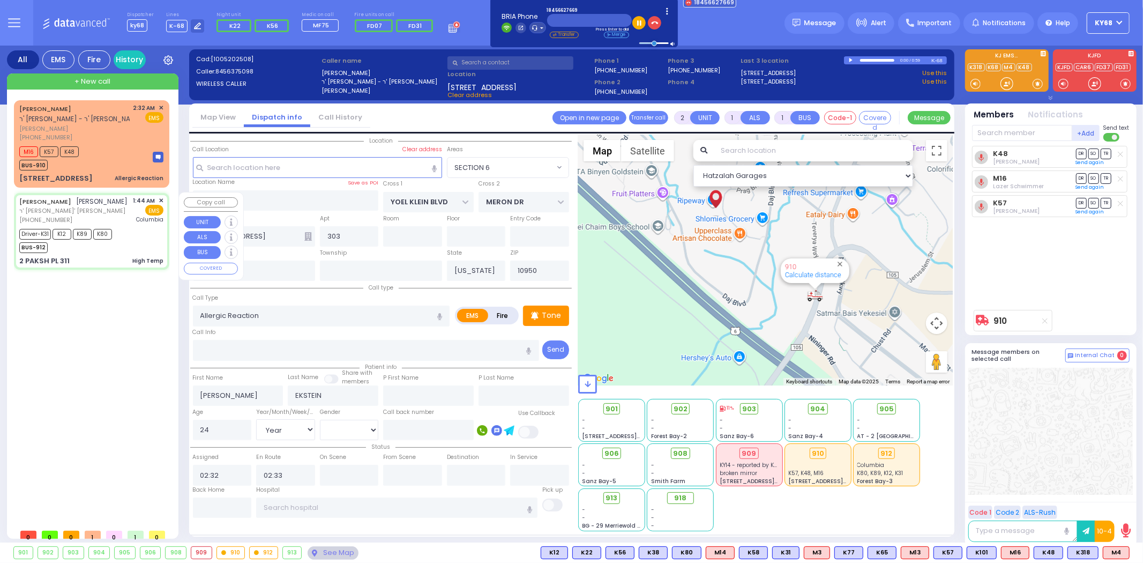
type input "01:49"
type input "02:09"
type input "03:05"
type input "03:25"
type input "[US_STATE][GEOGRAPHIC_DATA]- [GEOGRAPHIC_DATA]"
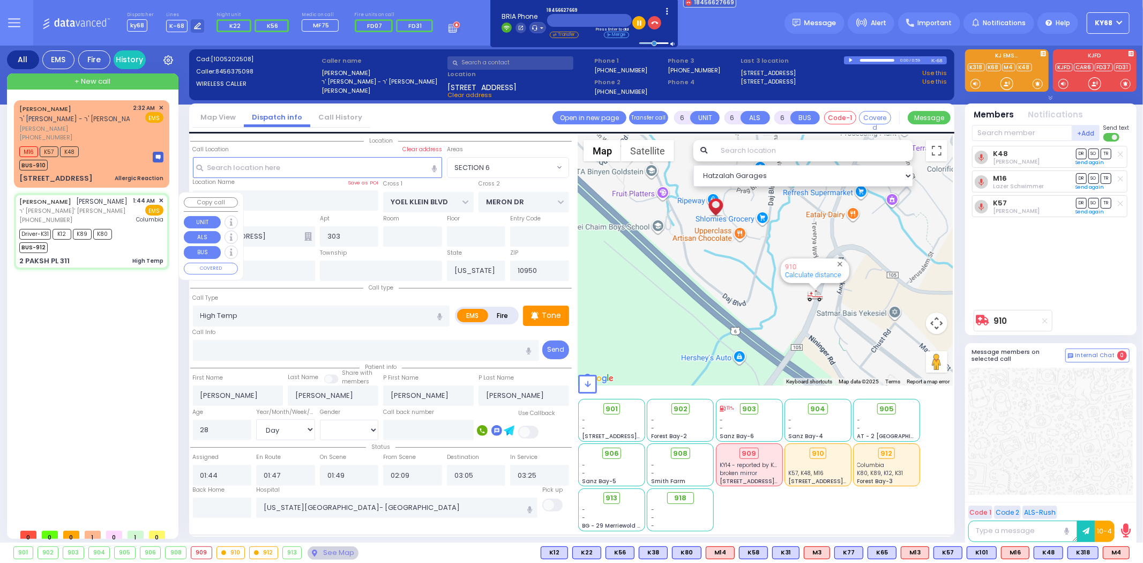
select select "Hatzalah Garages"
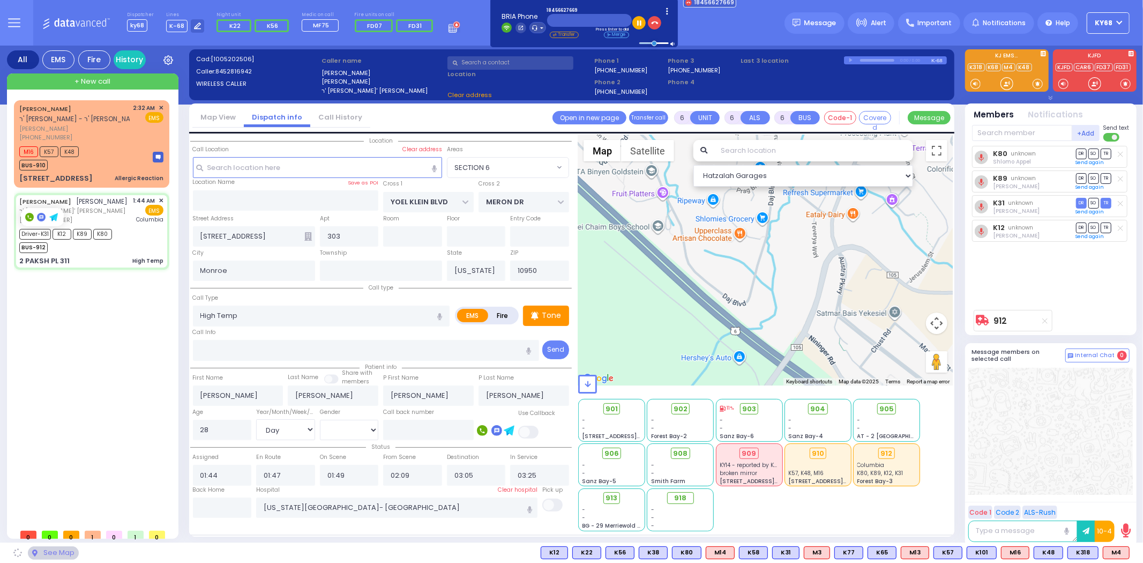
type input "NICKLESBURG RD"
type input "2 PAKSH PL"
type input "311"
select select "ATZEI TAMURIM"
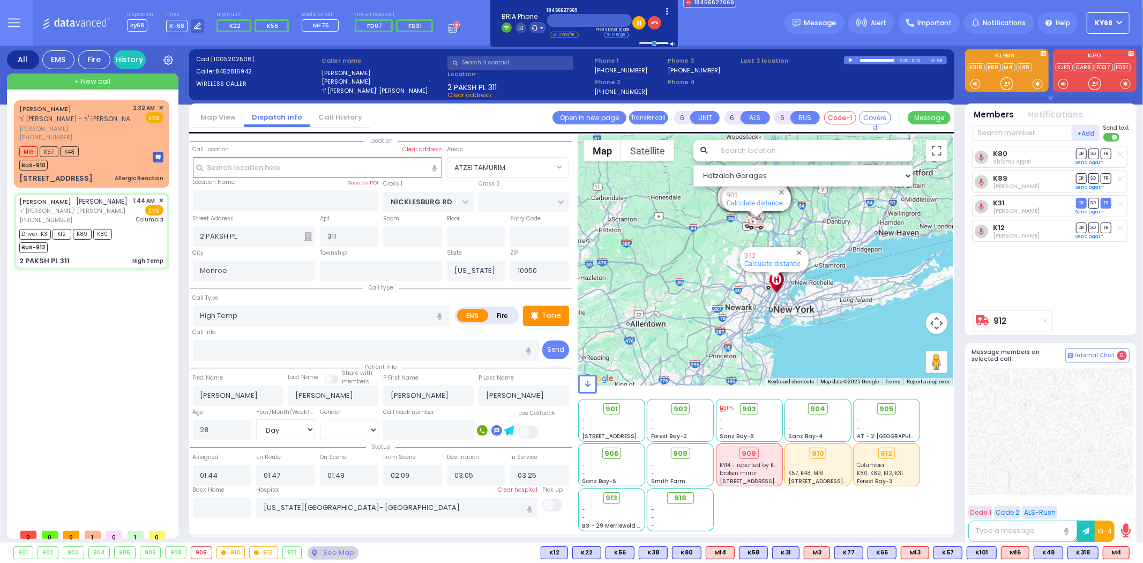
select select
radio input "true"
select select "Day"
select select "[DEMOGRAPHIC_DATA]"
select select "Hatzalah Garages"
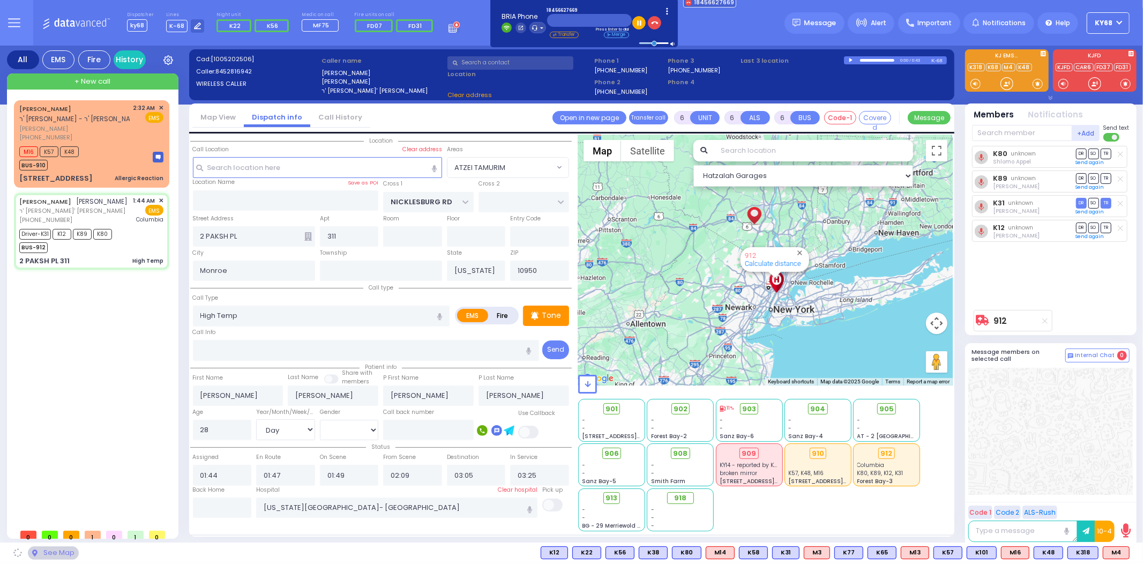
select select "ATZEI TAMURIM"
select select
radio input "true"
select select "Day"
select select "[DEMOGRAPHIC_DATA]"
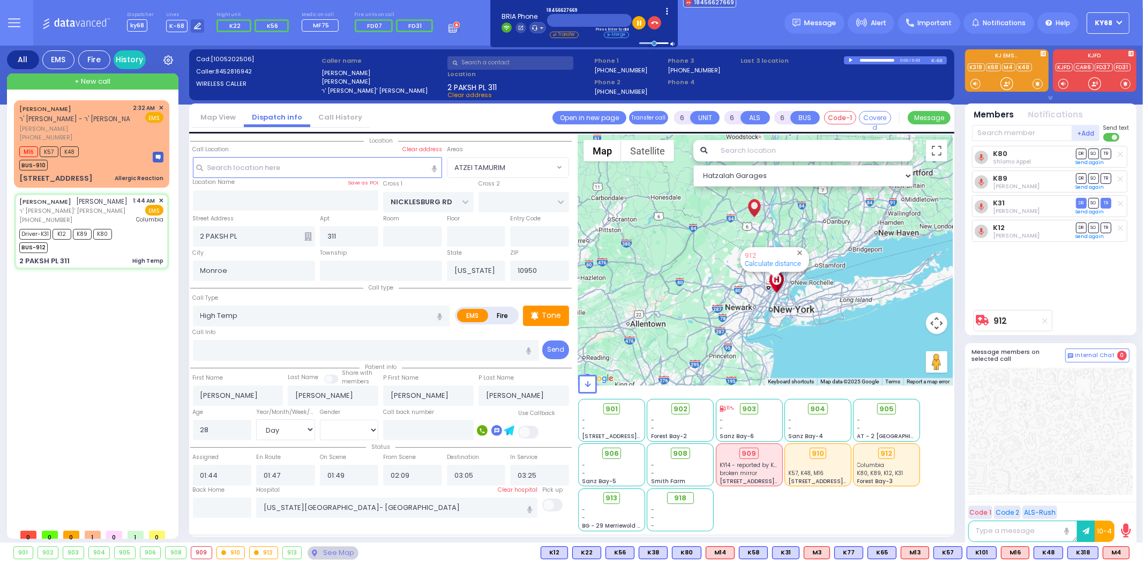
select select "ATZEI TAMURIM"
select select "Hatzalah Garages"
select select
radio input "true"
select select "Day"
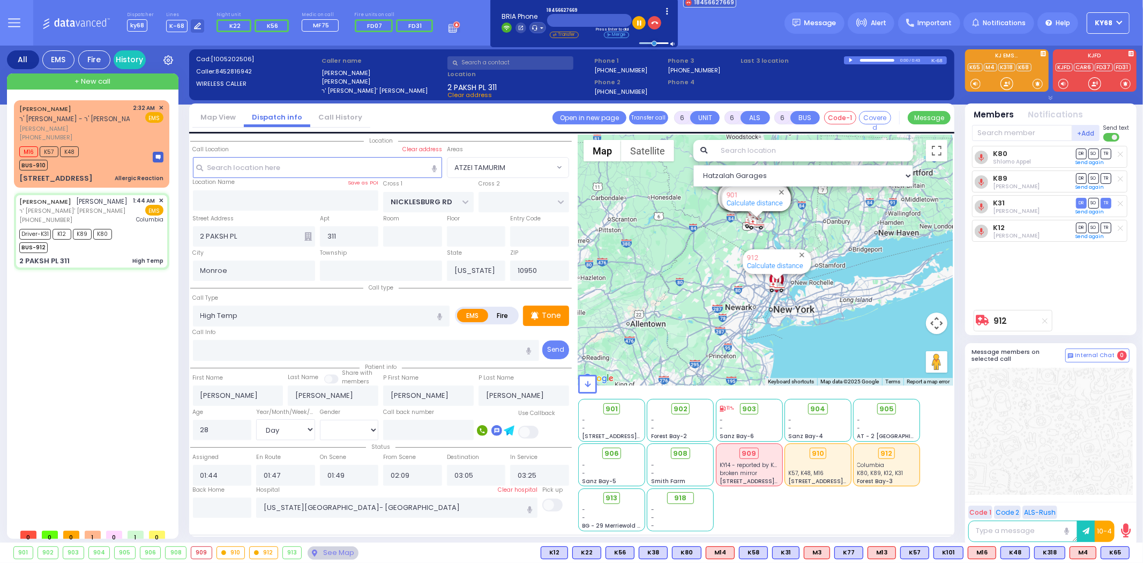
select select "[DEMOGRAPHIC_DATA]"
select select
radio input "true"
select select "Day"
select select "[DEMOGRAPHIC_DATA]"
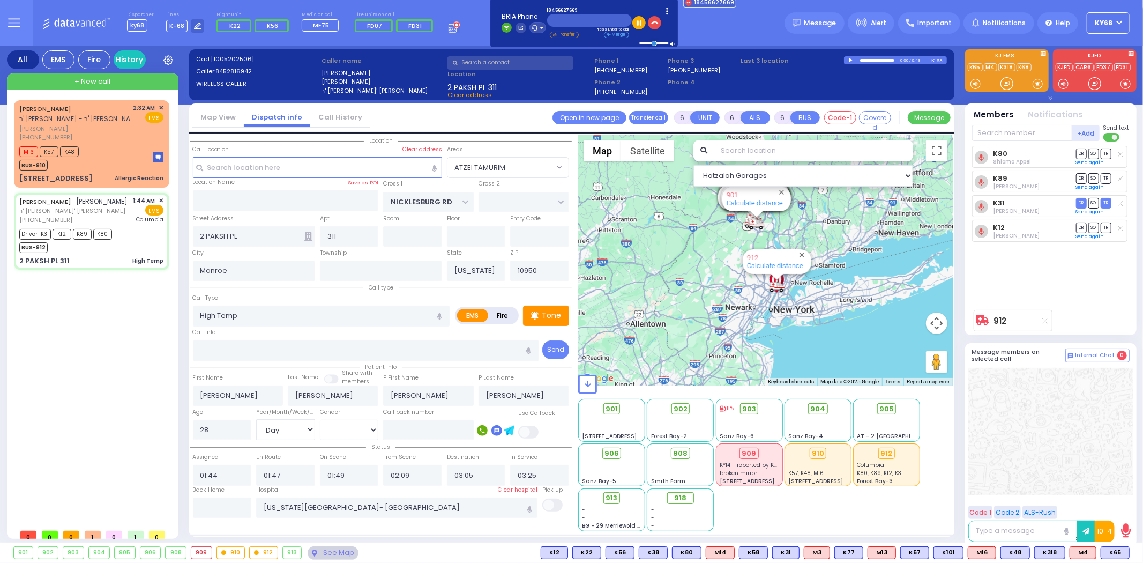
radio input "true"
select select "Day"
select select "[DEMOGRAPHIC_DATA]"
select select "ATZEI TAMURIM"
select select "Hatzalah Garages"
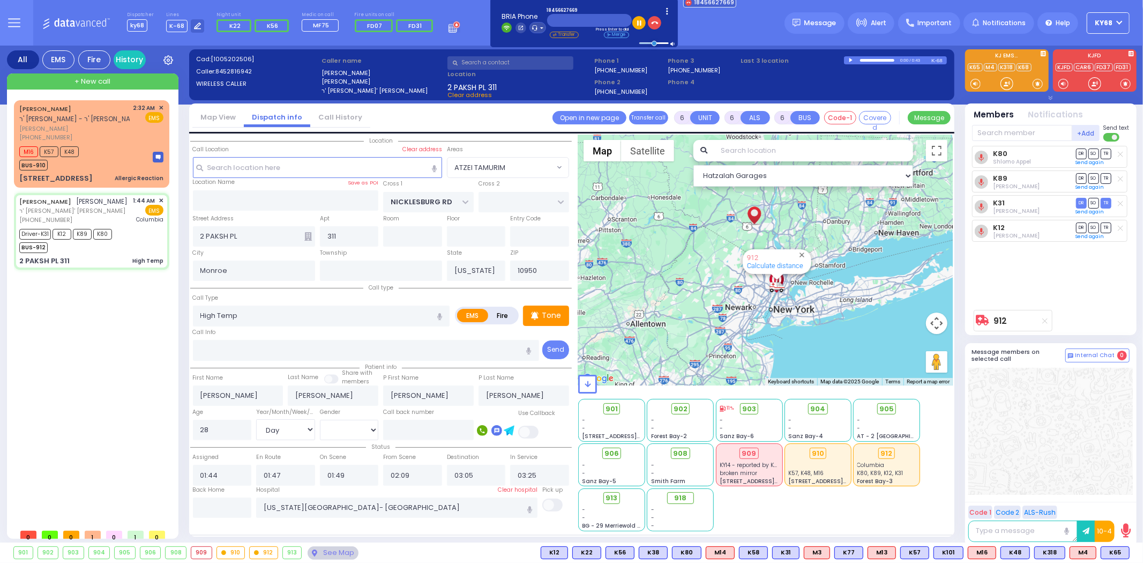
select select
radio input "true"
select select "Day"
select select "[DEMOGRAPHIC_DATA]"
radio input "true"
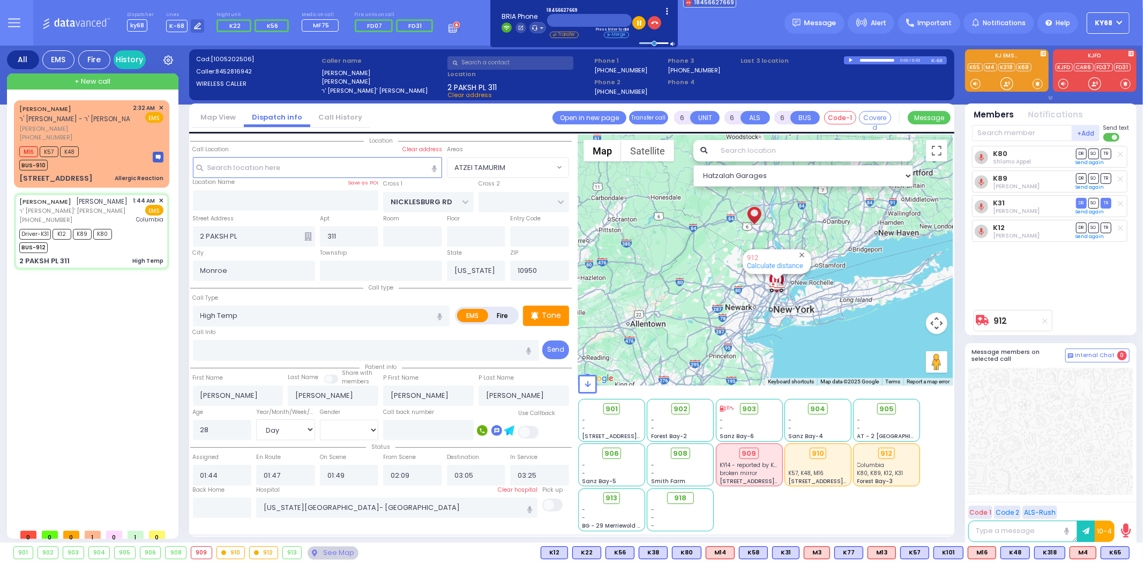
select select "Day"
select select "[DEMOGRAPHIC_DATA]"
select select
select select "Hatzalah Garages"
radio input "true"
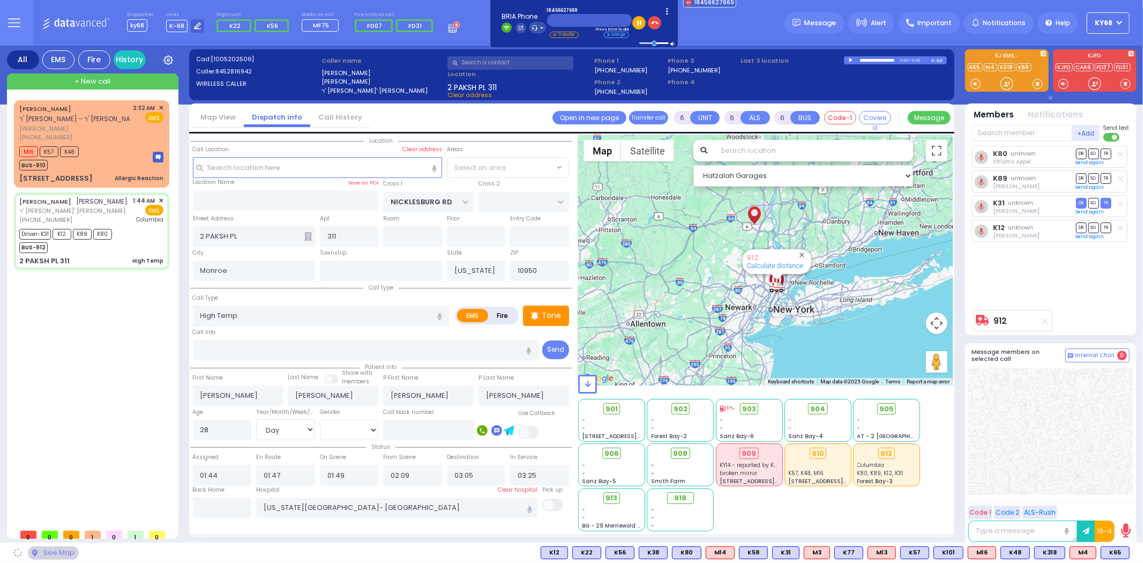
select select "Day"
select select "[DEMOGRAPHIC_DATA]"
radio input "true"
select select "Day"
select select "[DEMOGRAPHIC_DATA]"
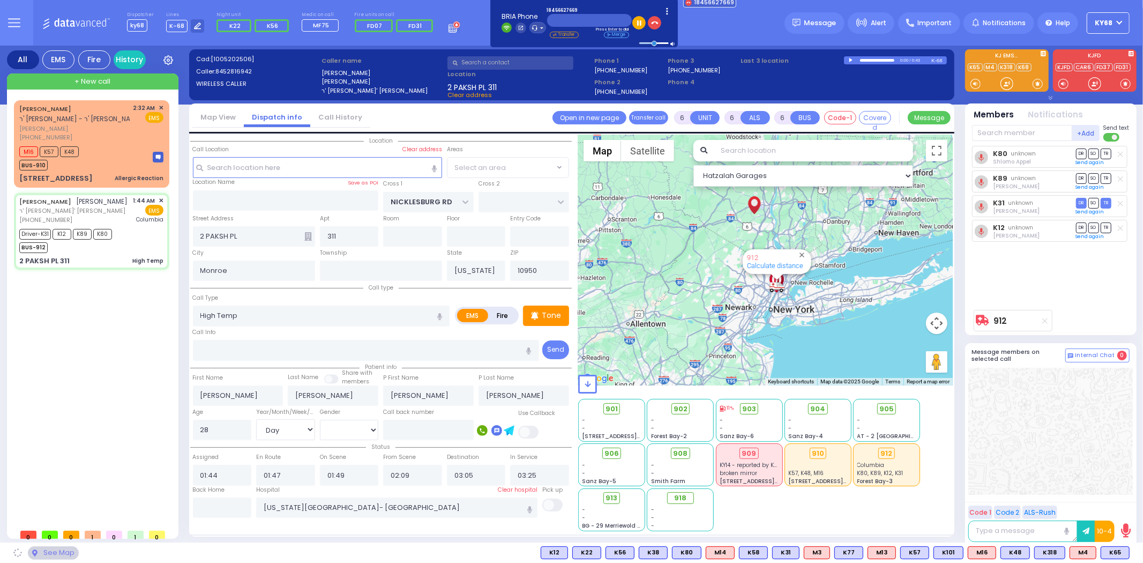
select select "ATZEI TAMURIM"
select select "Hatzalah Garages"
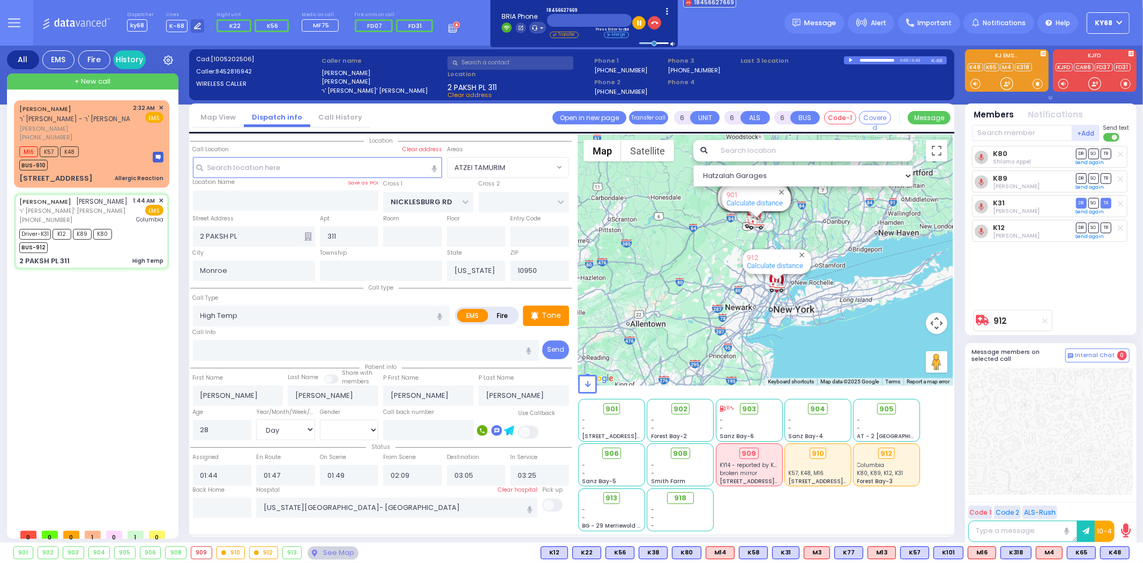
select select
radio input "true"
select select "Day"
select select "[DEMOGRAPHIC_DATA]"
select select "ATZEI TAMURIM"
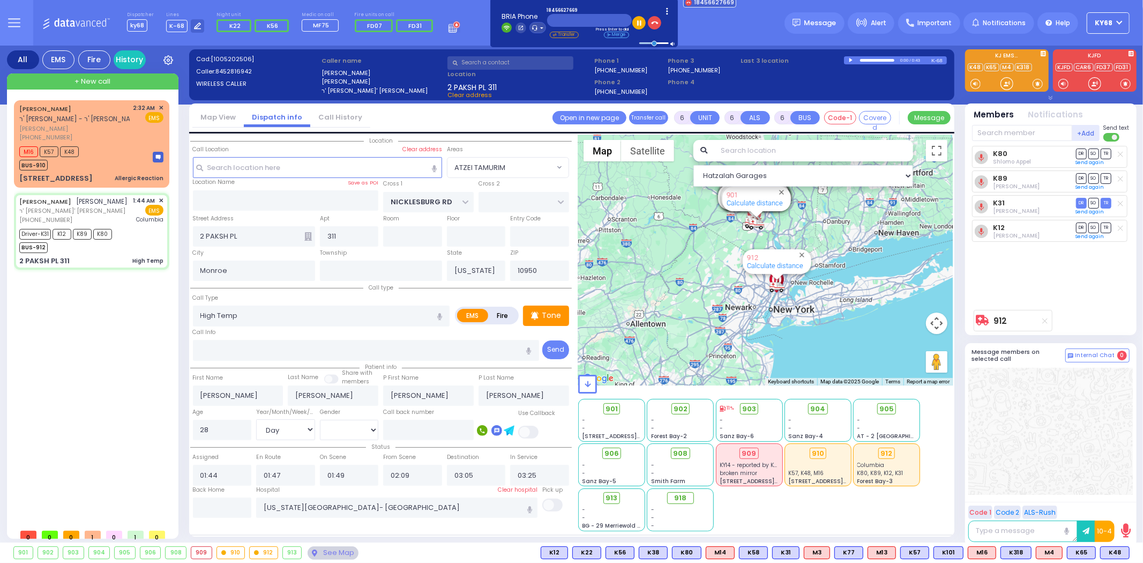
select select "Hatzalah Garages"
select select
radio input "true"
select select "Day"
select select "[DEMOGRAPHIC_DATA]"
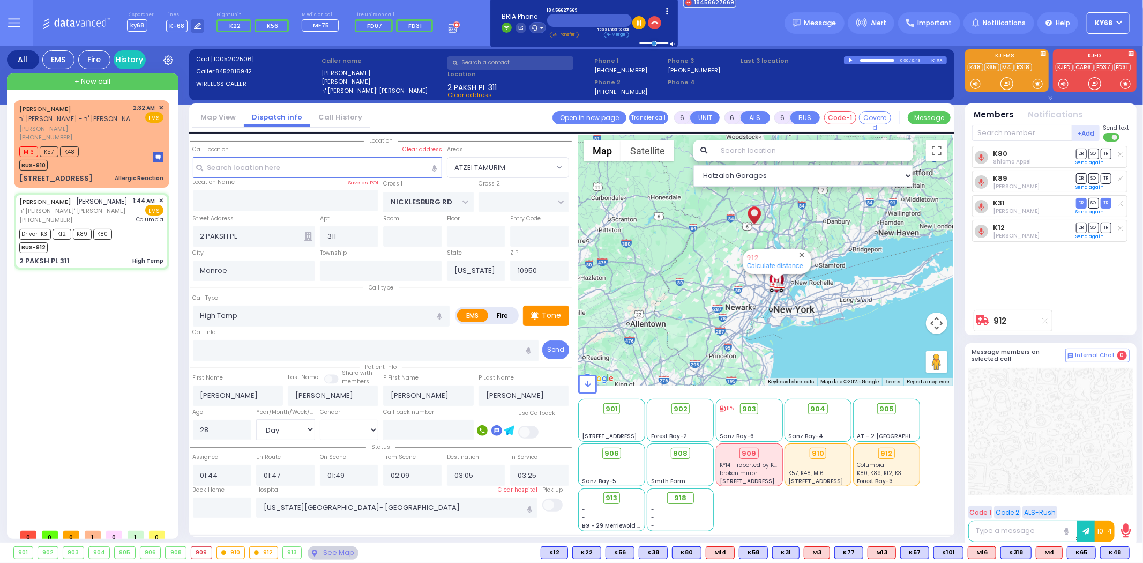
select select "ATZEI TAMURIM"
select select "Hatzalah Garages"
select select
radio input "true"
select select "Day"
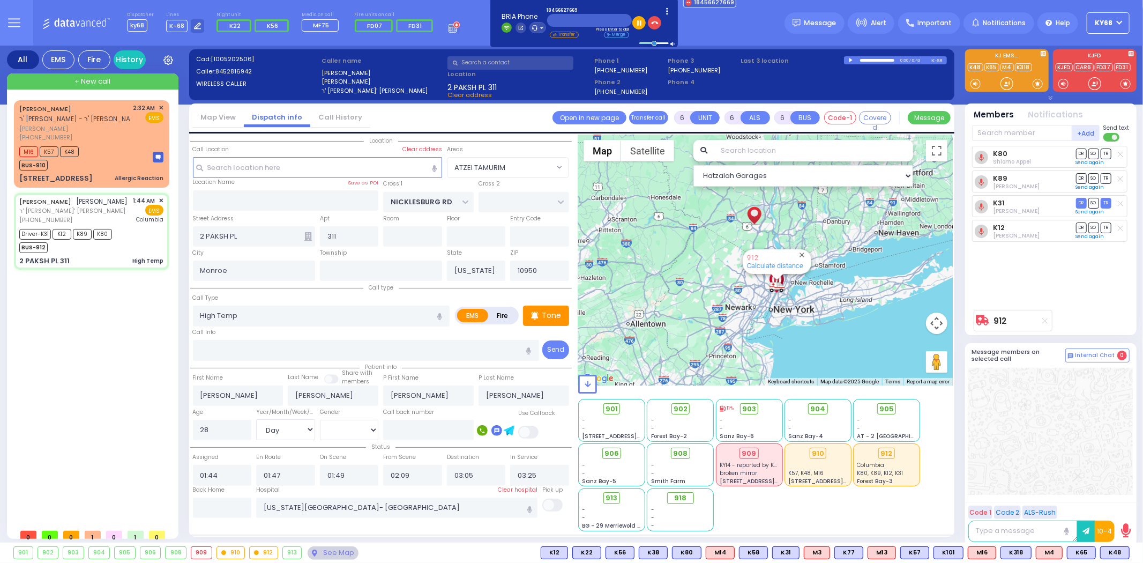
select select "[DEMOGRAPHIC_DATA]"
select select "ATZEI TAMURIM"
select select "Hatzalah Garages"
select select
radio input "true"
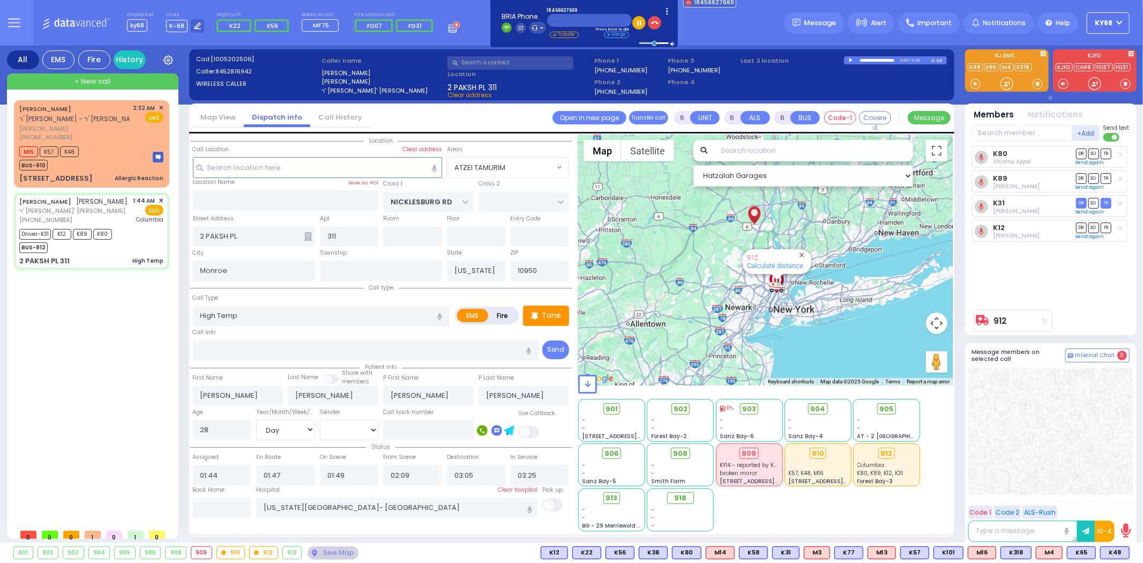
select select "Day"
select select "[DEMOGRAPHIC_DATA]"
select select "ATZEI TAMURIM"
select select "Hatzalah Garages"
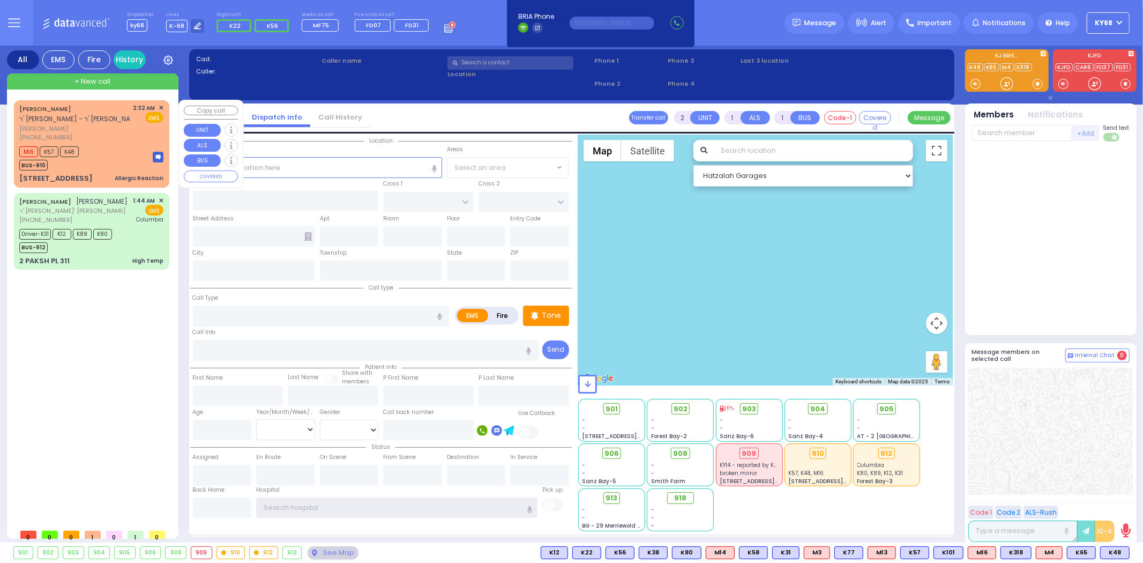
type input "ky68"
click at [77, 118] on span "ר' [PERSON_NAME] - ר' [PERSON_NAME]" at bounding box center [80, 118] width 123 height 9
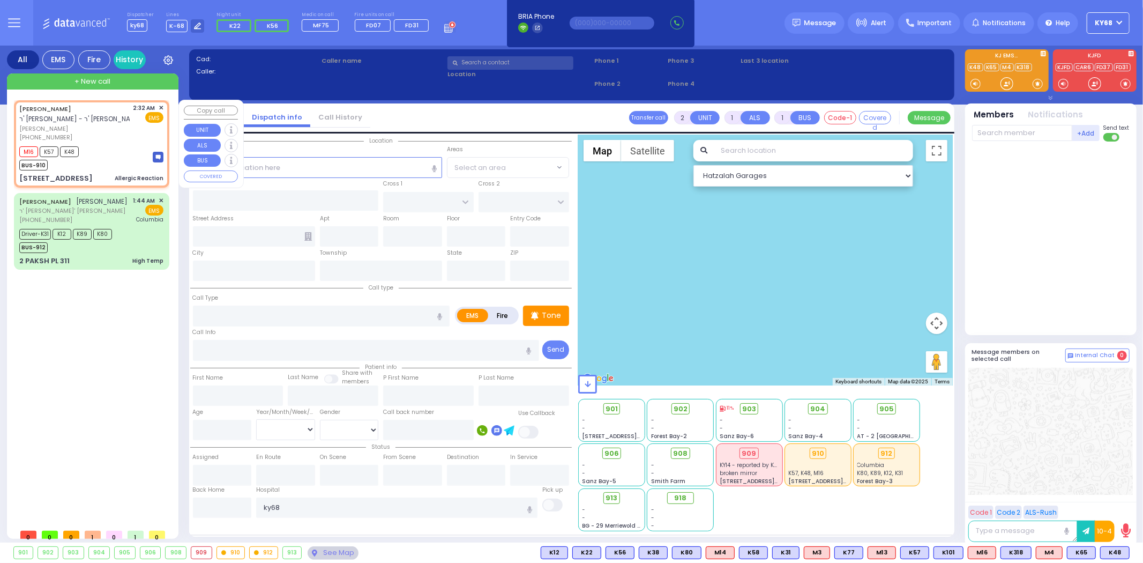
select select
type input "Allergic Reaction"
radio input "true"
type input "[PERSON_NAME]"
type input "EKSTEIN"
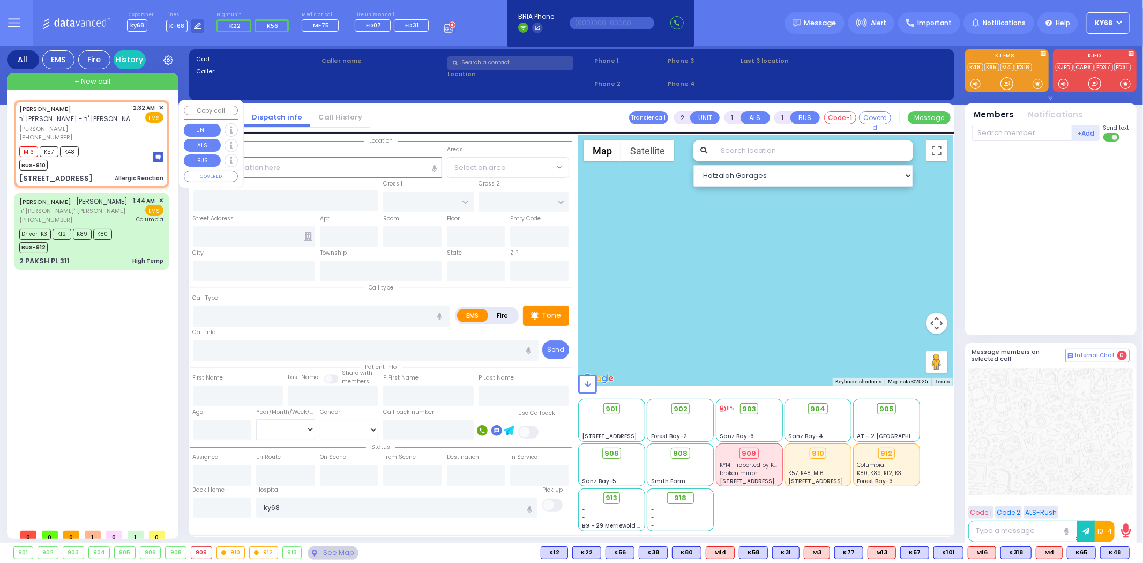
type input "24"
select select "Year"
select select "[DEMOGRAPHIC_DATA]"
type input "02:32"
type input "02:33"
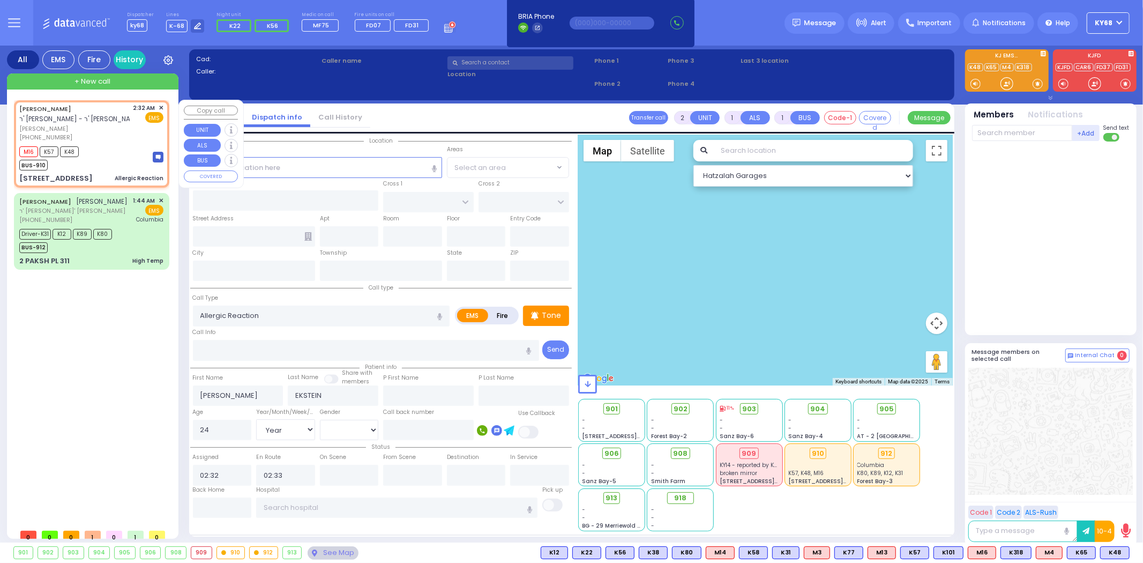
select select "Hatzalah Garages"
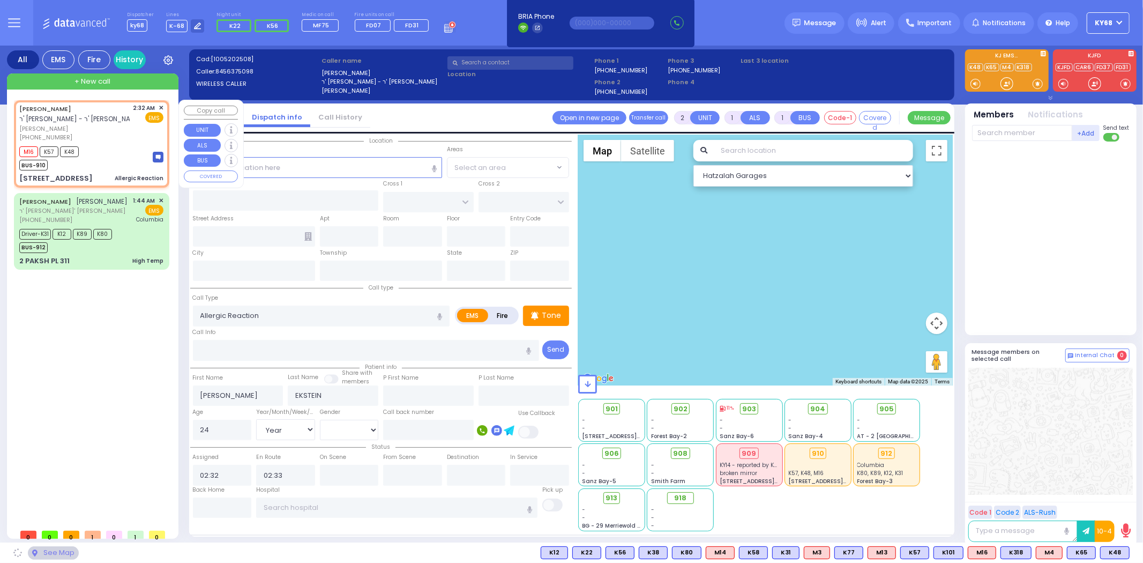
type input "YOEL KLEIN BLVD"
type input "MERON DR"
type input "[STREET_ADDRESS]"
type input "303"
type input "Monroe"
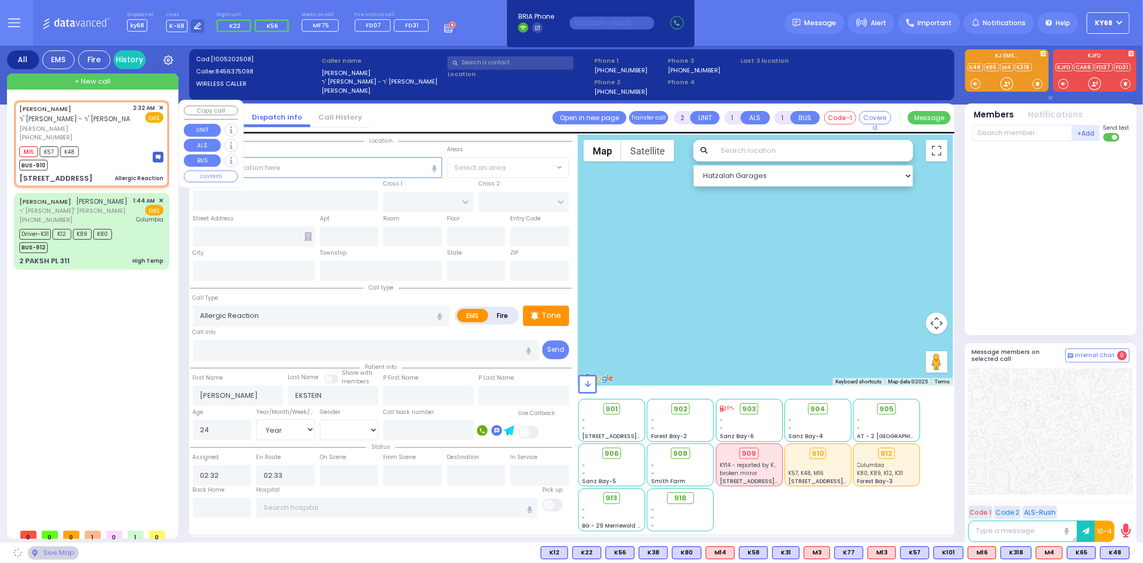
type input "[US_STATE]"
type input "10950"
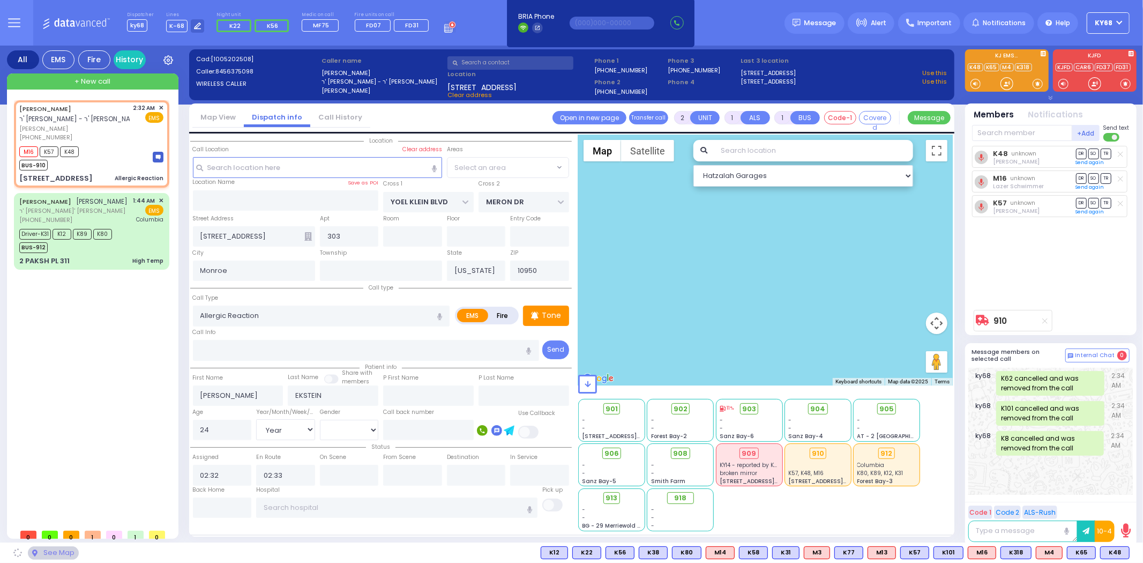
select select "SECTION 6"
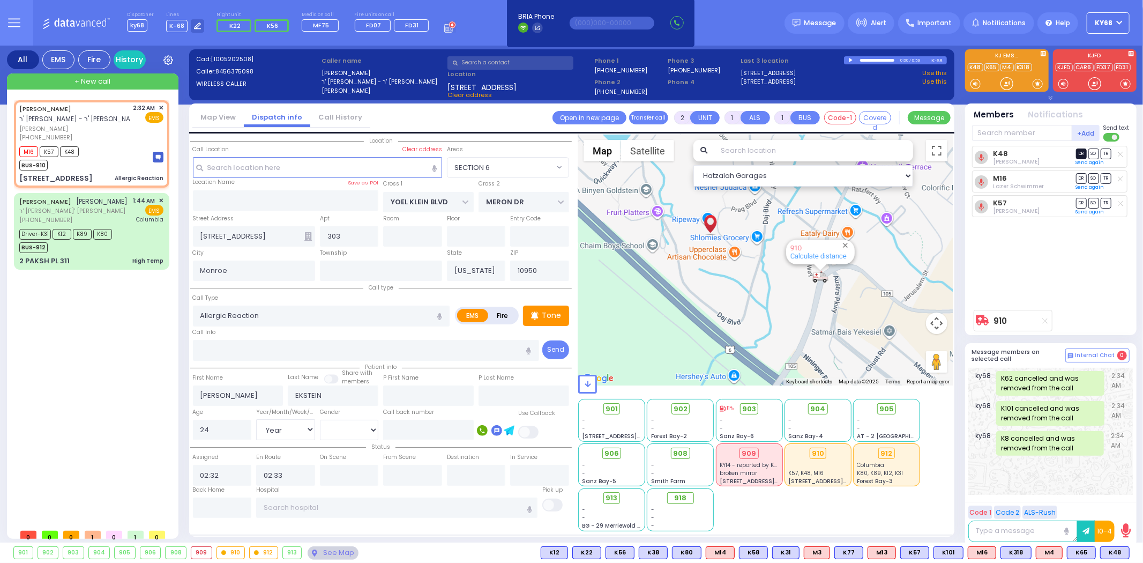
click at [1077, 153] on span "DR" at bounding box center [1081, 153] width 11 height 10
click at [1092, 175] on span "SO" at bounding box center [1093, 178] width 11 height 10
select select
radio input "true"
select select "Year"
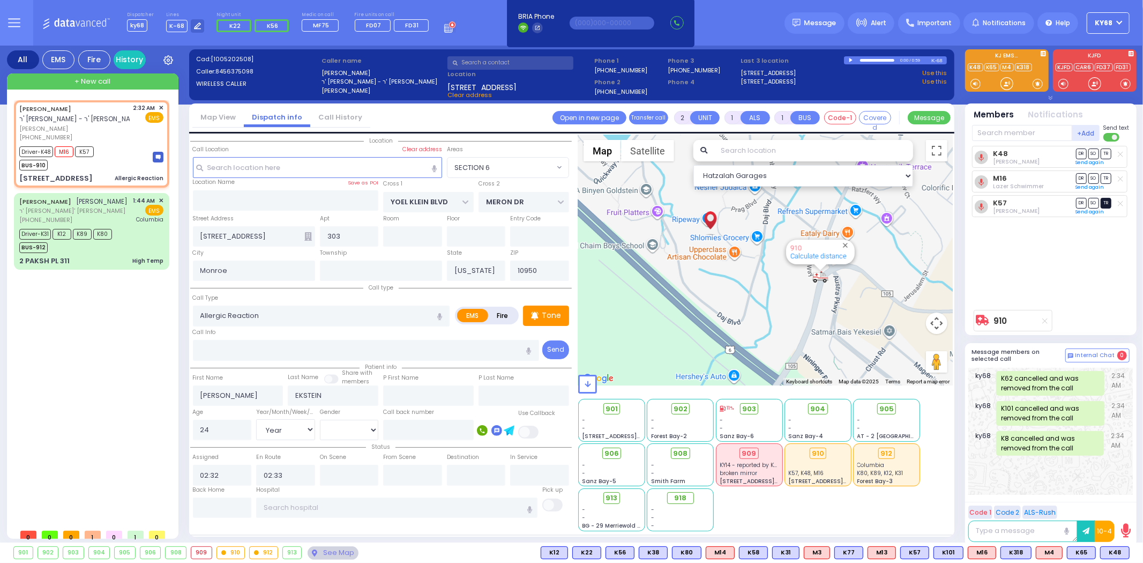
select select "[DEMOGRAPHIC_DATA]"
select select "Hatzalah Garages"
click at [1102, 202] on span "TR" at bounding box center [1106, 203] width 11 height 10
select select
radio input "true"
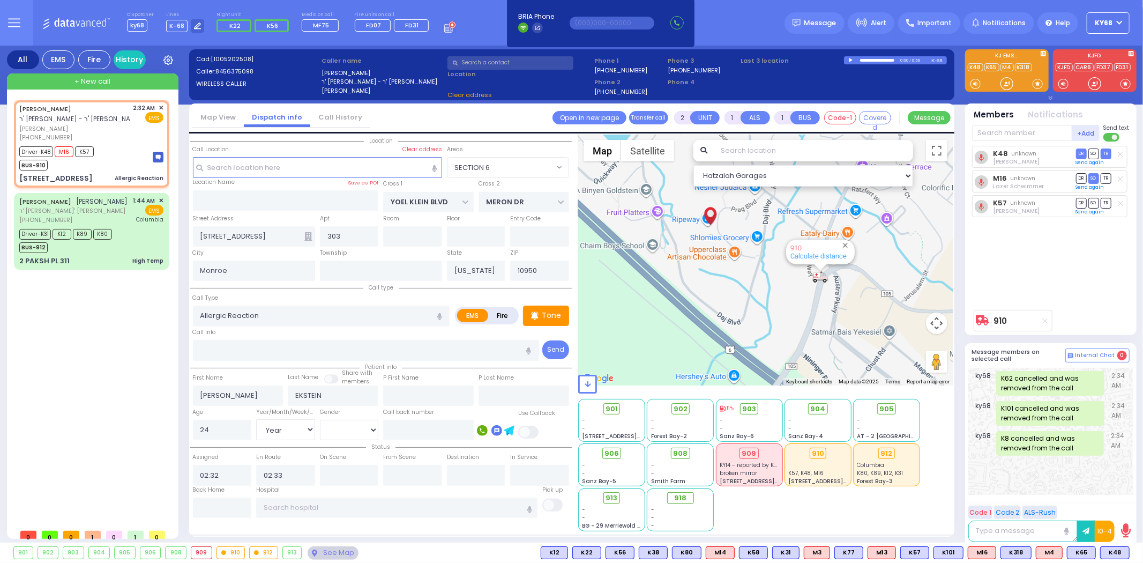
select select "Year"
select select "[DEMOGRAPHIC_DATA]"
select select "SECTION 6"
select select "Hatzalah Garages"
select select "SECTION 6"
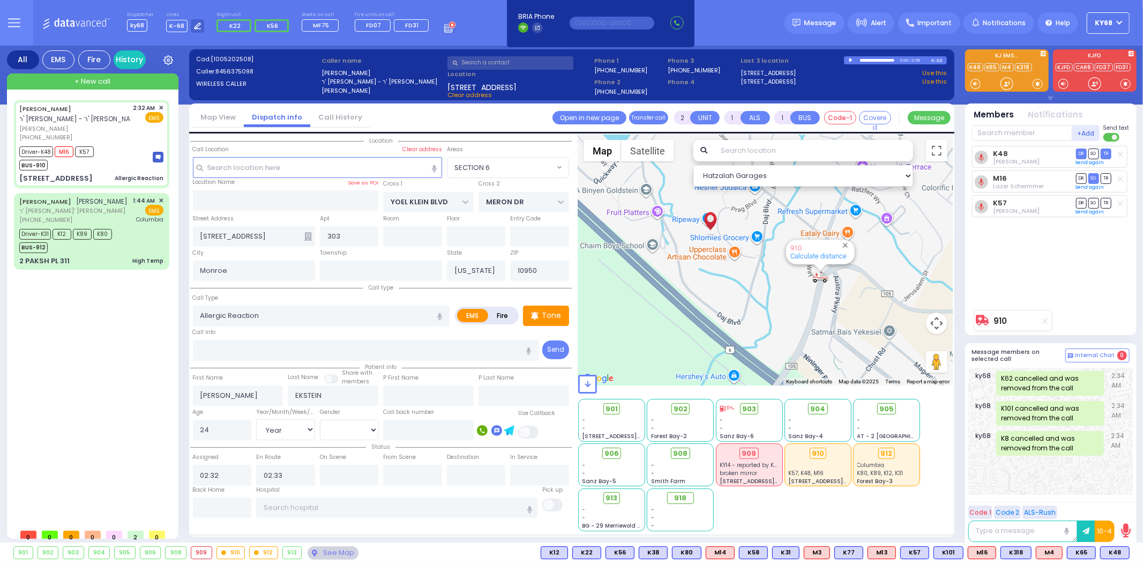
select select
radio input "true"
select select "Year"
select select "[DEMOGRAPHIC_DATA]"
type input "02:58"
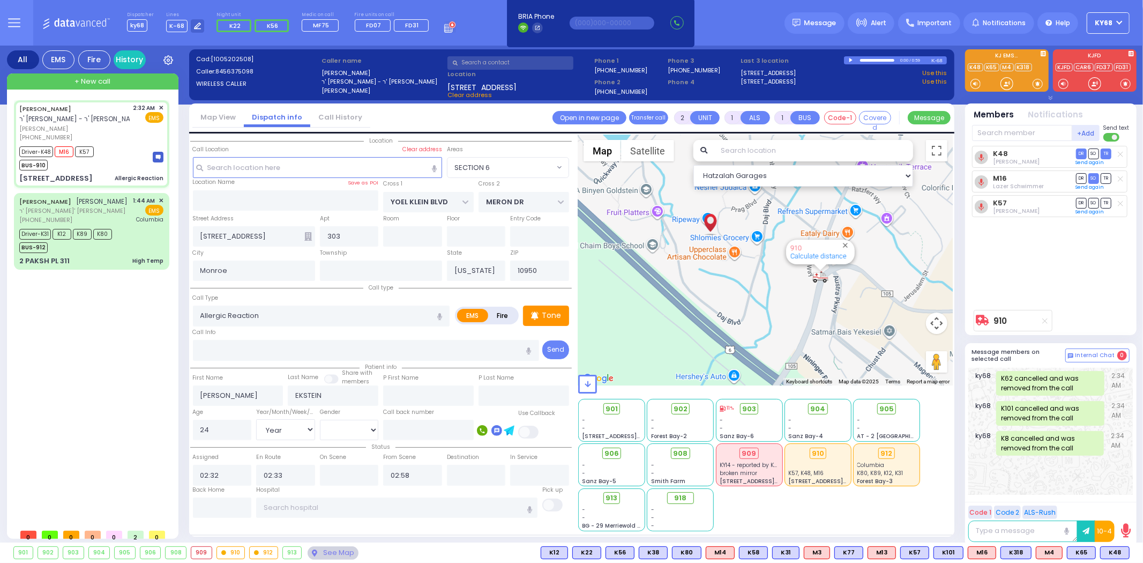
select select "Hatzalah Garages"
select select "SECTION 6"
click at [425, 509] on input "text" at bounding box center [396, 507] width 281 height 20
type input "6"
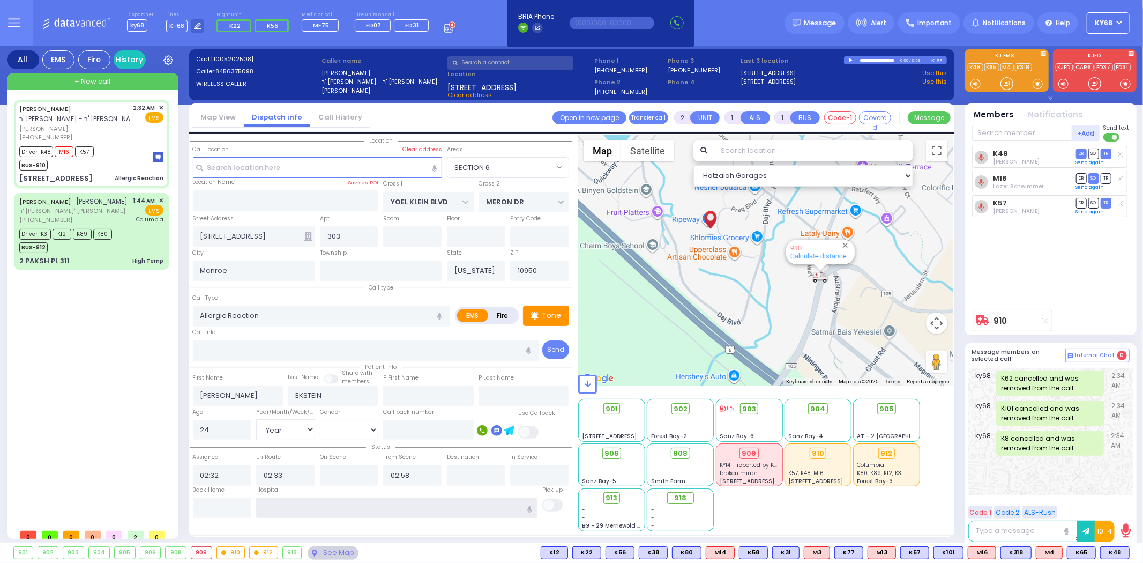
type input "6"
select select
radio input "true"
type input "Unknown"
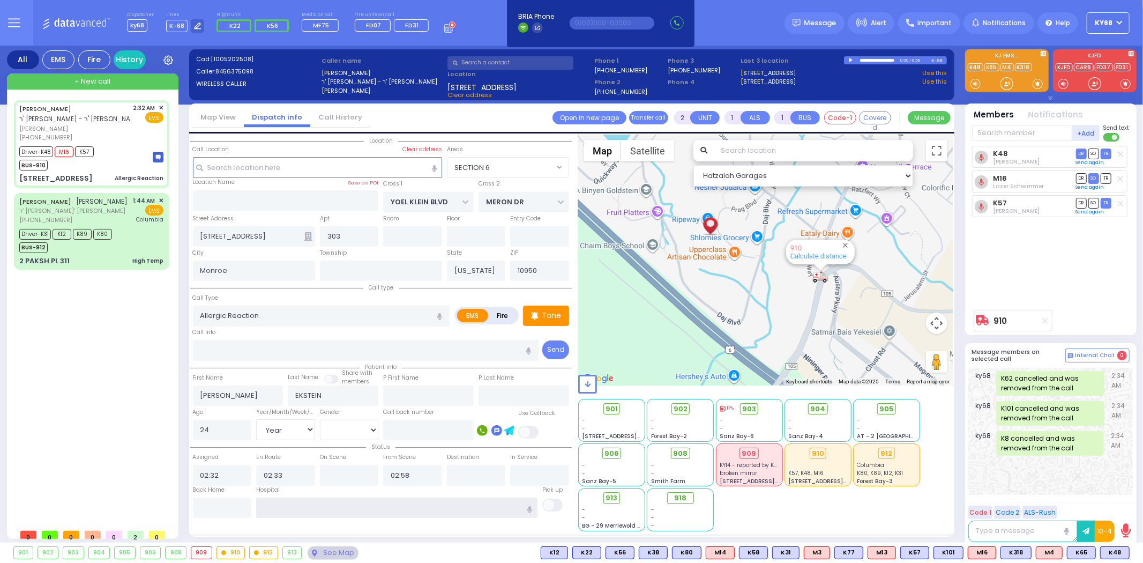
select select "Year"
select select "[DEMOGRAPHIC_DATA]"
type input "s"
select select "Hatzalah Garages"
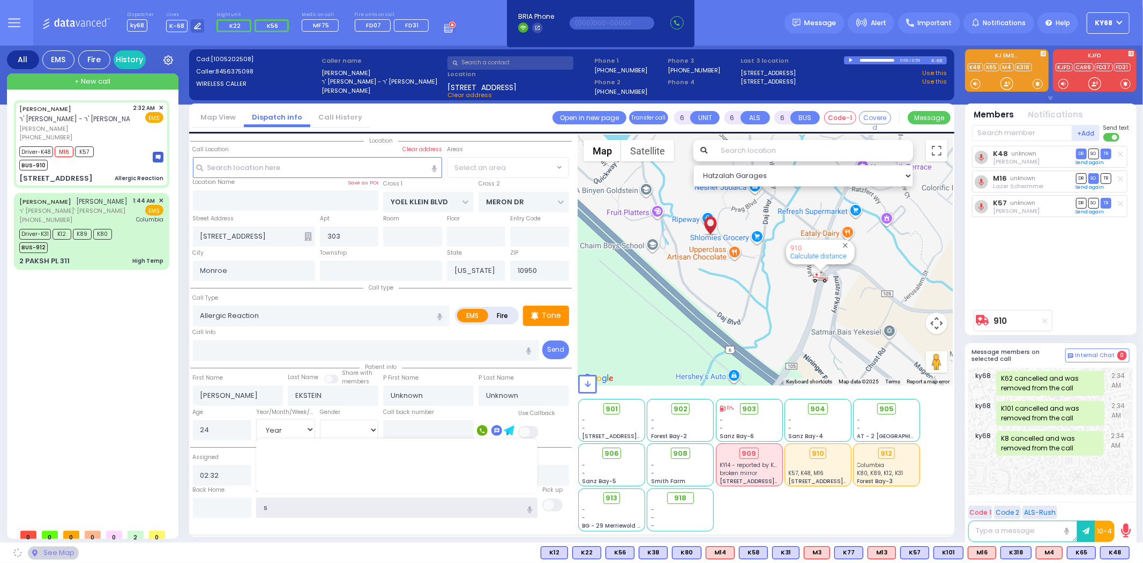
select select "SECTION 6"
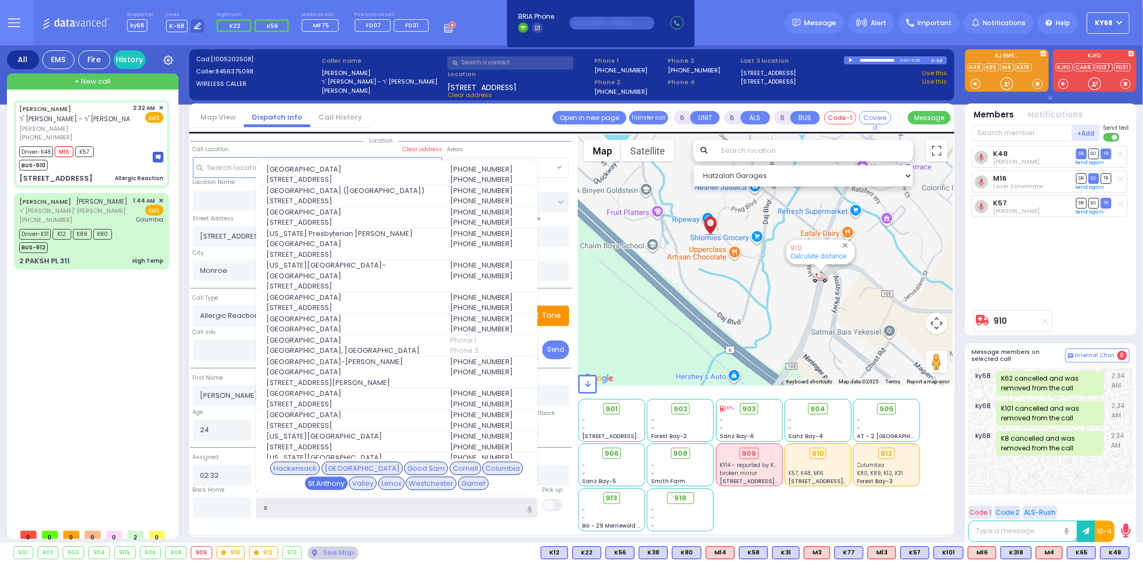
type input "s"
click at [348, 476] on div "St Anthony" at bounding box center [326, 483] width 43 height 14
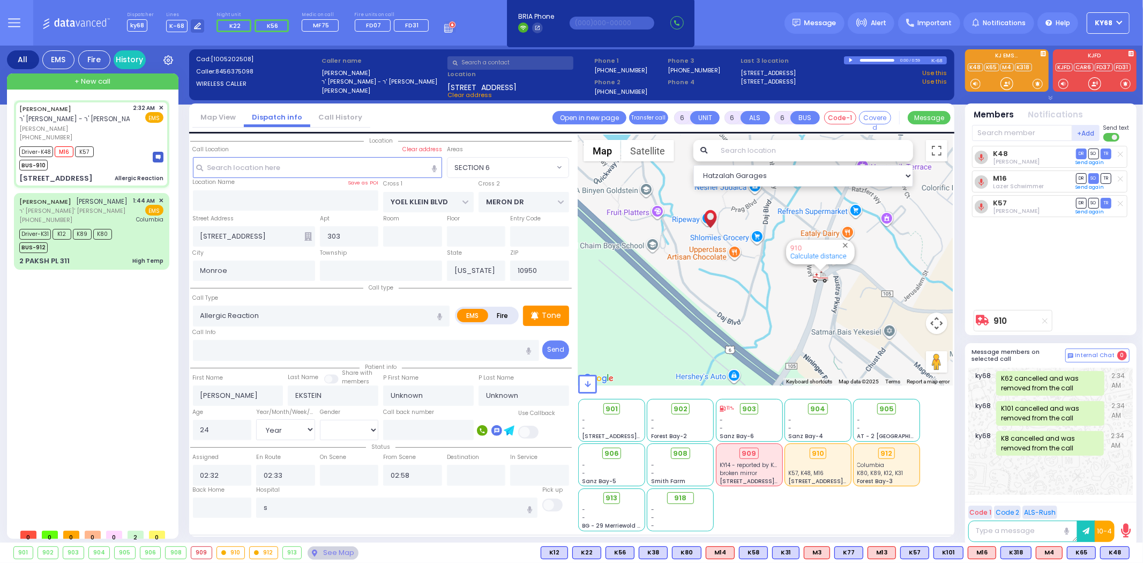
select select
radio input "true"
select select "Year"
select select "[DEMOGRAPHIC_DATA]"
type input "St. Anthonys Comm Hospital"
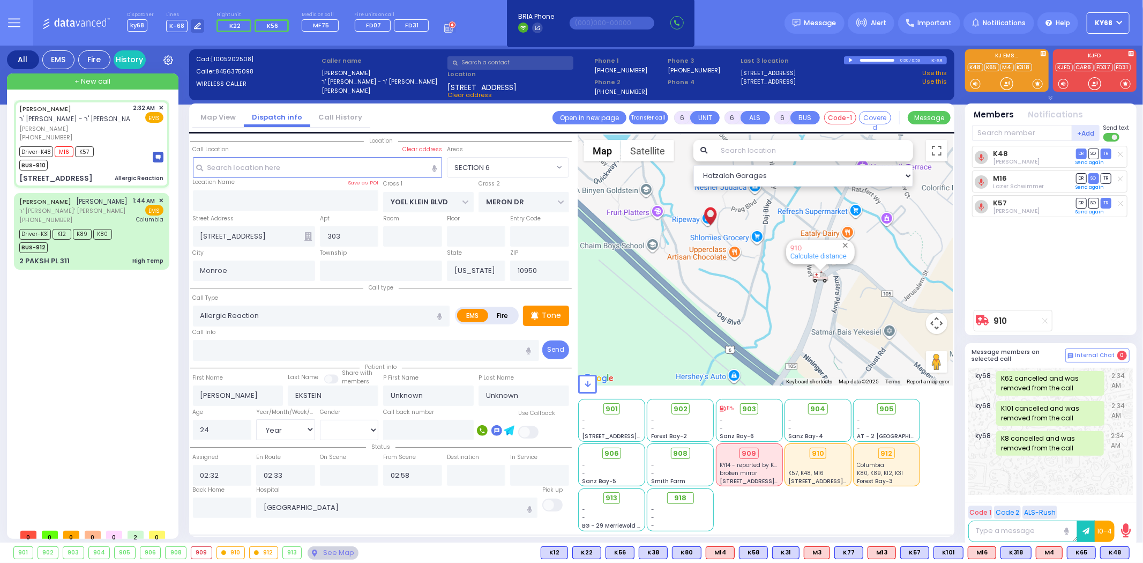
select select "Hatzalah Garages"
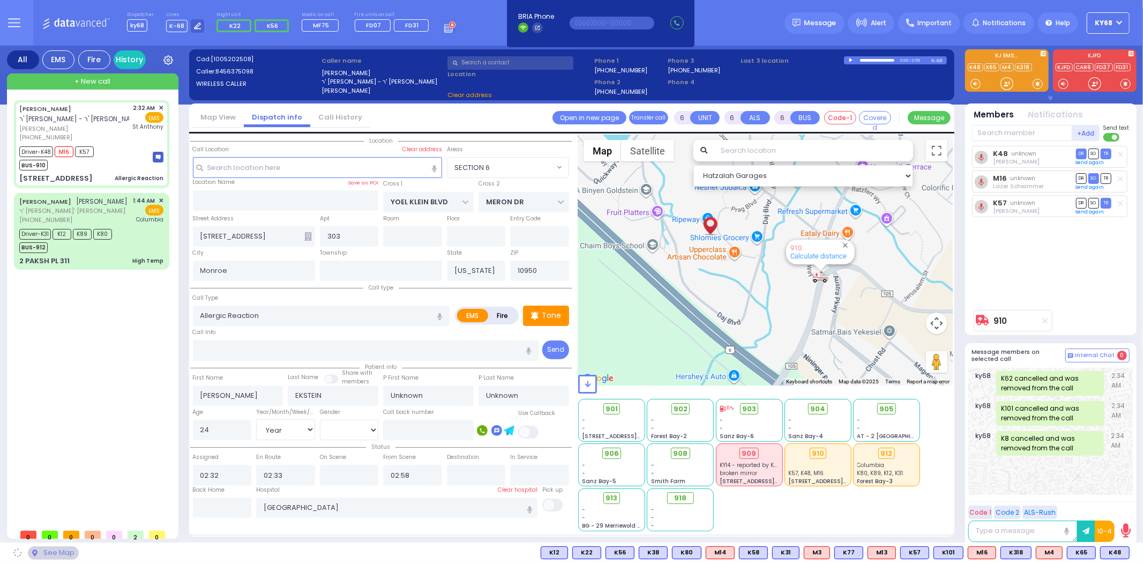
select select "SECTION 6"
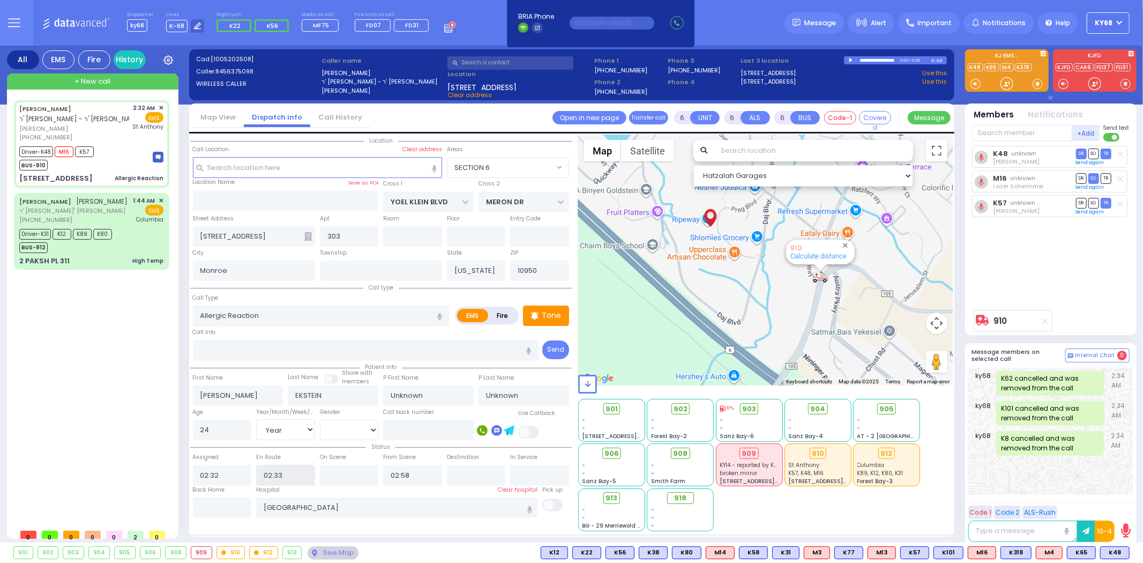
click at [300, 473] on input "02:33" at bounding box center [285, 475] width 59 height 20
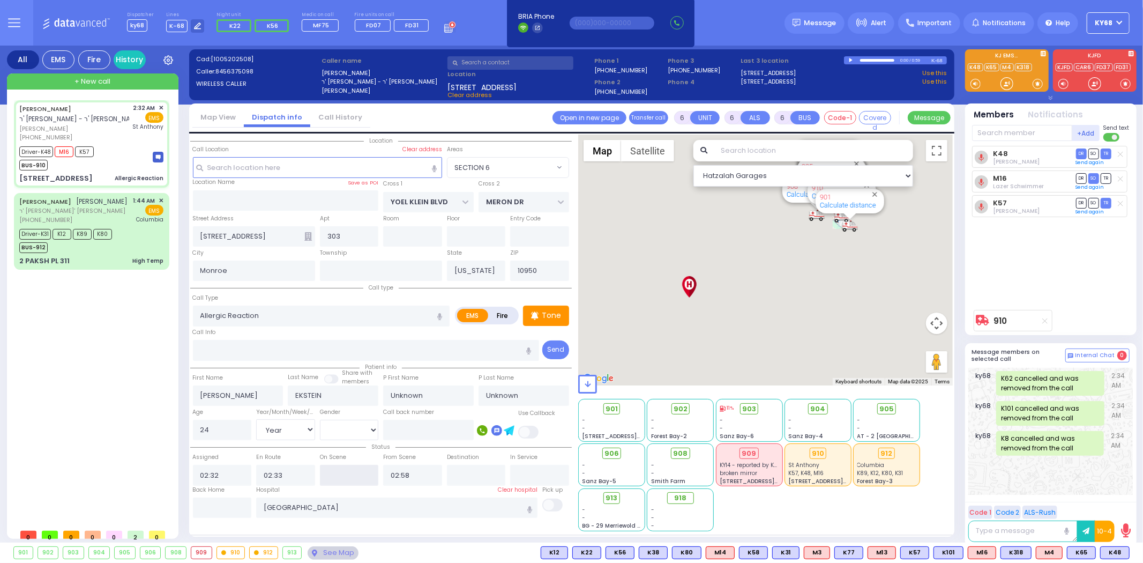
click at [356, 473] on input "text" at bounding box center [349, 475] width 59 height 20
paste input "02:33"
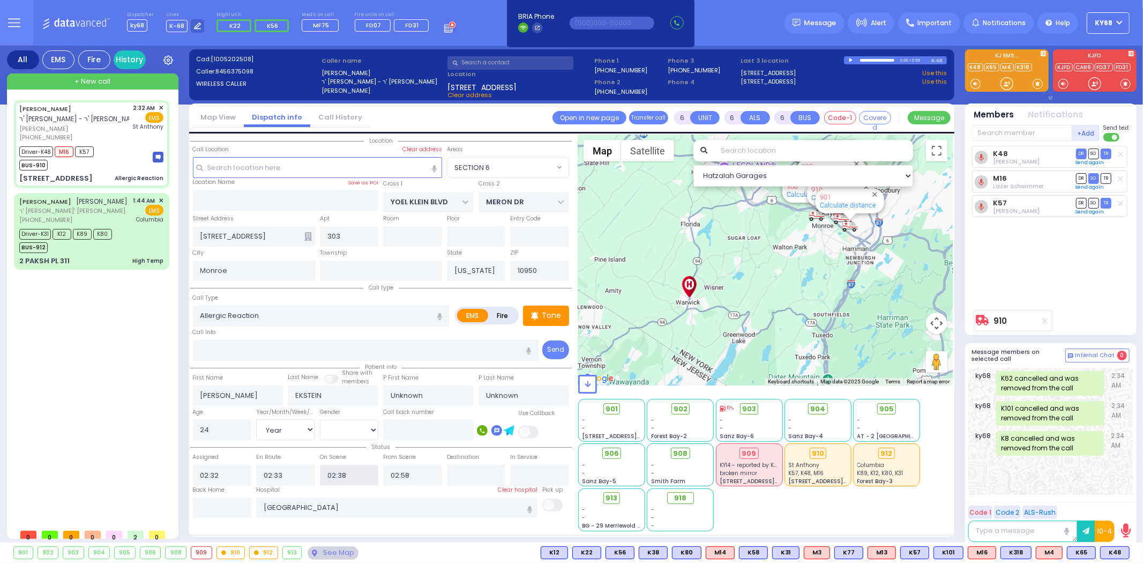
type input "02:38"
click at [376, 444] on span "Status" at bounding box center [380, 447] width 29 height 8
select select
radio input "true"
select select "Year"
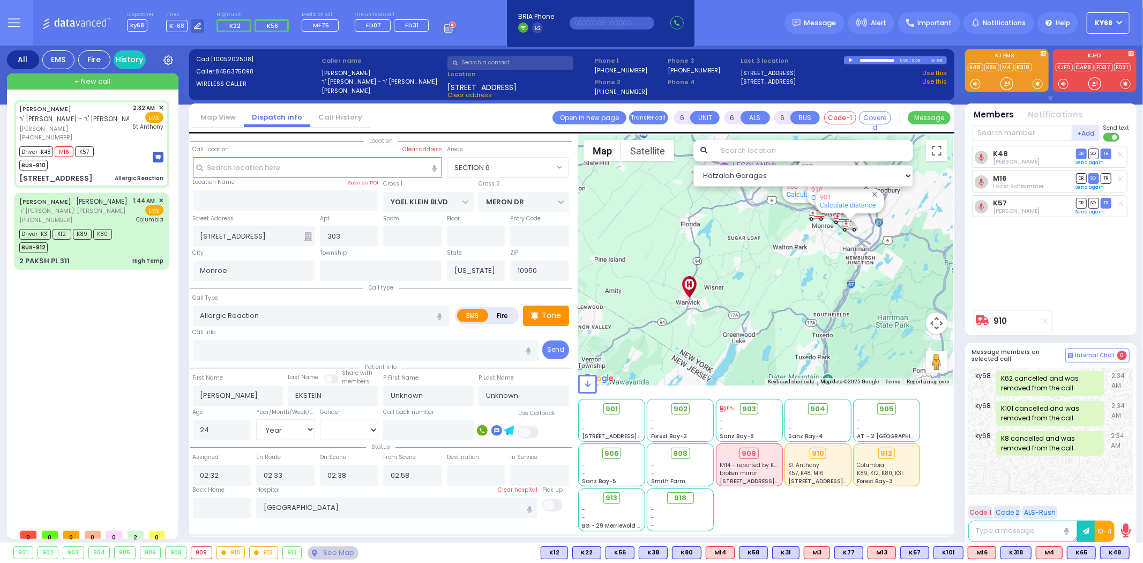
select select "[DEMOGRAPHIC_DATA]"
select select "Hatzalah Garages"
select select "SECTION 6"
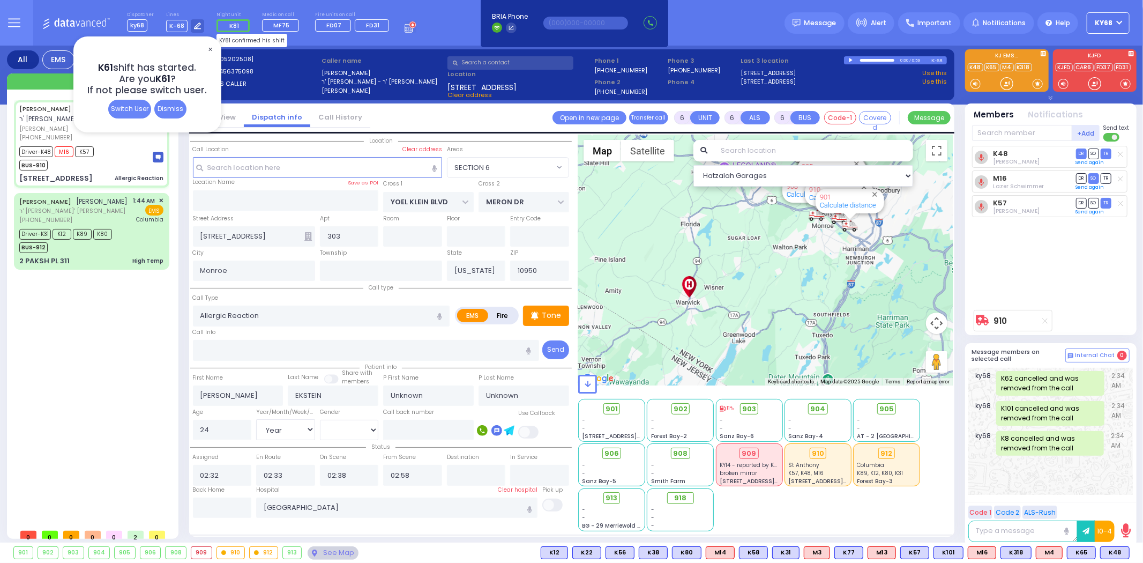
select select
radio input "true"
select select "Year"
select select "[DEMOGRAPHIC_DATA]"
type input "02:59"
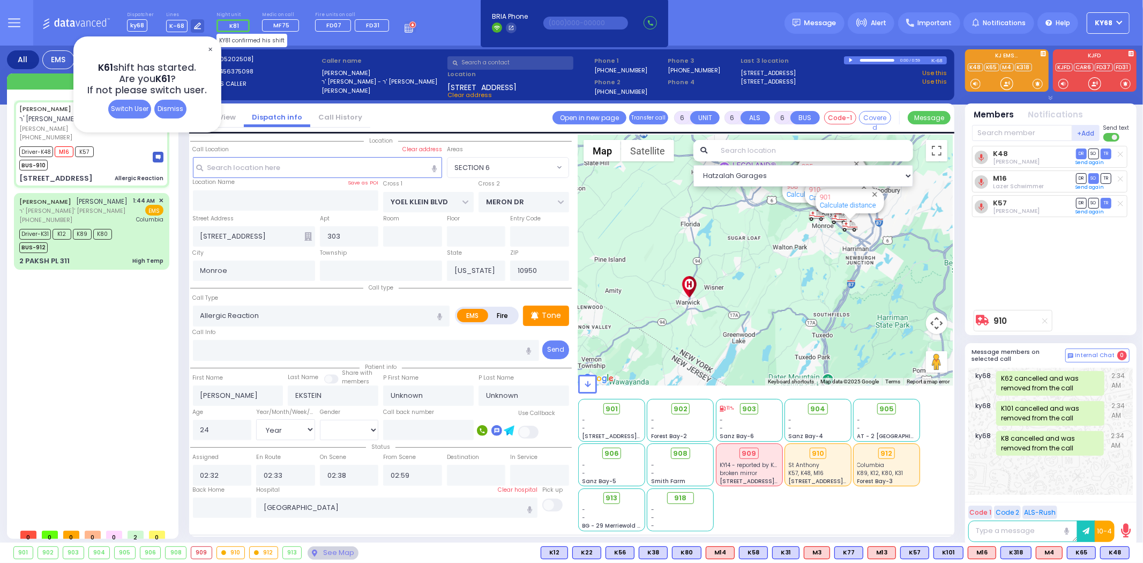
select select "SECTION 6"
select select "Hatzalah Garages"
click at [172, 110] on div "Dismiss" at bounding box center [170, 109] width 32 height 19
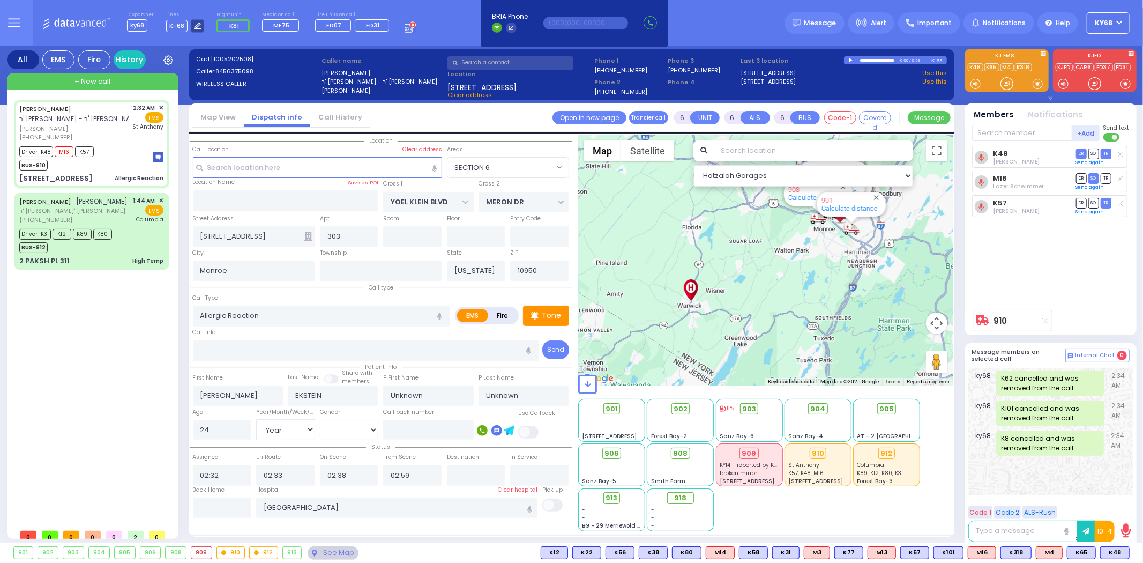
click at [196, 25] on icon at bounding box center [197, 26] width 7 height 7
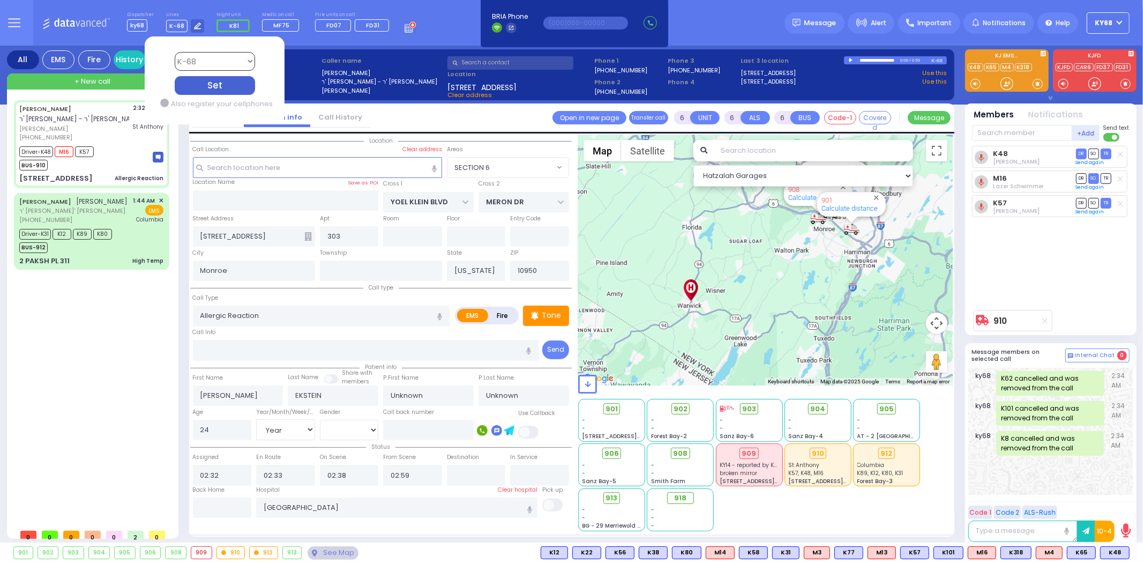
click at [213, 56] on select "Bay K-14 K-16 K-18 K-40 K-6 K-61 K-63 K-67 K-72 Medic 7 K-68 K-48 D-801 D-802 D…" at bounding box center [214, 61] width 80 height 19
click at [174, 52] on select "Bay K-14 K-16 K-18 K-40 K-6 K-61 K-63 K-67 K-72 Medic 7 K-68 K-48 D-801 D-802 D…" at bounding box center [214, 61] width 80 height 19
select select "12"
click at [226, 63] on select "Bay K-14 K-16 K-18 K-40 K-6 K-61 K-63 K-67 K-72 Medic 7 K-68 K-48 D-801 D-802 D…" at bounding box center [214, 61] width 80 height 19
select select "7"
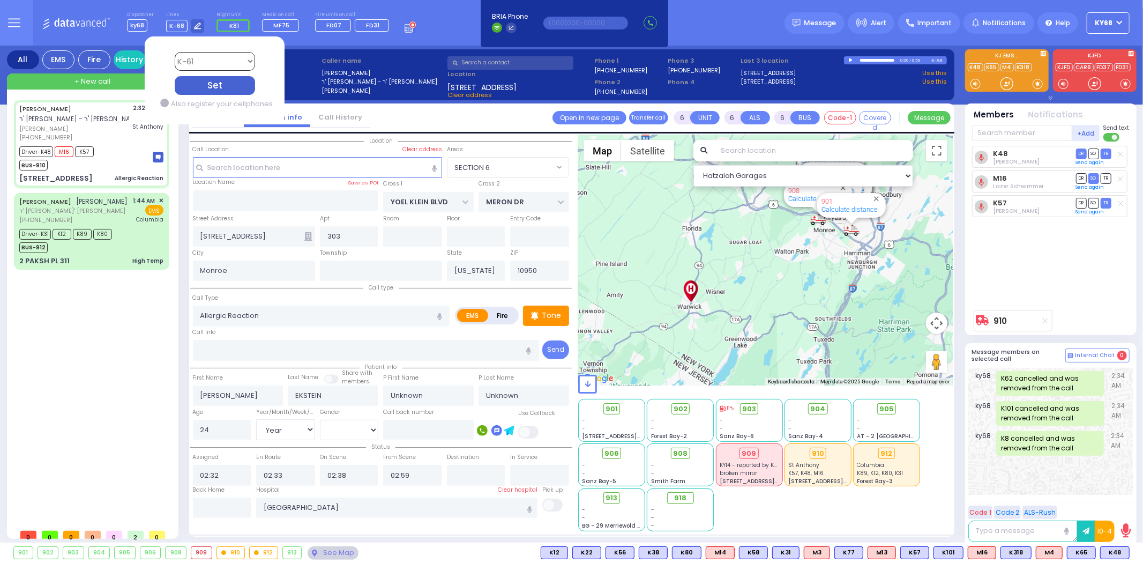
click at [174, 52] on select "Bay K-14 K-16 K-18 K-40 K-6 K-61 K-63 K-67 K-72 Medic 7 K-68 K-48 D-801 D-802 D…" at bounding box center [214, 61] width 80 height 19
click at [218, 87] on div "Set" at bounding box center [214, 85] width 80 height 19
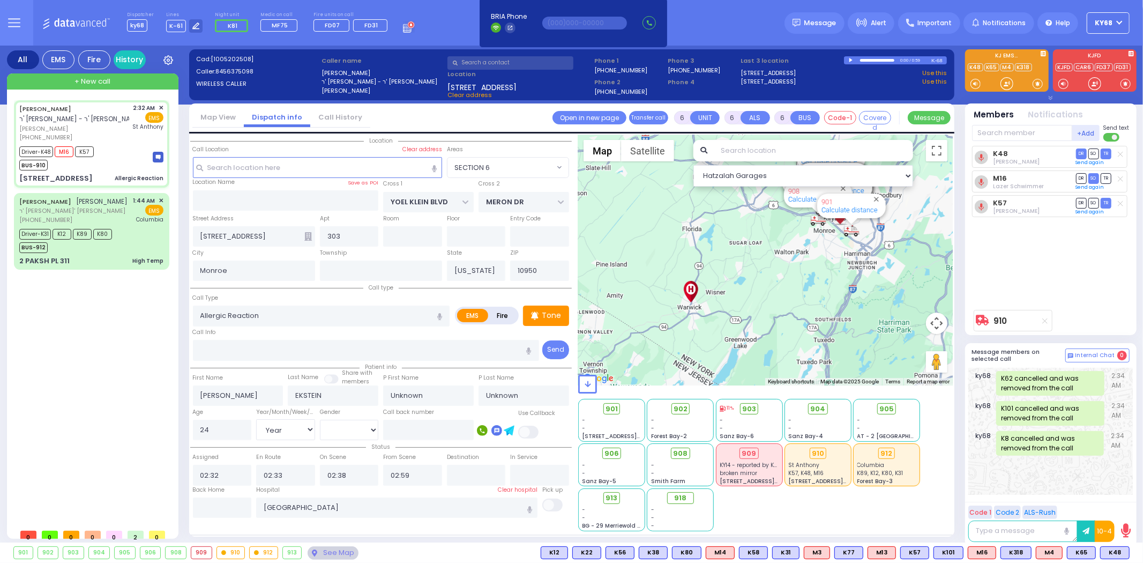
select select
radio input "true"
type input "Faigy"
type input "Ekstein"
select select "Year"
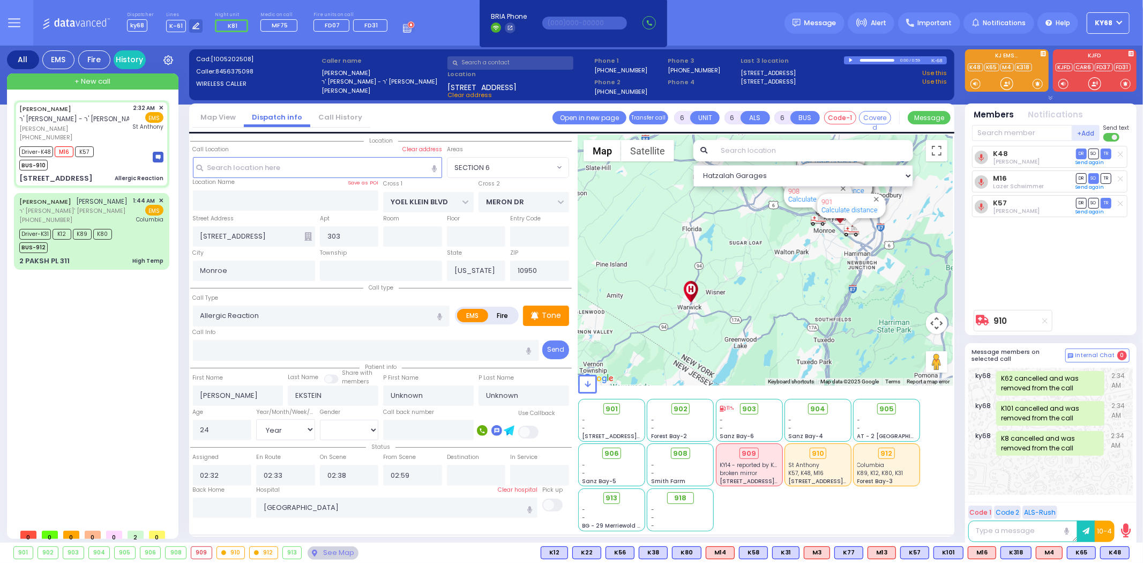
select select "[DEMOGRAPHIC_DATA]"
select select "SECTION 6"
select select "Hatzalah Garages"
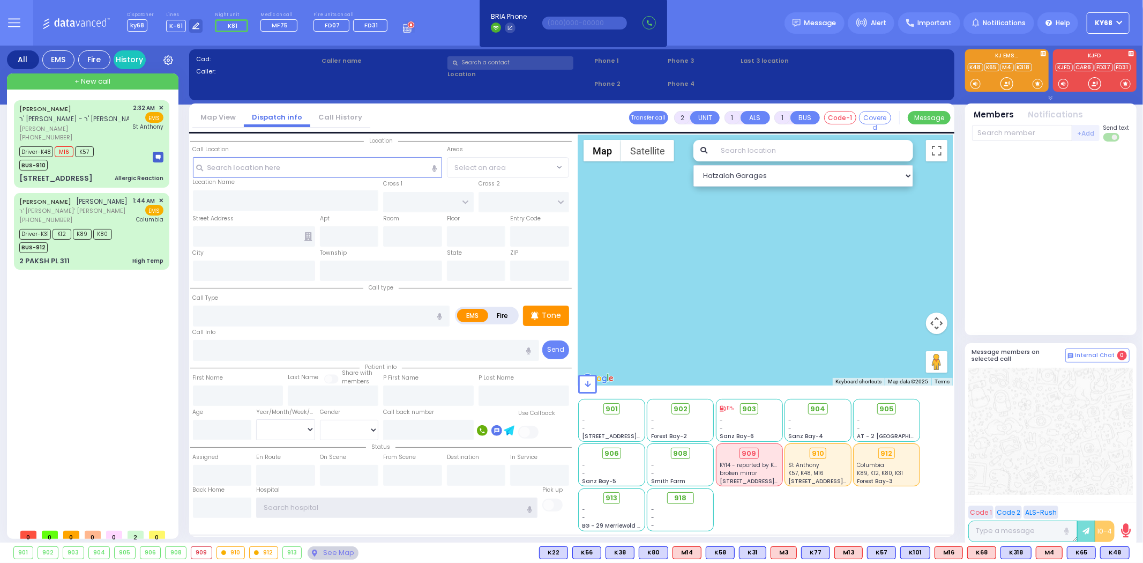
type input "ky68"
click at [959, 249] on div "All EMS Fire History Settings" at bounding box center [572, 296] width 1130 height 501
